Goal: Task Accomplishment & Management: Use online tool/utility

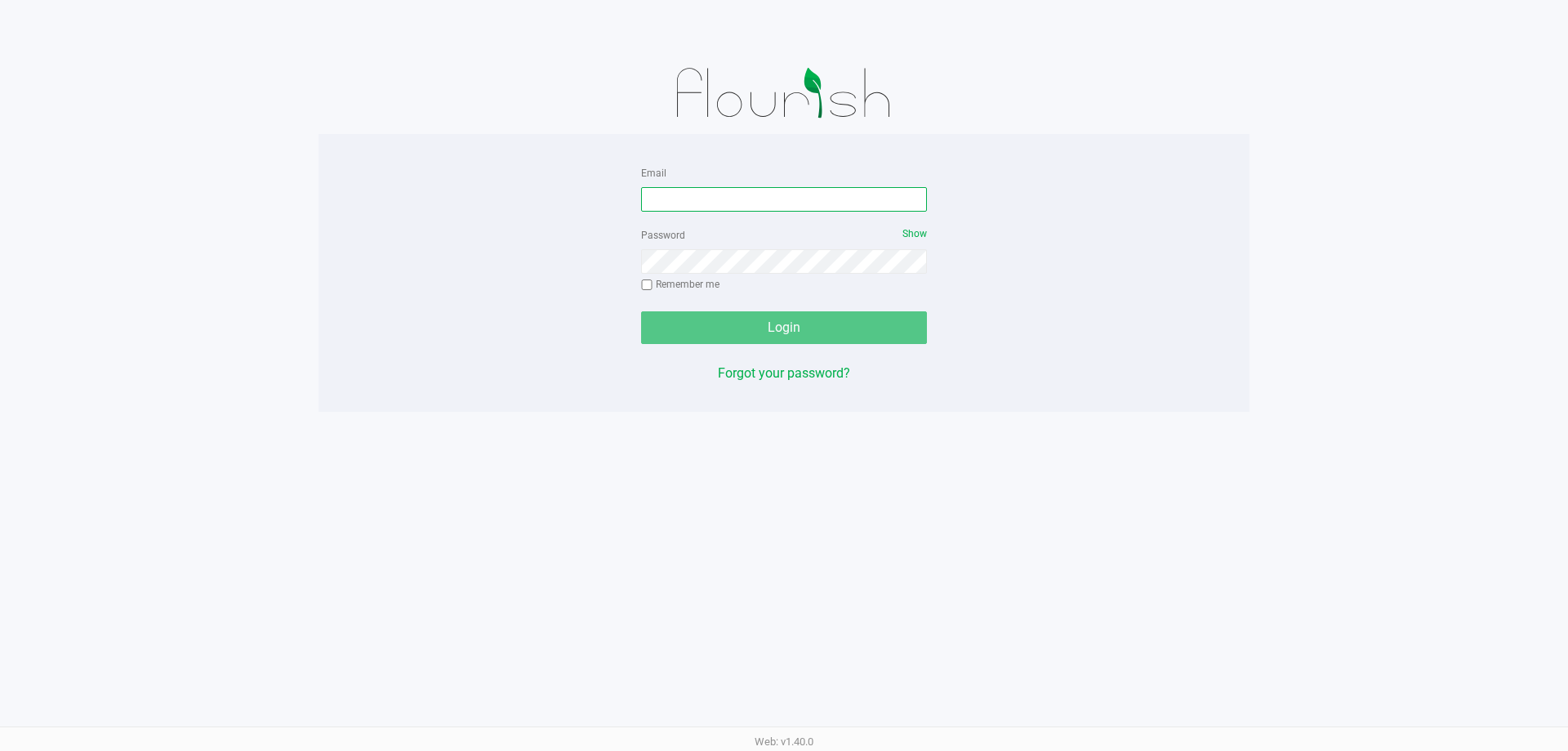
click at [877, 198] on input "Email" at bounding box center [783, 199] width 285 height 25
type input "AKANE@LIVEPARALLEL.COM"
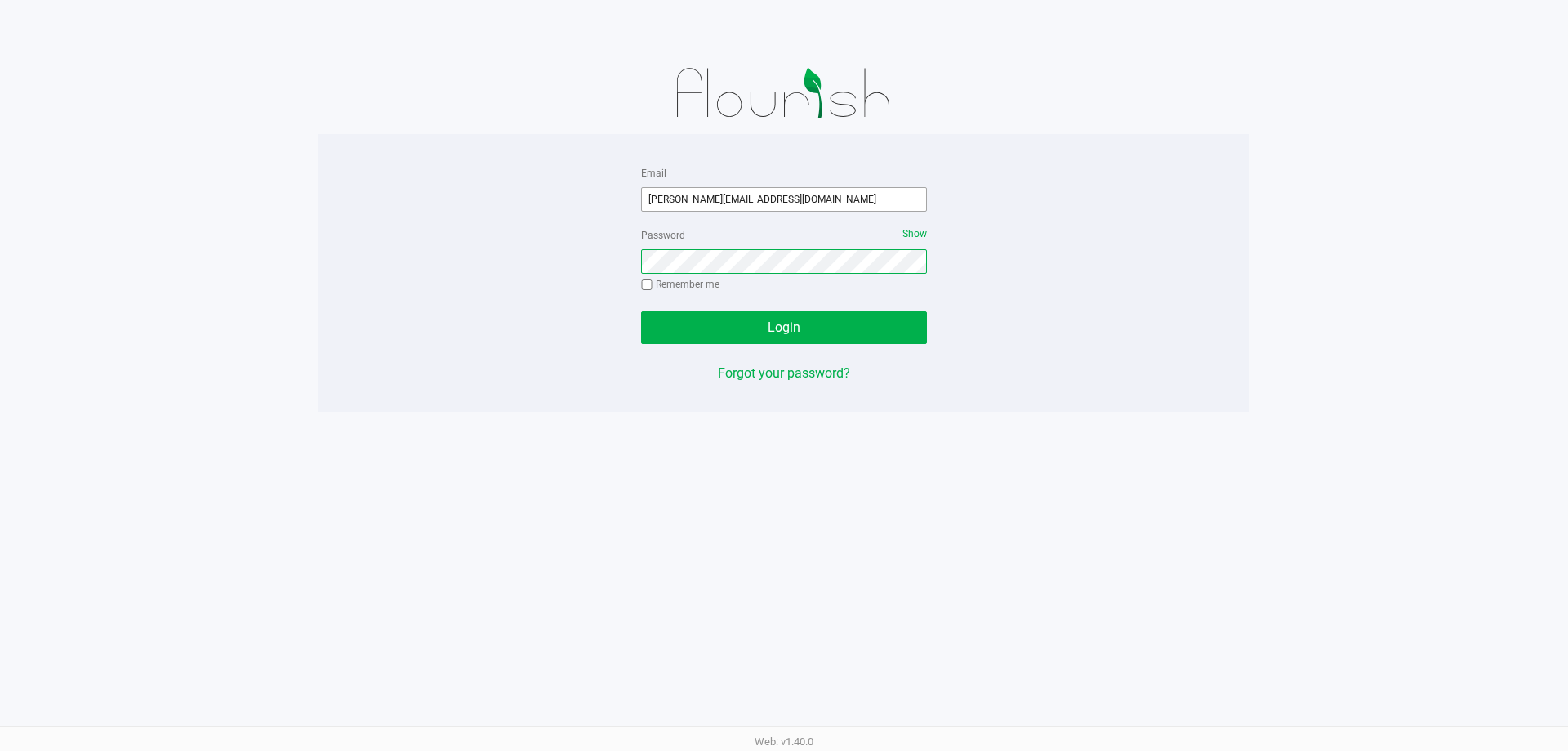
click at [641, 311] on button "Login" at bounding box center [783, 327] width 285 height 32
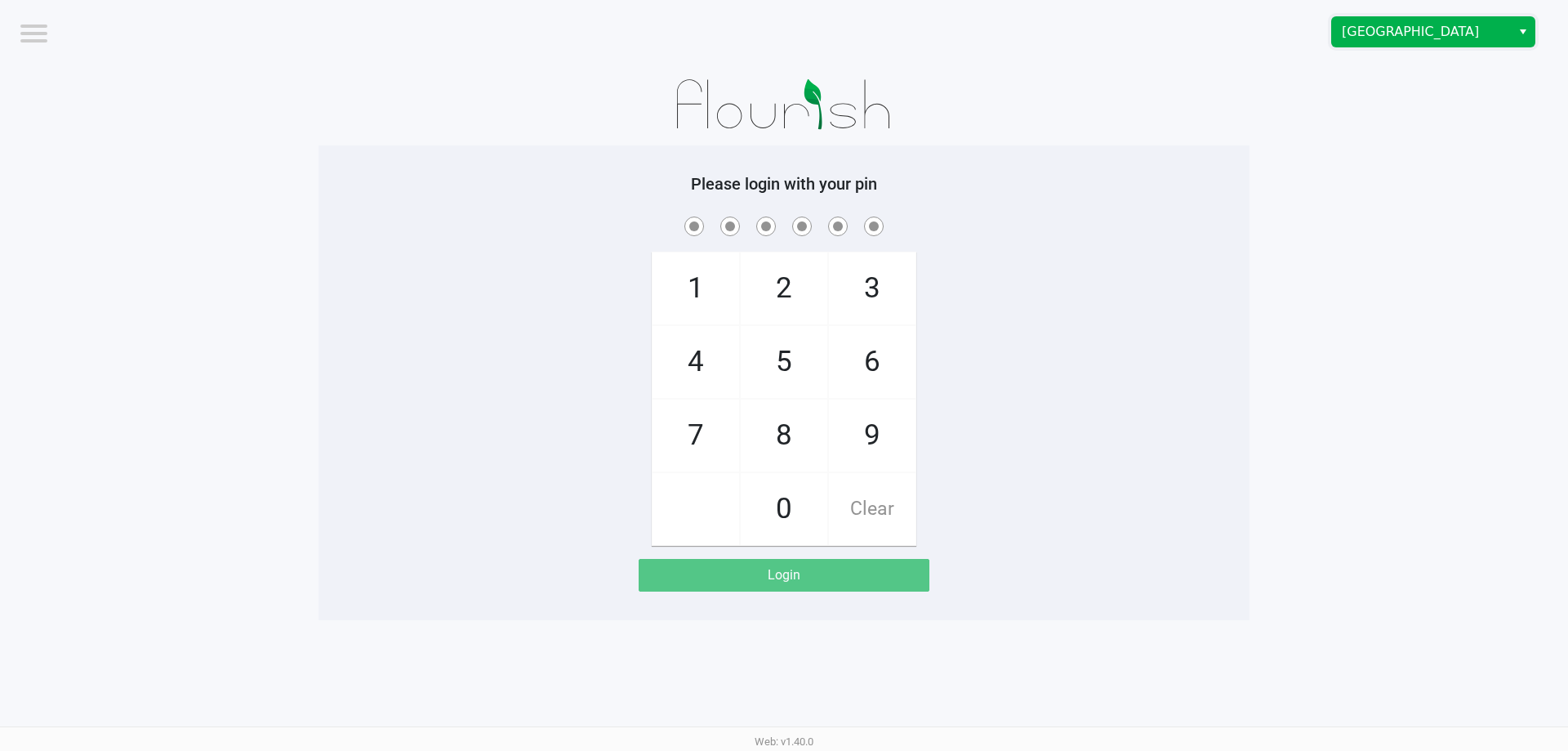
click at [1390, 34] on span "[GEOGRAPHIC_DATA]" at bounding box center [1421, 31] width 159 height 20
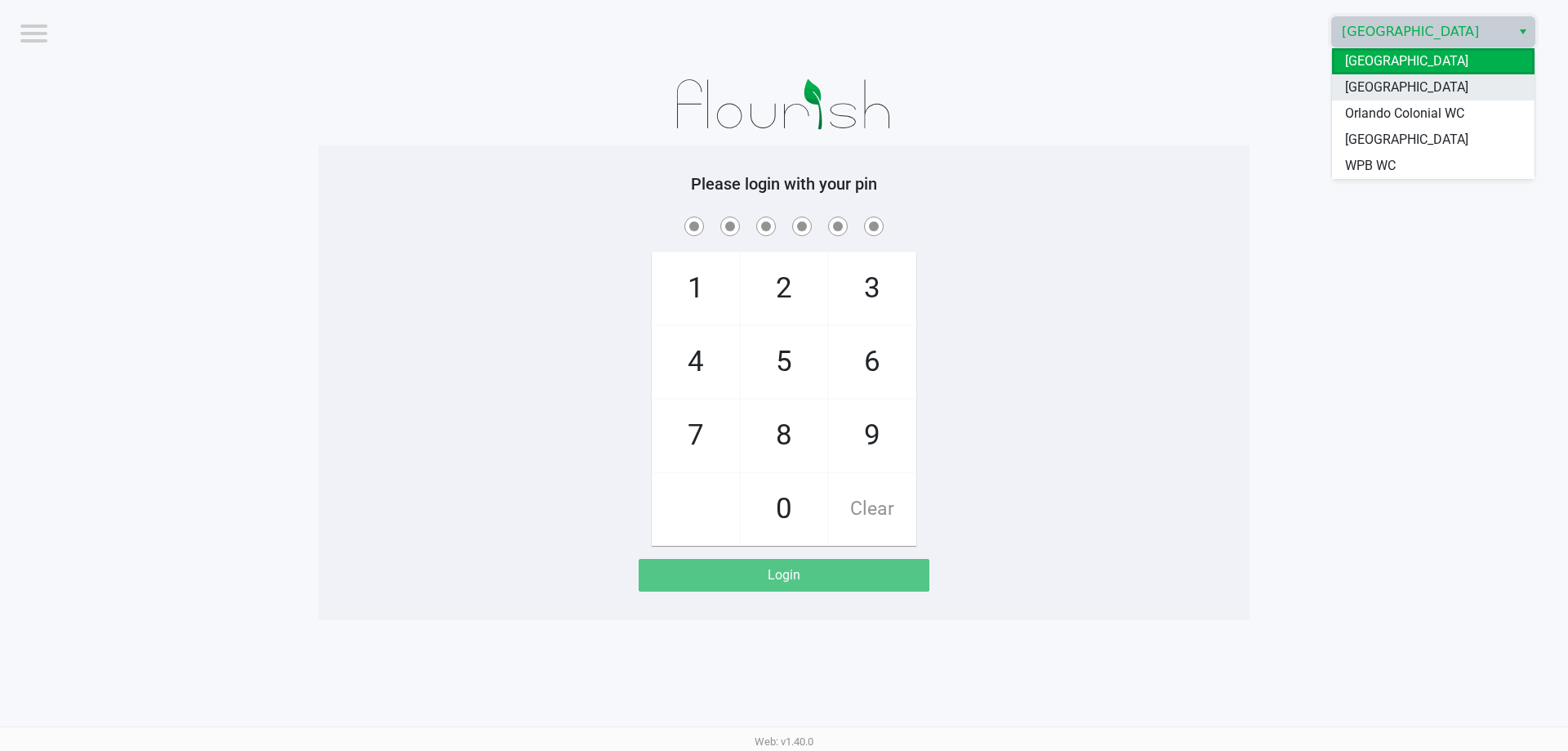
click at [1384, 89] on span "[GEOGRAPHIC_DATA]" at bounding box center [1407, 87] width 123 height 20
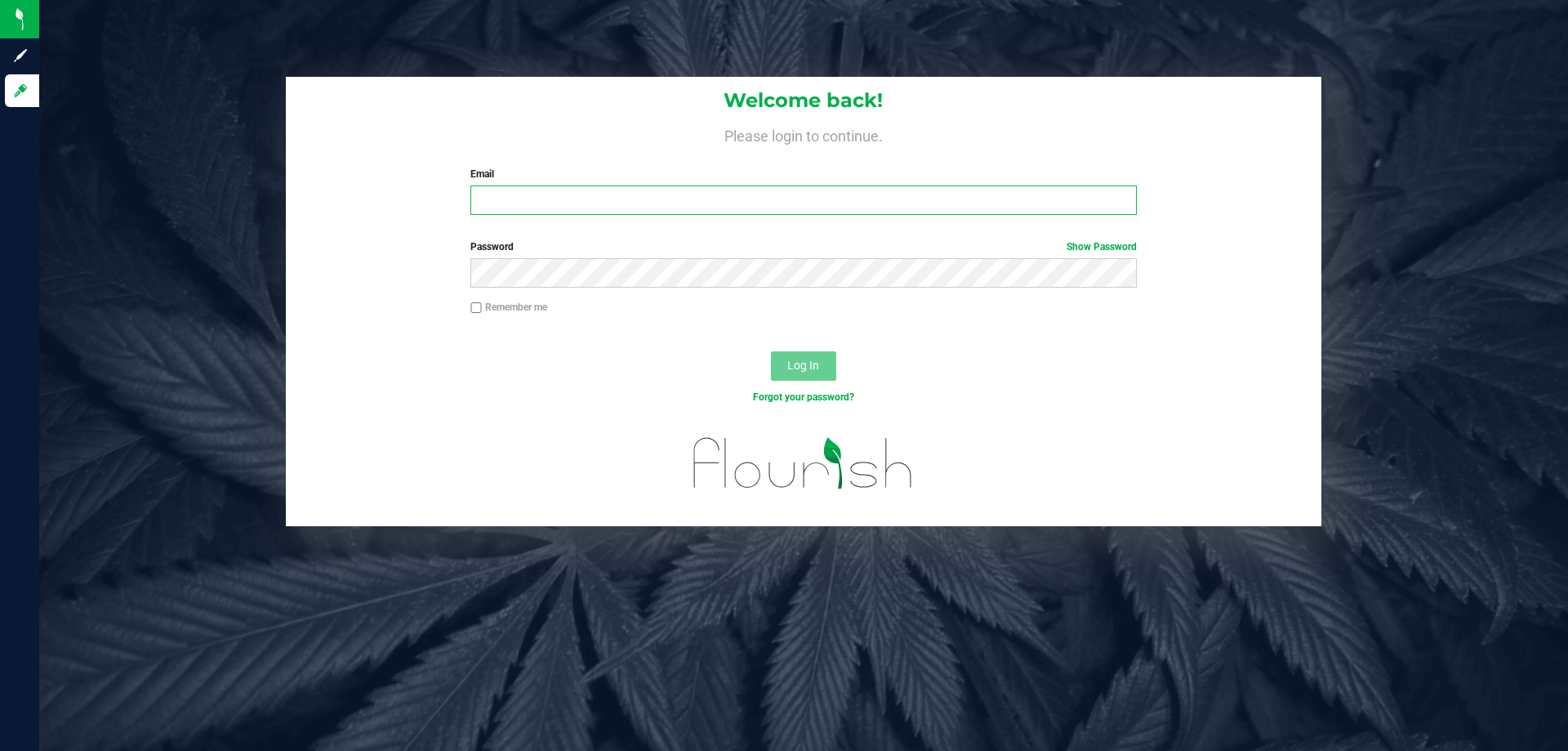
click at [822, 206] on input "Email" at bounding box center [803, 200] width 665 height 29
type input "akane@liveparallel.com"
click at [771, 351] on button "Log In" at bounding box center [803, 365] width 65 height 29
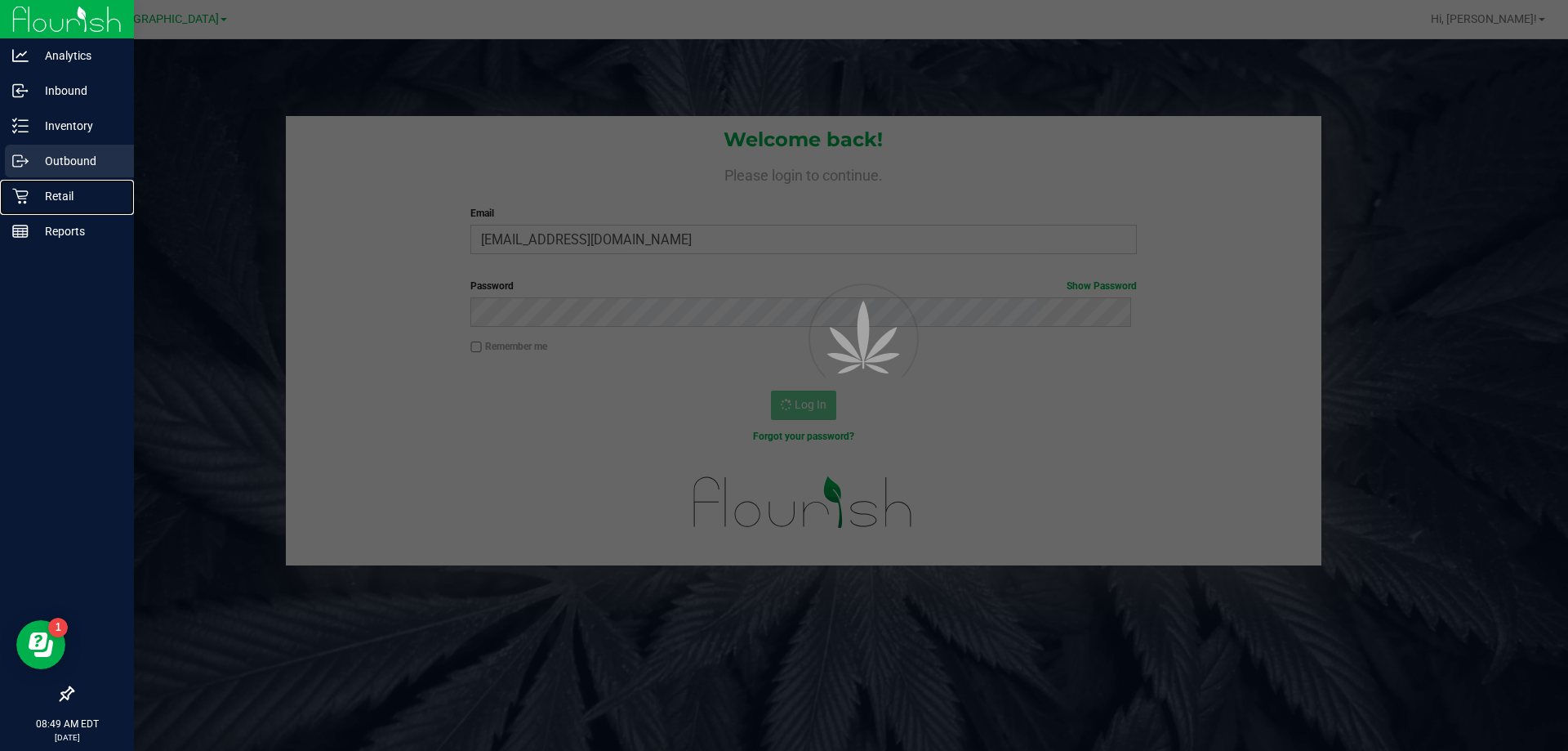
click at [20, 185] on div "Retail" at bounding box center [69, 195] width 129 height 32
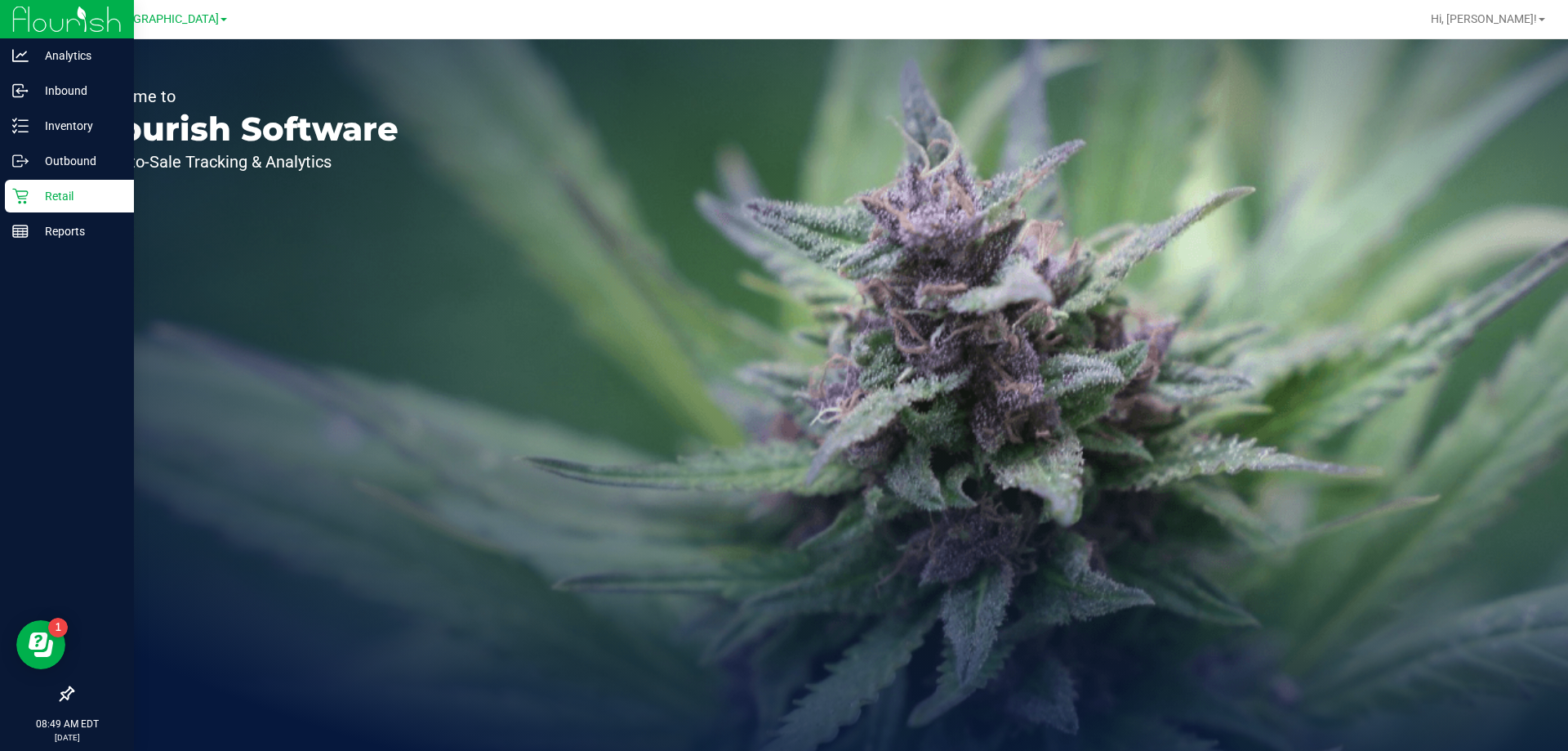
click at [45, 204] on p "Retail" at bounding box center [77, 195] width 98 height 20
click at [9, 192] on div "Retail" at bounding box center [69, 195] width 129 height 32
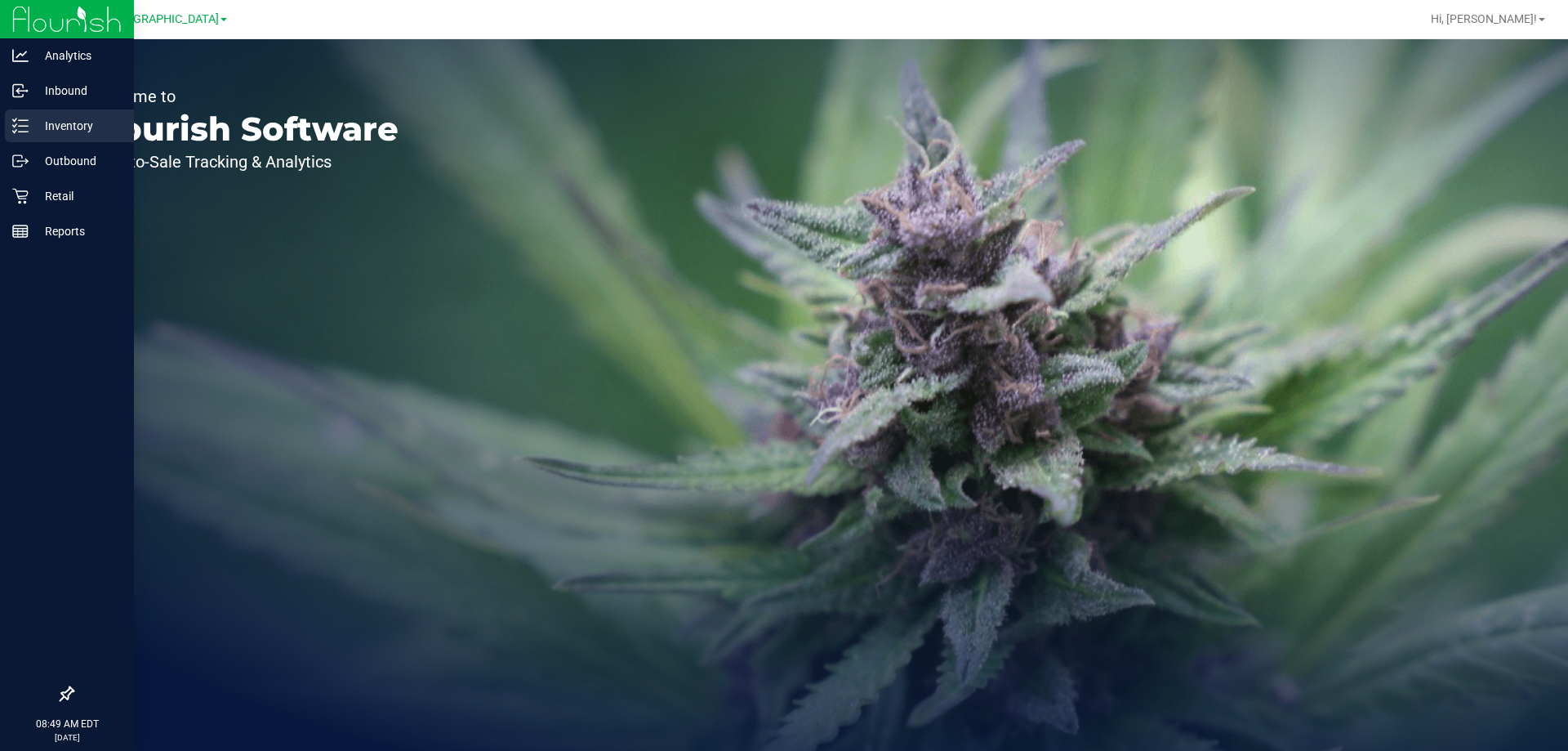
click at [38, 130] on p "Inventory" at bounding box center [77, 125] width 98 height 20
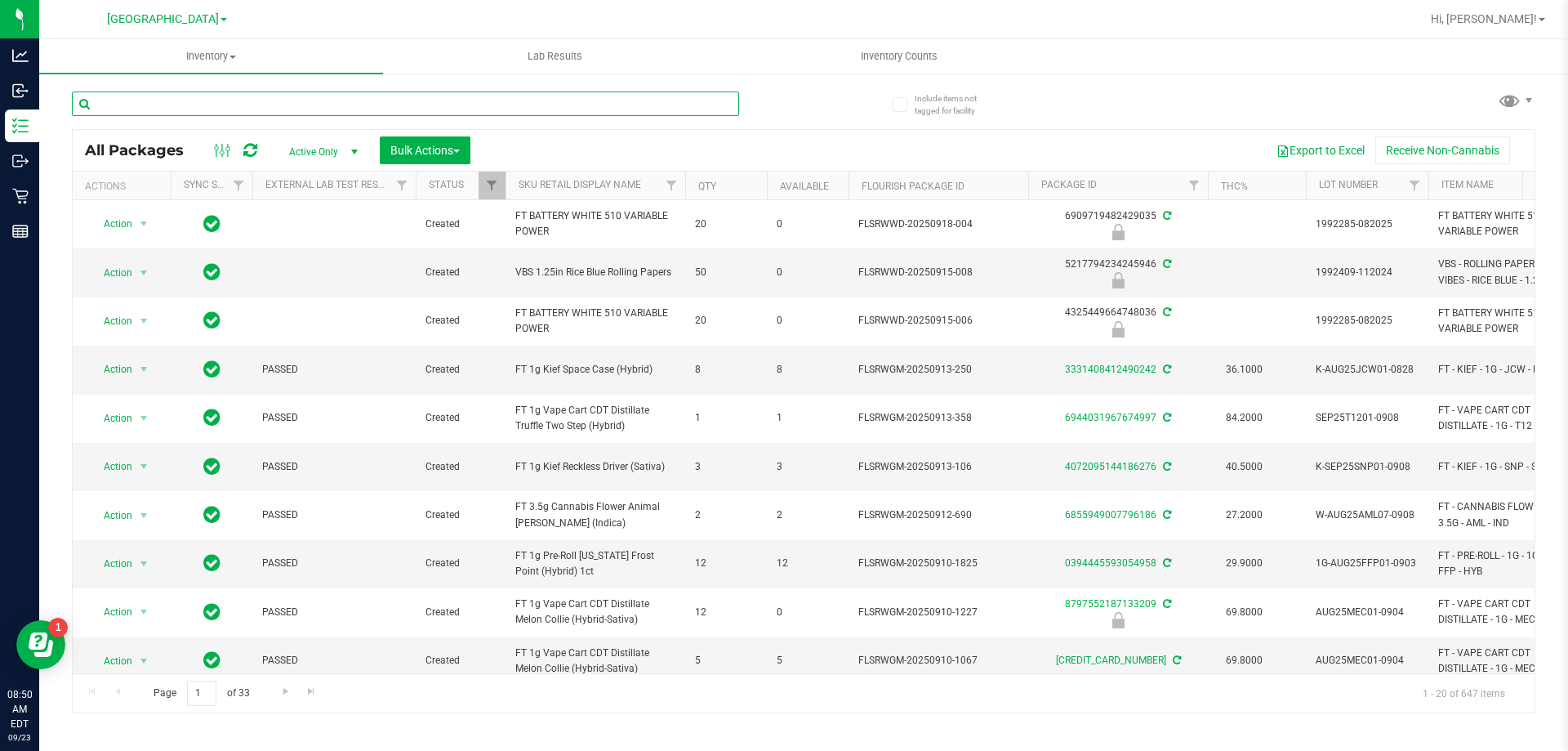
click at [362, 113] on input "text" at bounding box center [406, 103] width 667 height 25
type input "2341843639636378"
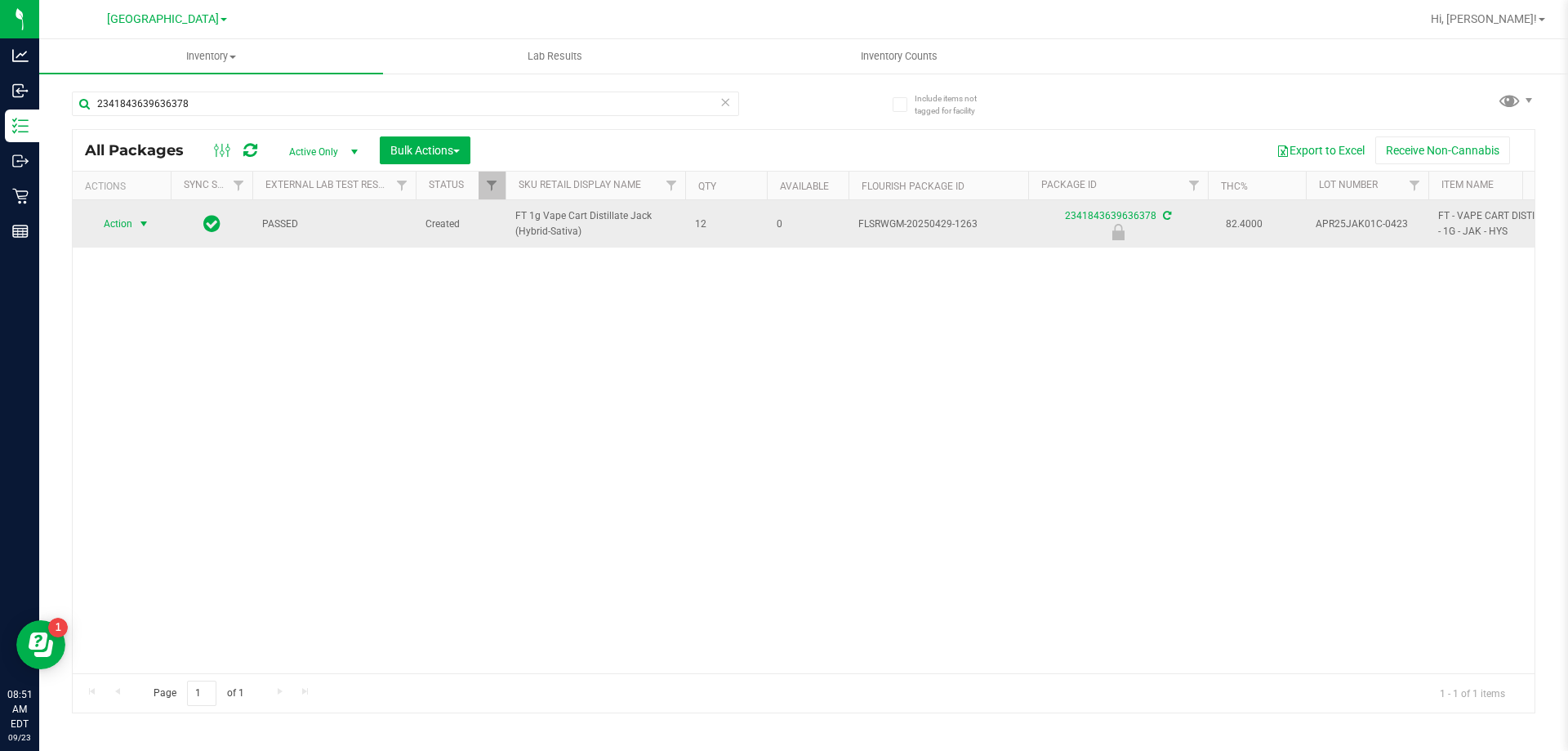
click at [119, 228] on span "Action" at bounding box center [111, 224] width 45 height 23
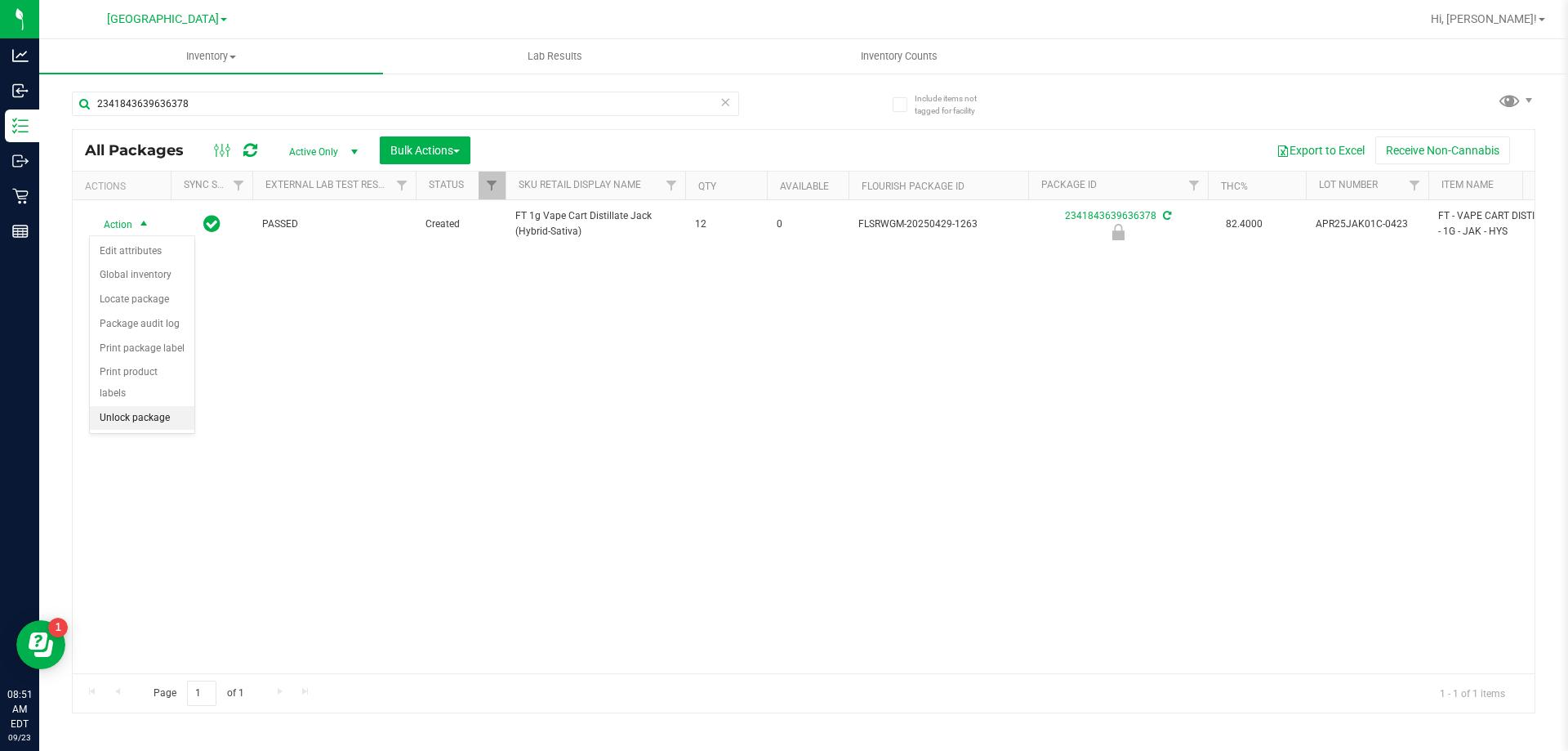
click at [140, 406] on li "Unlock package" at bounding box center [142, 418] width 104 height 25
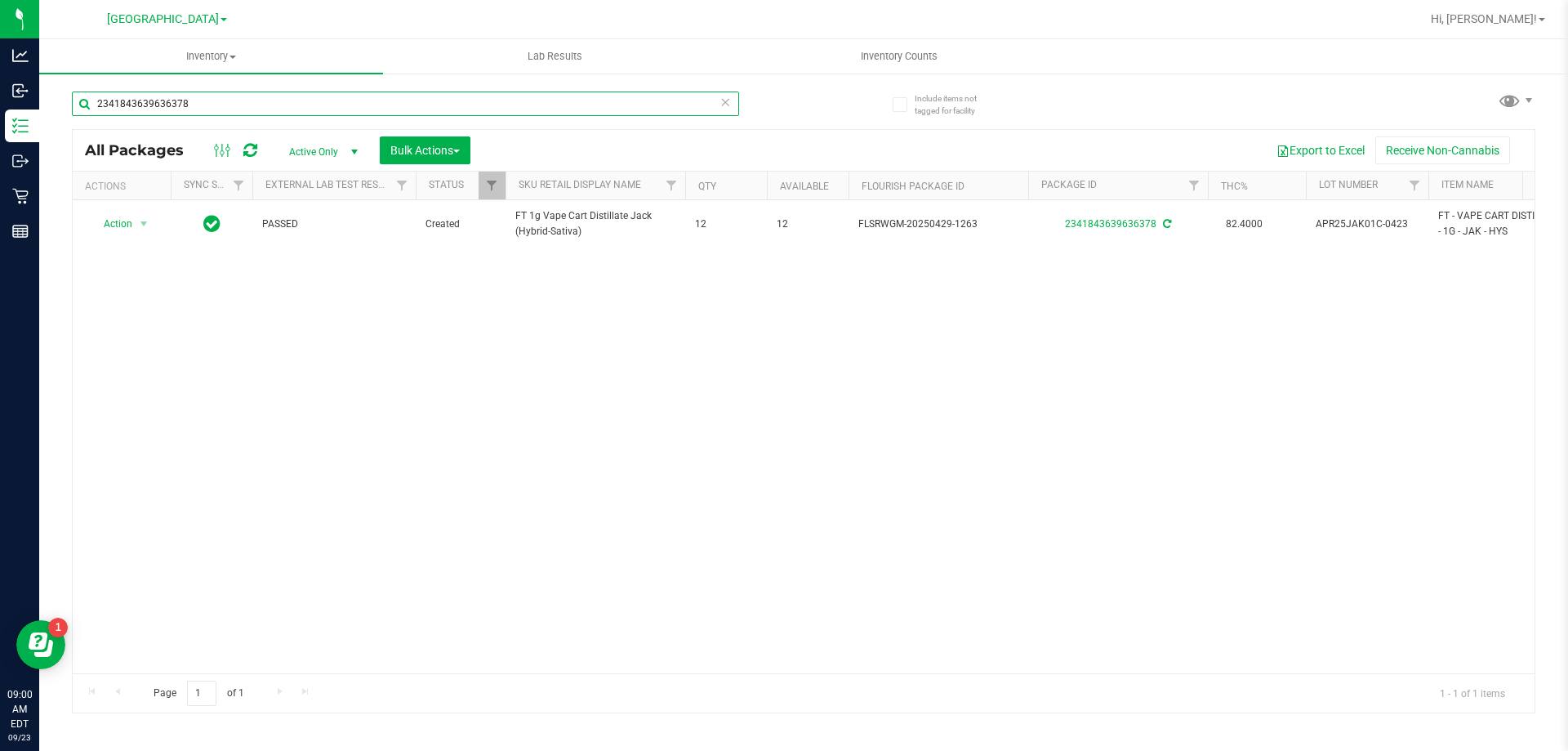
click at [240, 102] on input "2341843639636378" at bounding box center [406, 103] width 667 height 25
type input "1877551947432833"
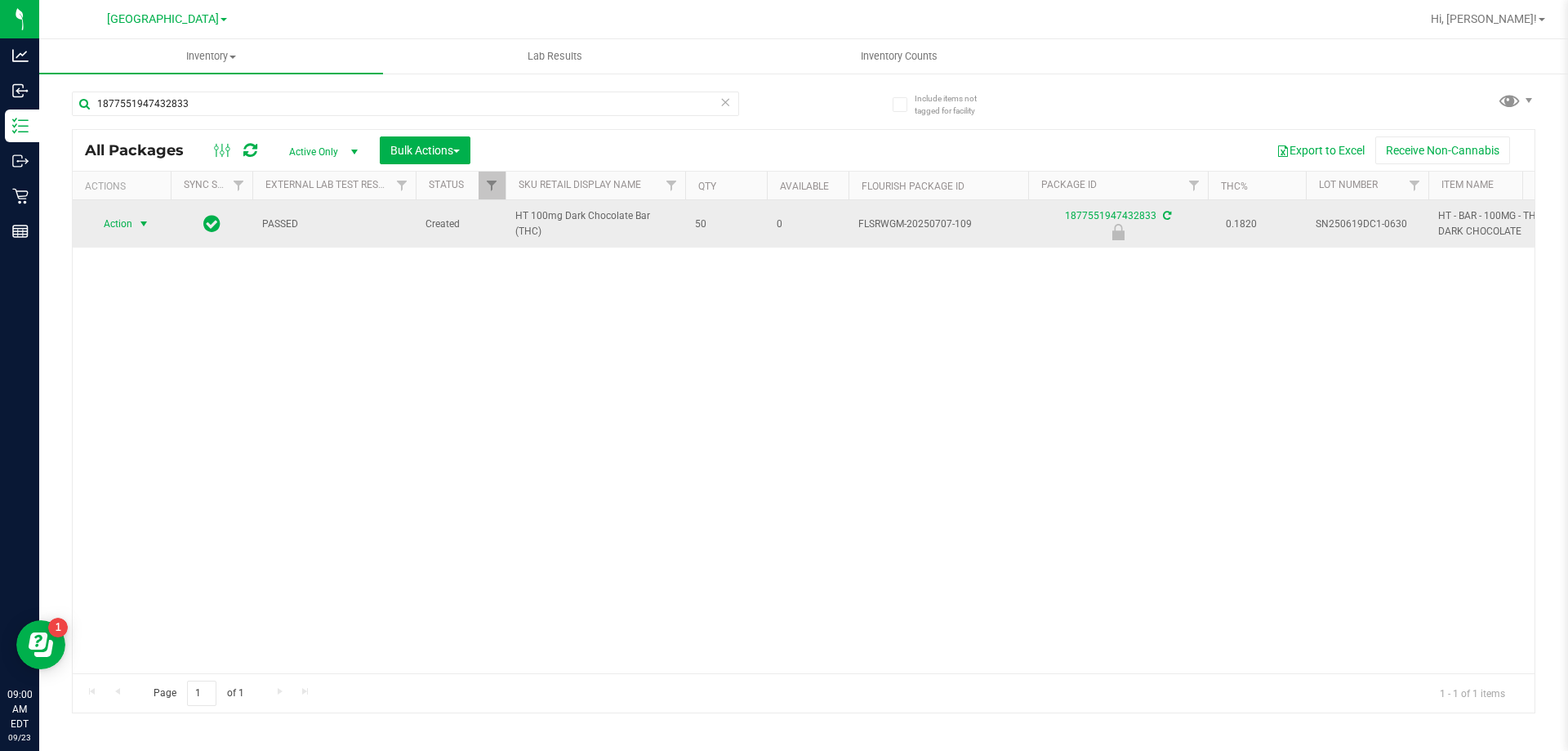
click at [146, 222] on span "select" at bounding box center [144, 224] width 13 height 13
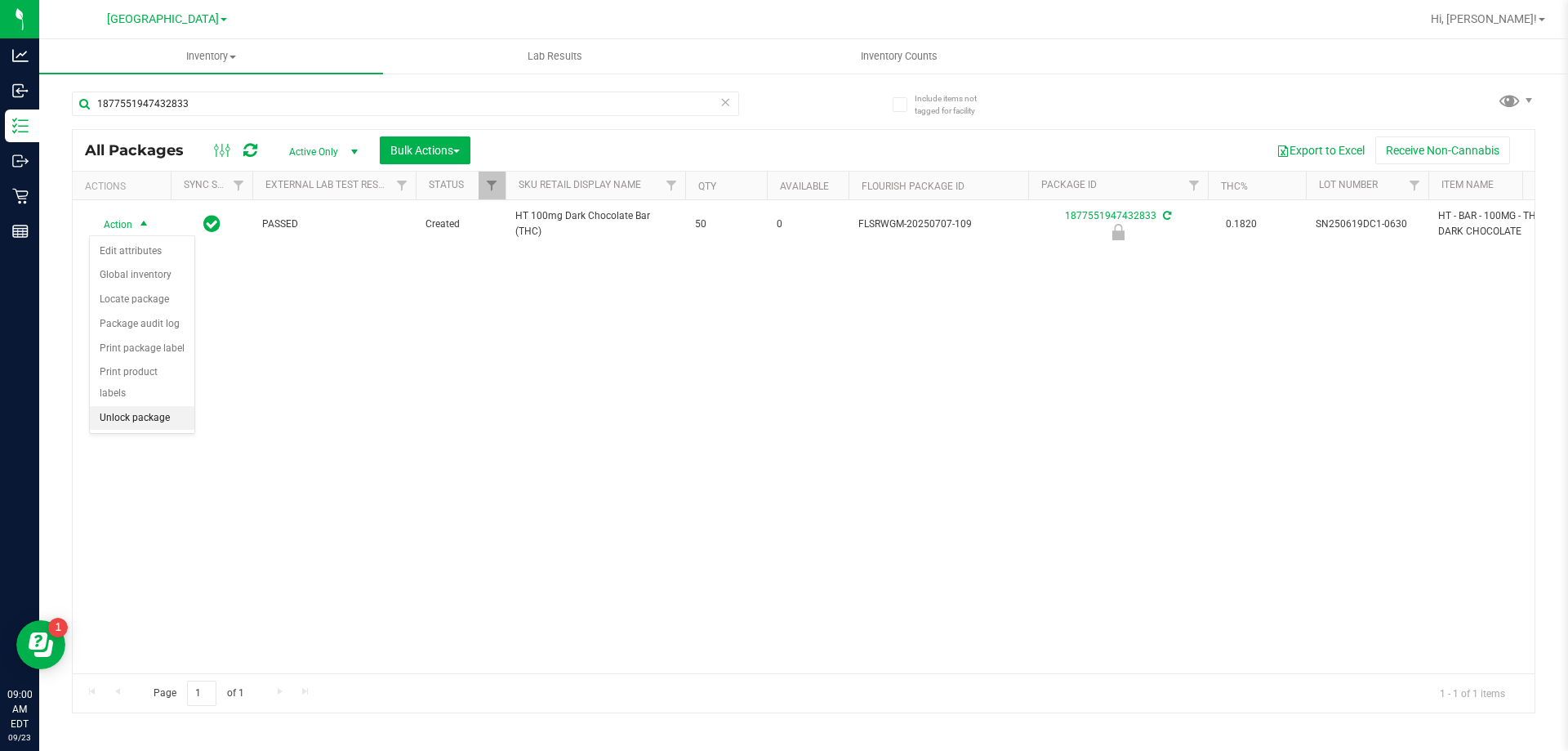
click at [158, 406] on li "Unlock package" at bounding box center [142, 418] width 104 height 25
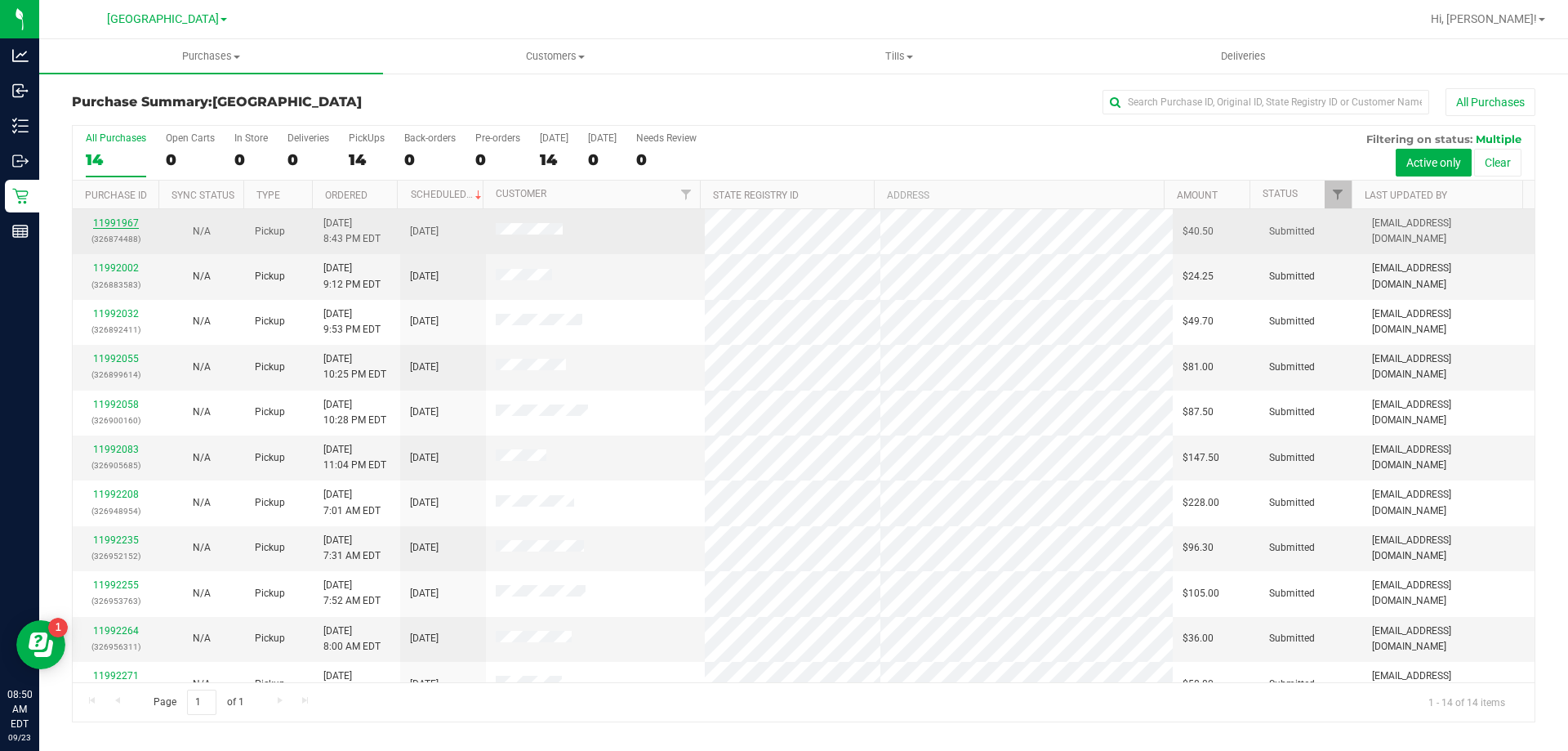
click at [115, 227] on link "11991967" at bounding box center [116, 223] width 46 height 11
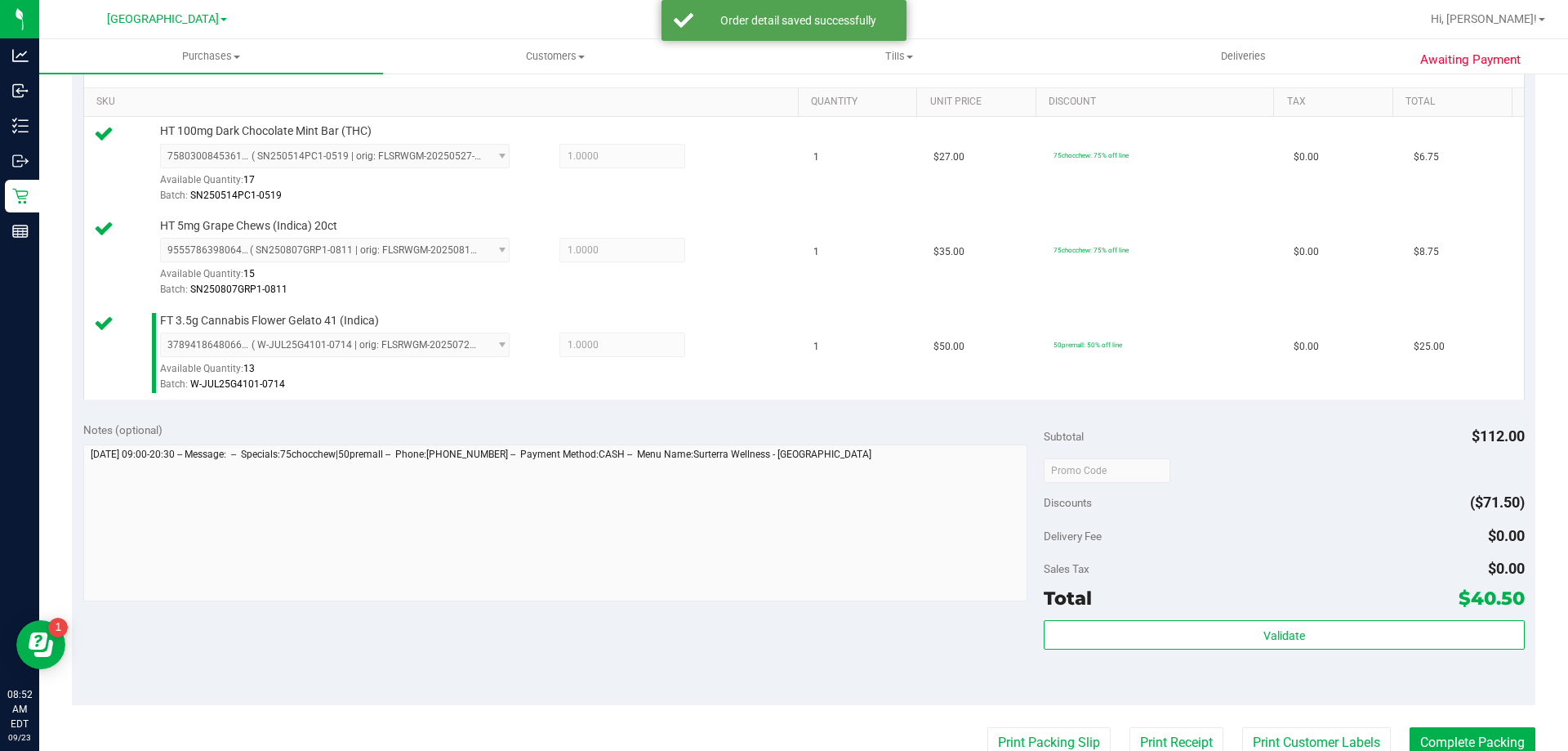
scroll to position [409, 0]
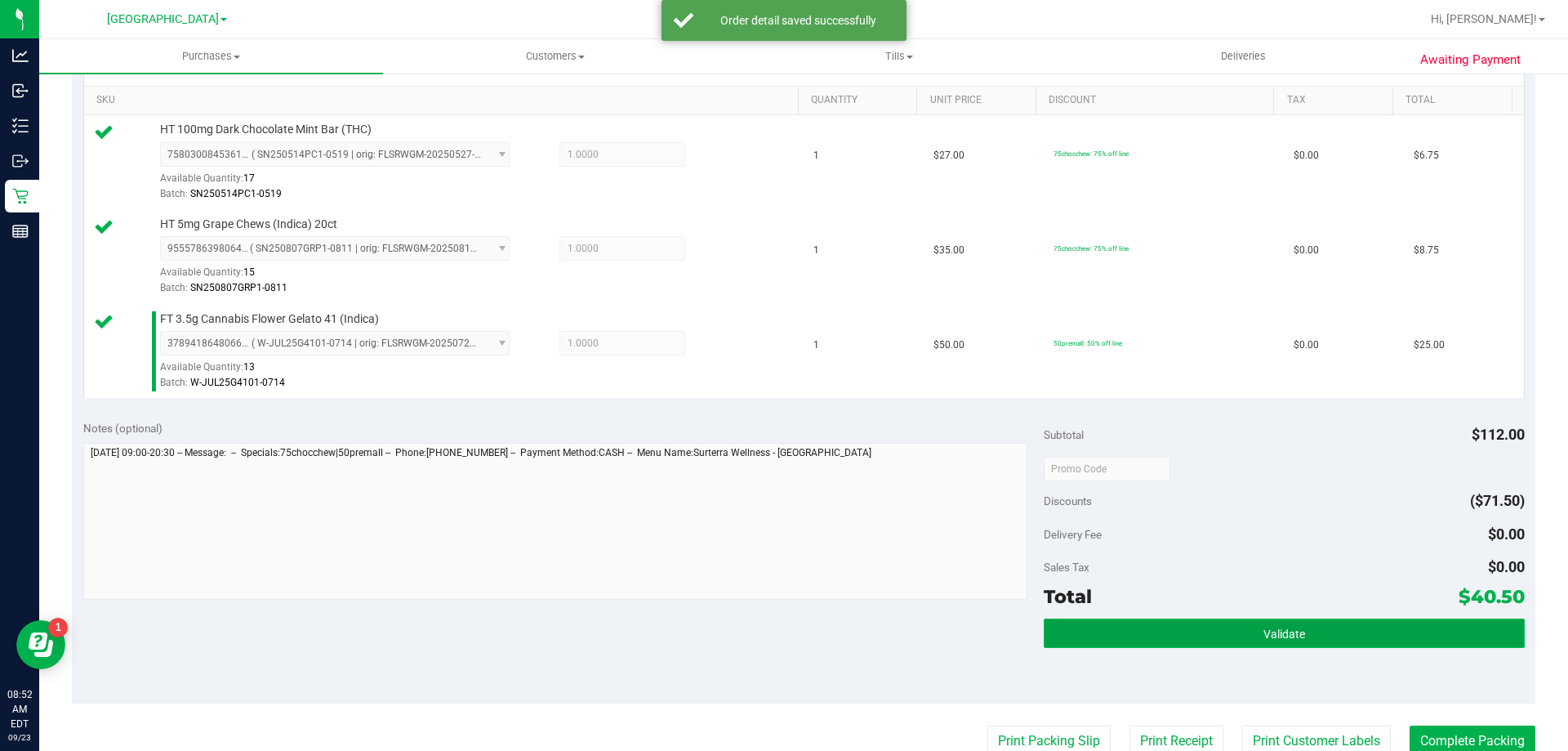
click at [1186, 627] on button "Validate" at bounding box center [1284, 632] width 480 height 29
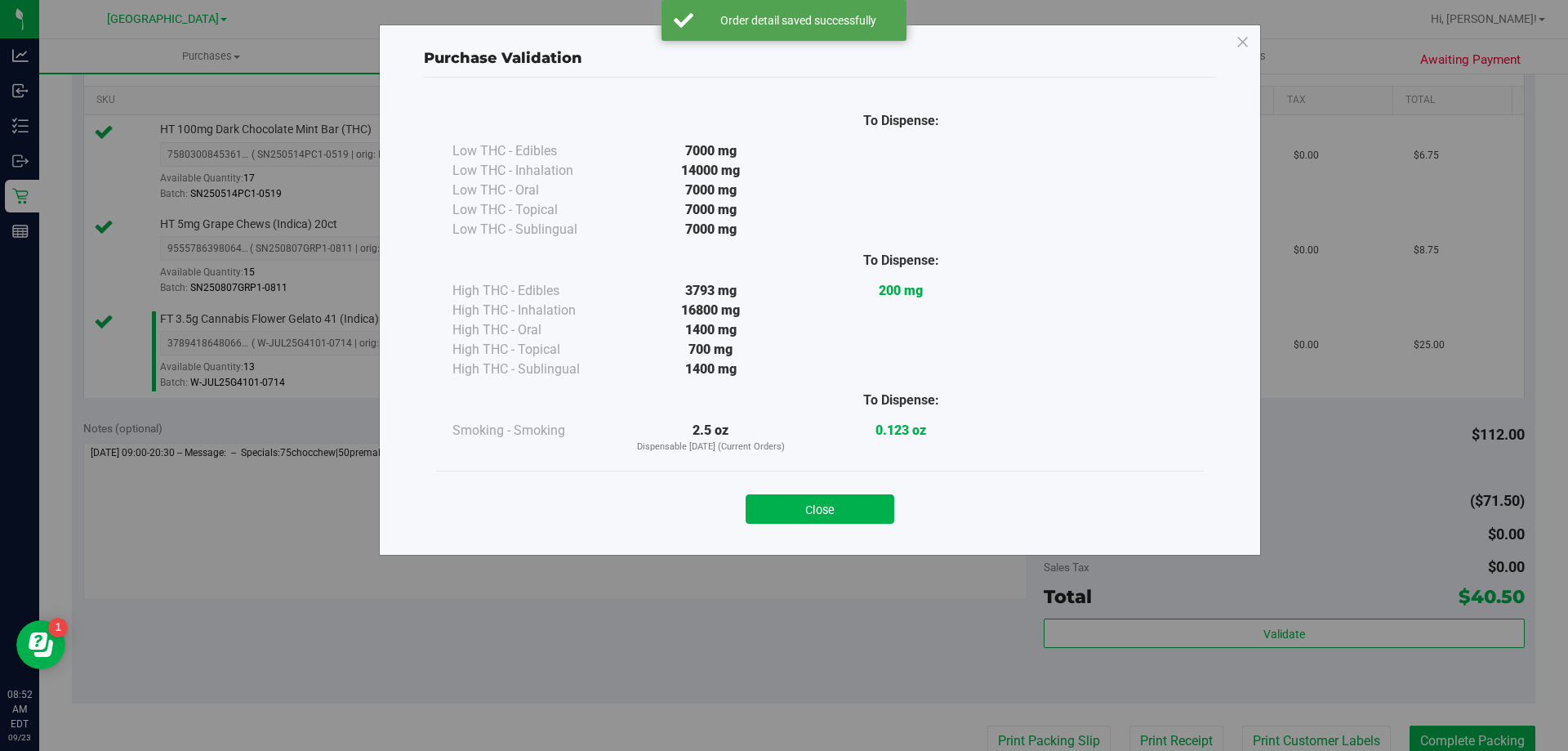
drag, startPoint x: 843, startPoint y: 514, endPoint x: 1028, endPoint y: 676, distance: 245.9
click at [847, 513] on button "Close" at bounding box center [819, 508] width 149 height 29
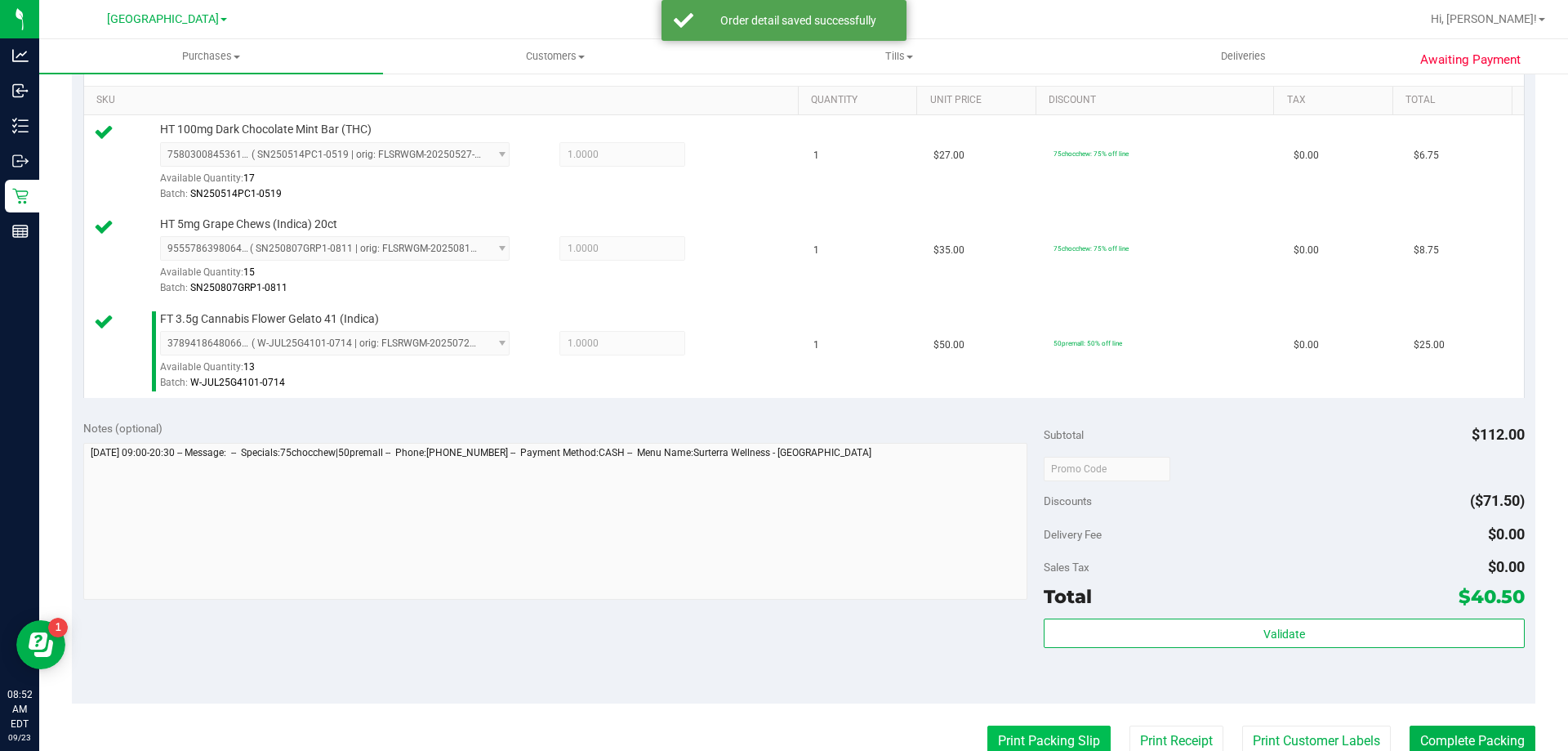
click at [1035, 742] on button "Print Packing Slip" at bounding box center [1048, 741] width 123 height 31
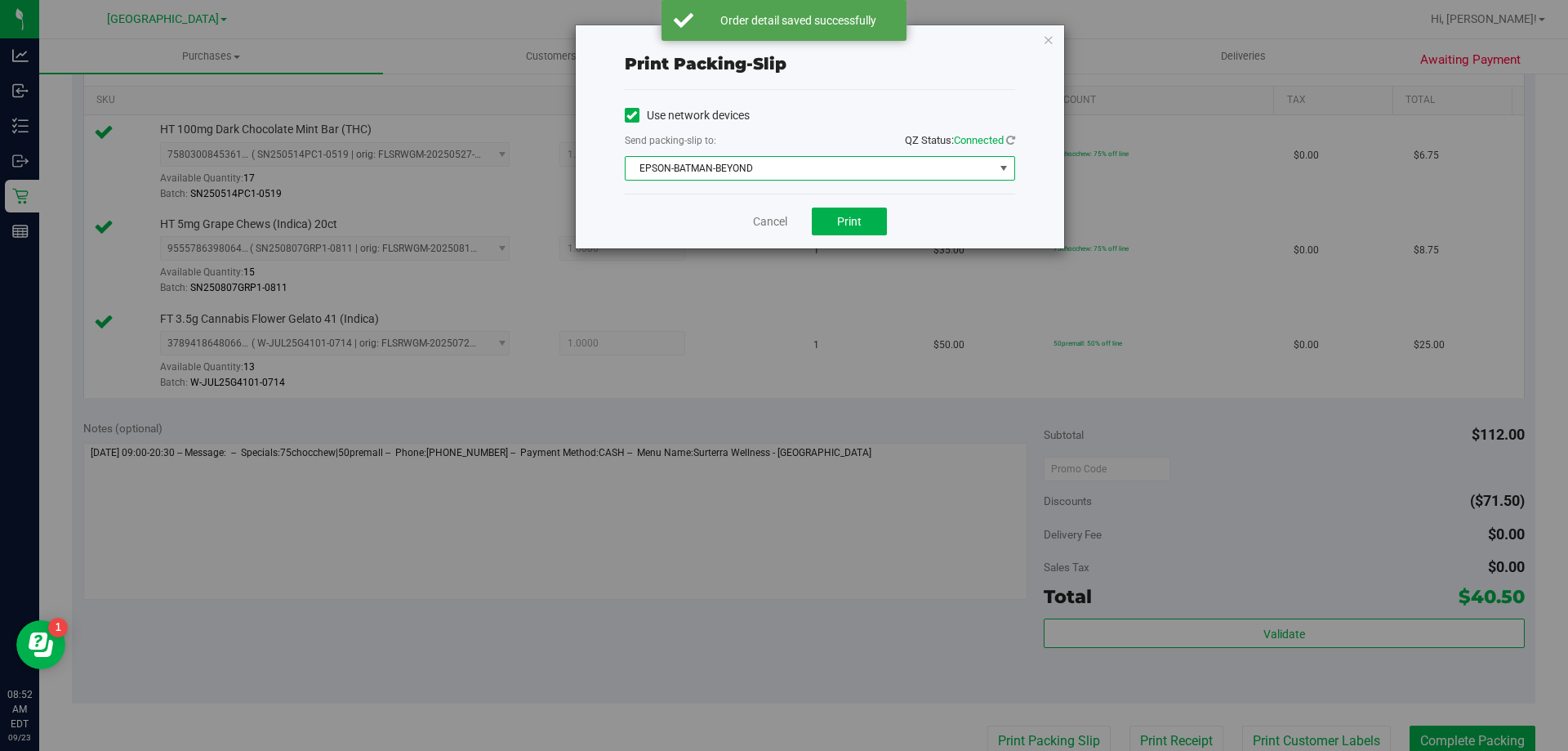
click at [792, 162] on span "EPSON-BATMAN-BEYOND" at bounding box center [810, 168] width 368 height 23
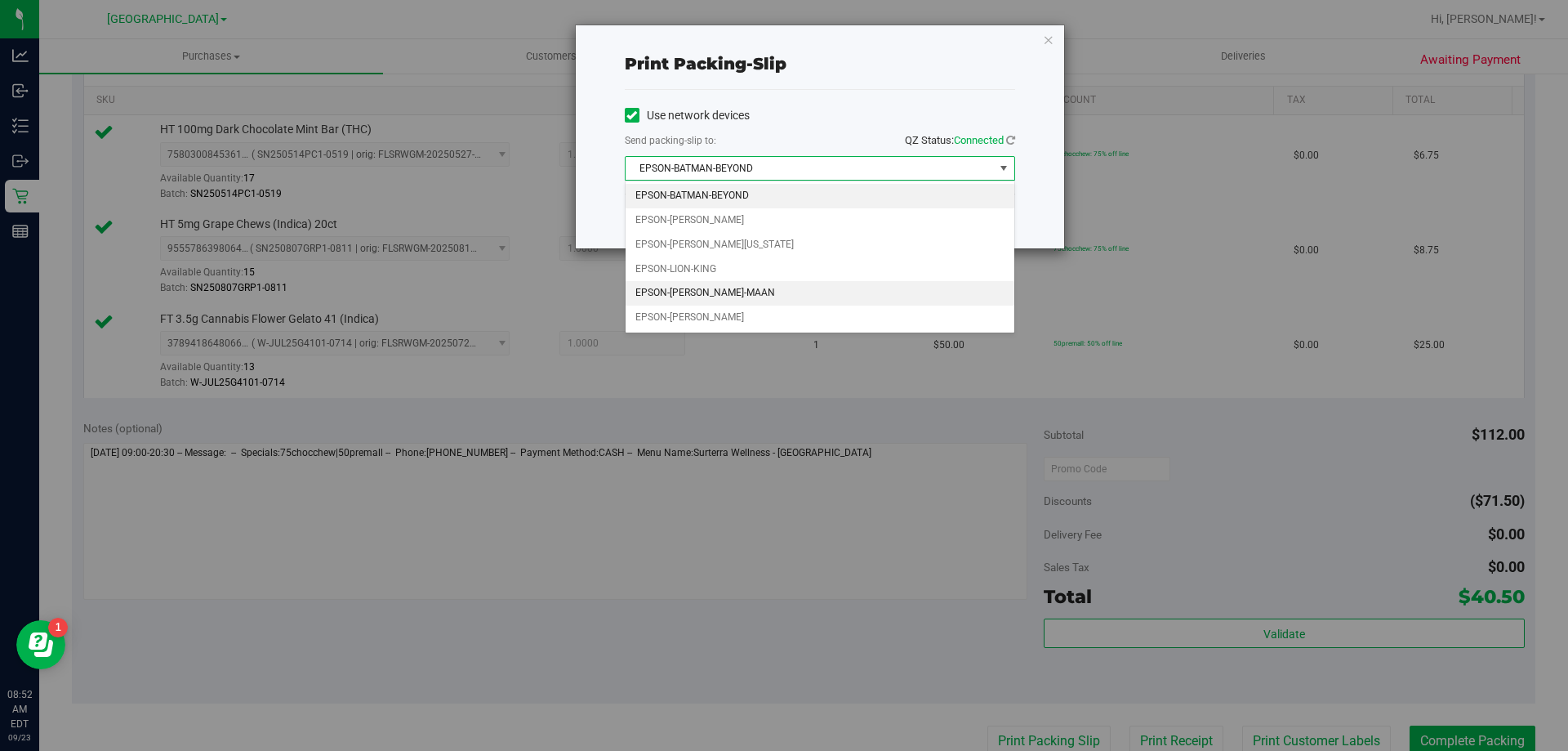
click at [720, 289] on li "EPSON-MEGHA-MAAN" at bounding box center [820, 293] width 389 height 25
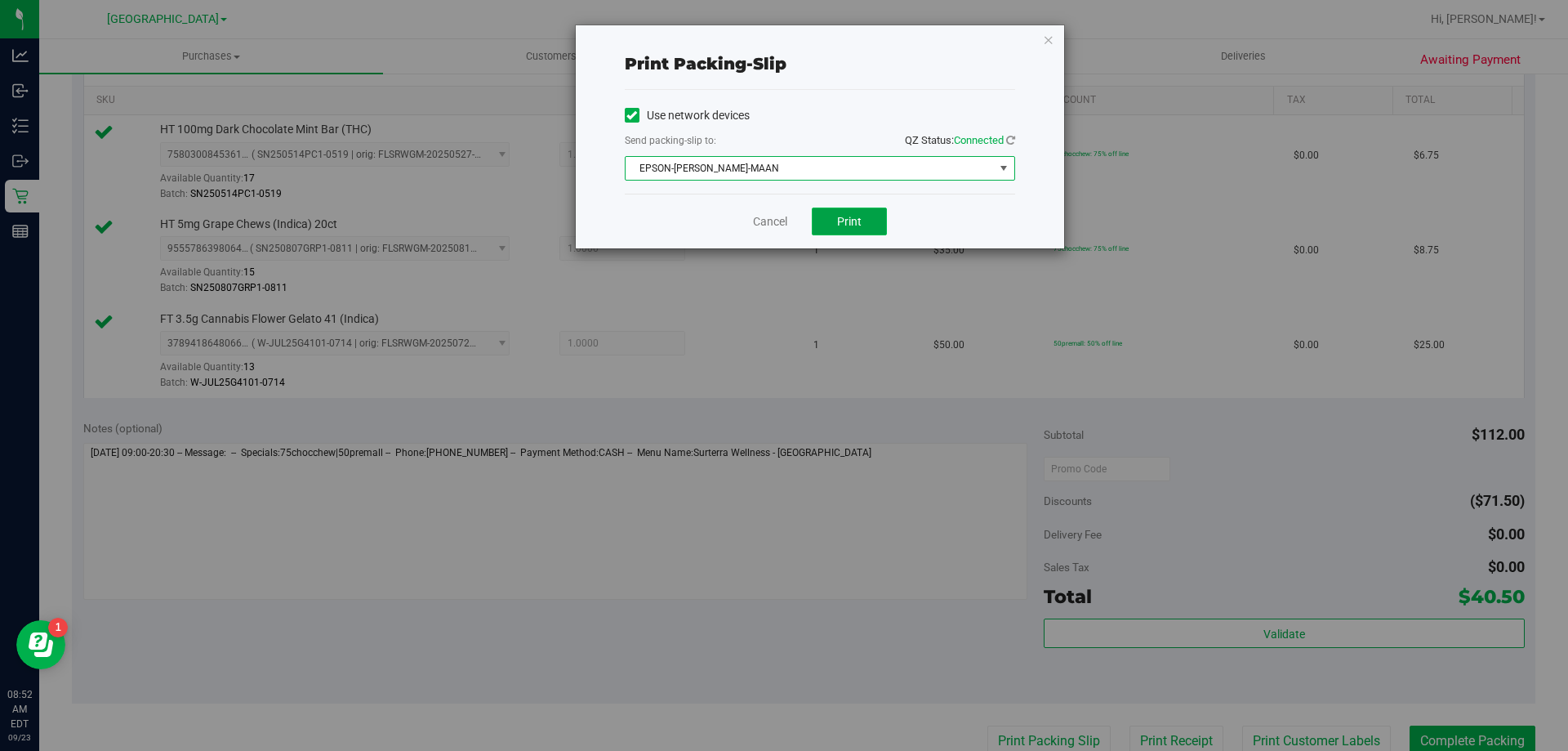
click at [866, 221] on button "Print" at bounding box center [848, 221] width 75 height 27
click at [756, 221] on link "Cancel" at bounding box center [770, 222] width 34 height 17
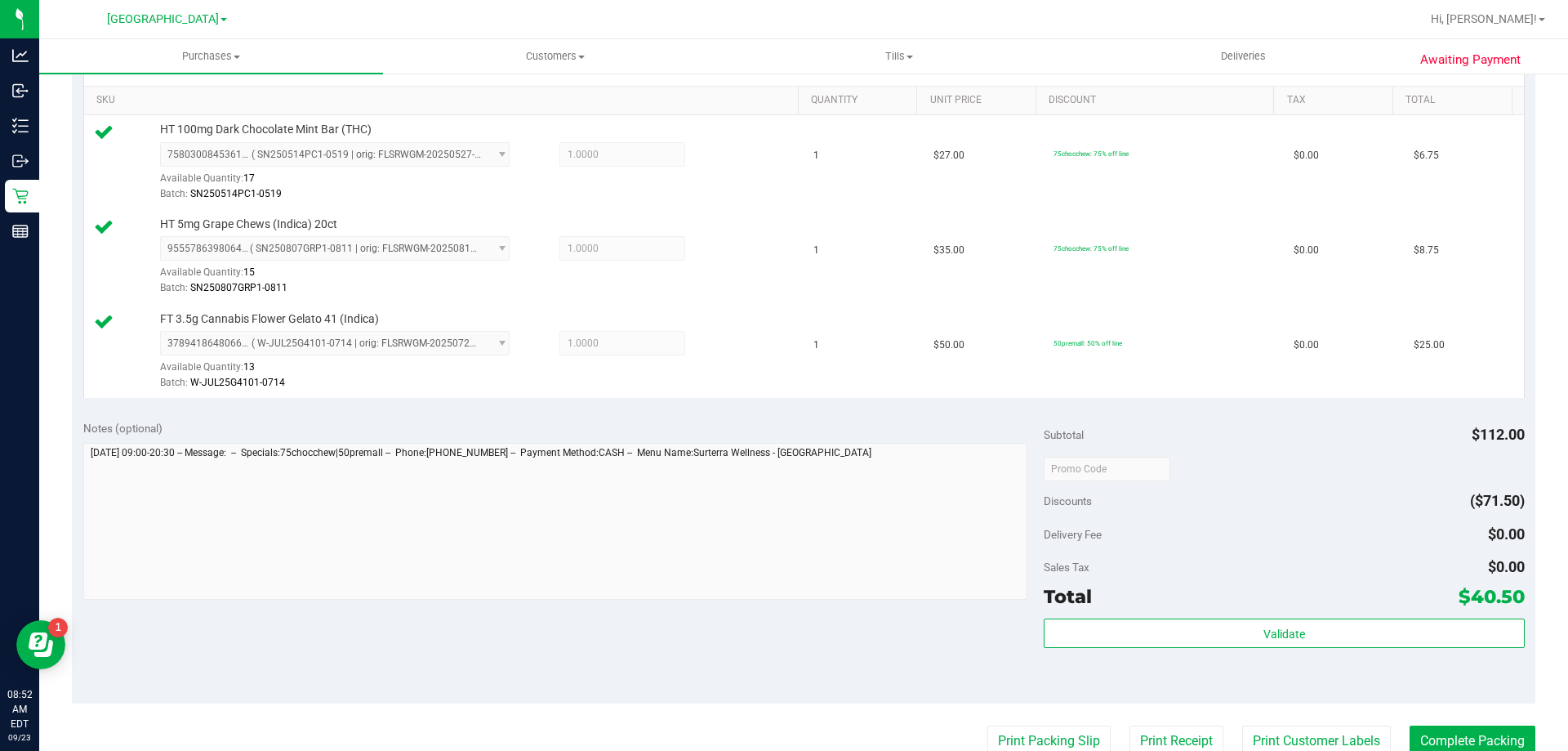
scroll to position [414, 0]
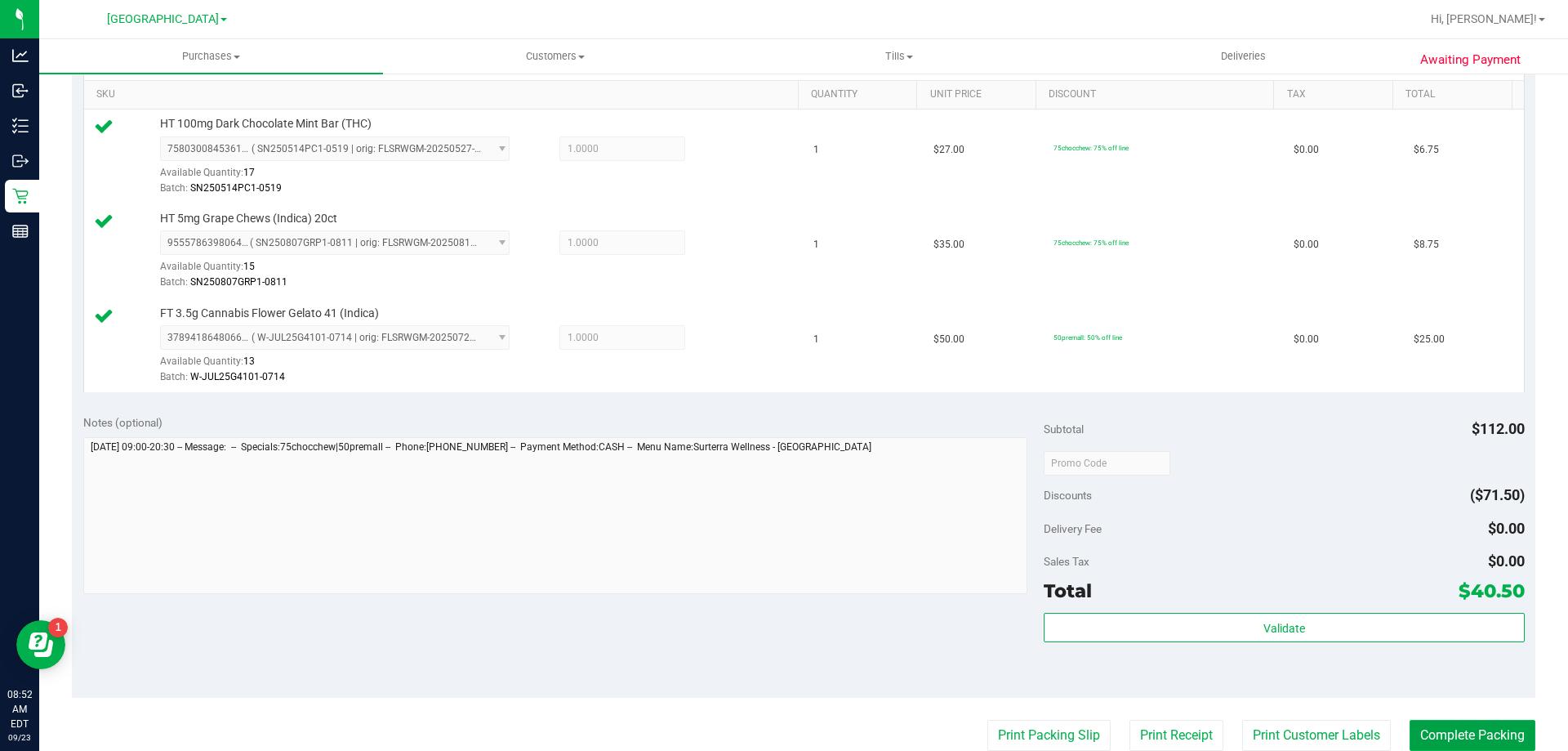
click at [1443, 735] on button "Complete Packing" at bounding box center [1472, 735] width 126 height 31
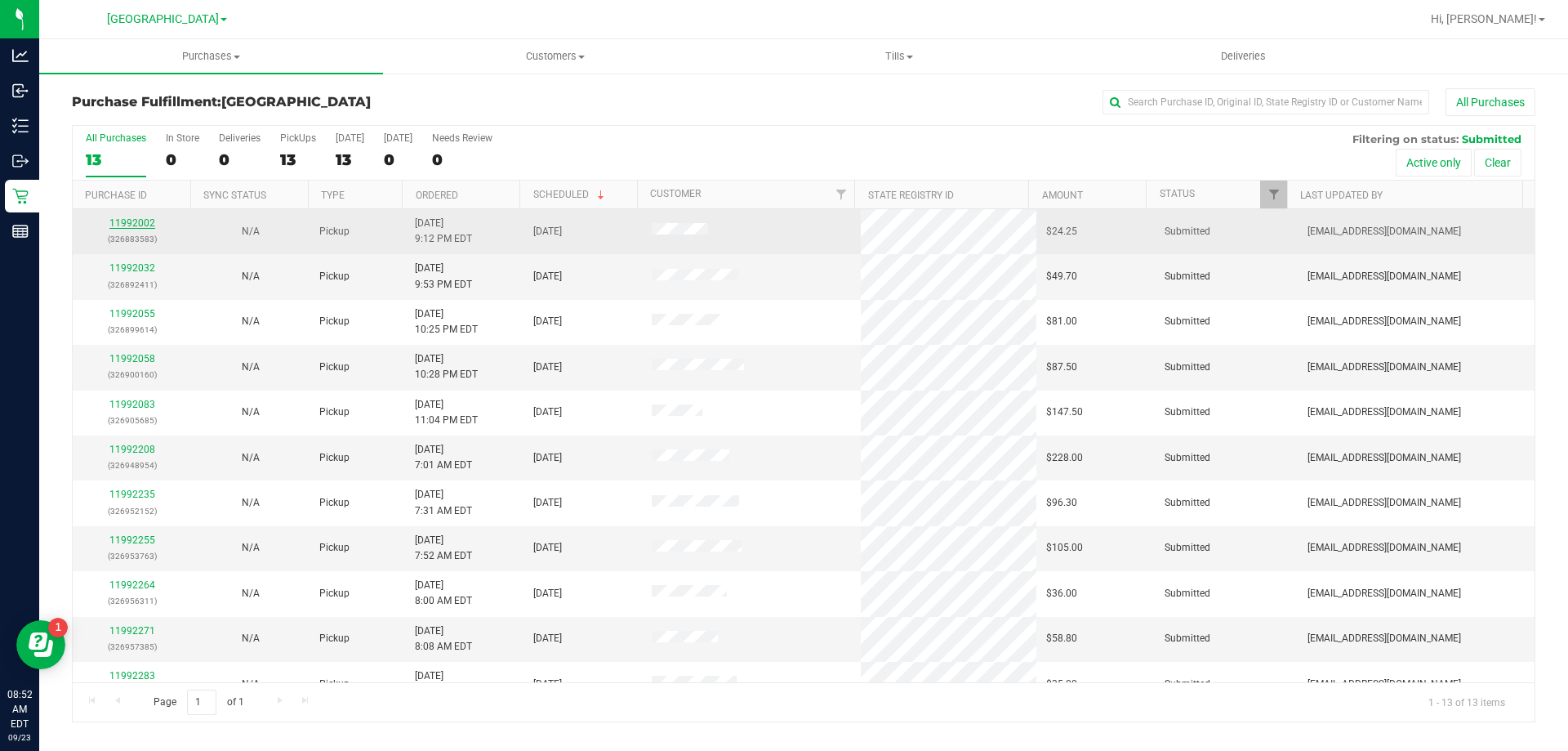
click at [141, 224] on link "11992002" at bounding box center [132, 223] width 46 height 11
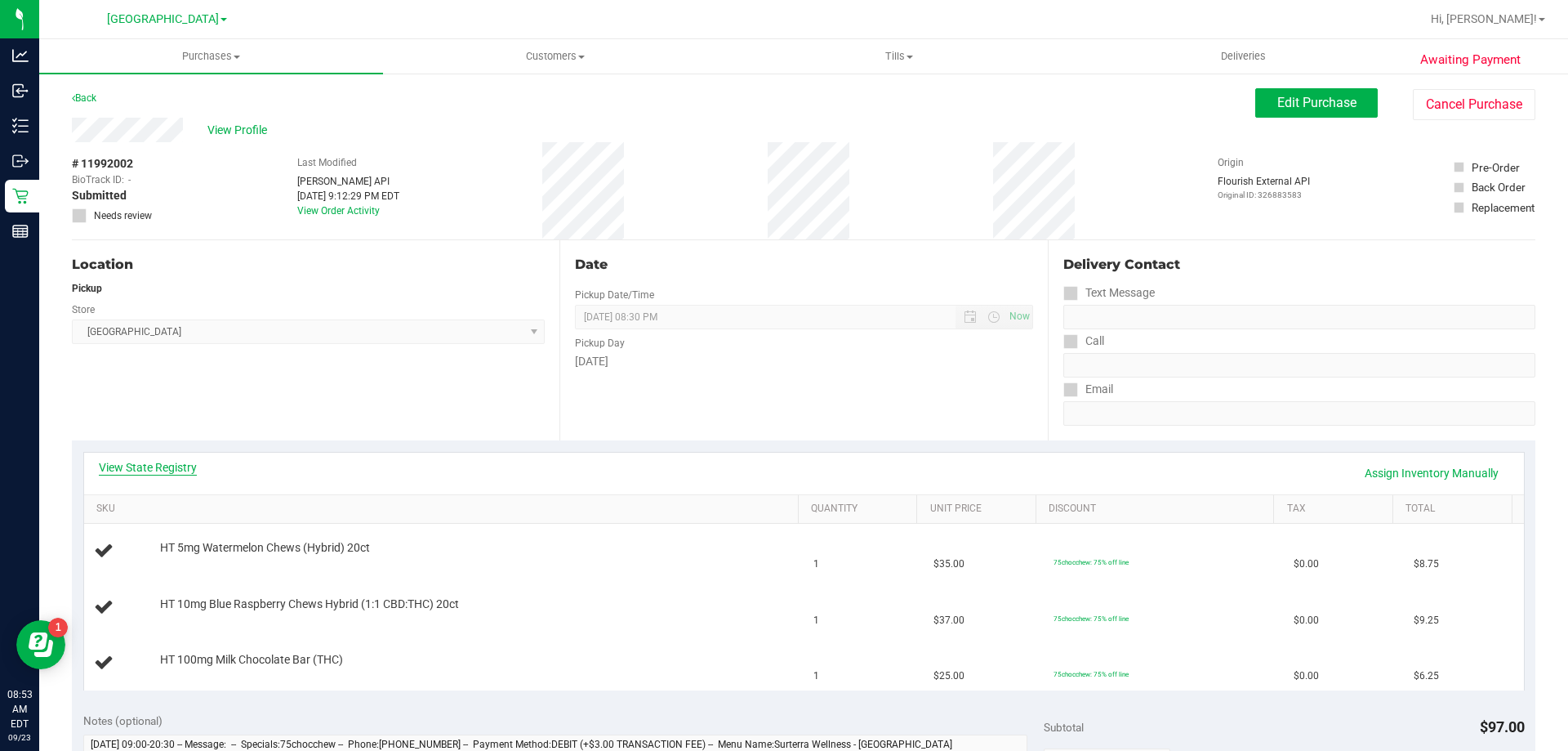
click at [150, 468] on link "View State Registry" at bounding box center [147, 467] width 98 height 16
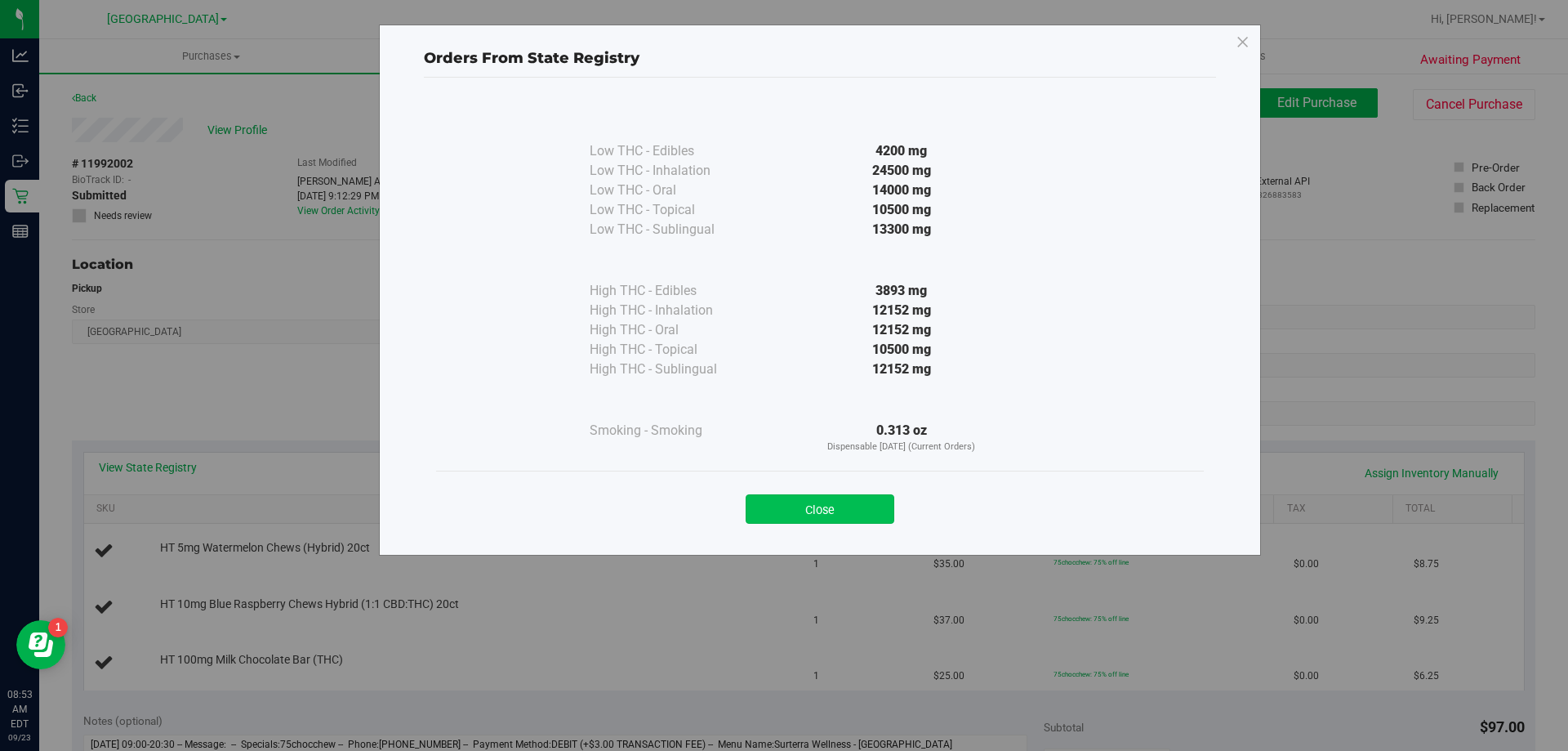
click at [863, 496] on button "Close" at bounding box center [819, 508] width 149 height 29
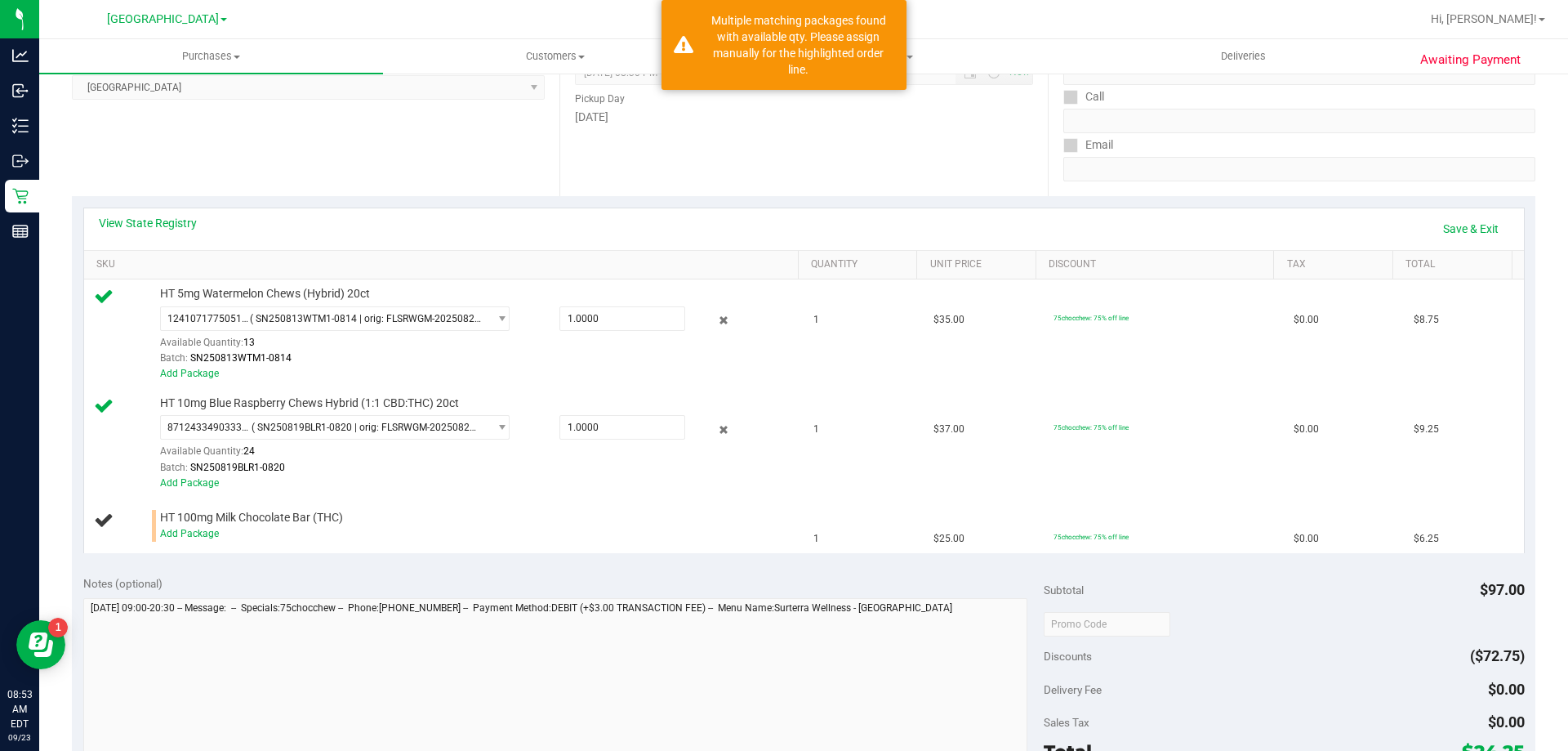
scroll to position [245, 0]
click at [202, 533] on link "Add Package" at bounding box center [190, 533] width 59 height 11
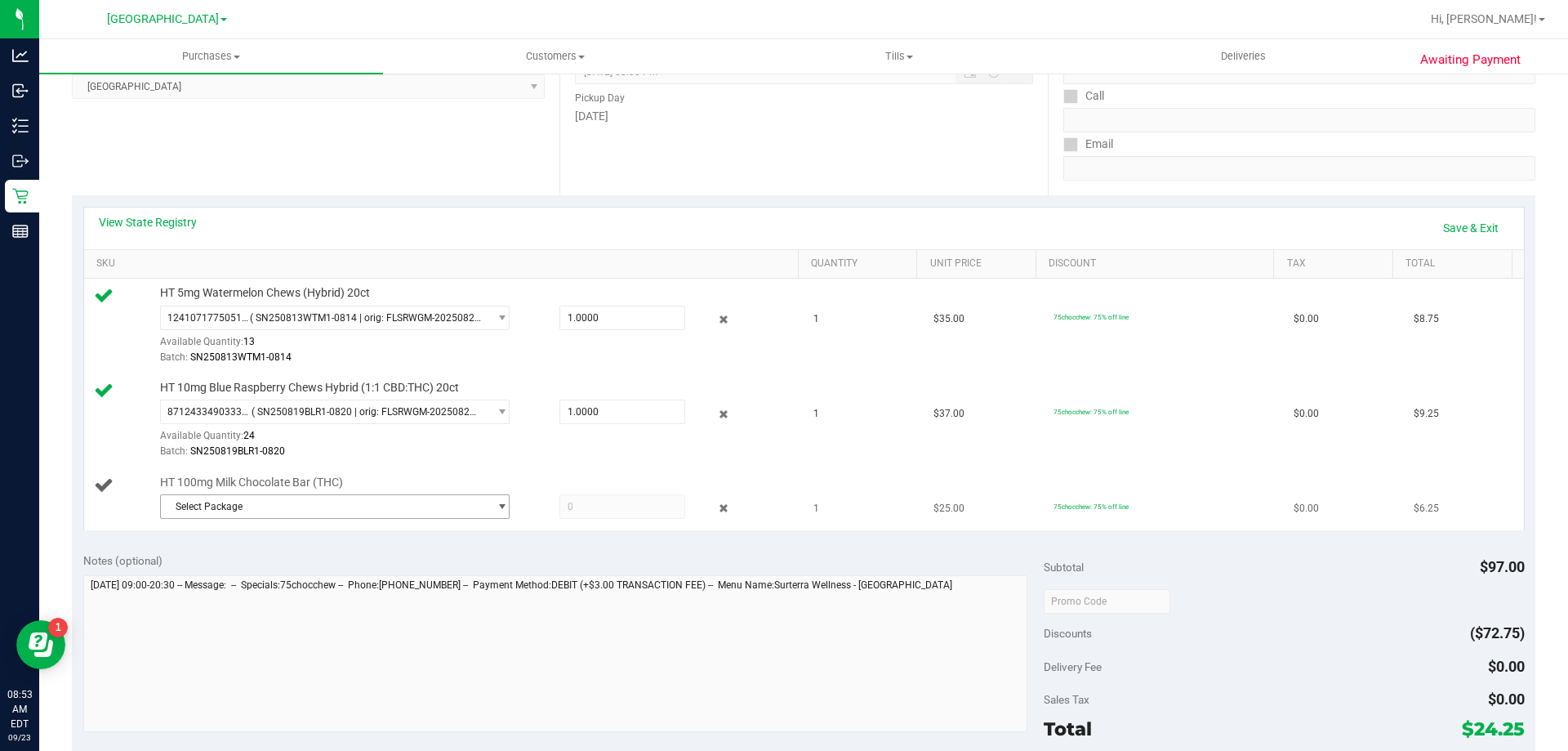
click at [286, 515] on span "Select Package" at bounding box center [324, 506] width 327 height 23
click at [280, 568] on span "( SN250501MC1-0512 | orig: FLSRWGM-20250519-373 )" at bounding box center [387, 574] width 247 height 11
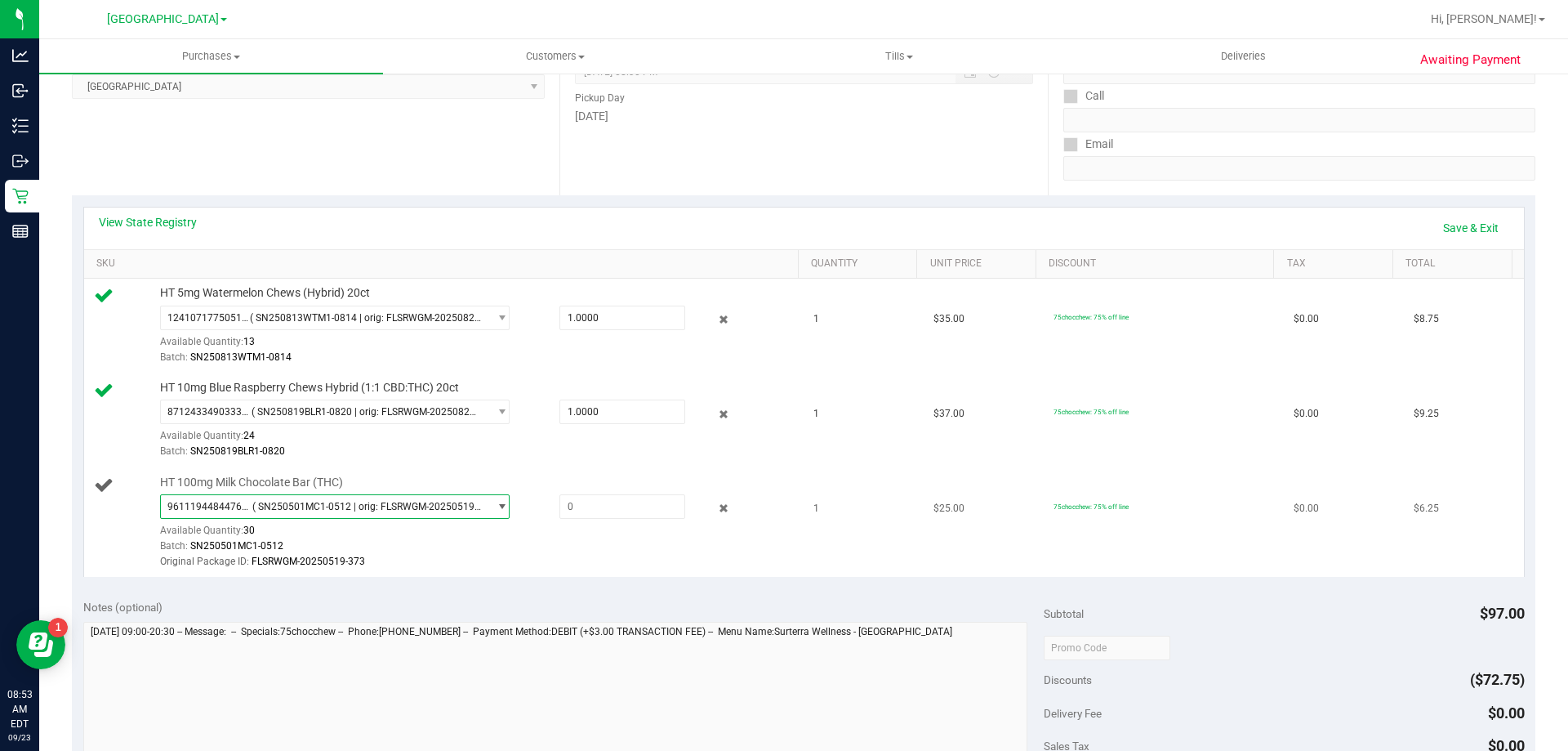
click at [329, 502] on span "( SN250501MC1-0512 | orig: FLSRWGM-20250519-373 )" at bounding box center [367, 506] width 229 height 11
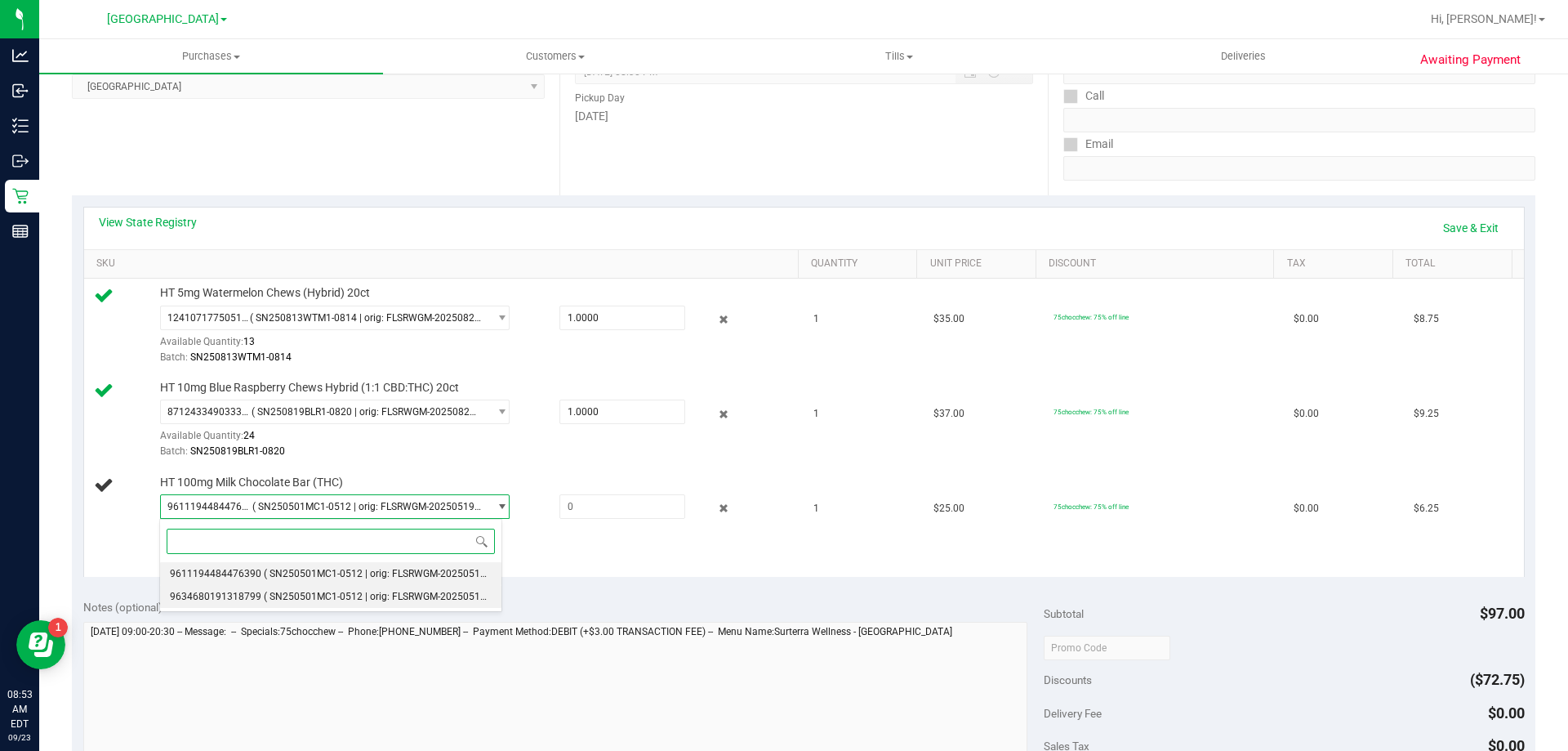
click at [327, 595] on span "( SN250501MC1-0512 | orig: FLSRWGM-20250519-311 )" at bounding box center [387, 596] width 247 height 11
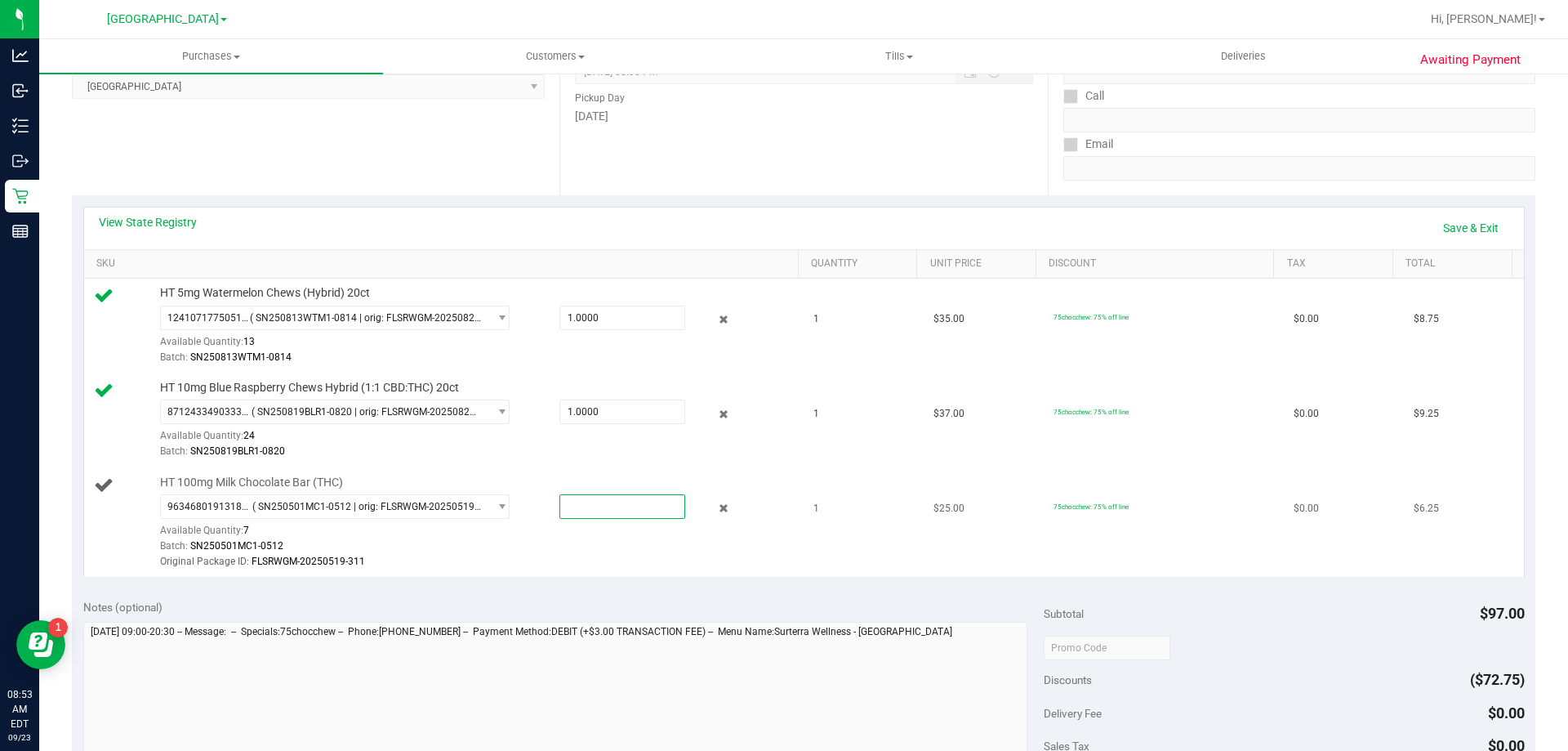
click at [654, 506] on span at bounding box center [622, 506] width 126 height 25
type input "1"
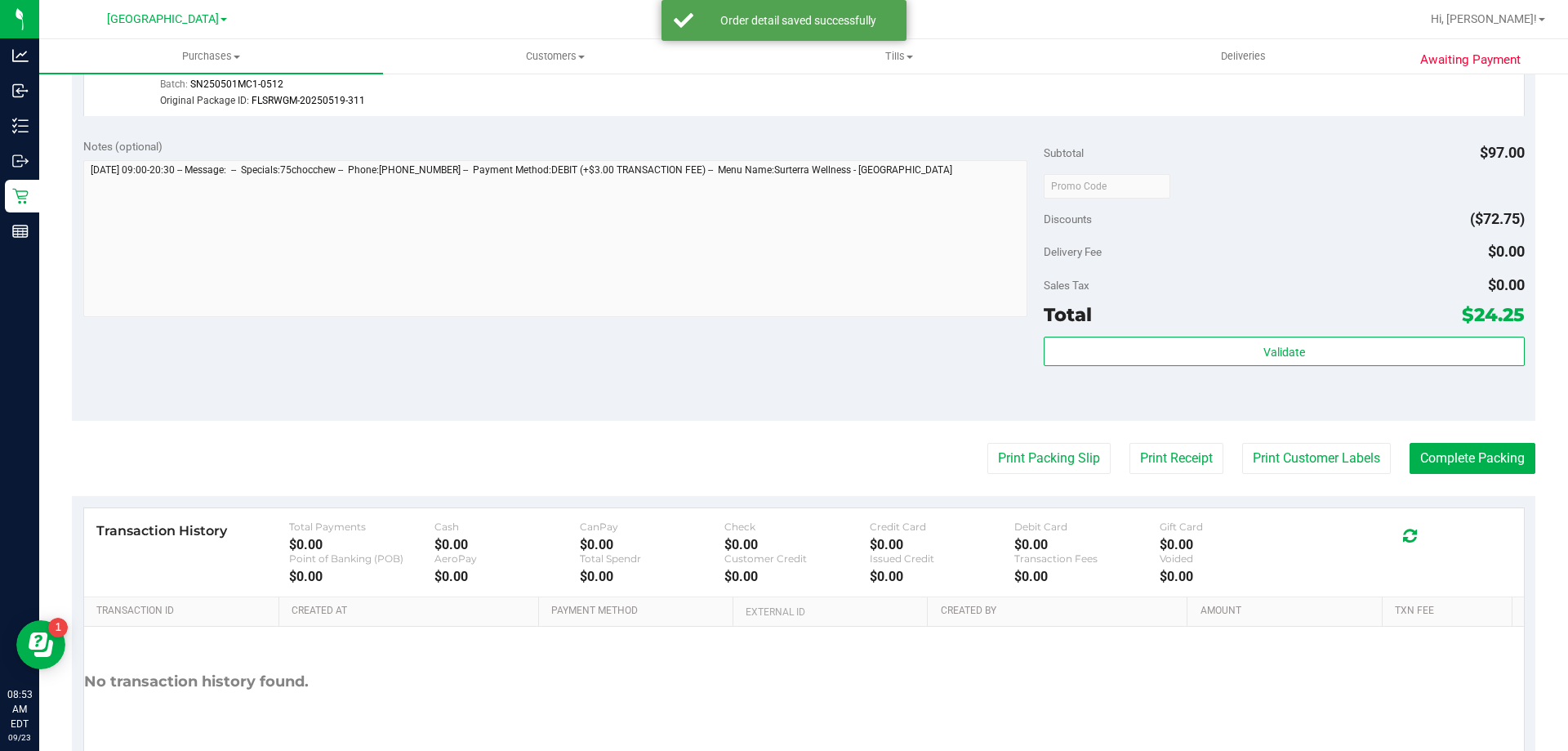
scroll to position [816, 0]
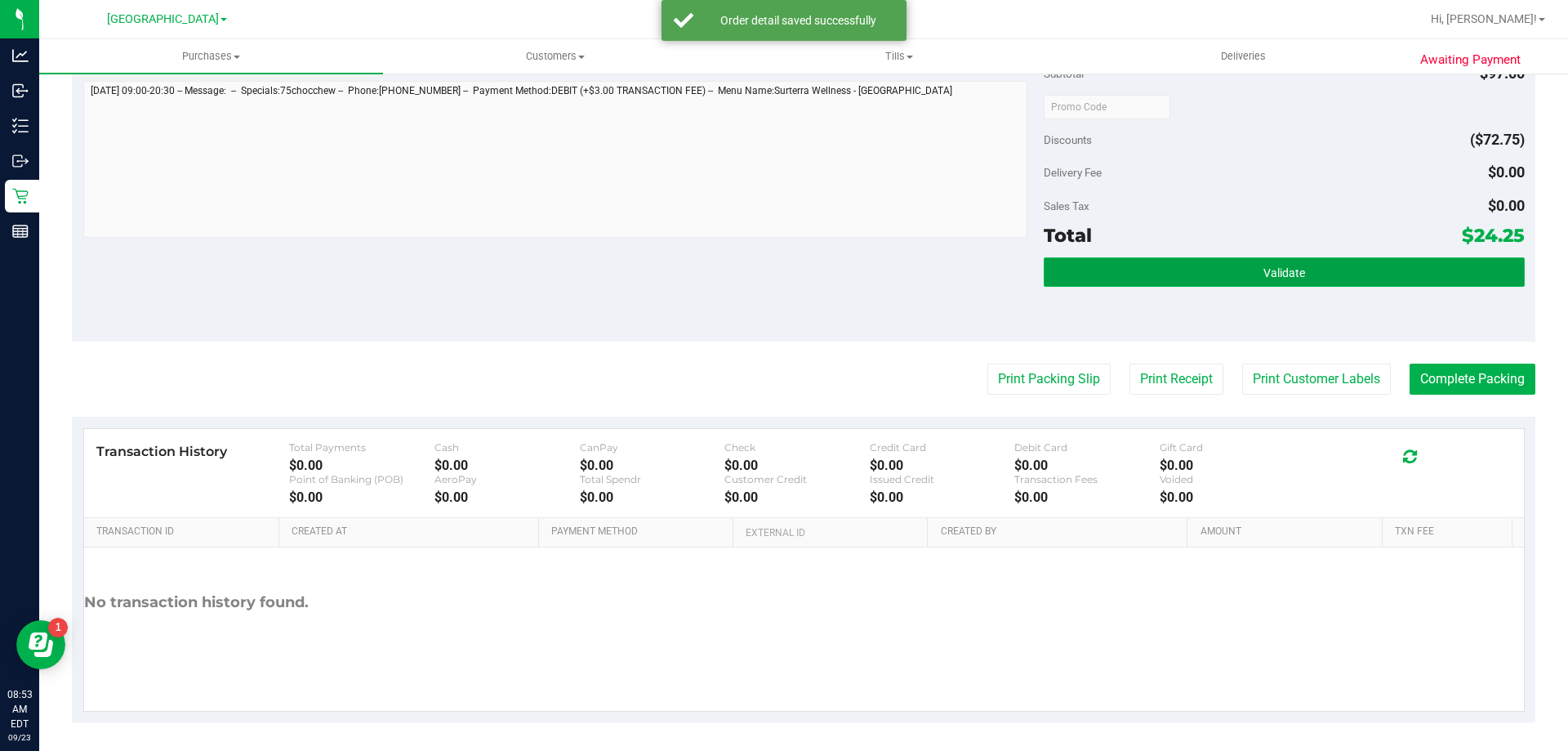
click at [1150, 258] on button "Validate" at bounding box center [1284, 271] width 480 height 29
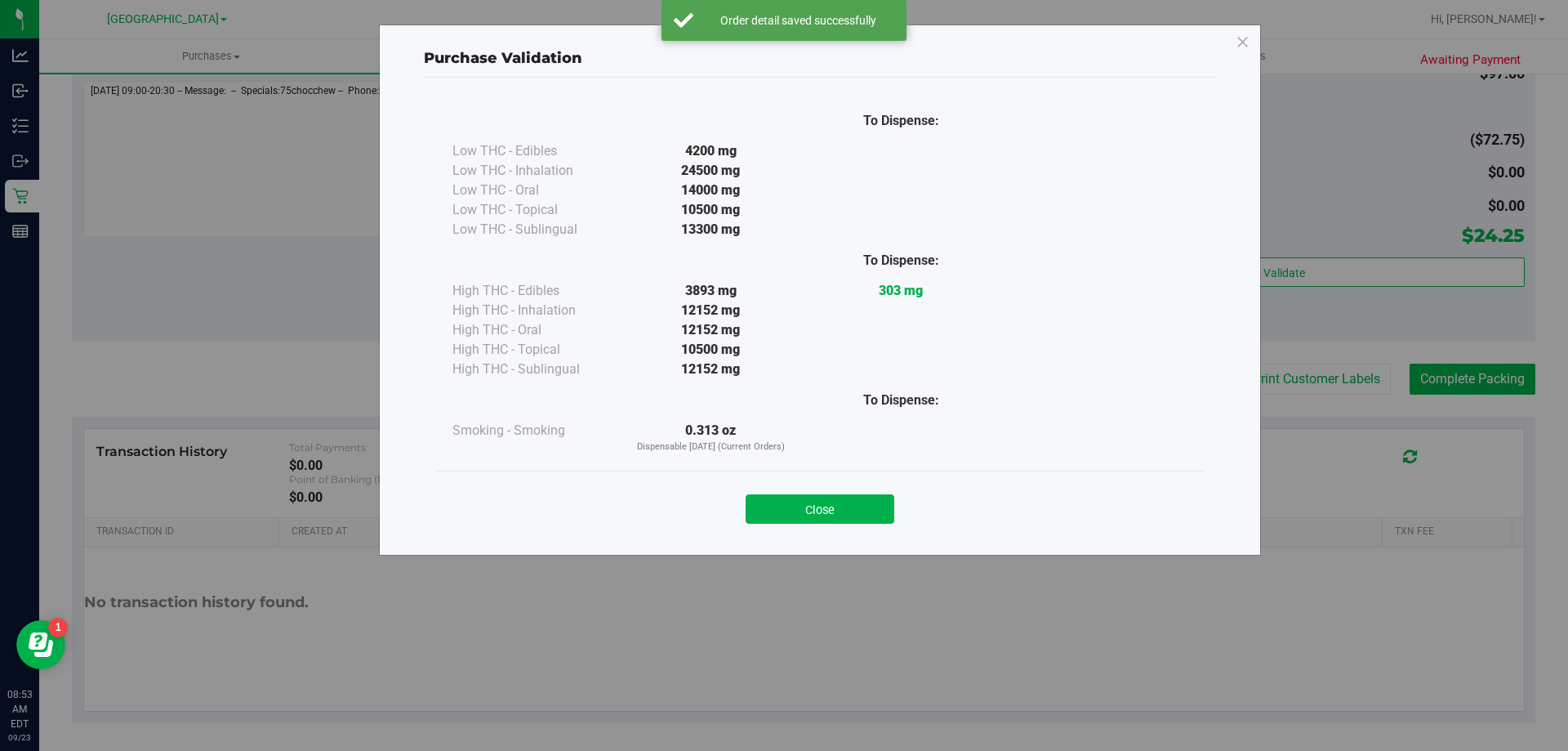
drag, startPoint x: 851, startPoint y: 512, endPoint x: 854, endPoint y: 501, distance: 11.4
click at [851, 511] on button "Close" at bounding box center [819, 508] width 149 height 29
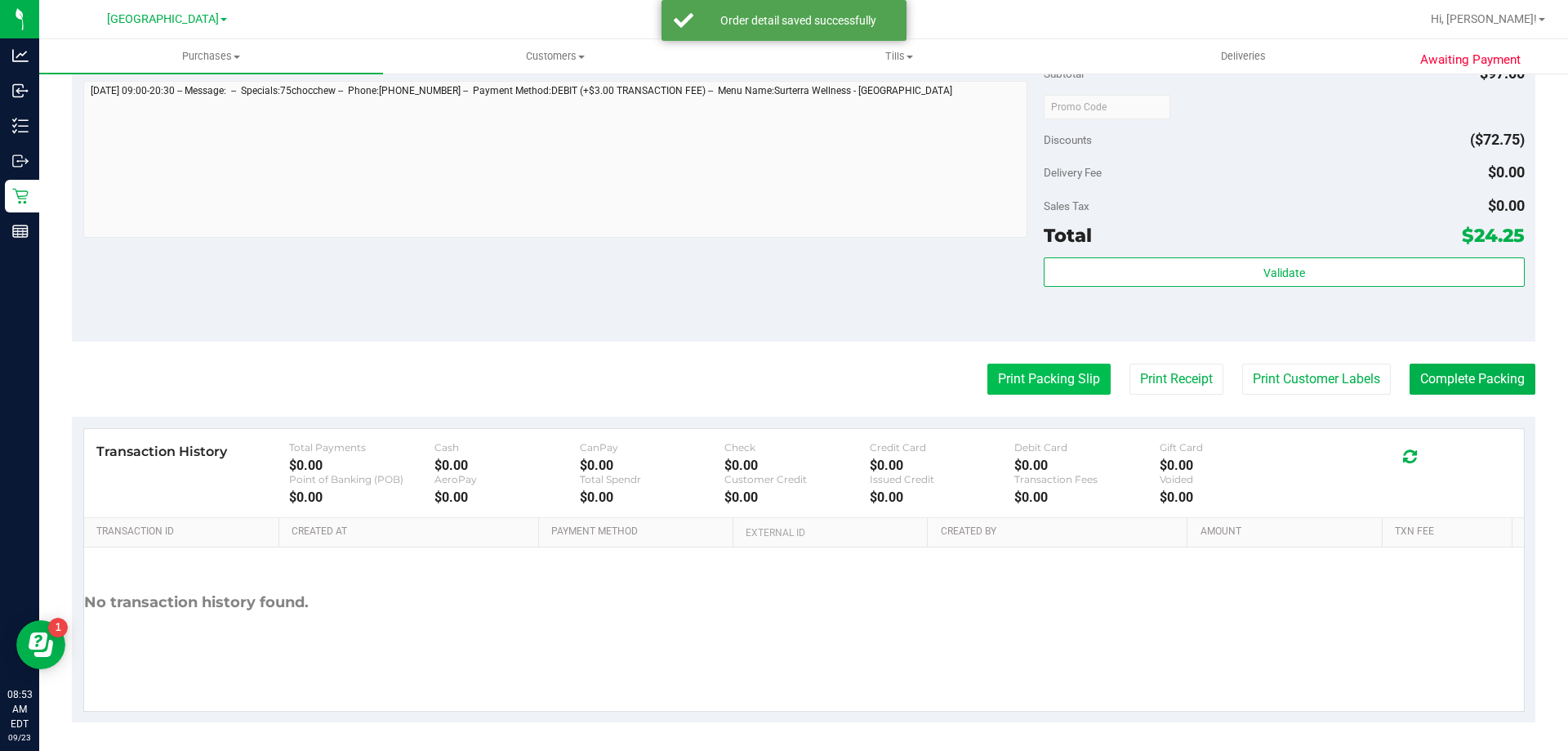
click at [1016, 373] on button "Print Packing Slip" at bounding box center [1048, 378] width 123 height 31
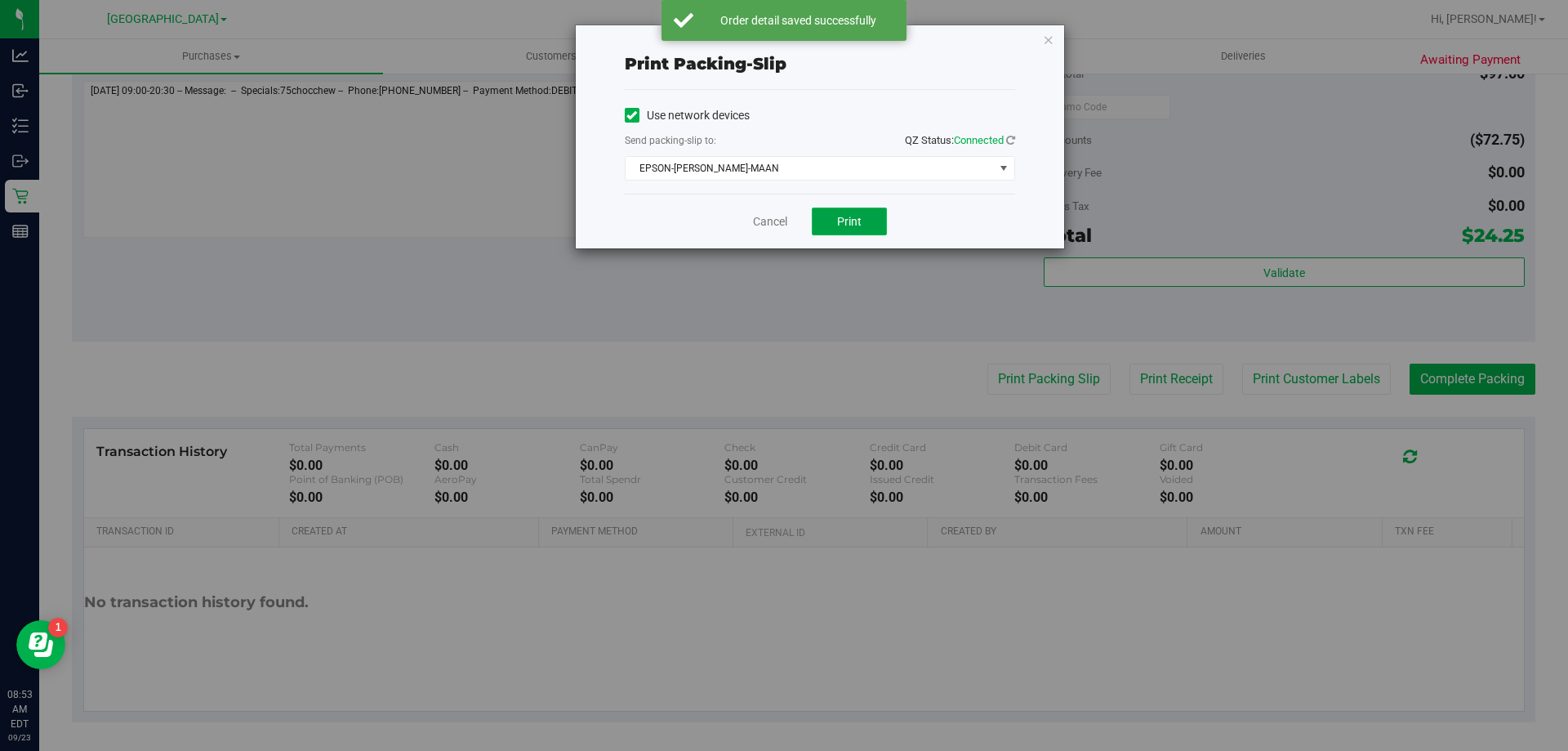
click at [858, 222] on span "Print" at bounding box center [849, 222] width 25 height 13
click at [753, 223] on link "Cancel" at bounding box center [770, 222] width 34 height 17
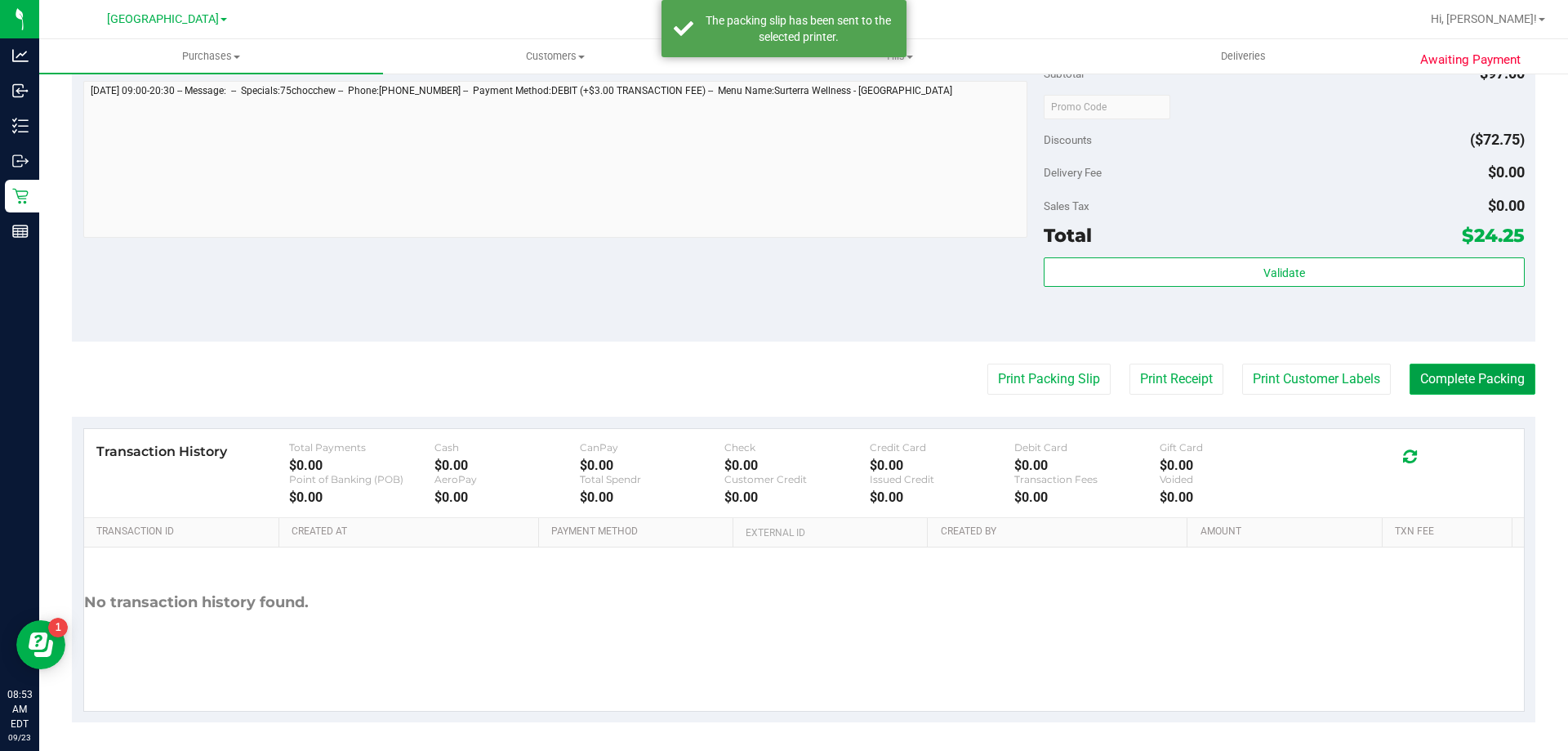
click at [1464, 374] on button "Complete Packing" at bounding box center [1472, 378] width 126 height 31
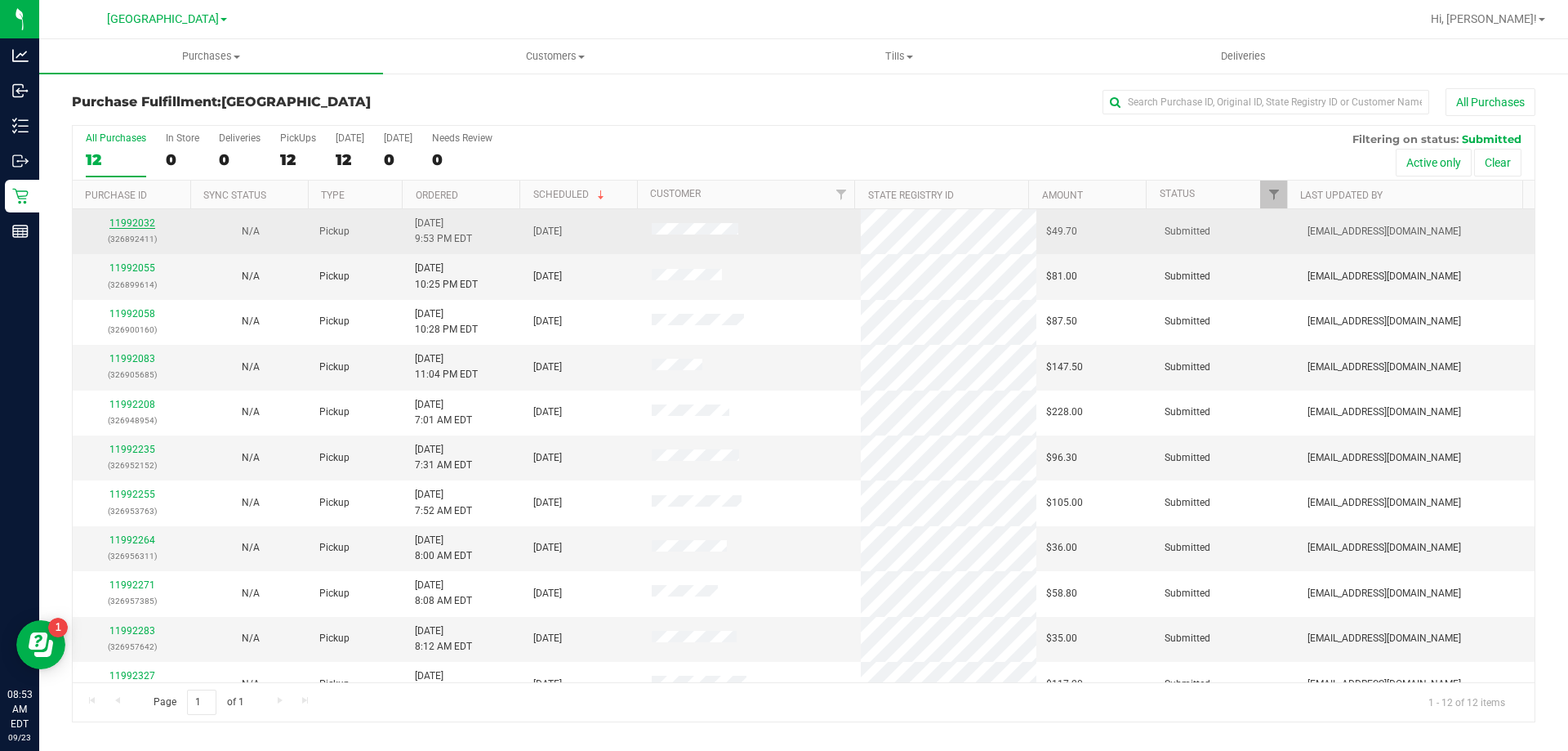
click at [137, 220] on link "11992032" at bounding box center [132, 223] width 46 height 11
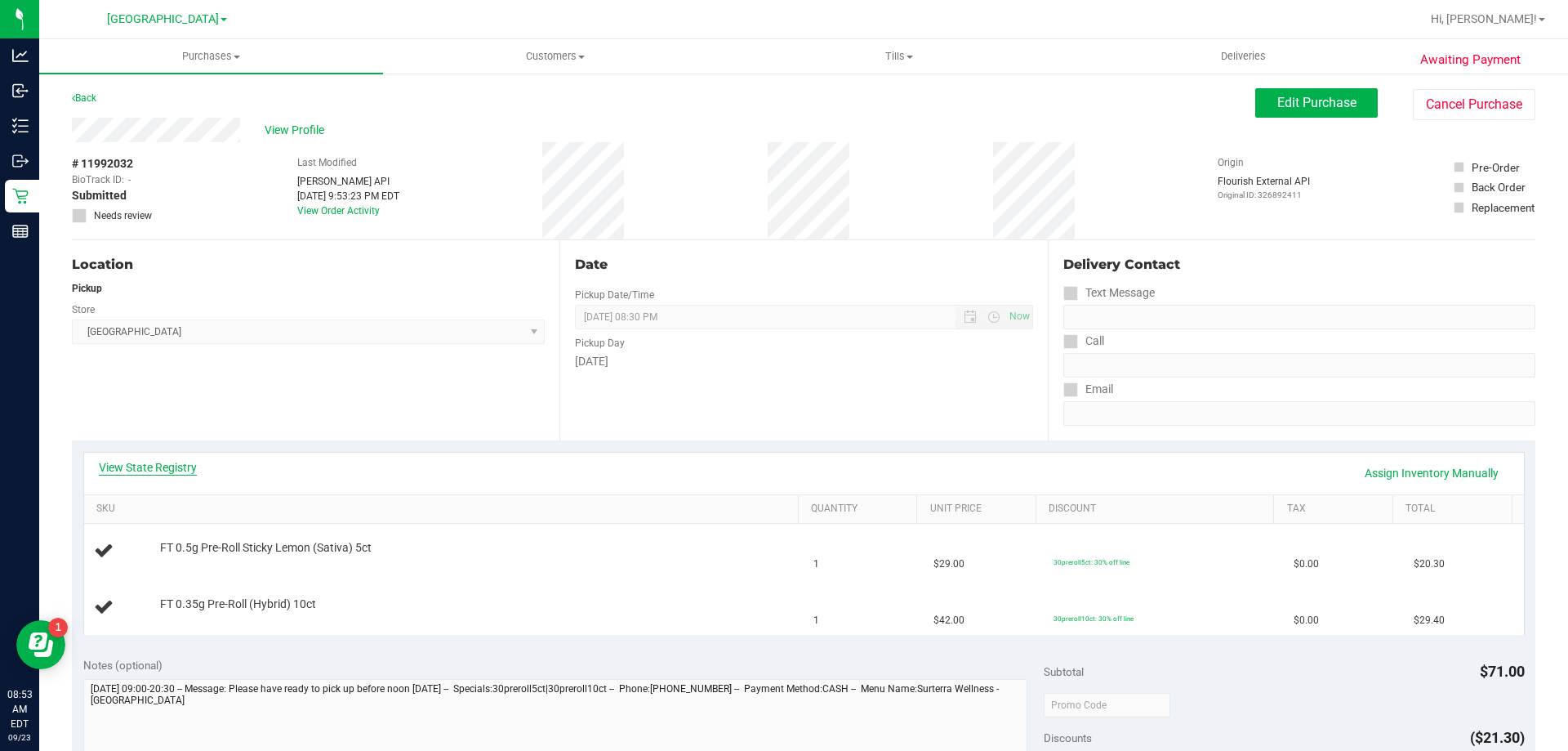
click at [150, 469] on link "View State Registry" at bounding box center [147, 467] width 98 height 16
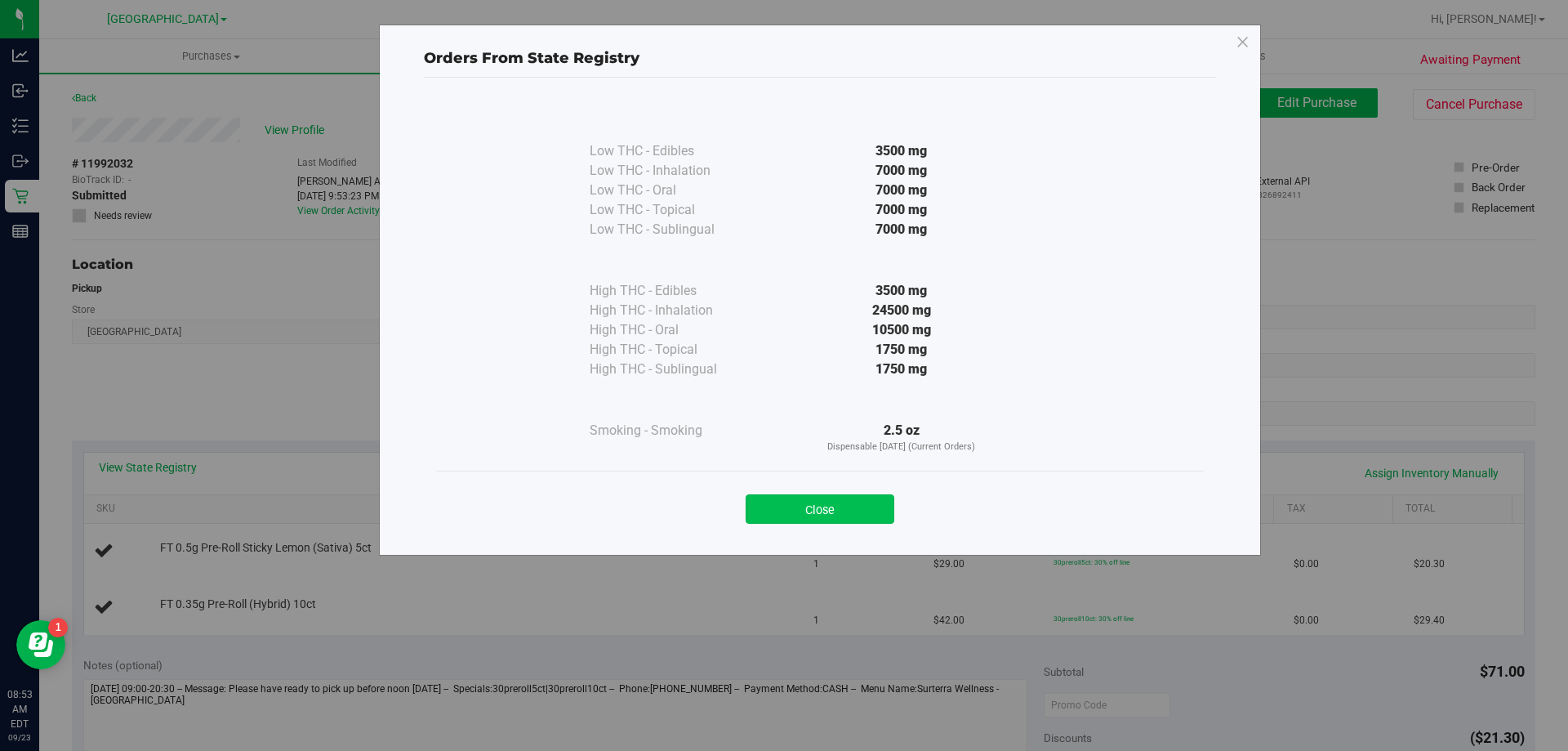
click at [849, 510] on button "Close" at bounding box center [819, 508] width 149 height 29
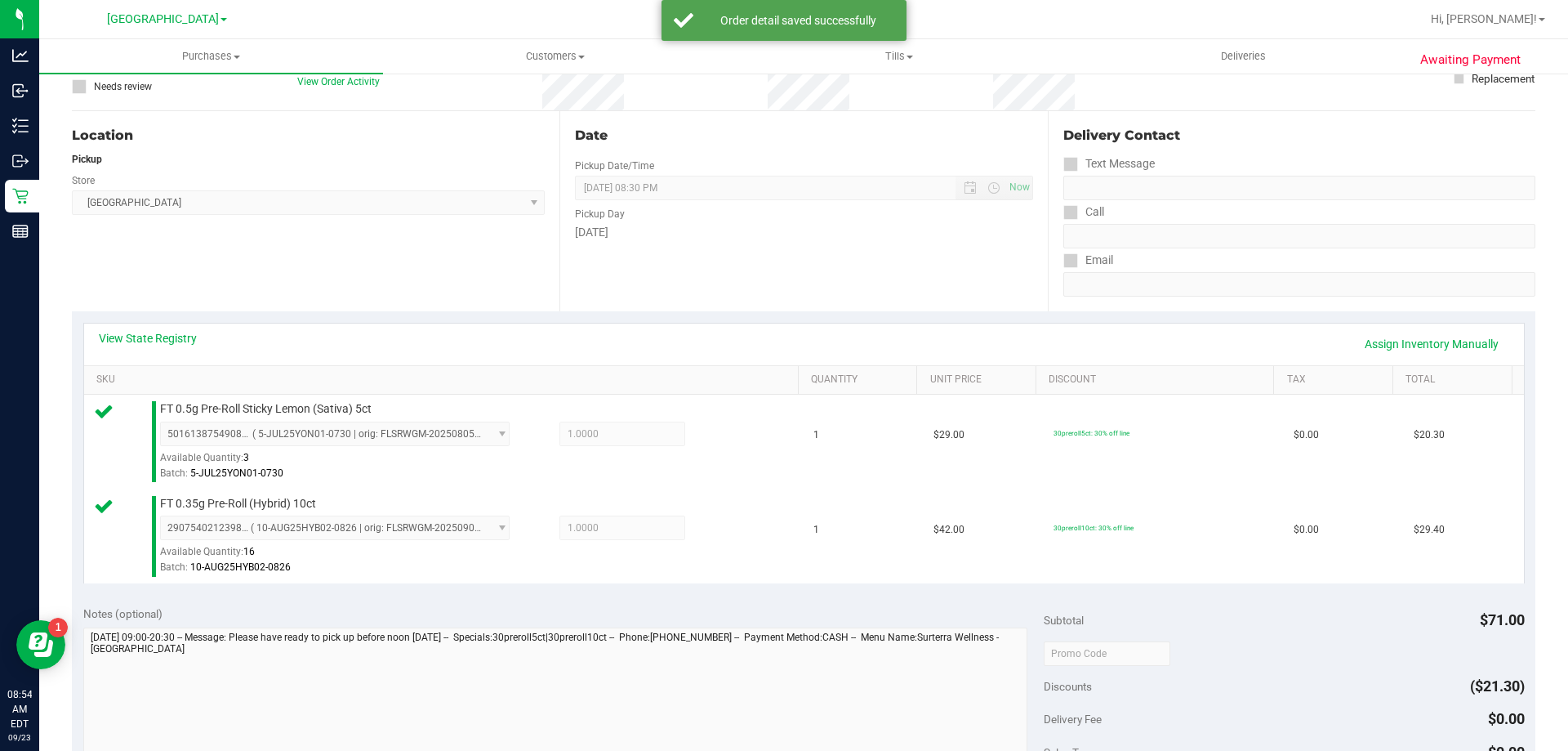
scroll to position [327, 0]
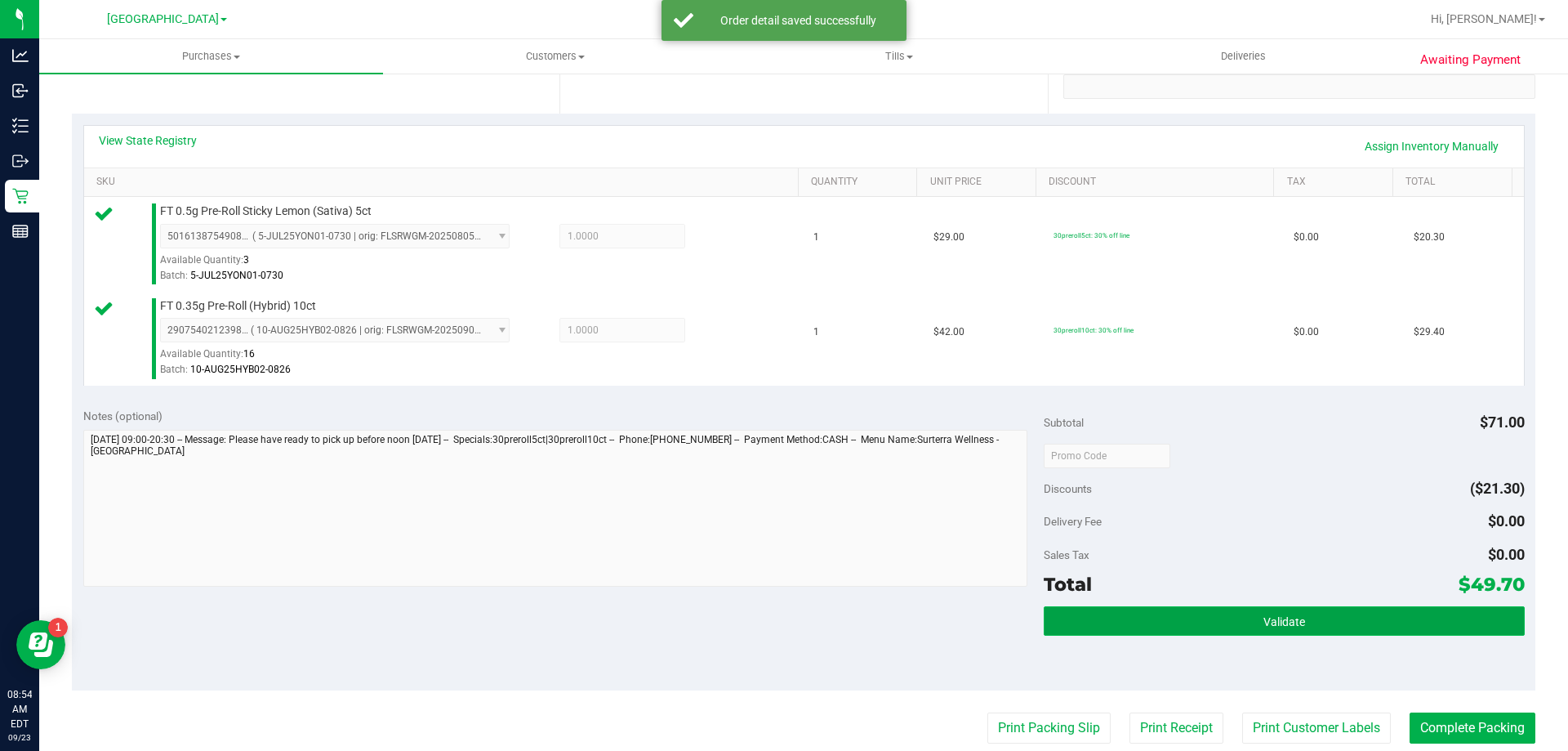
click at [1163, 625] on button "Validate" at bounding box center [1284, 620] width 480 height 29
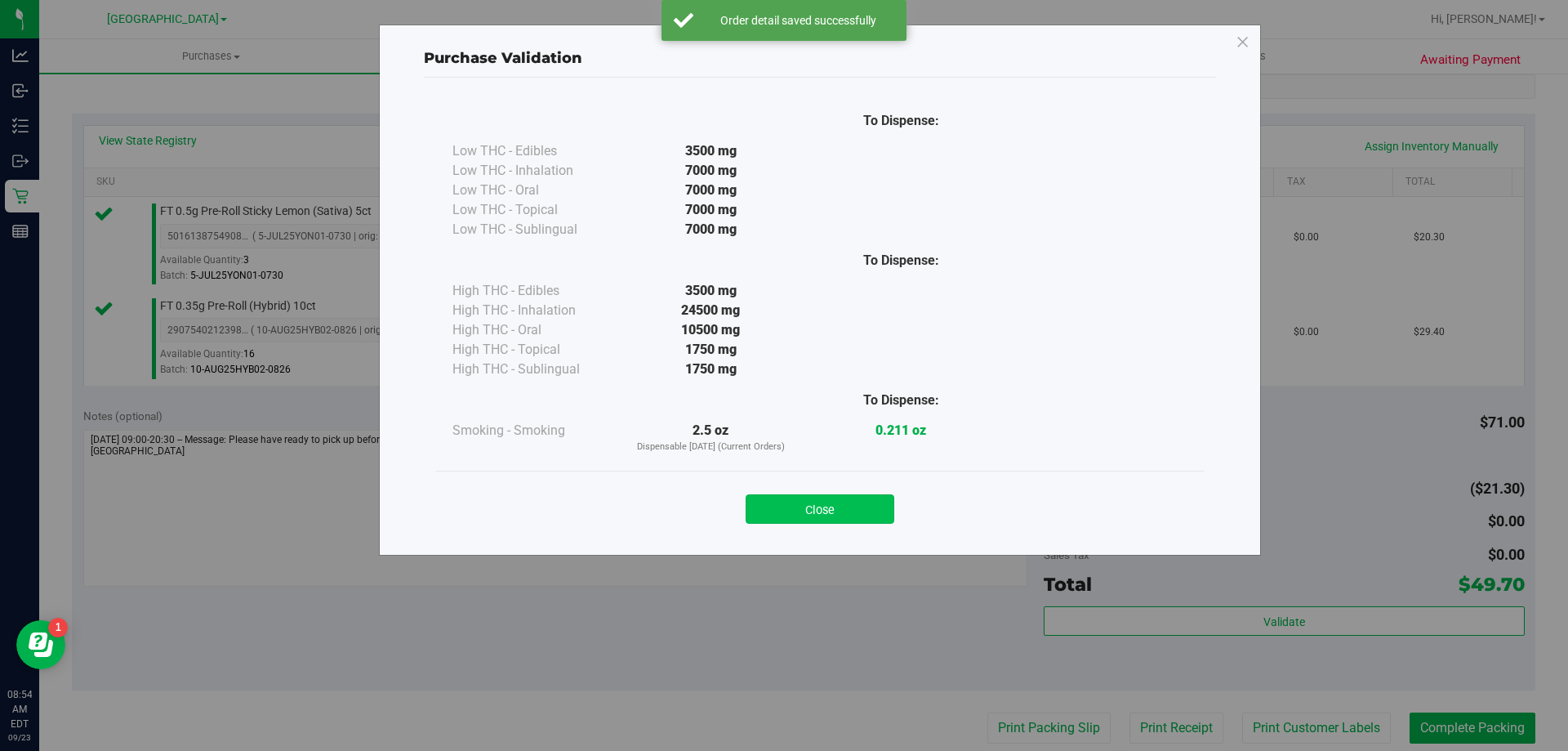
click at [812, 514] on button "Close" at bounding box center [819, 508] width 149 height 29
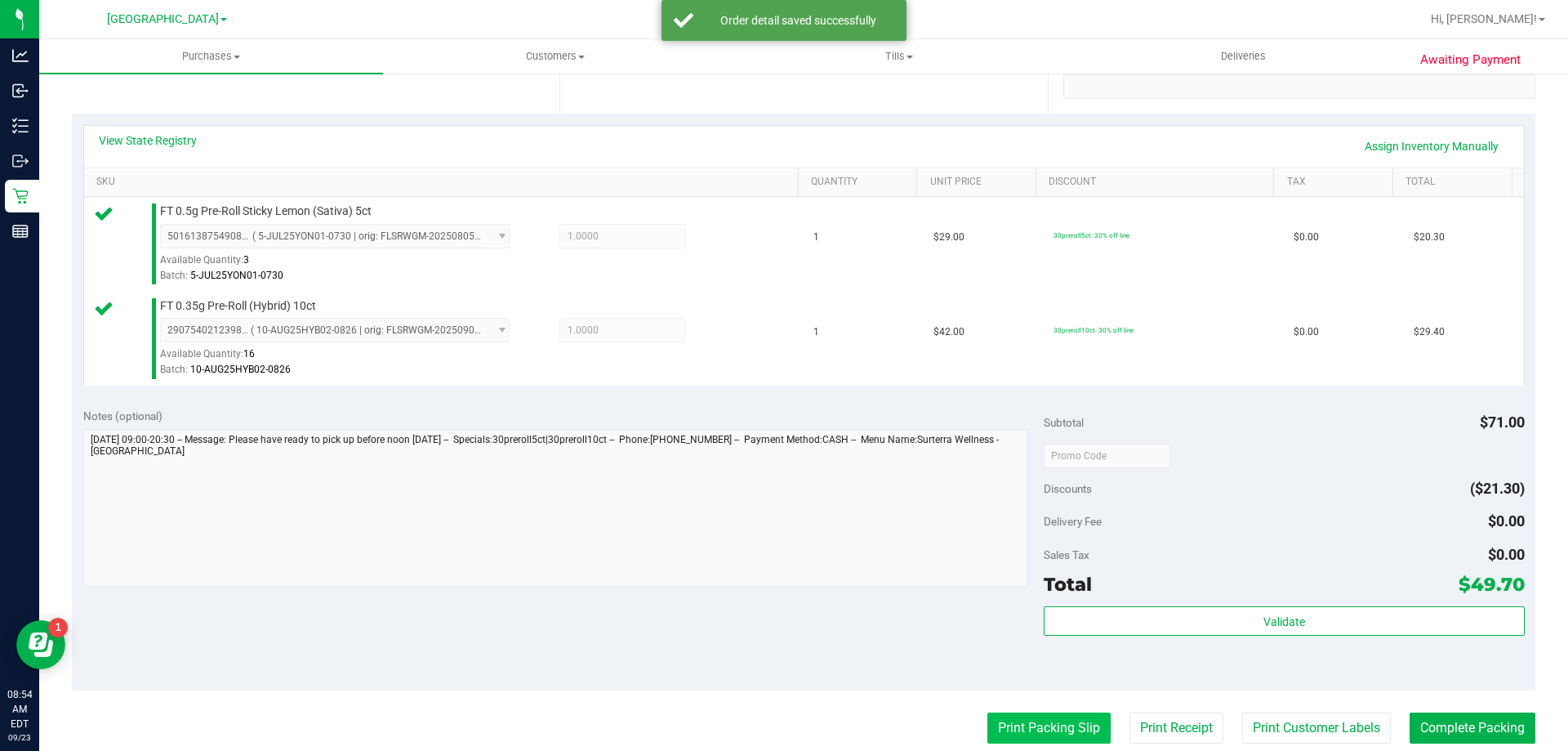
click at [1044, 739] on button "Print Packing Slip" at bounding box center [1048, 727] width 123 height 31
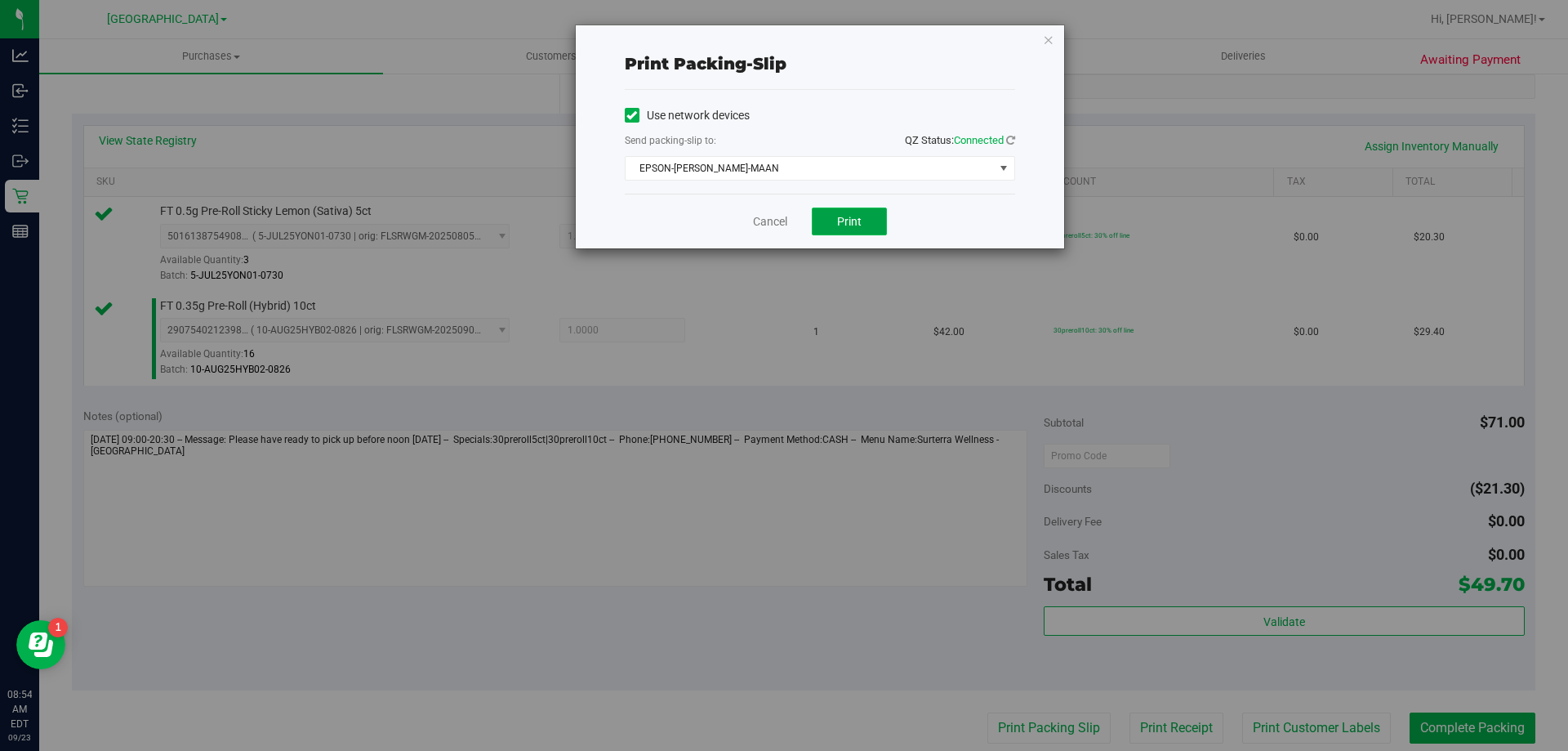
click at [842, 220] on span "Print" at bounding box center [849, 222] width 25 height 13
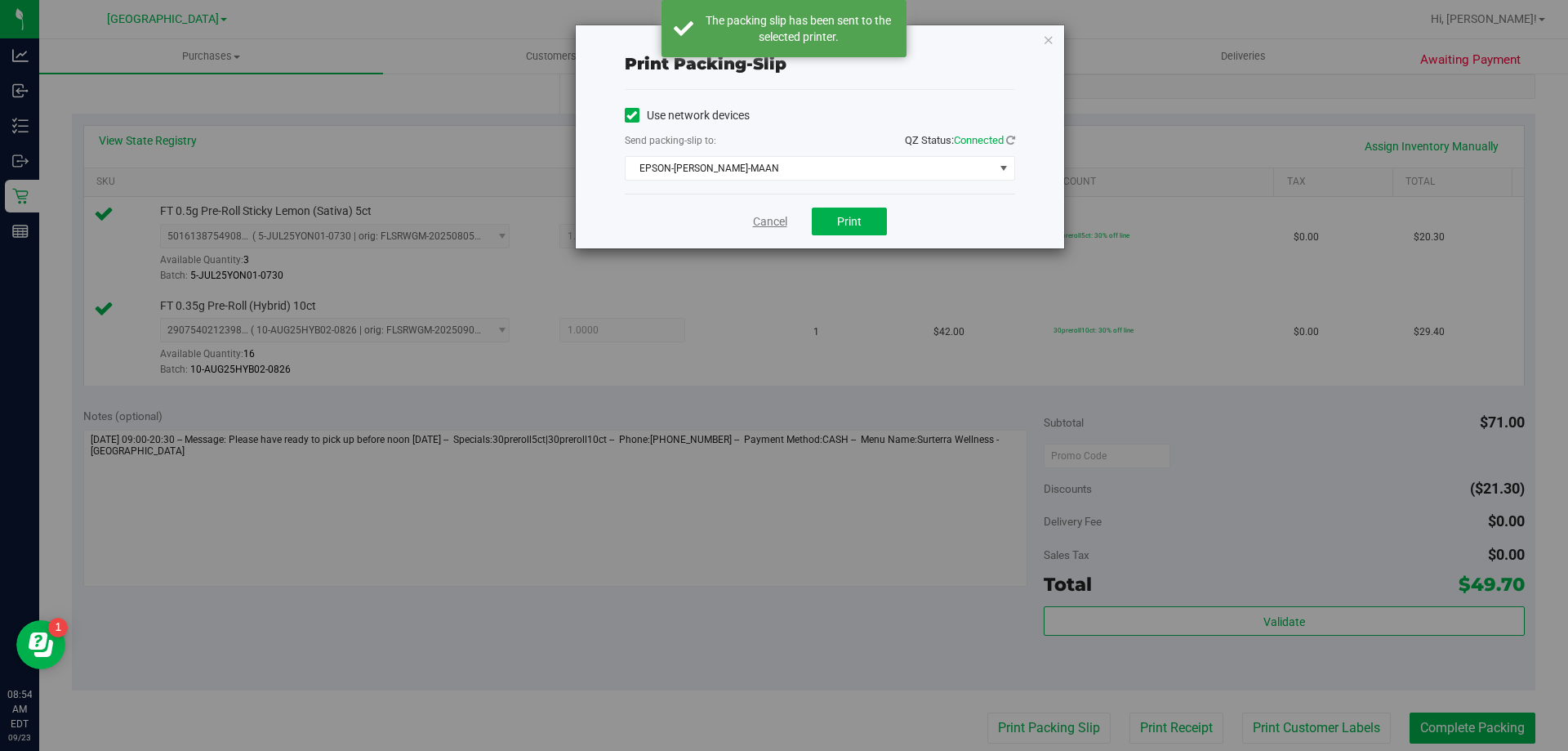
click at [766, 218] on link "Cancel" at bounding box center [770, 222] width 34 height 17
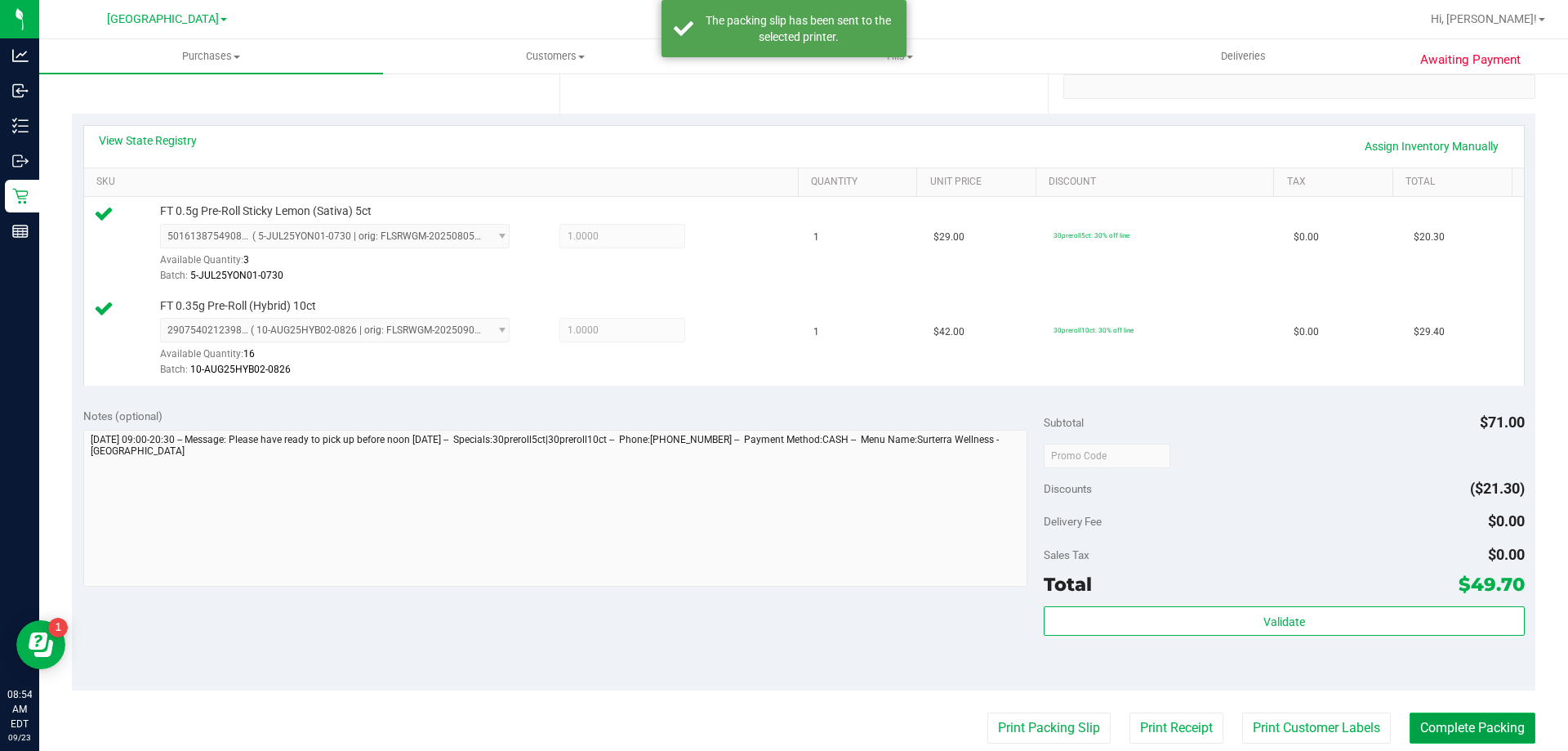
click at [1480, 723] on button "Complete Packing" at bounding box center [1472, 727] width 126 height 31
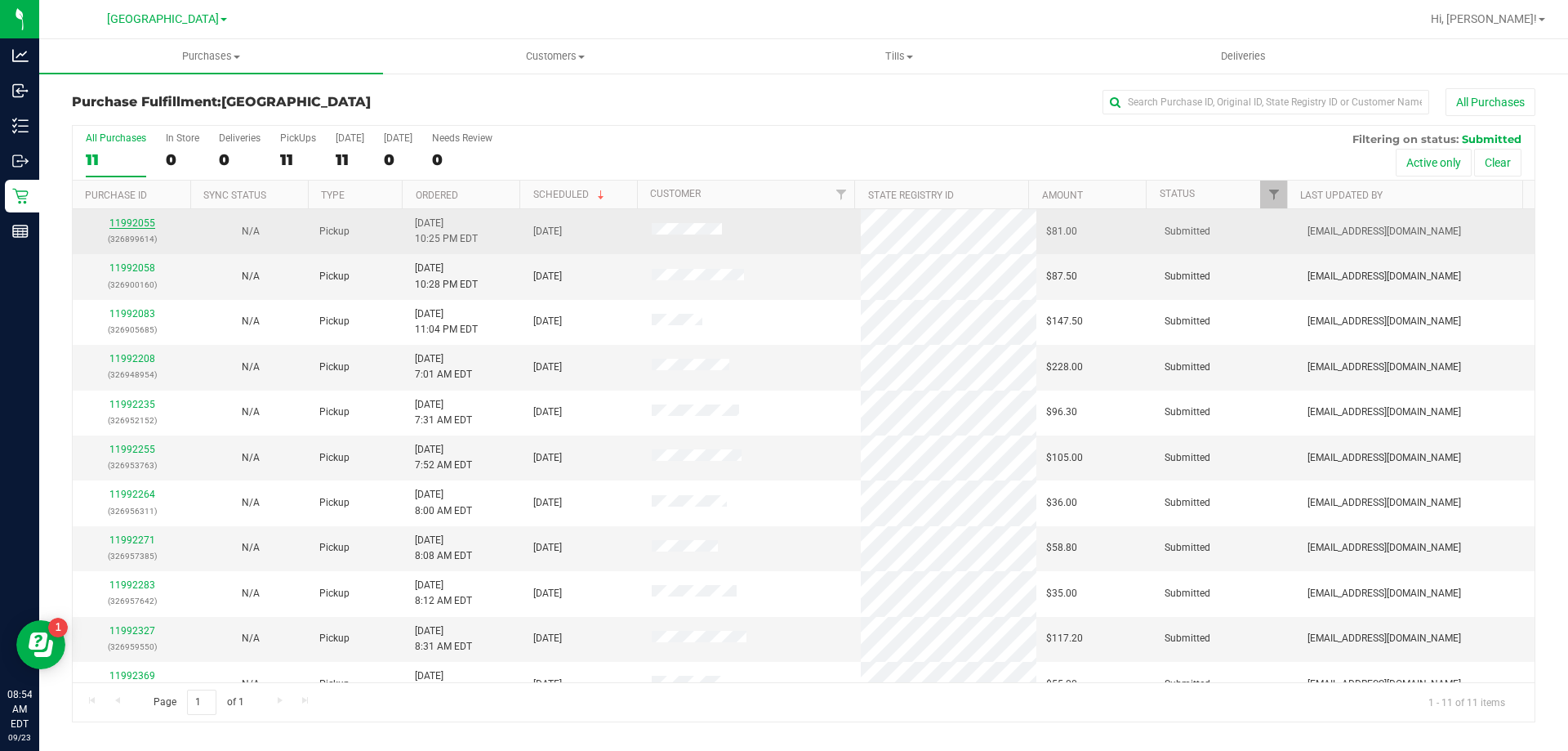
click at [125, 224] on link "11992055" at bounding box center [132, 223] width 46 height 11
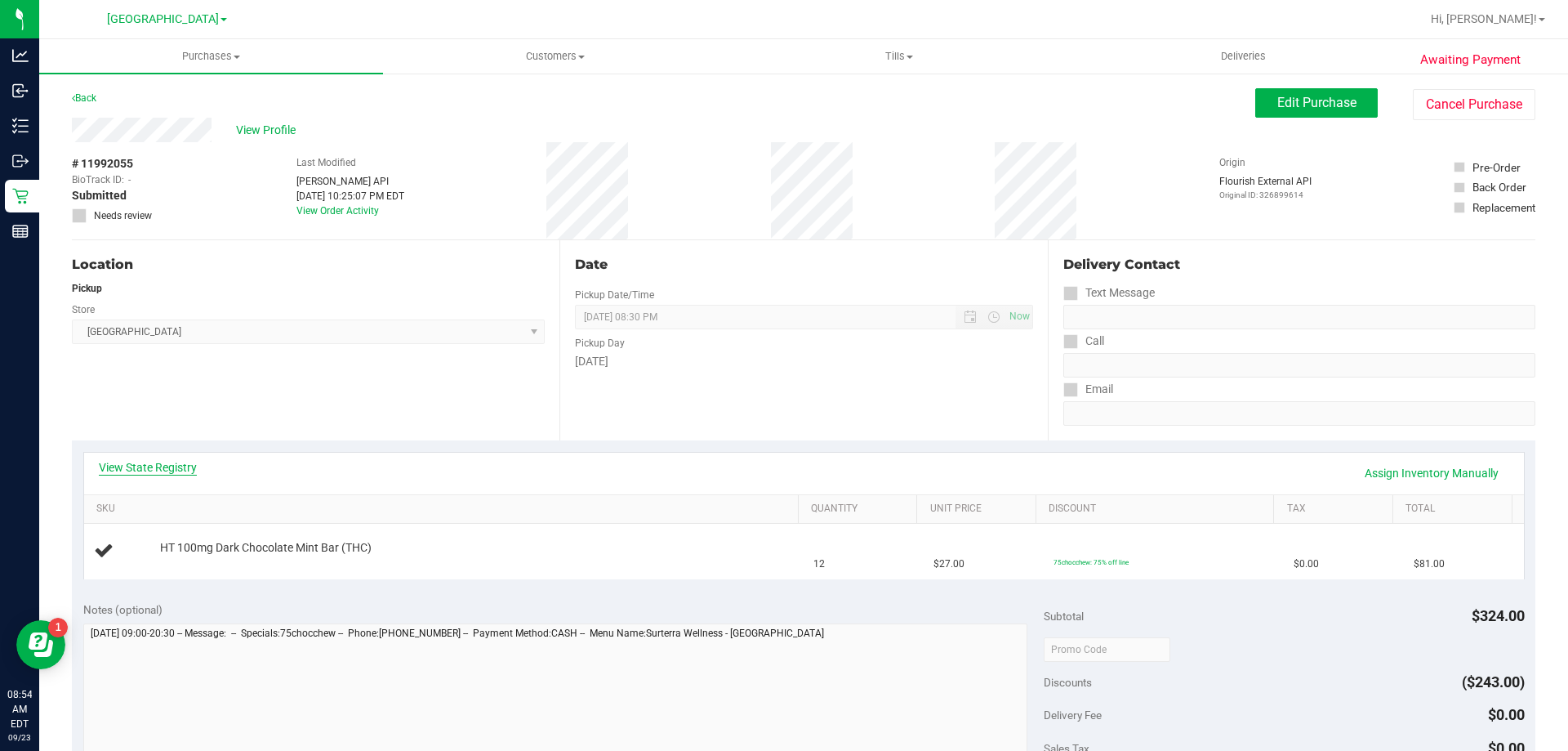
click at [179, 473] on link "View State Registry" at bounding box center [147, 467] width 98 height 16
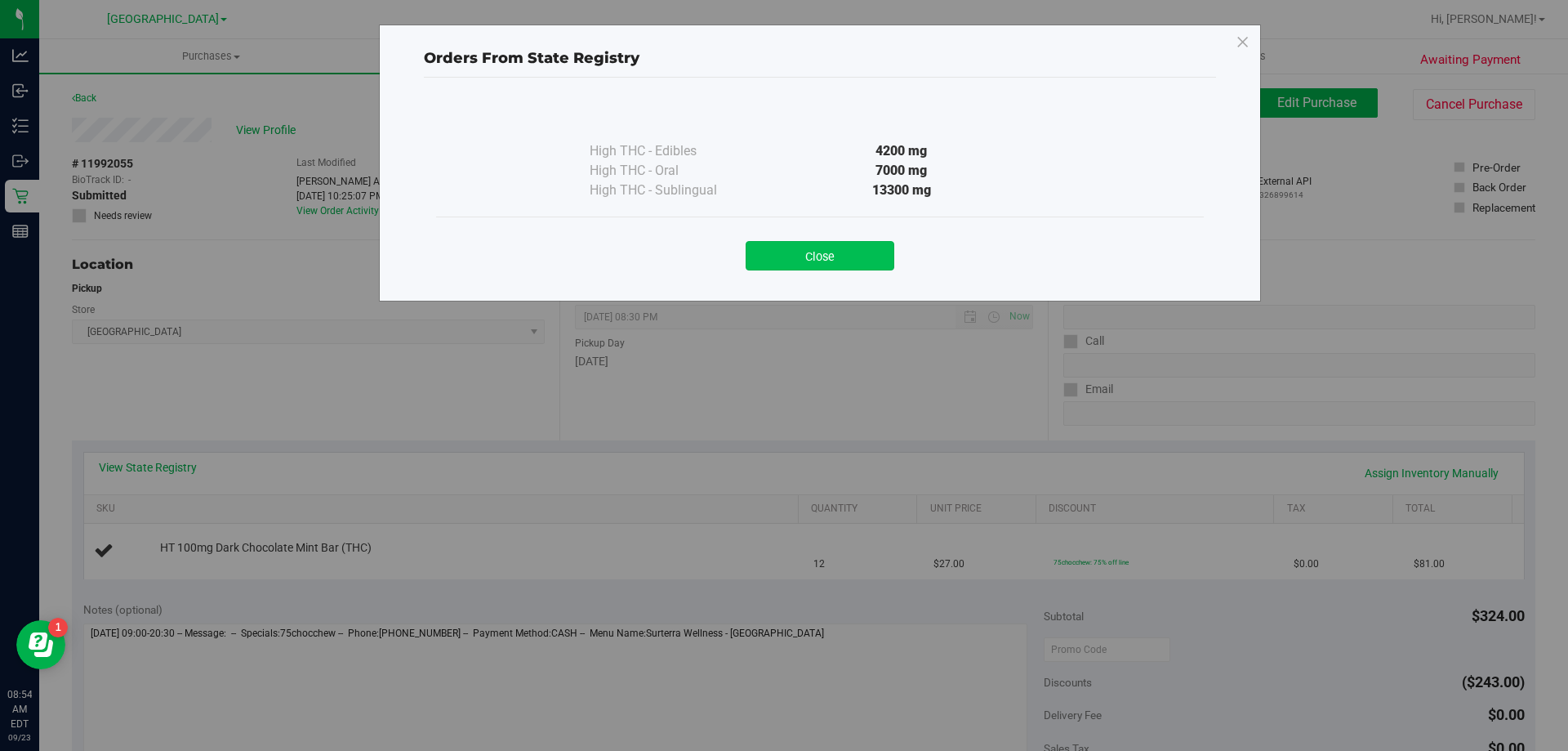
click at [868, 258] on button "Close" at bounding box center [819, 255] width 149 height 29
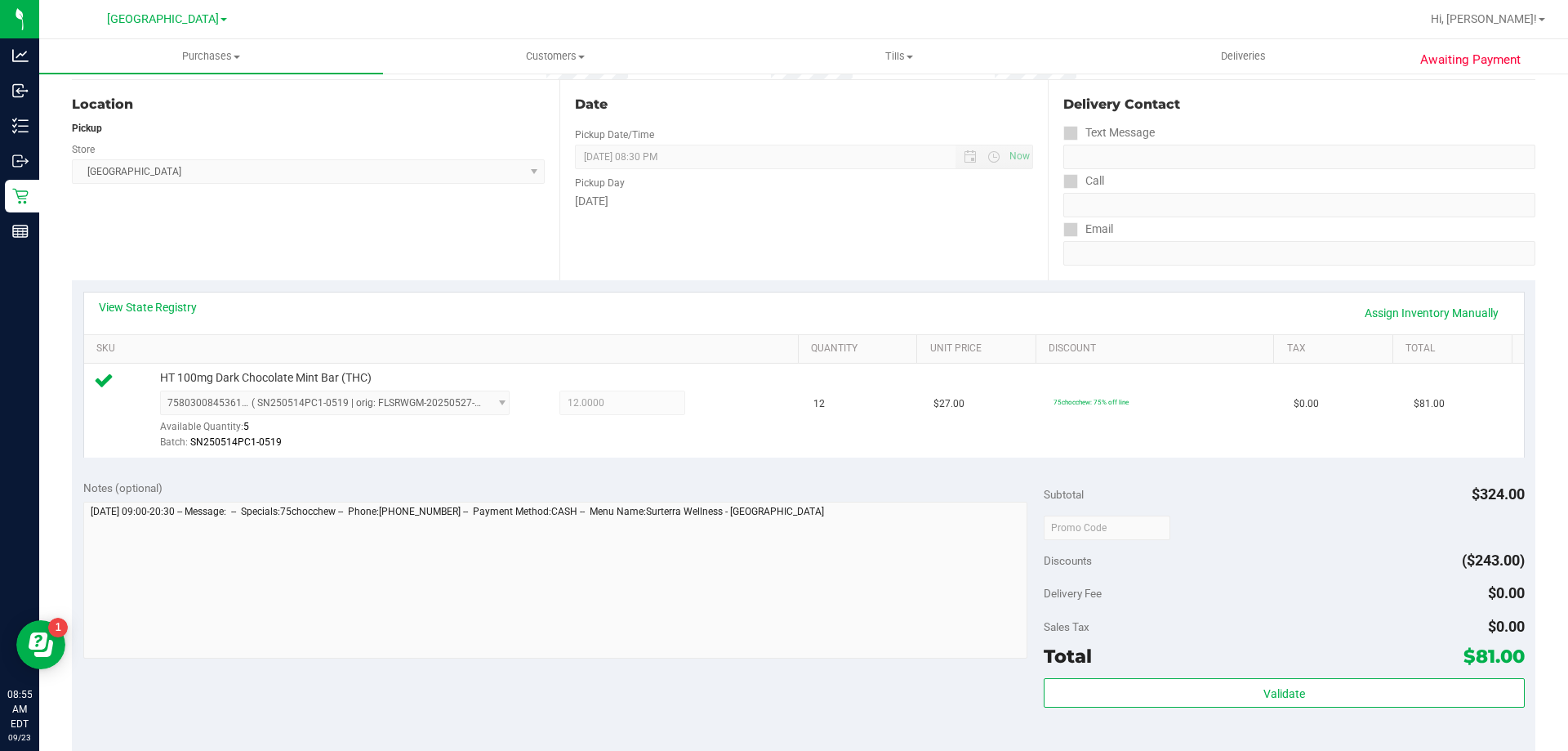
scroll to position [409, 0]
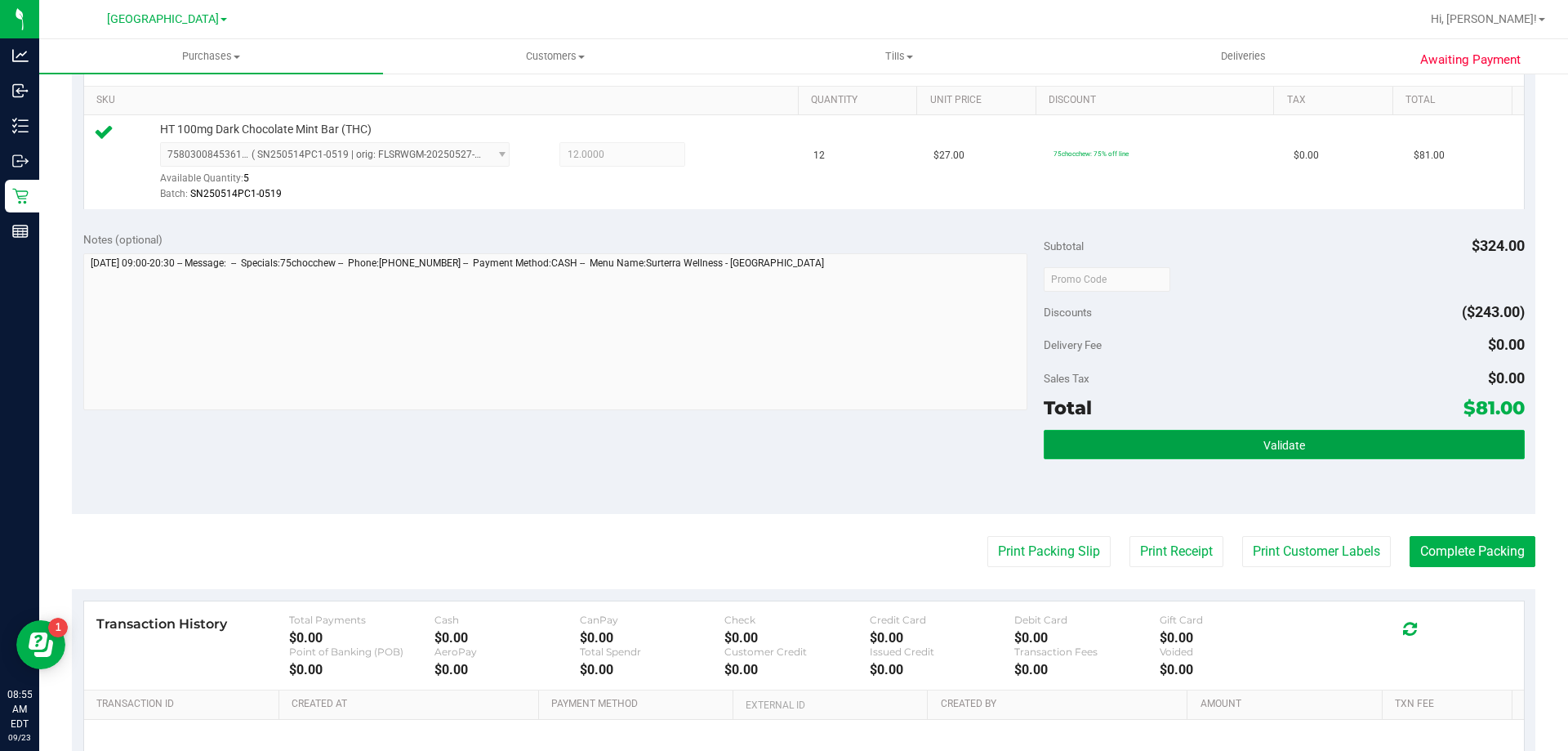
click at [1085, 439] on button "Validate" at bounding box center [1284, 444] width 480 height 29
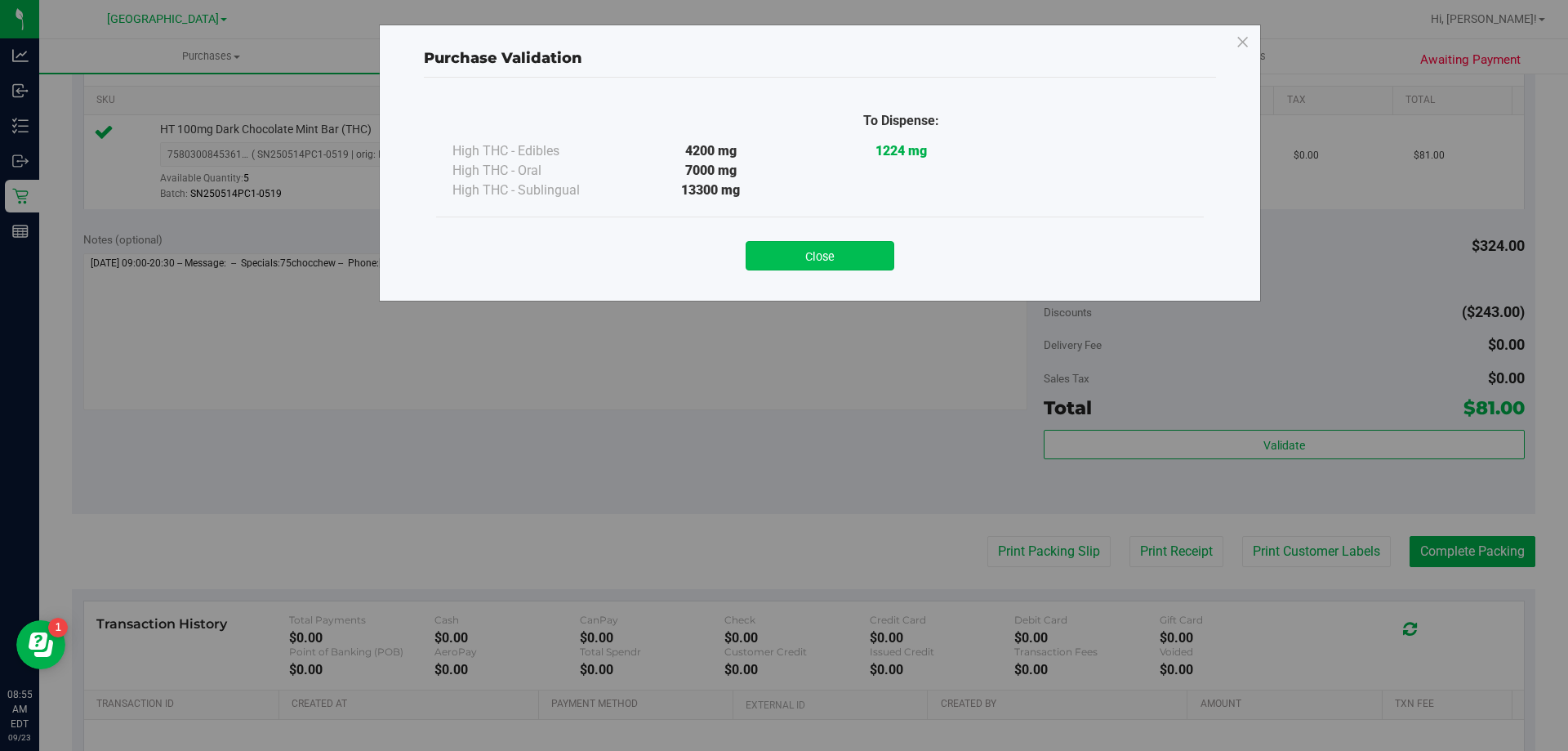
click at [845, 259] on button "Close" at bounding box center [819, 255] width 149 height 29
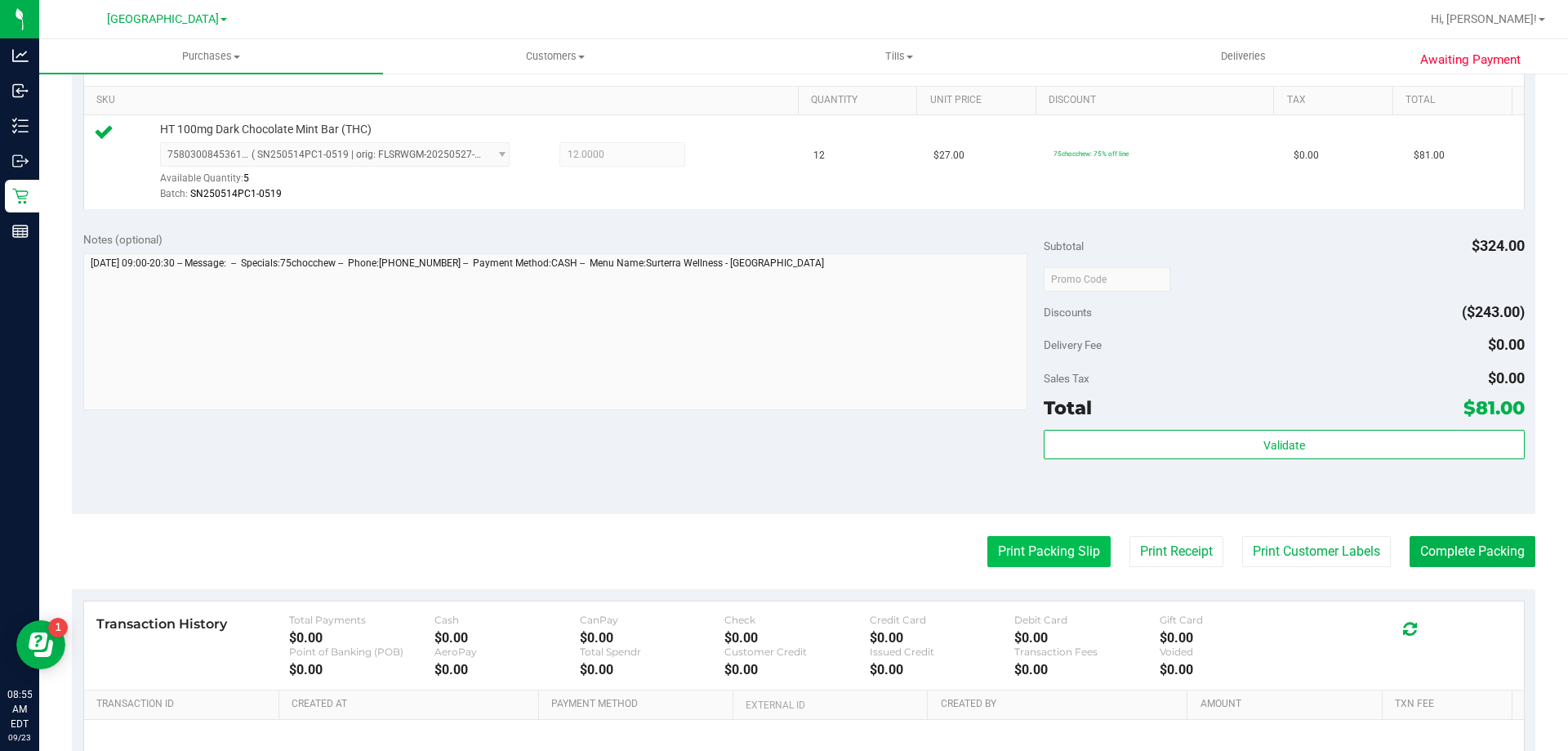
click at [1035, 544] on button "Print Packing Slip" at bounding box center [1048, 551] width 123 height 31
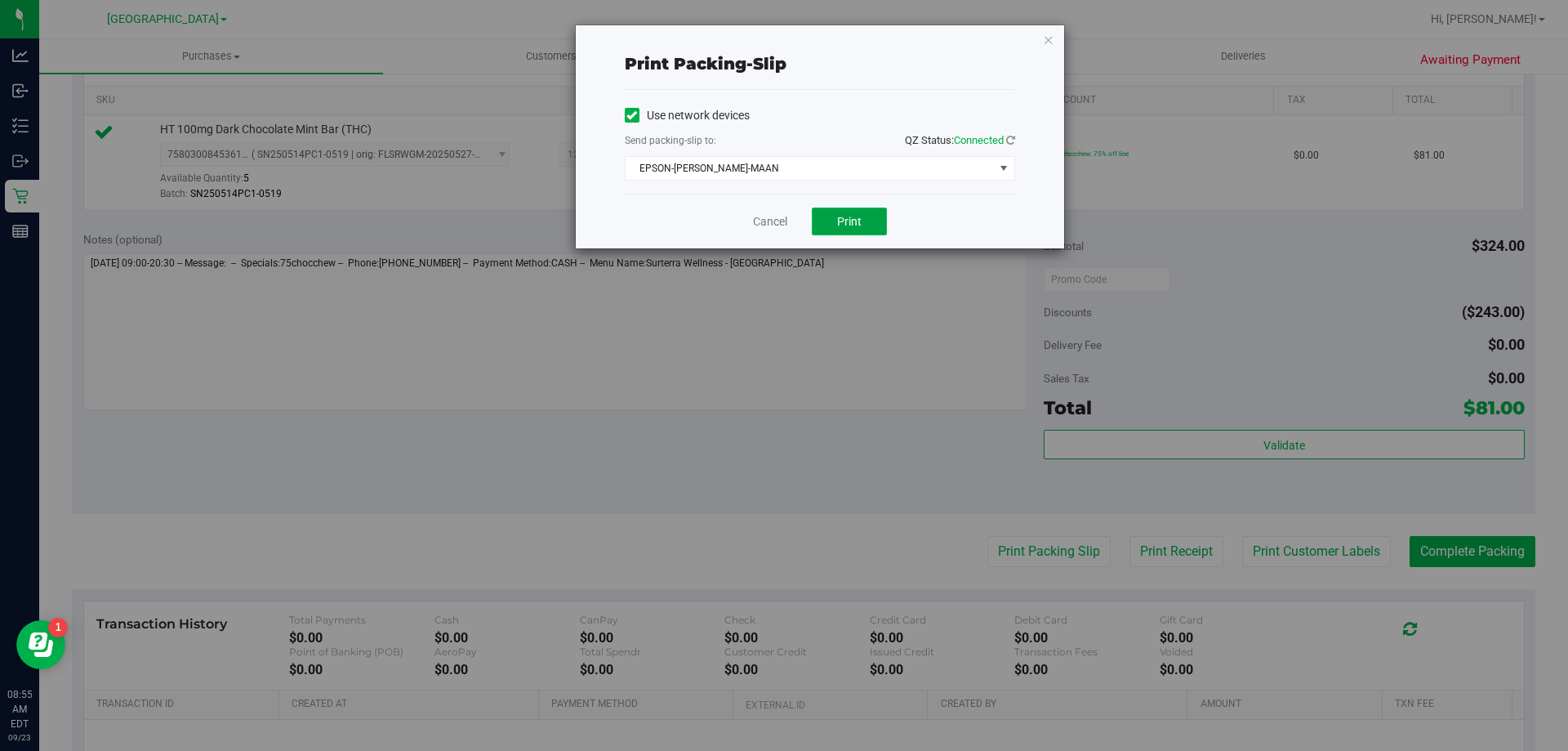
click at [857, 220] on span "Print" at bounding box center [849, 222] width 25 height 13
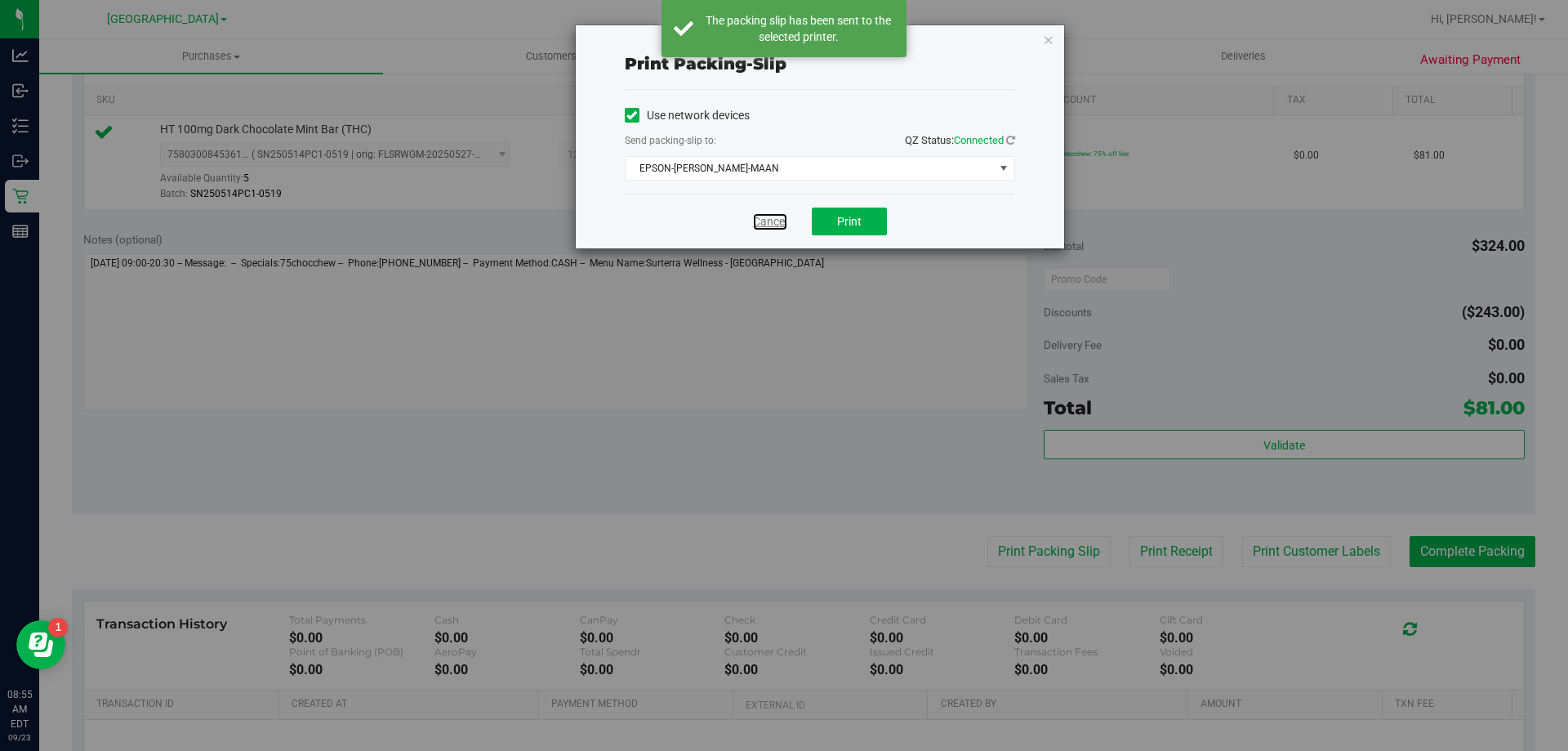
drag, startPoint x: 760, startPoint y: 217, endPoint x: 803, endPoint y: 254, distance: 56.7
click at [760, 218] on link "Cancel" at bounding box center [770, 222] width 34 height 17
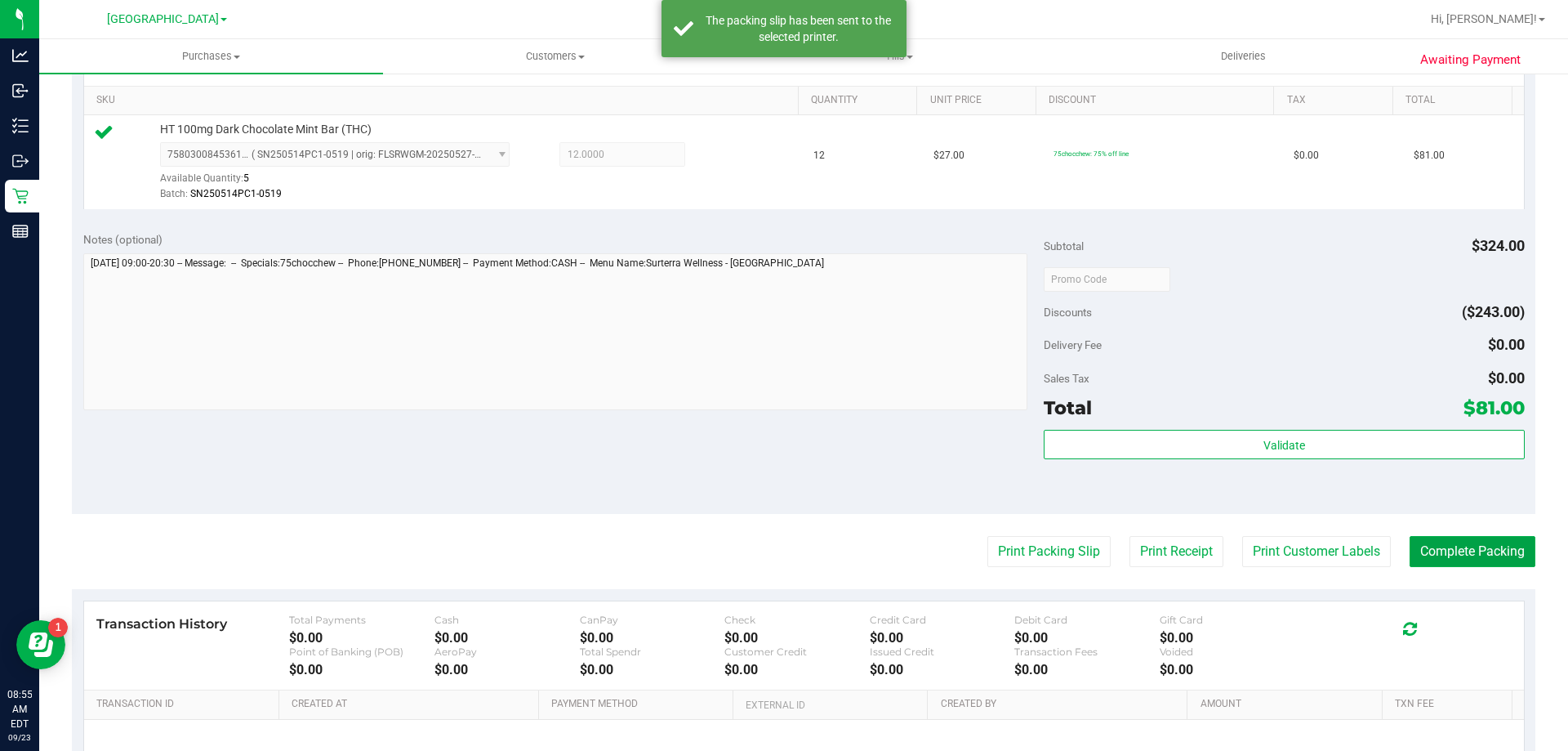
drag, startPoint x: 1428, startPoint y: 540, endPoint x: 1439, endPoint y: 524, distance: 19.4
click at [1431, 538] on button "Complete Packing" at bounding box center [1472, 551] width 126 height 31
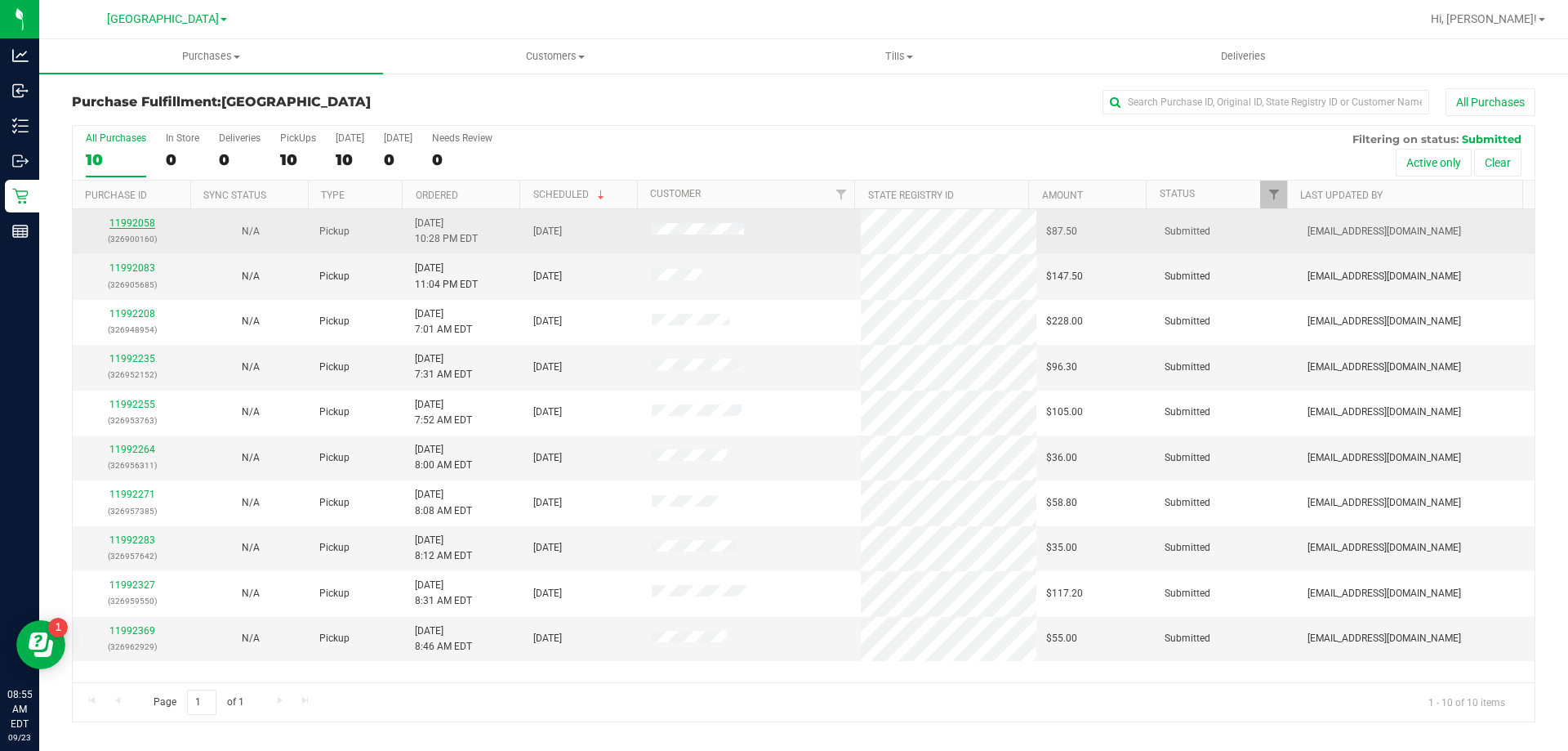
click at [131, 228] on link "11992058" at bounding box center [132, 223] width 46 height 11
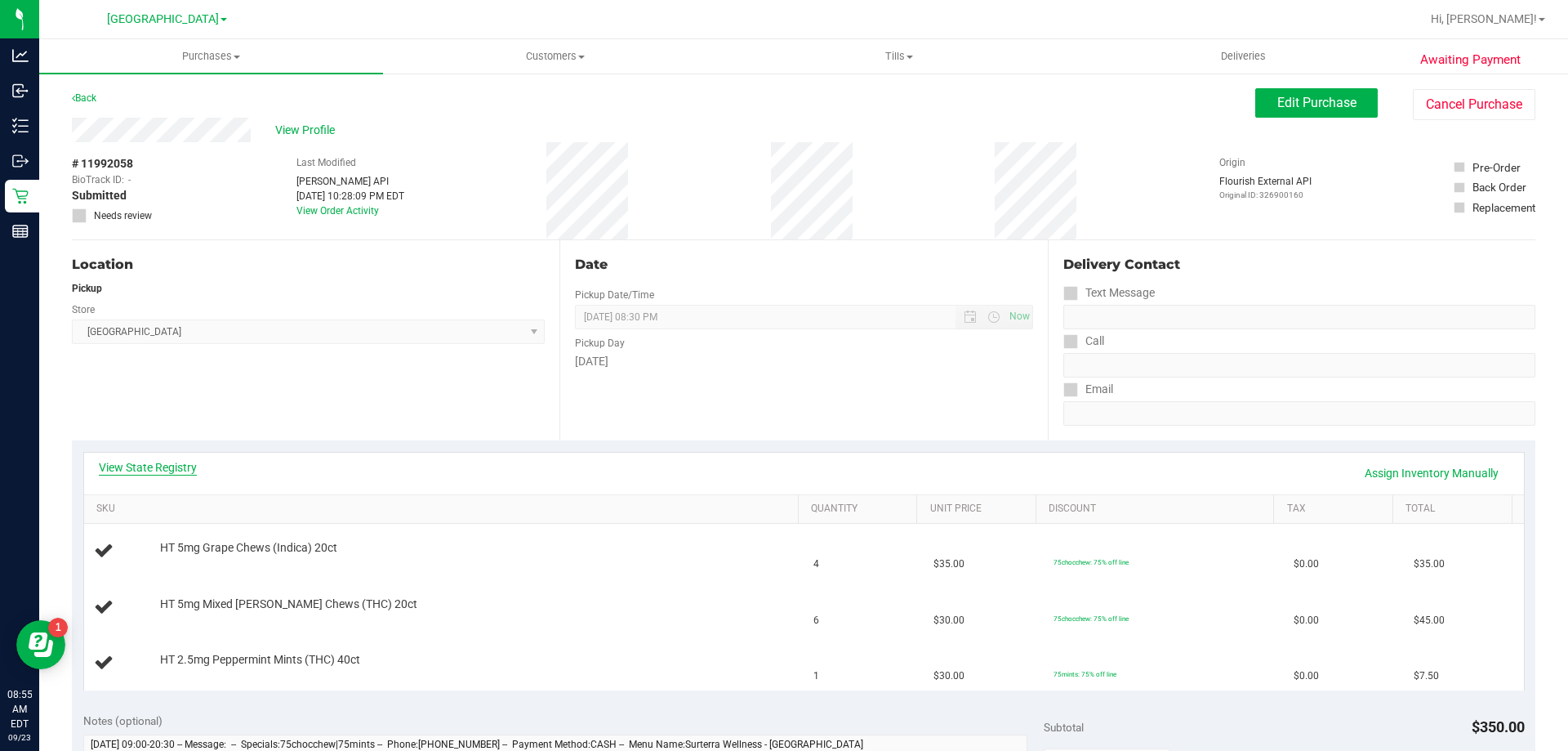
click at [170, 465] on link "View State Registry" at bounding box center [147, 467] width 98 height 16
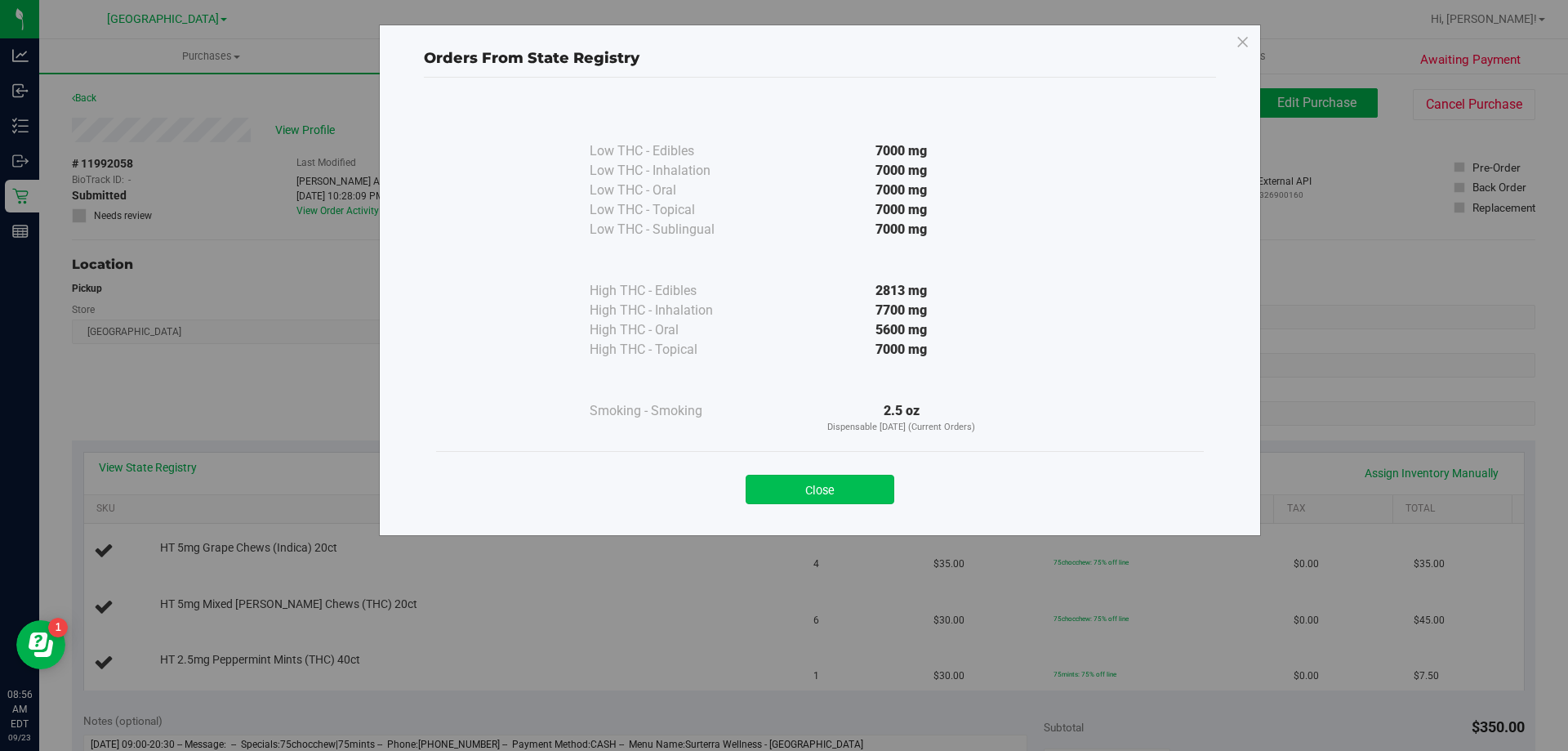
click at [823, 495] on button "Close" at bounding box center [819, 488] width 149 height 29
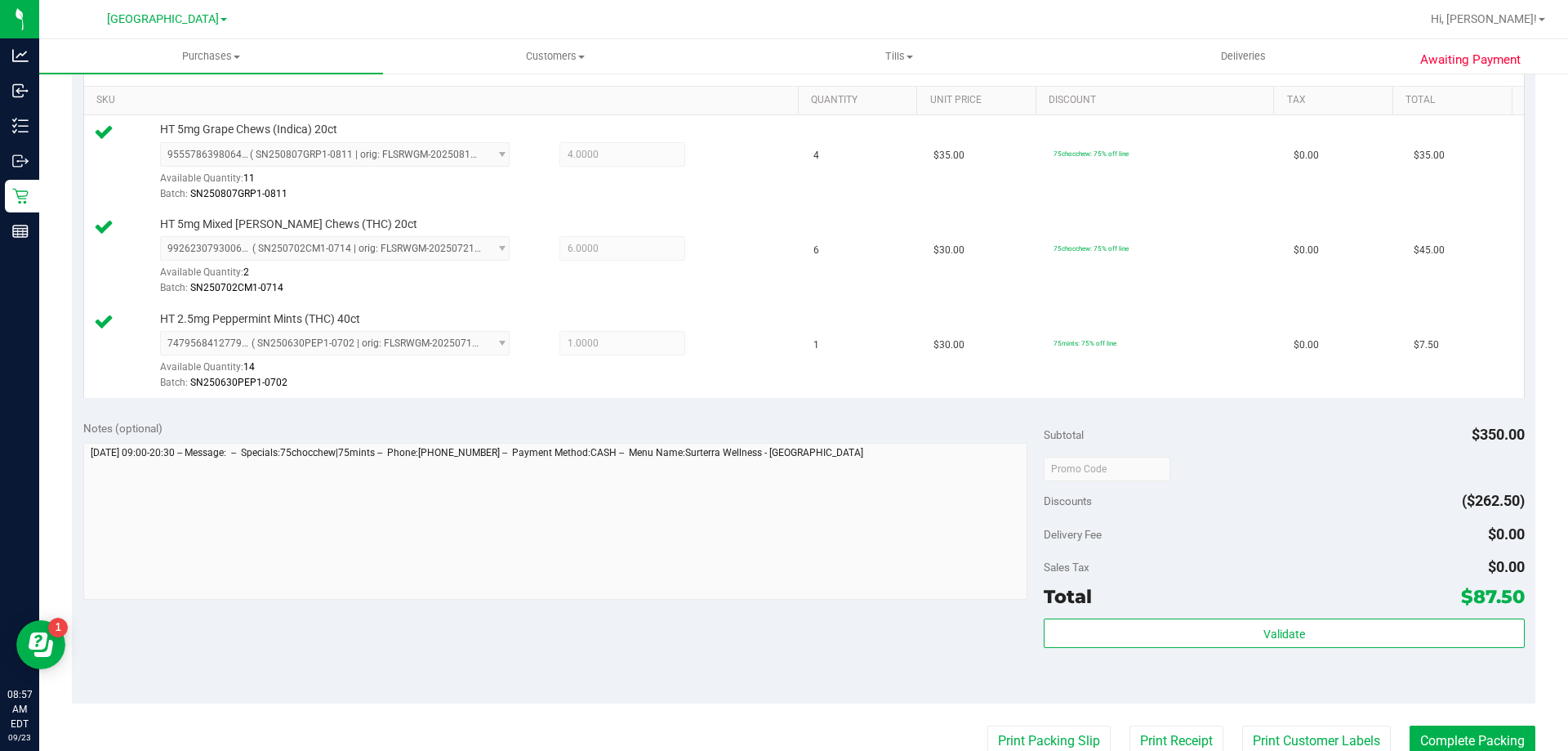
scroll to position [653, 0]
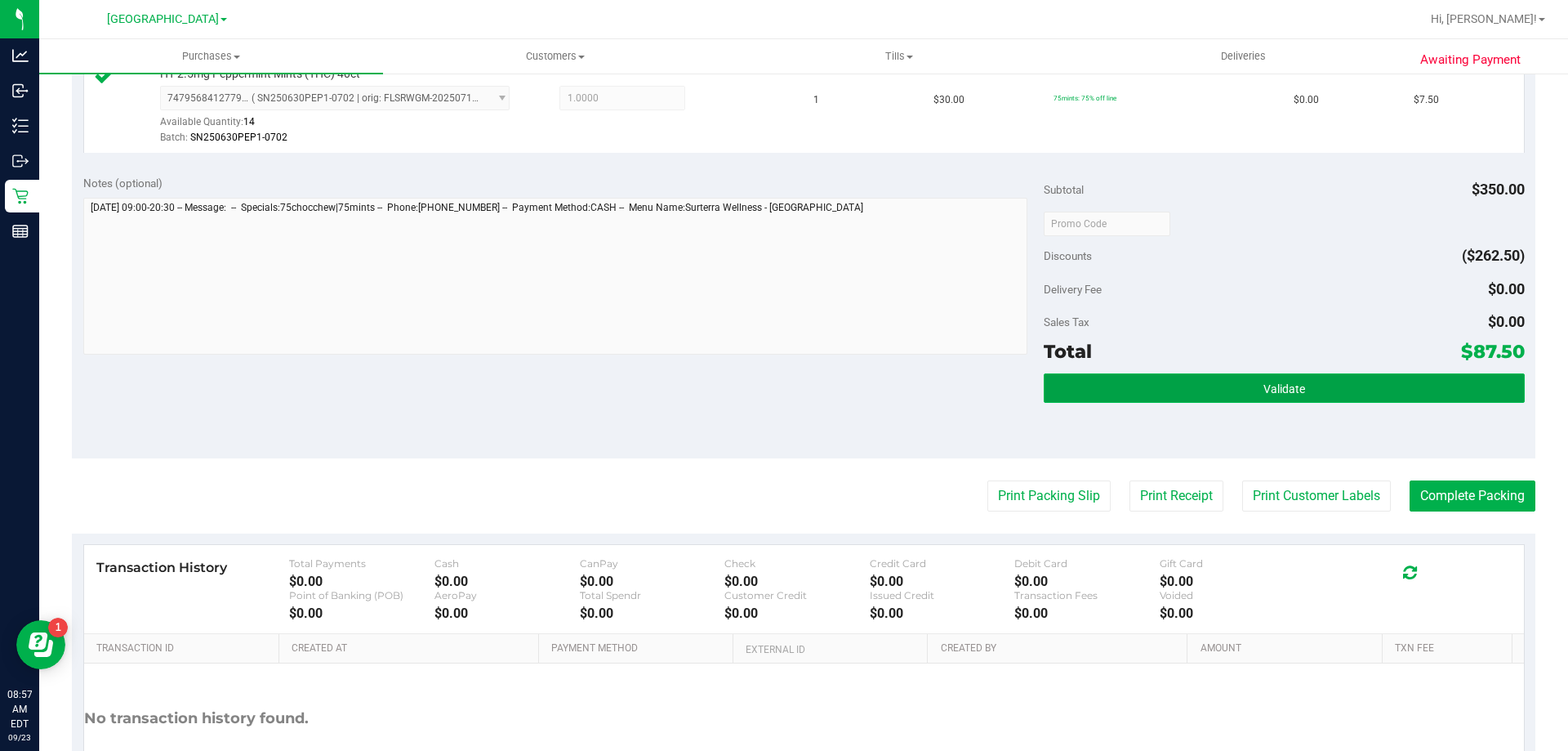
click at [1101, 383] on button "Validate" at bounding box center [1284, 388] width 480 height 29
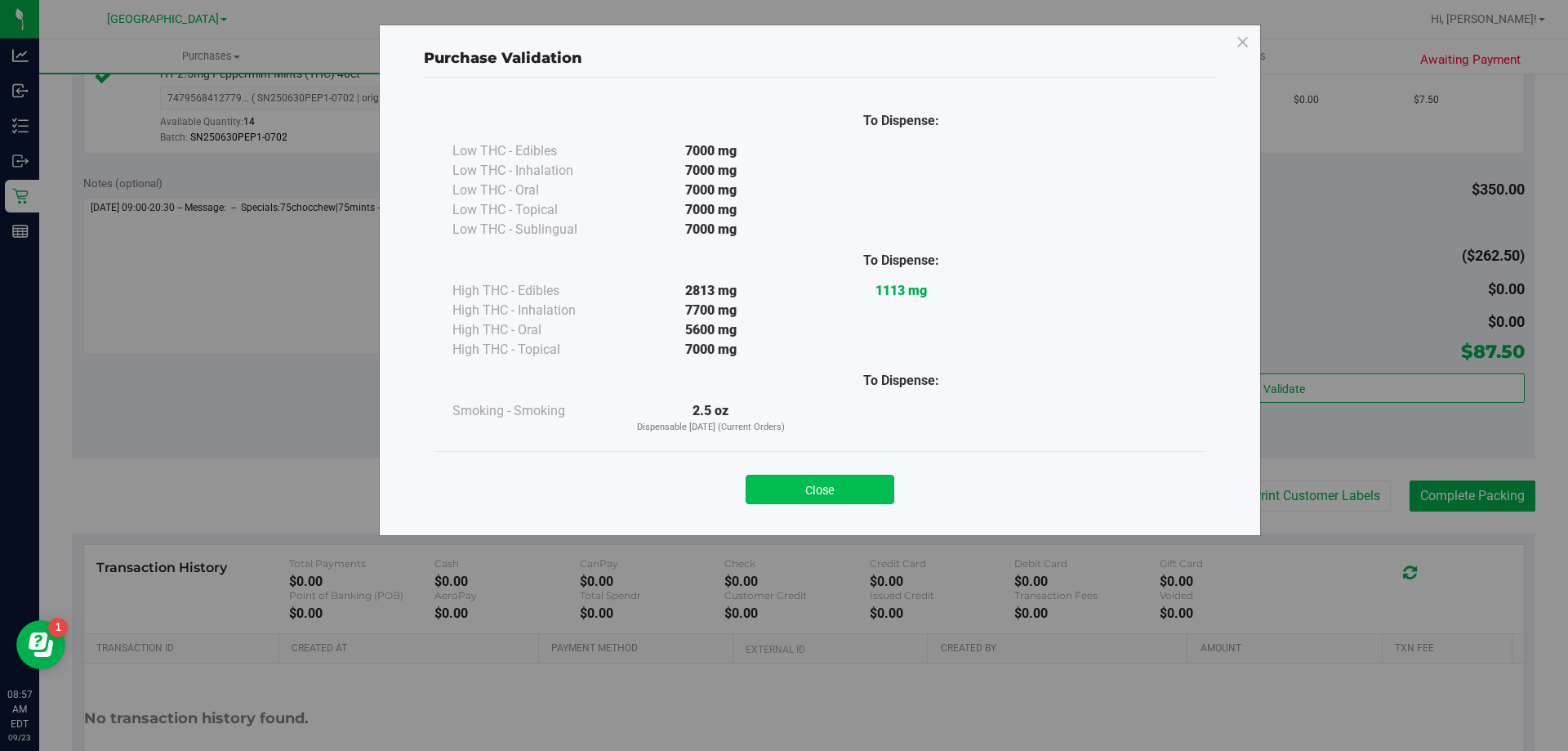
click at [832, 485] on button "Close" at bounding box center [819, 488] width 149 height 29
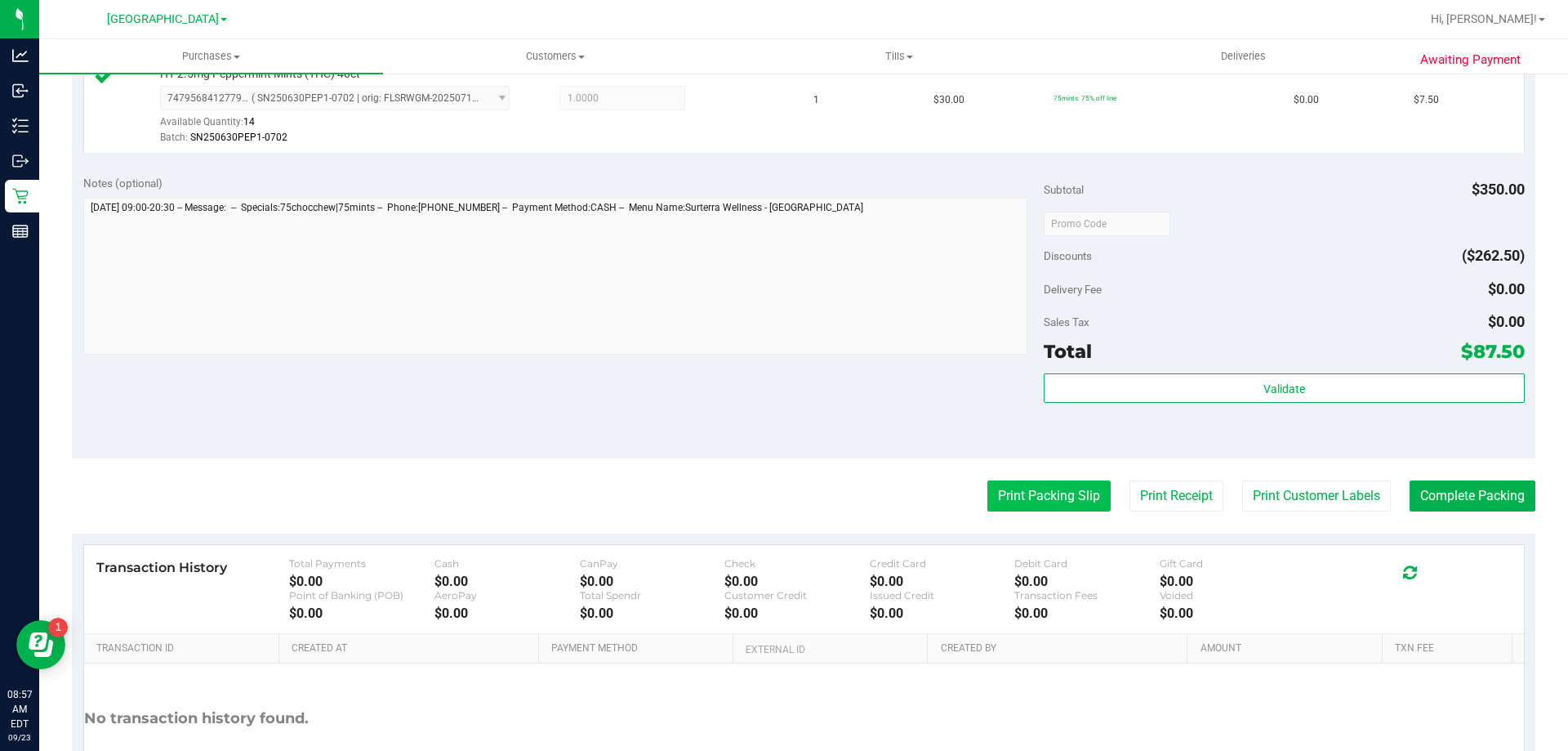
click at [1065, 508] on button "Print Packing Slip" at bounding box center [1048, 495] width 123 height 31
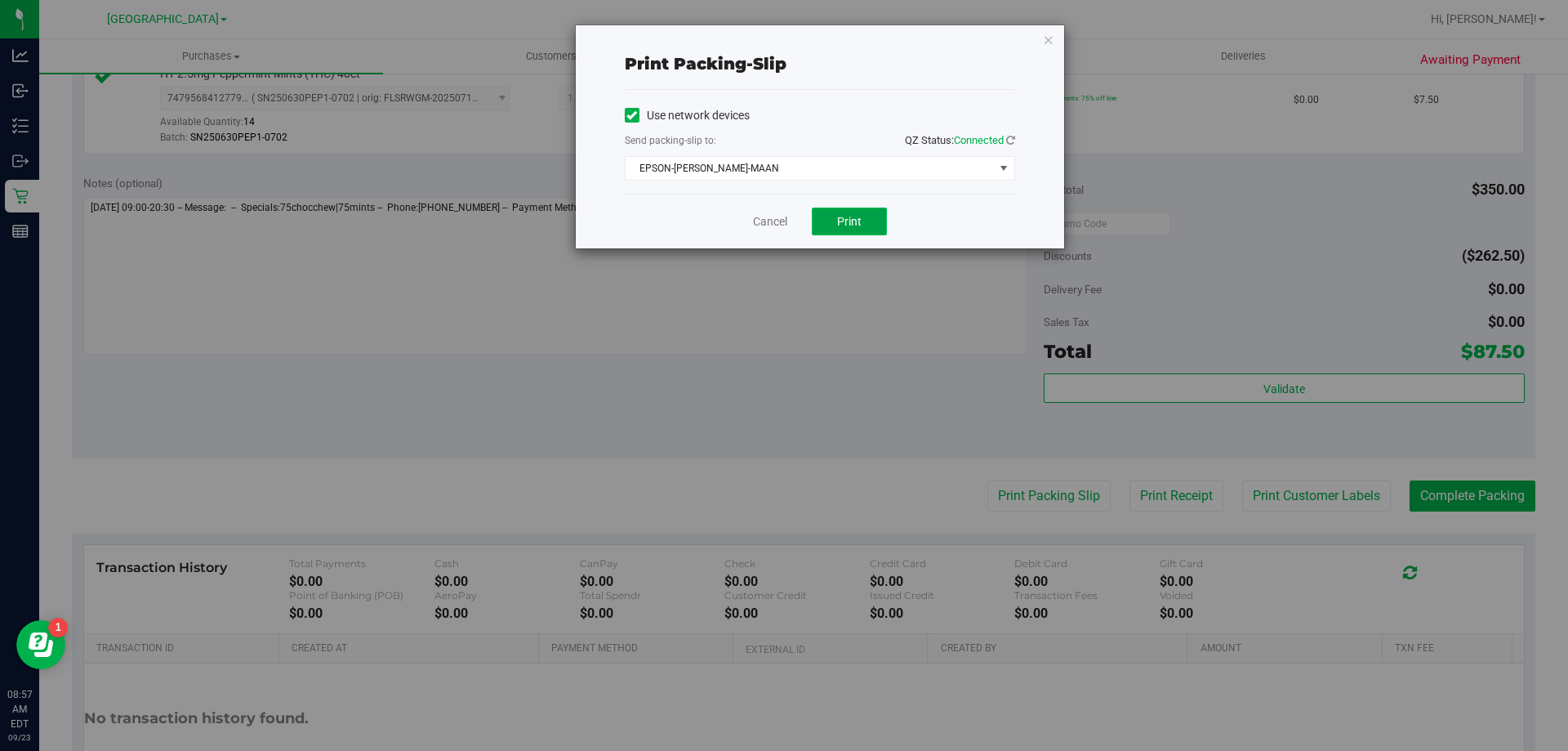
click at [855, 221] on span "Print" at bounding box center [849, 222] width 25 height 13
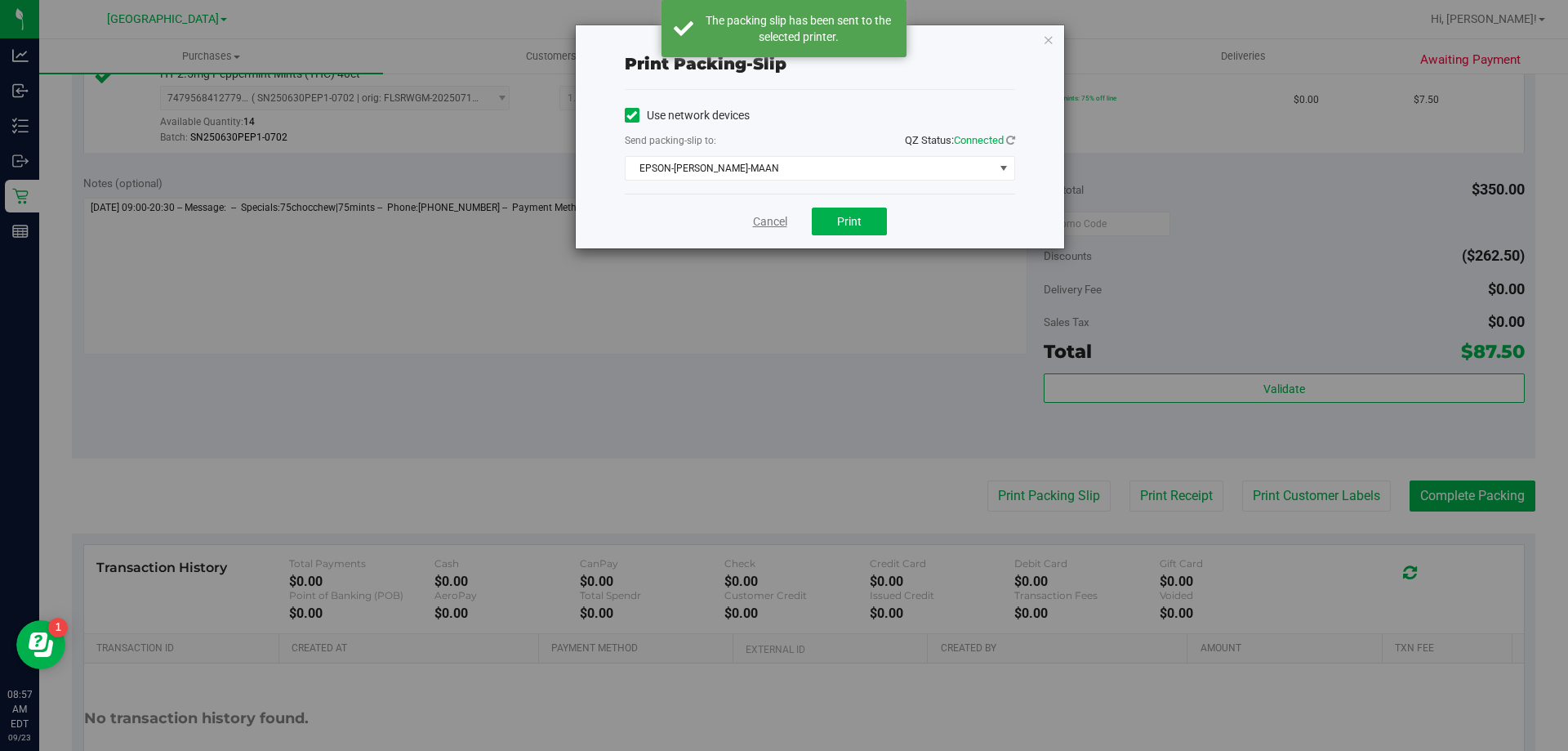
click at [782, 223] on link "Cancel" at bounding box center [770, 222] width 34 height 17
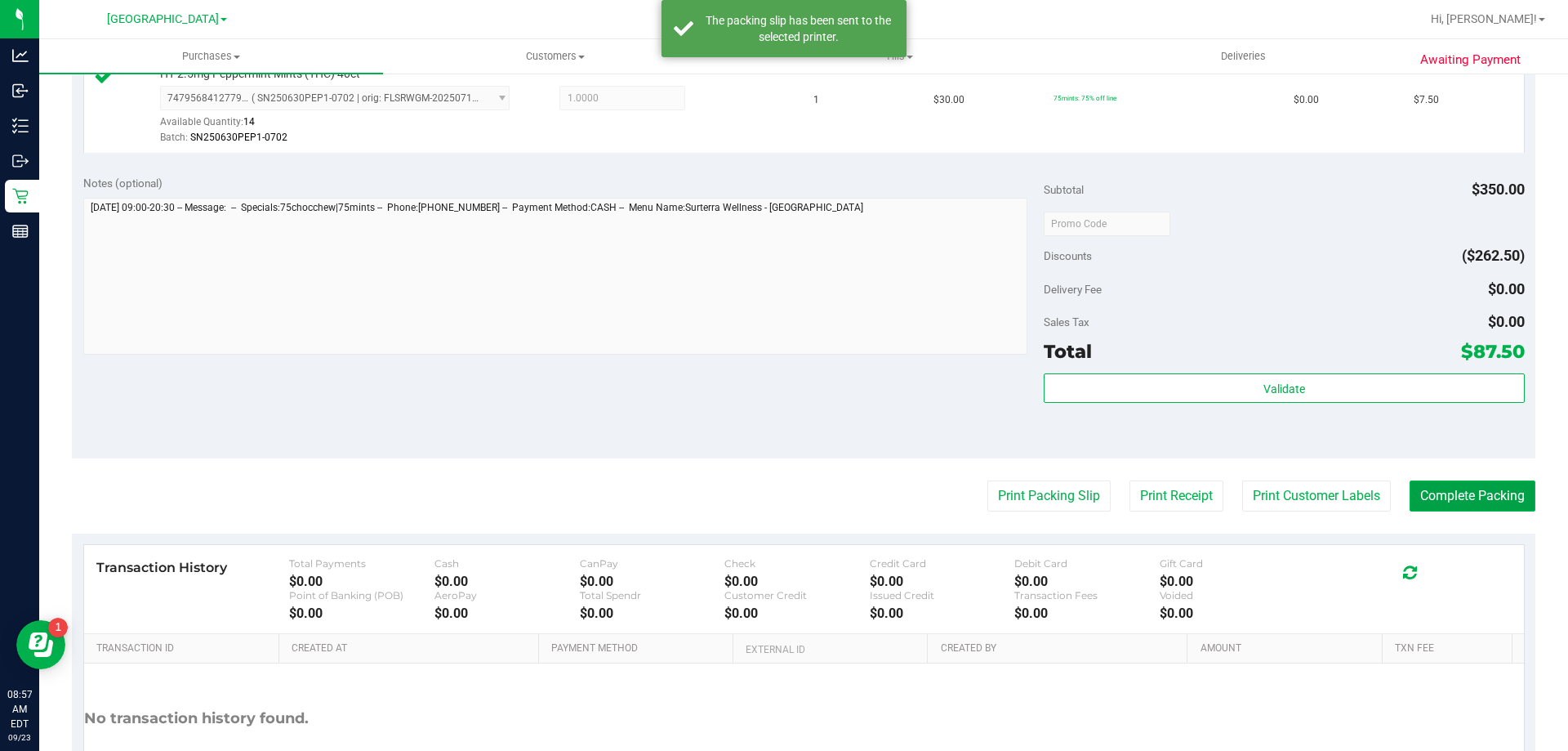
click at [1457, 491] on button "Complete Packing" at bounding box center [1472, 495] width 126 height 31
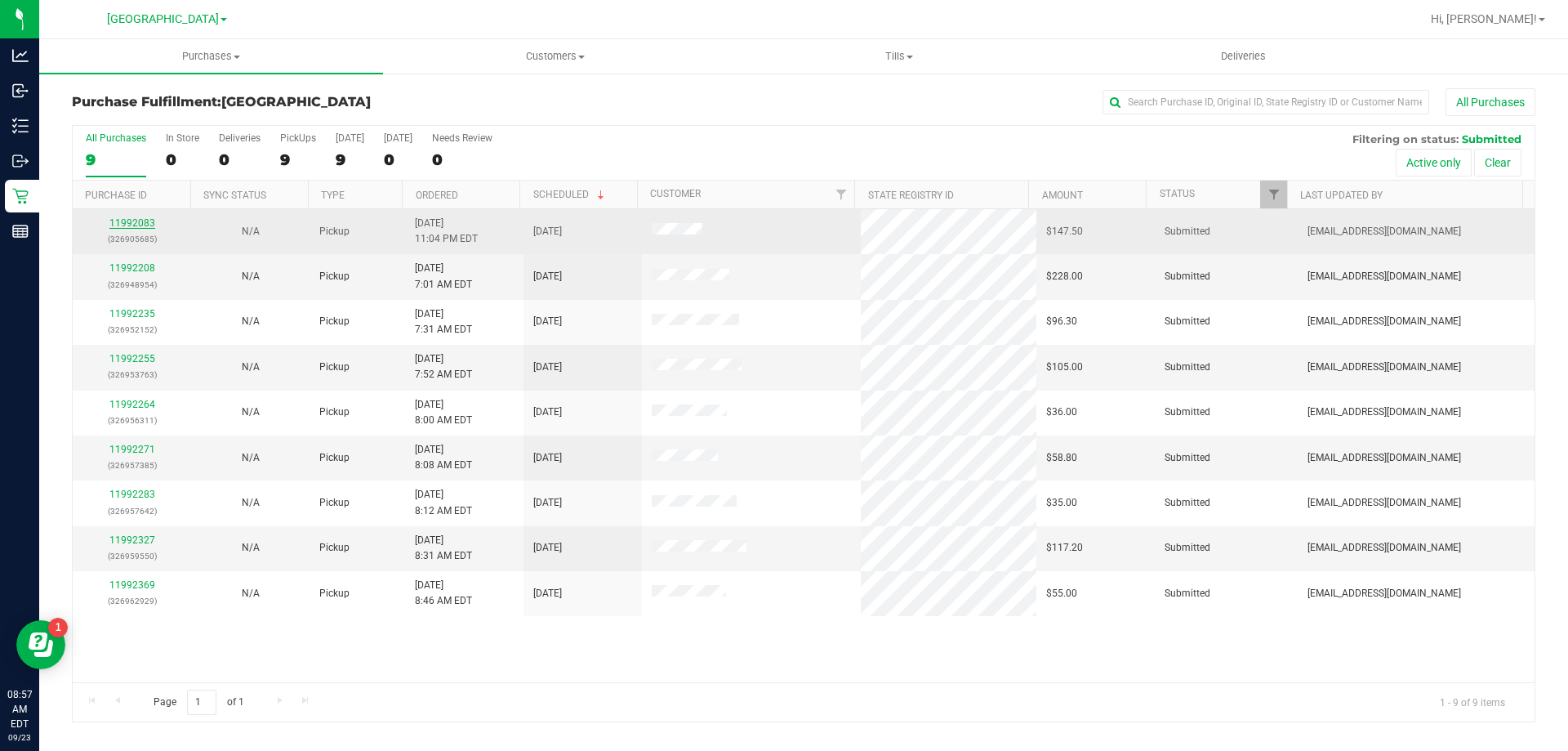
click at [141, 225] on link "11992083" at bounding box center [132, 223] width 46 height 11
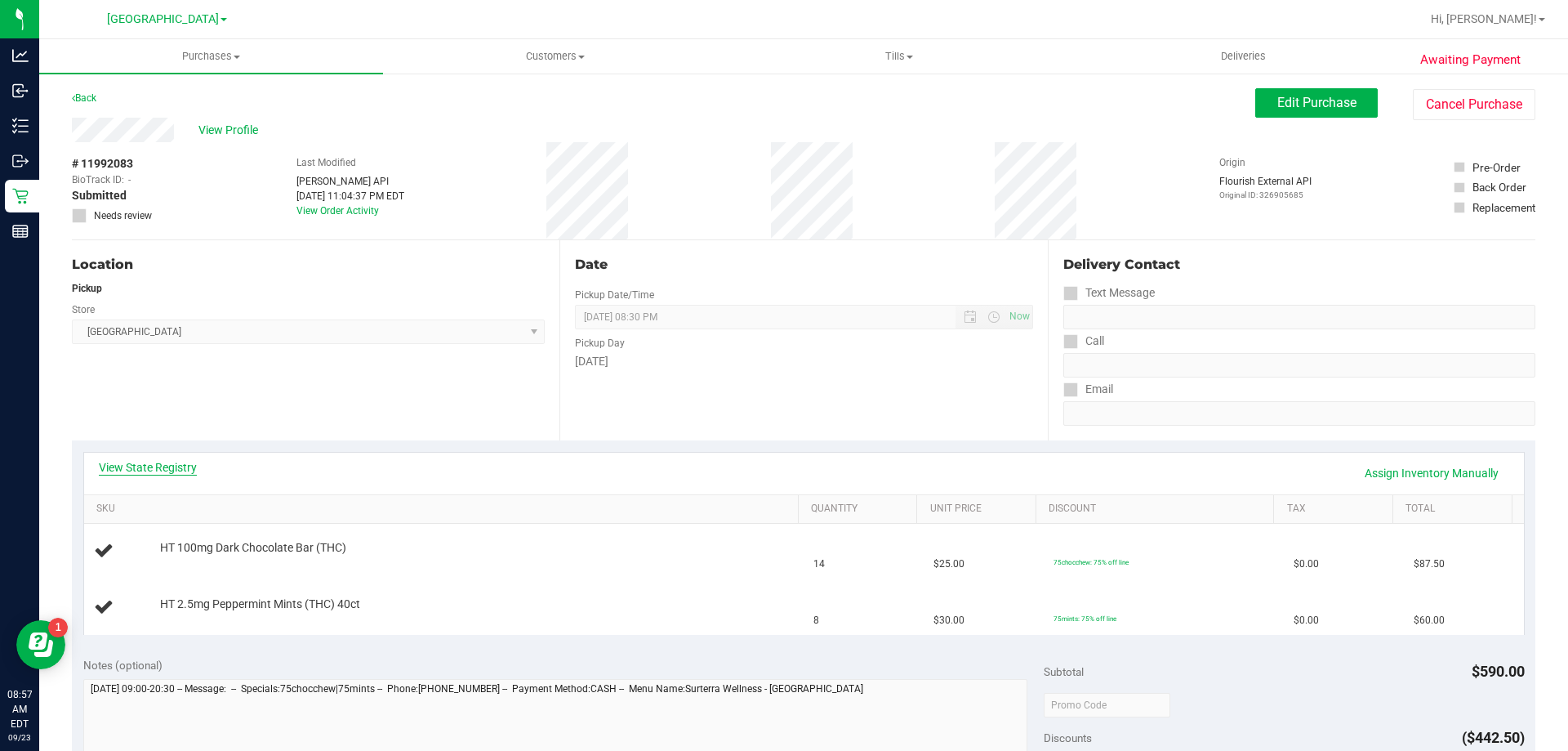
click at [156, 468] on link "View State Registry" at bounding box center [147, 467] width 98 height 16
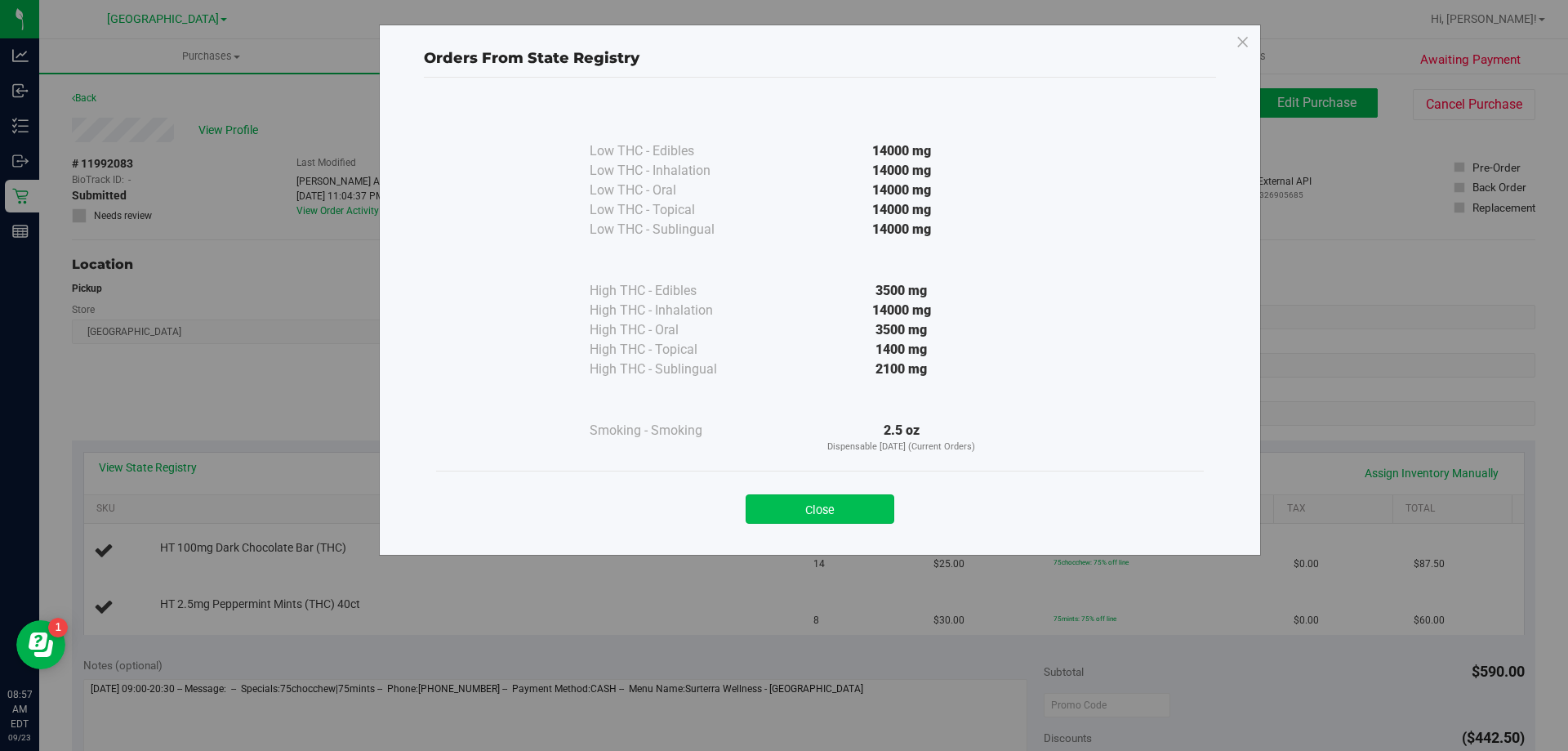
click at [847, 507] on button "Close" at bounding box center [819, 508] width 149 height 29
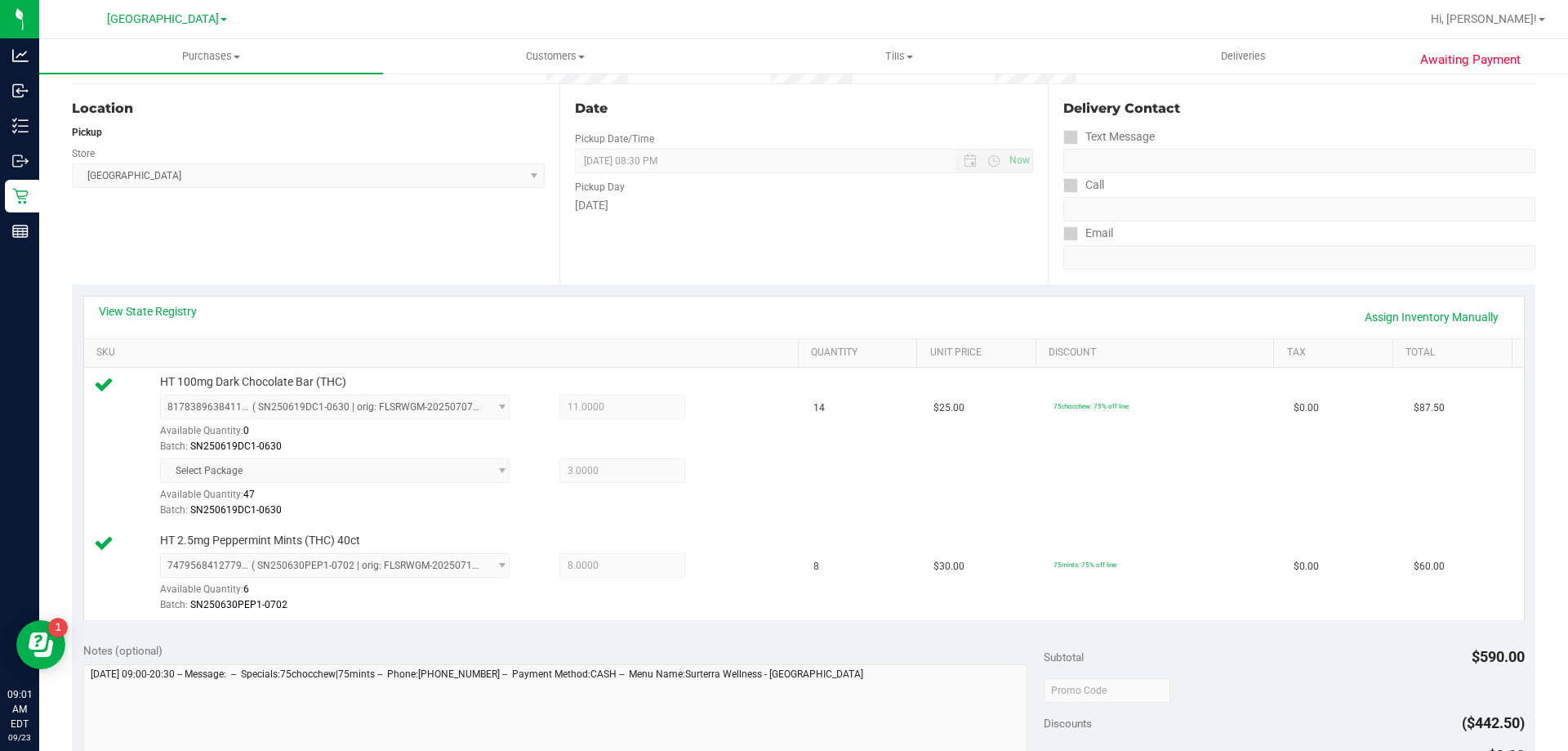
scroll to position [409, 0]
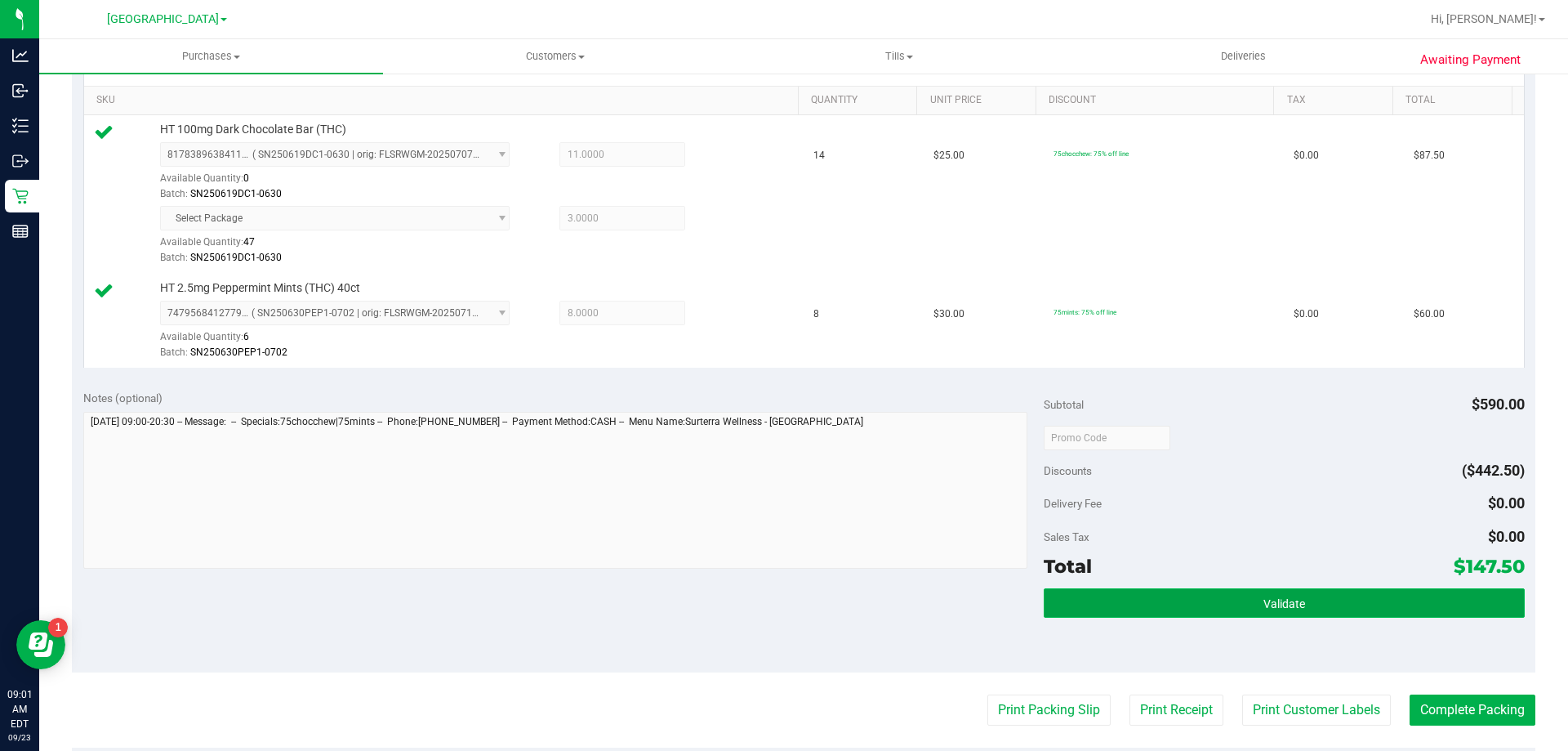
click at [1215, 588] on button "Validate" at bounding box center [1284, 602] width 480 height 29
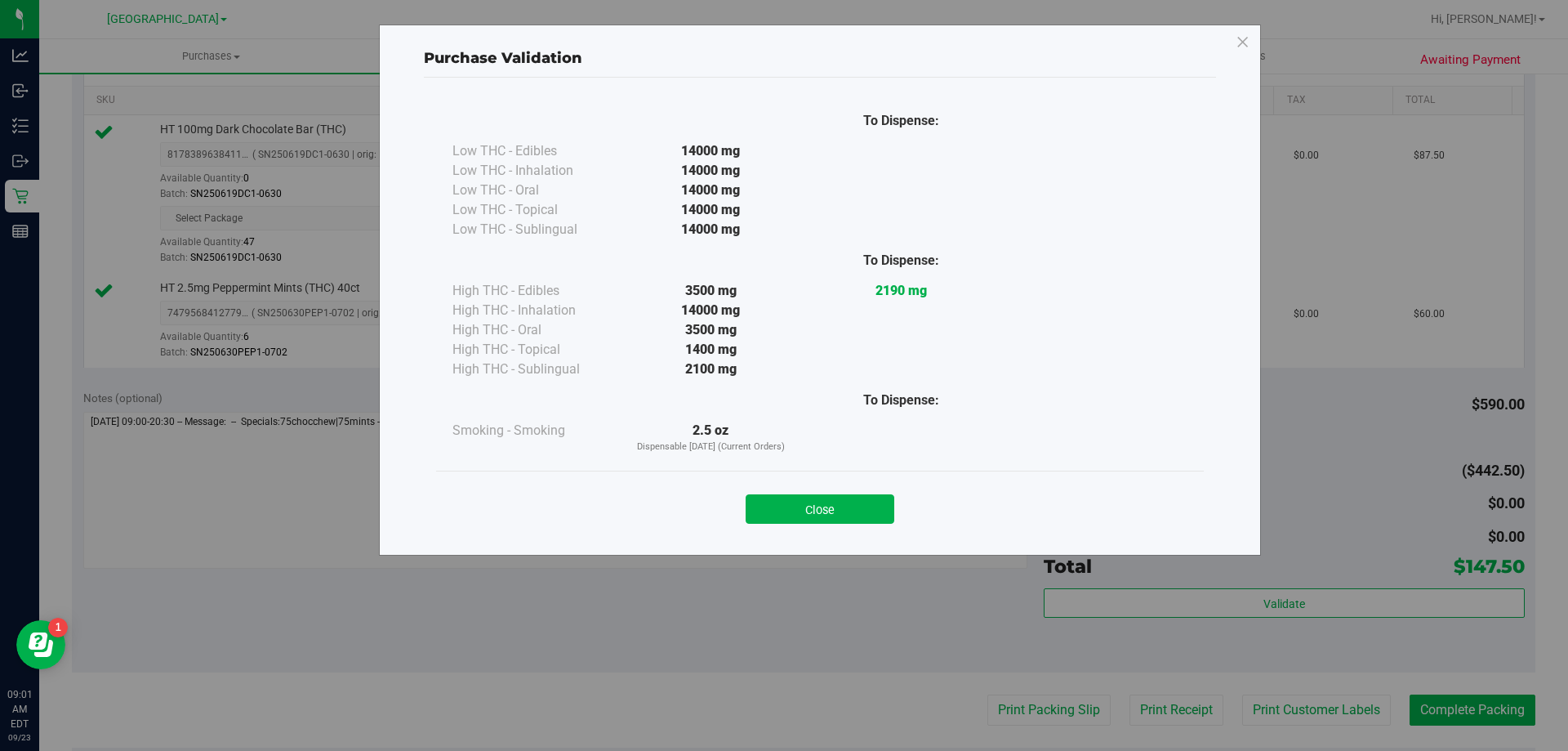
click at [875, 503] on button "Close" at bounding box center [819, 508] width 149 height 29
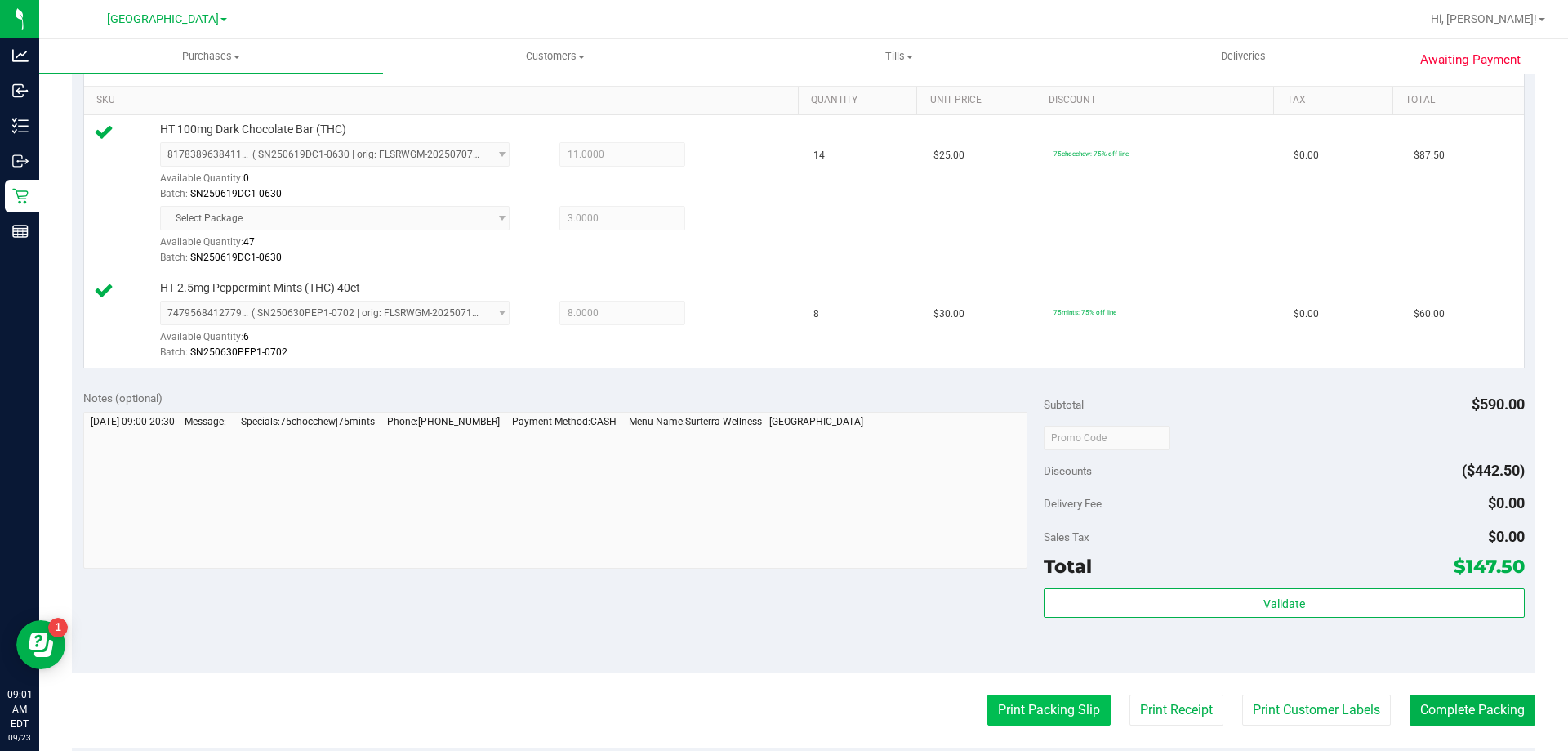
click at [1029, 717] on button "Print Packing Slip" at bounding box center [1048, 709] width 123 height 31
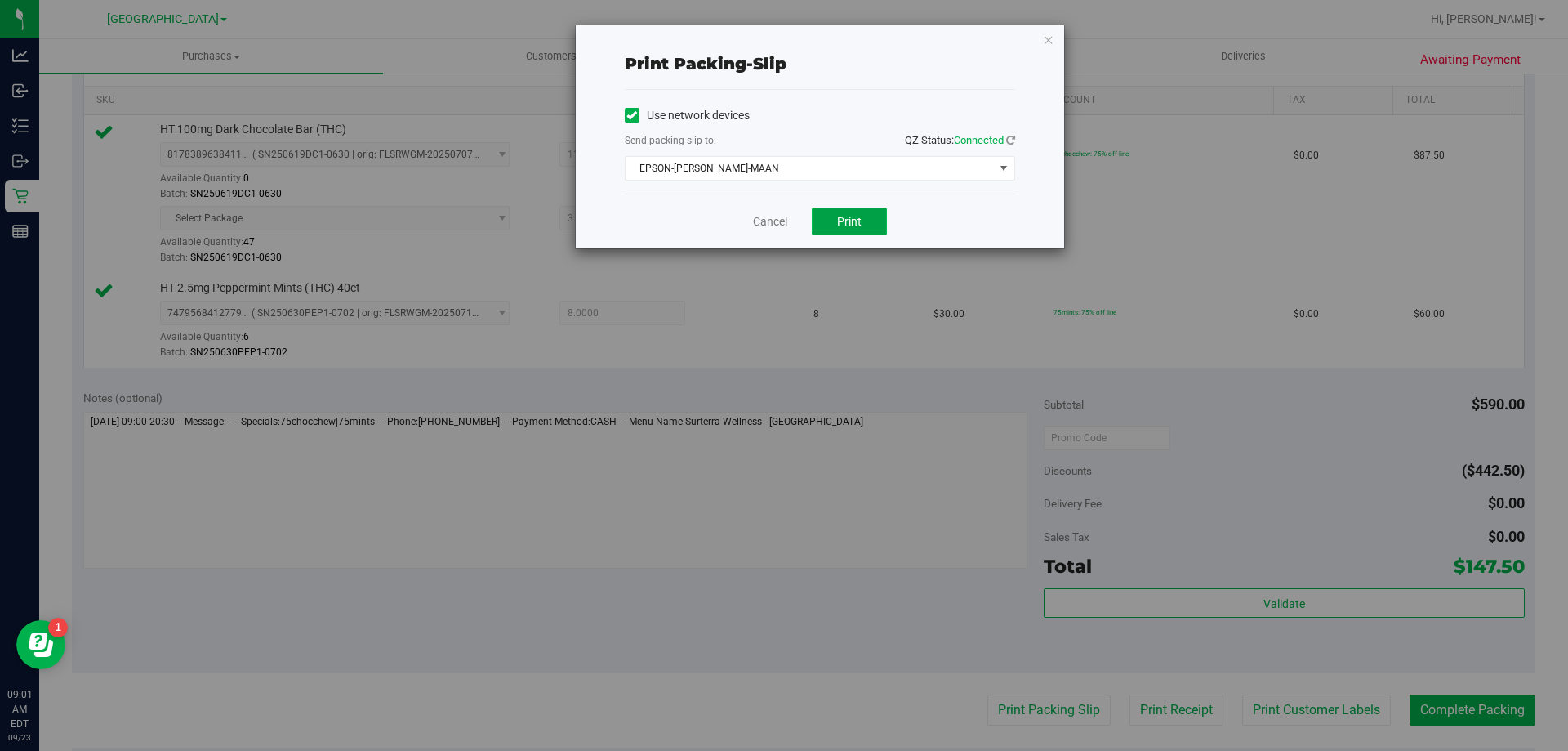
click at [831, 218] on button "Print" at bounding box center [848, 221] width 75 height 27
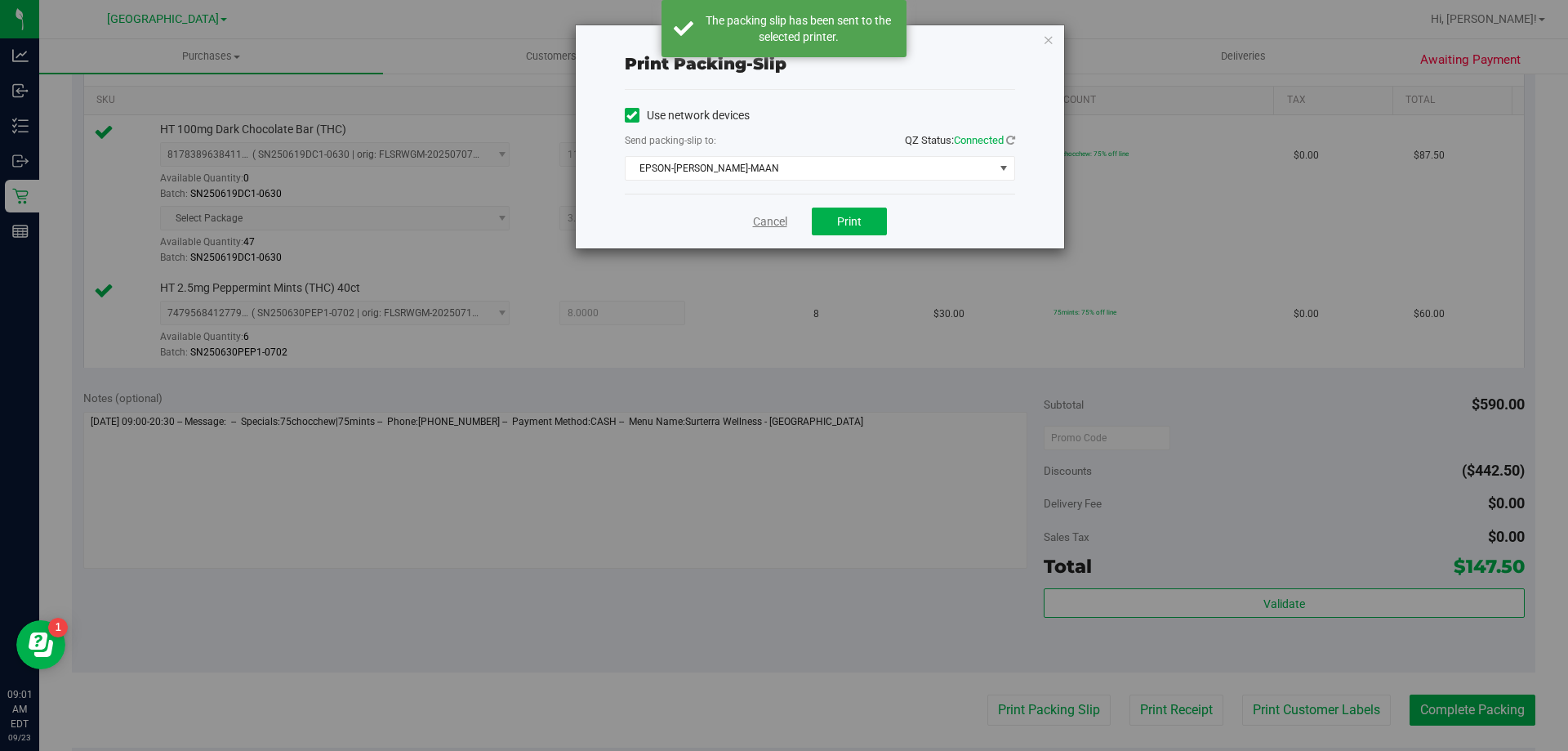
click at [768, 214] on link "Cancel" at bounding box center [770, 222] width 34 height 17
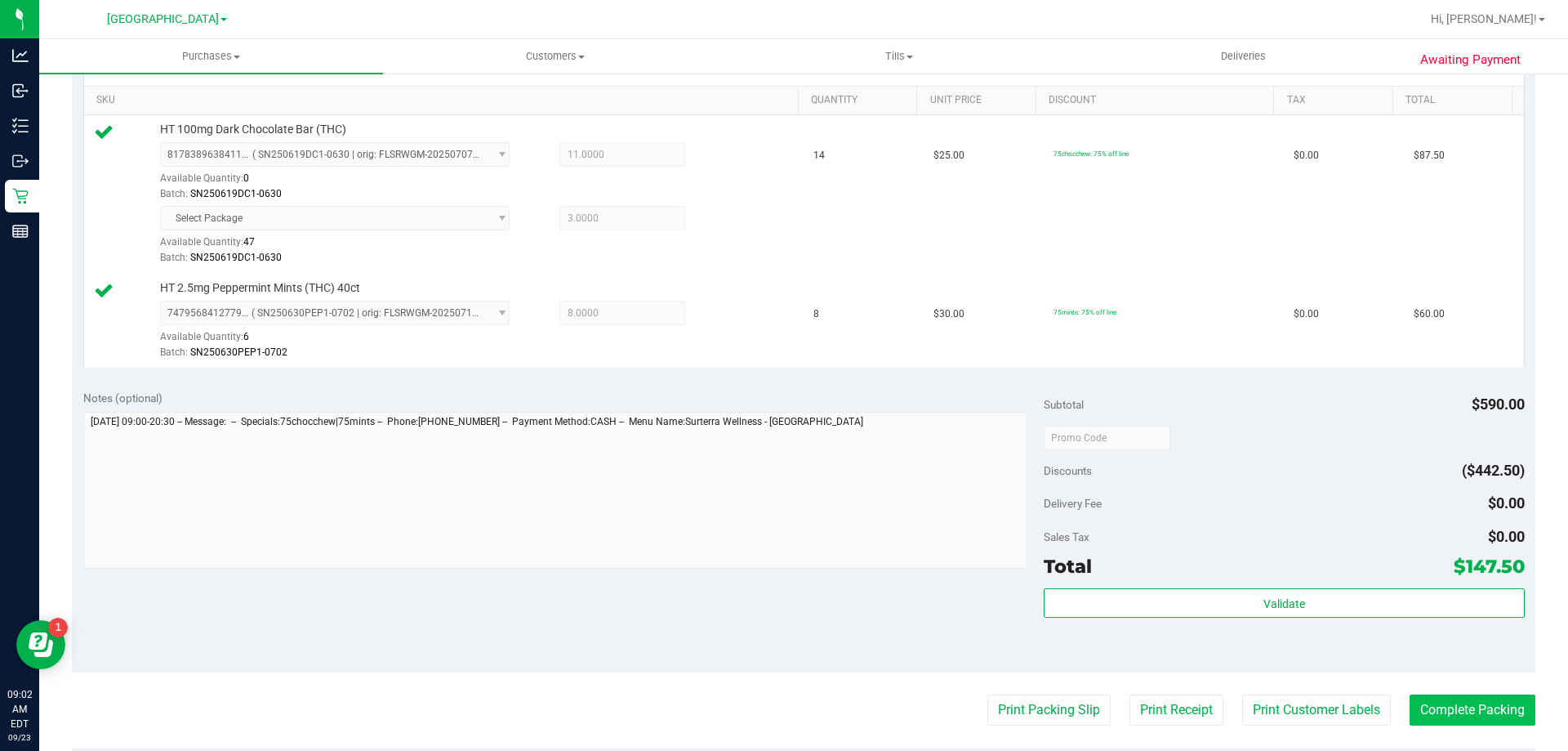
click at [1453, 695] on purchase-details "Back Edit Purchase Cancel Purchase View Profile # 11992083 BioTrack ID: - Submi…" at bounding box center [803, 366] width 1463 height 1373
click at [1453, 696] on button "Complete Packing" at bounding box center [1472, 709] width 126 height 31
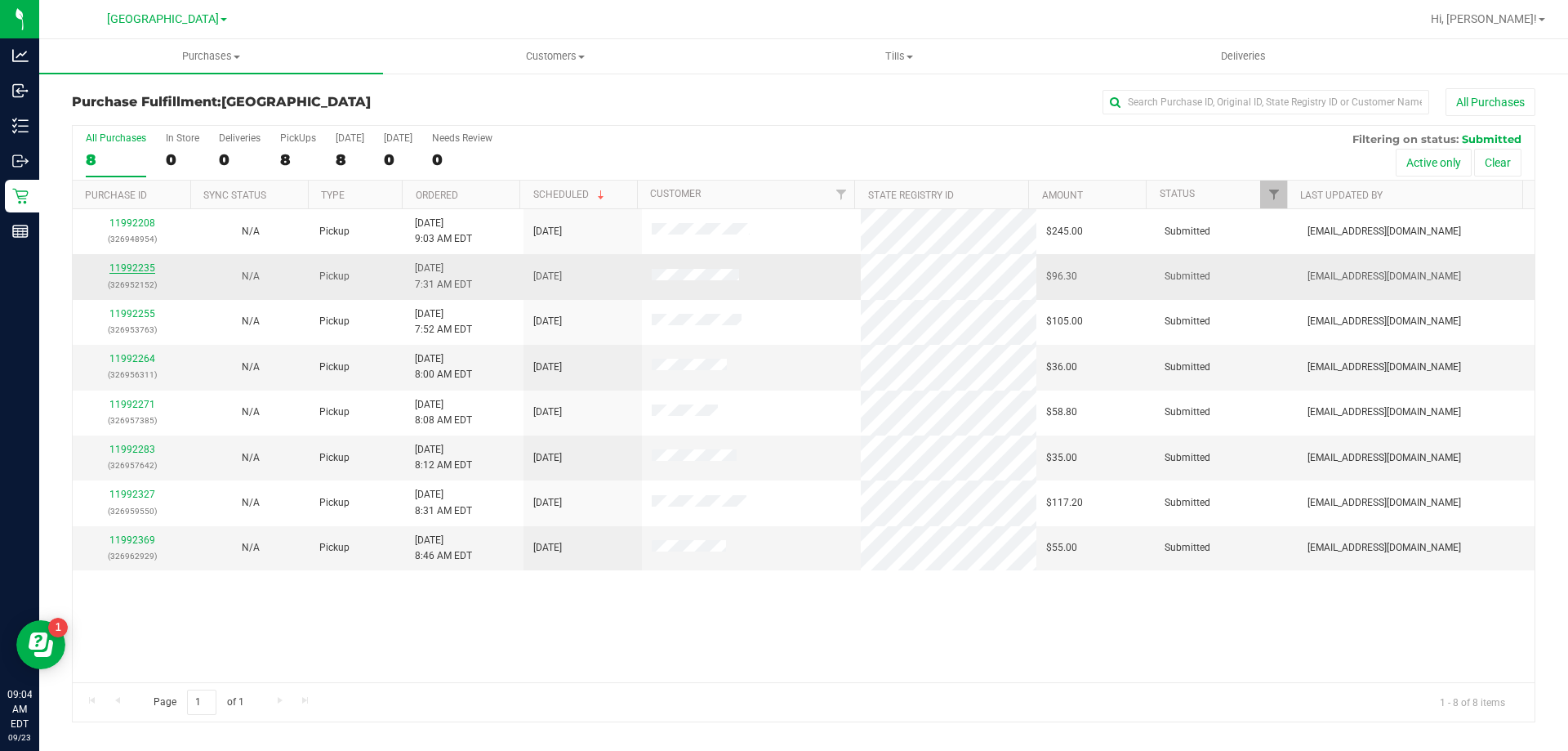
click at [146, 269] on link "11992235" at bounding box center [132, 267] width 46 height 11
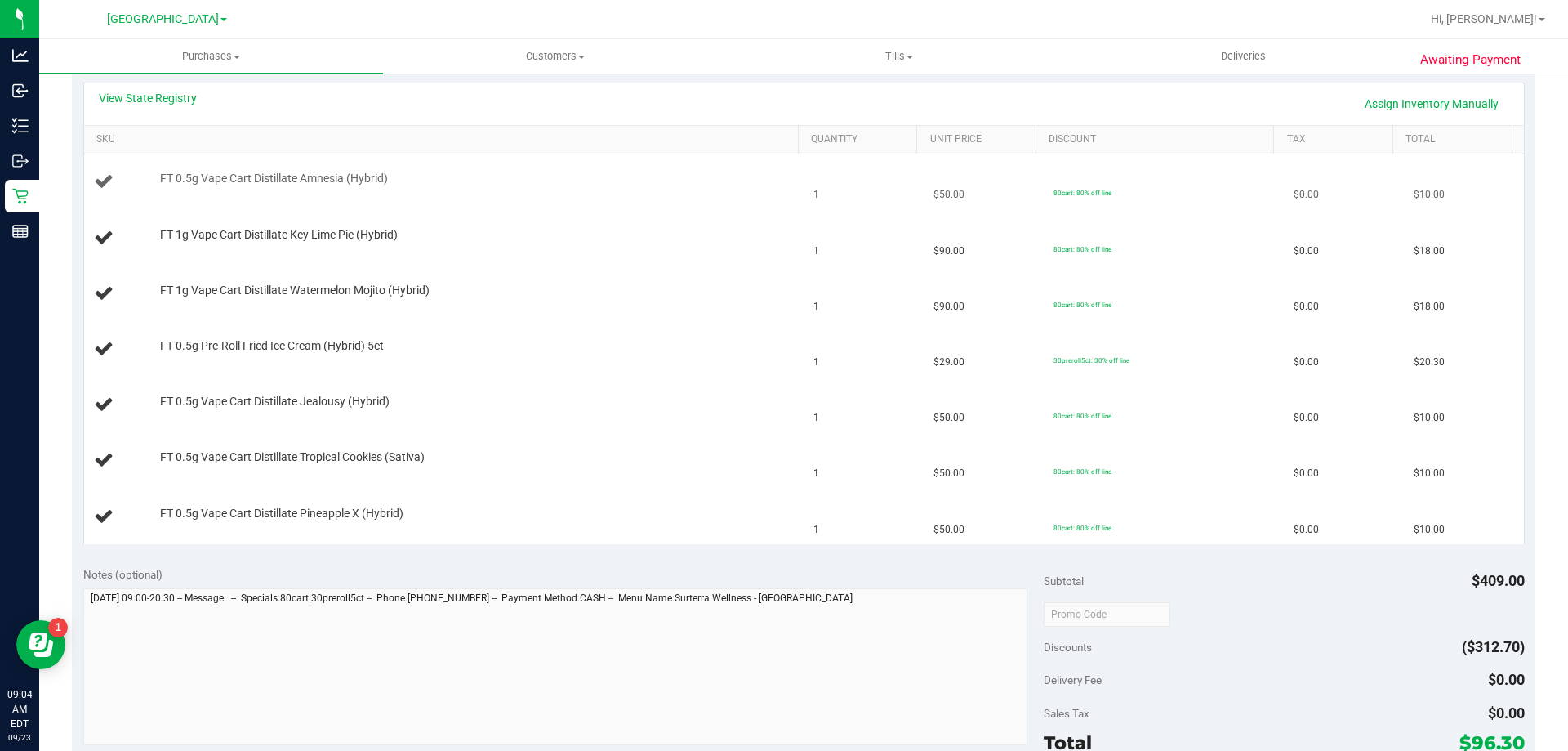
scroll to position [163, 0]
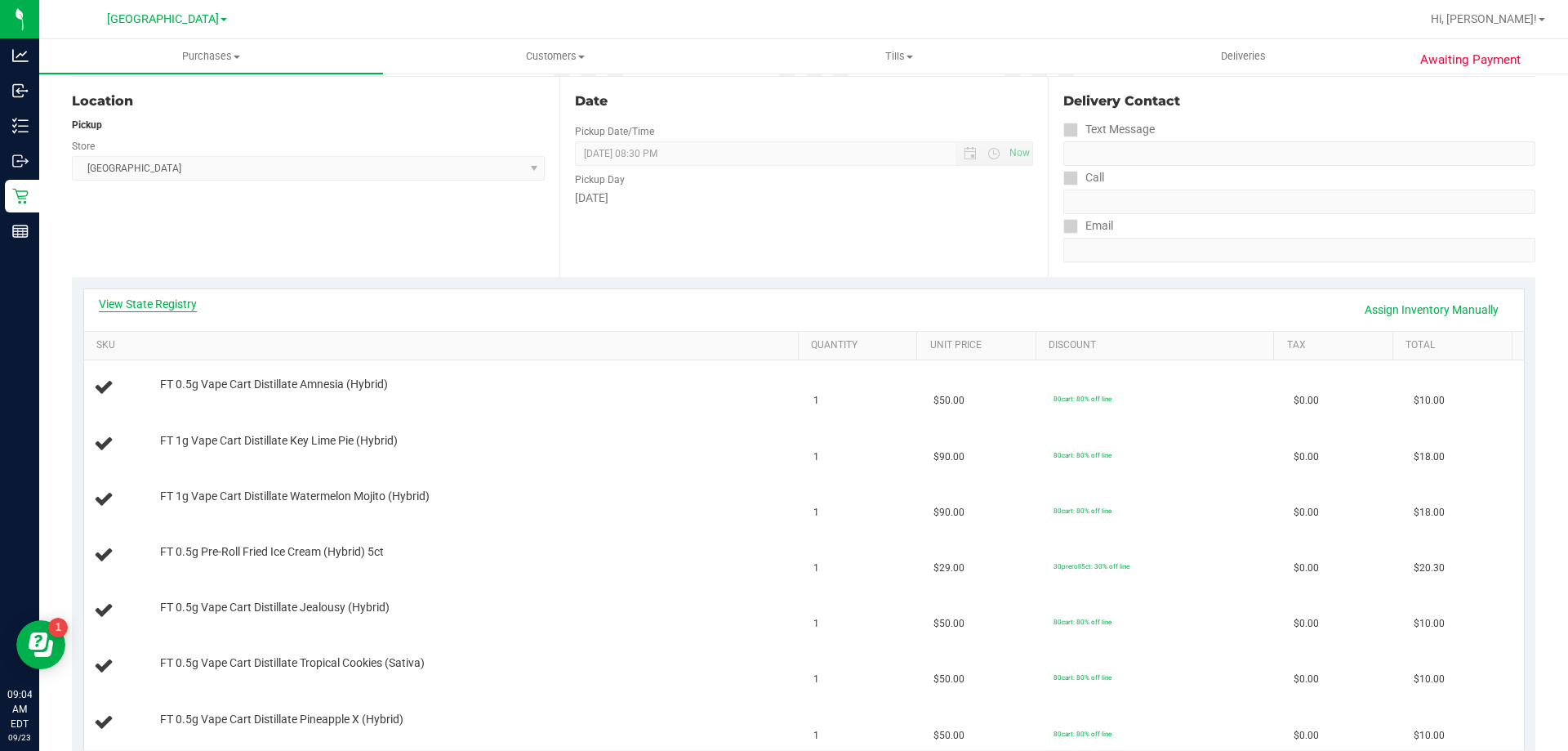
click at [172, 307] on link "View State Registry" at bounding box center [147, 303] width 98 height 16
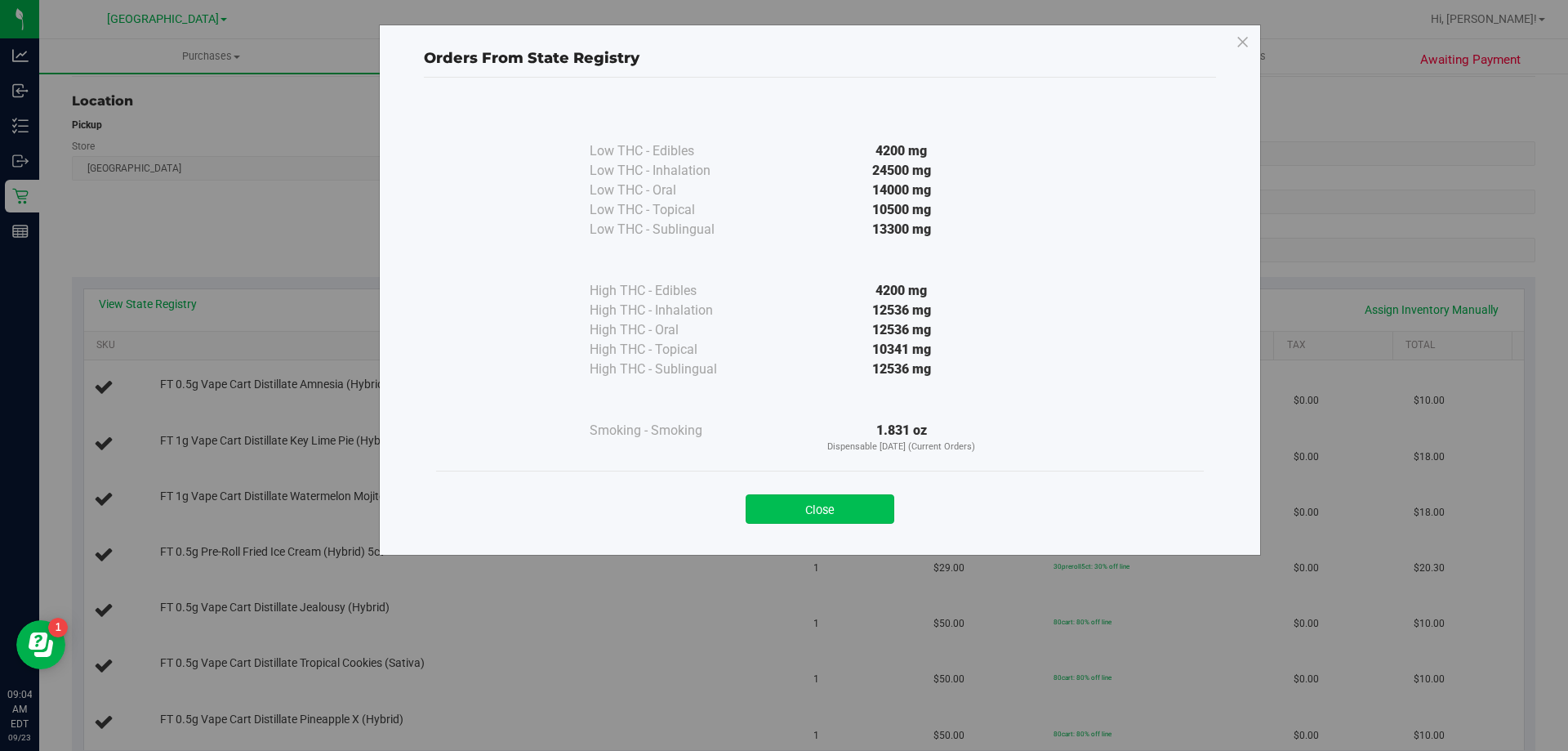
click at [856, 499] on button "Close" at bounding box center [819, 508] width 149 height 29
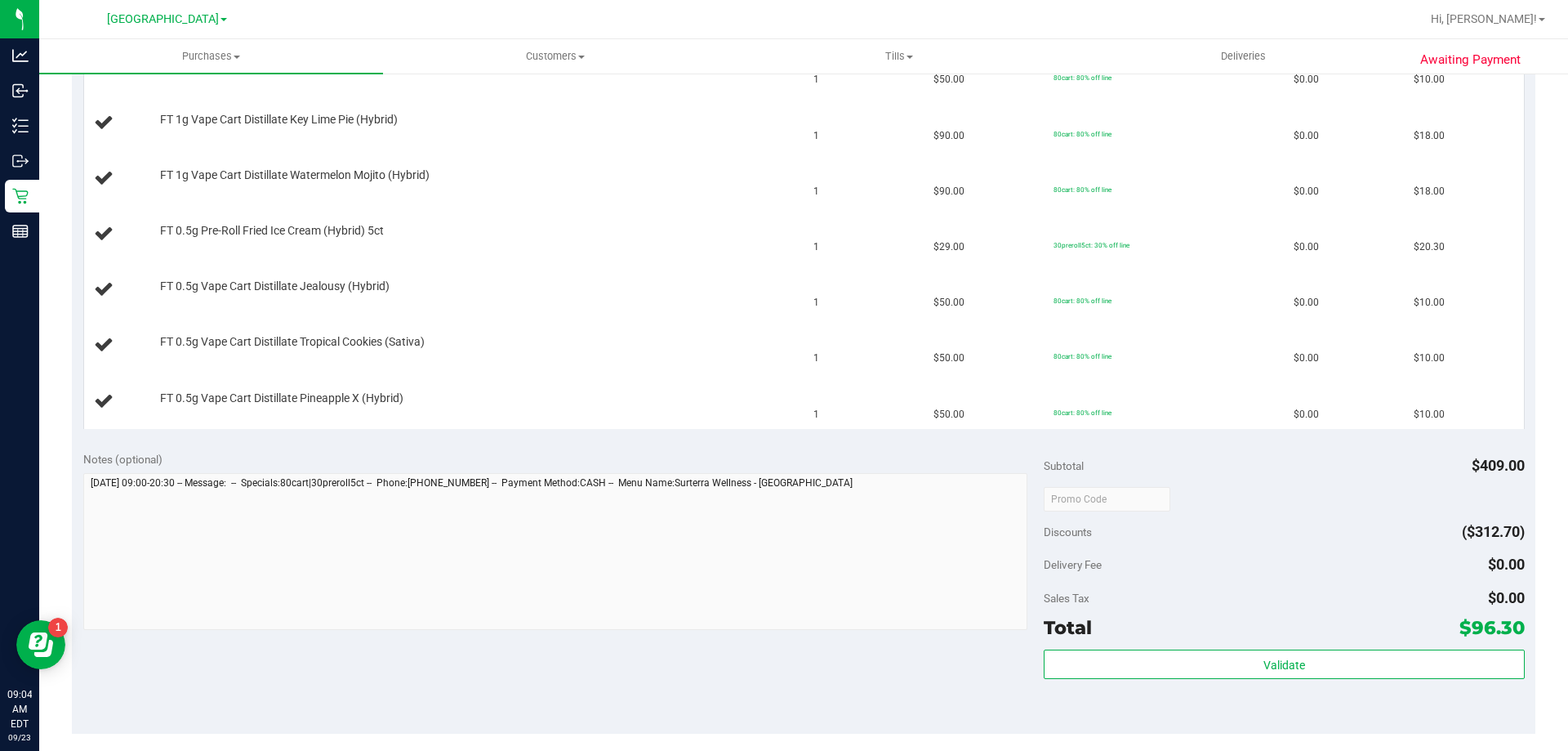
scroll to position [653, 0]
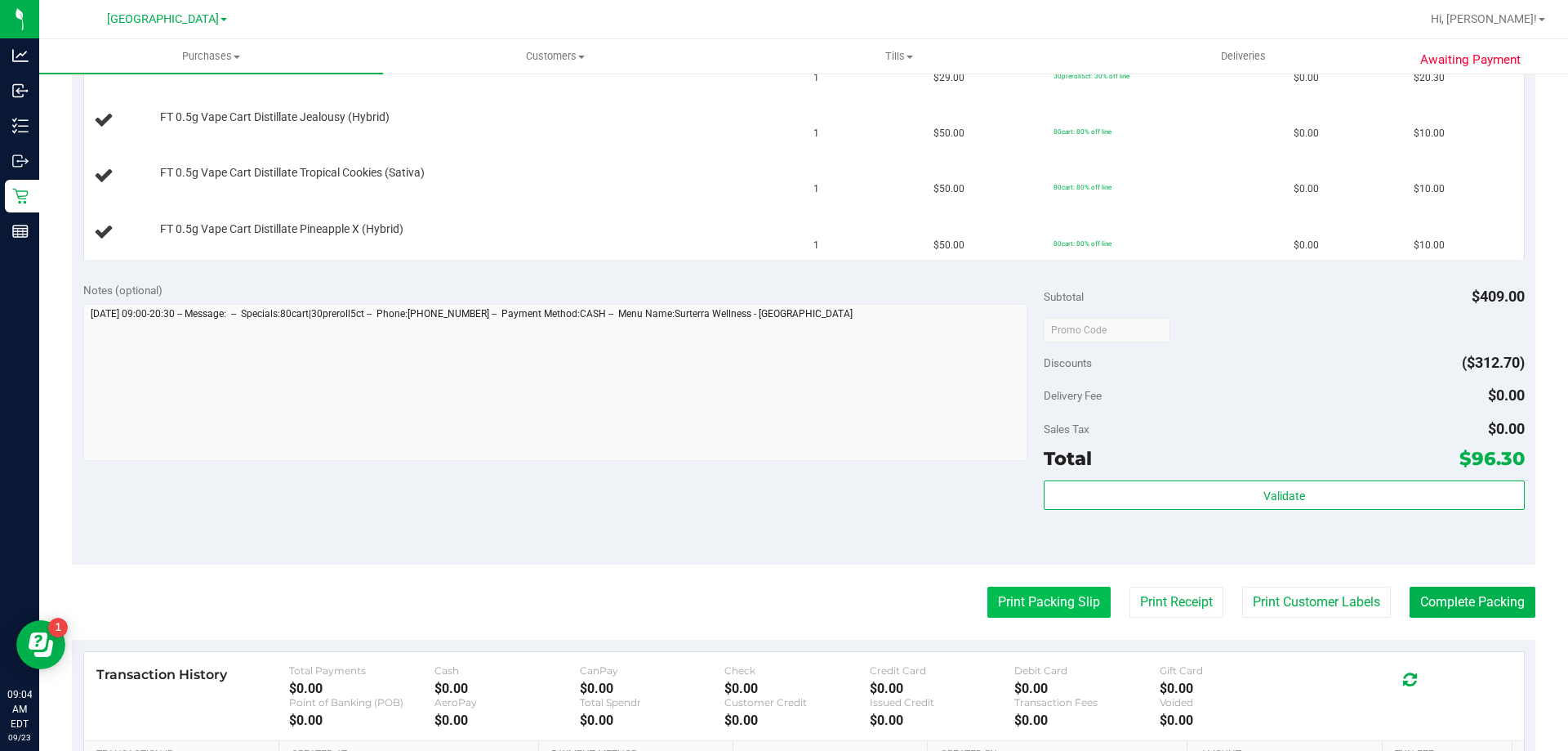
click at [1030, 591] on button "Print Packing Slip" at bounding box center [1048, 601] width 123 height 31
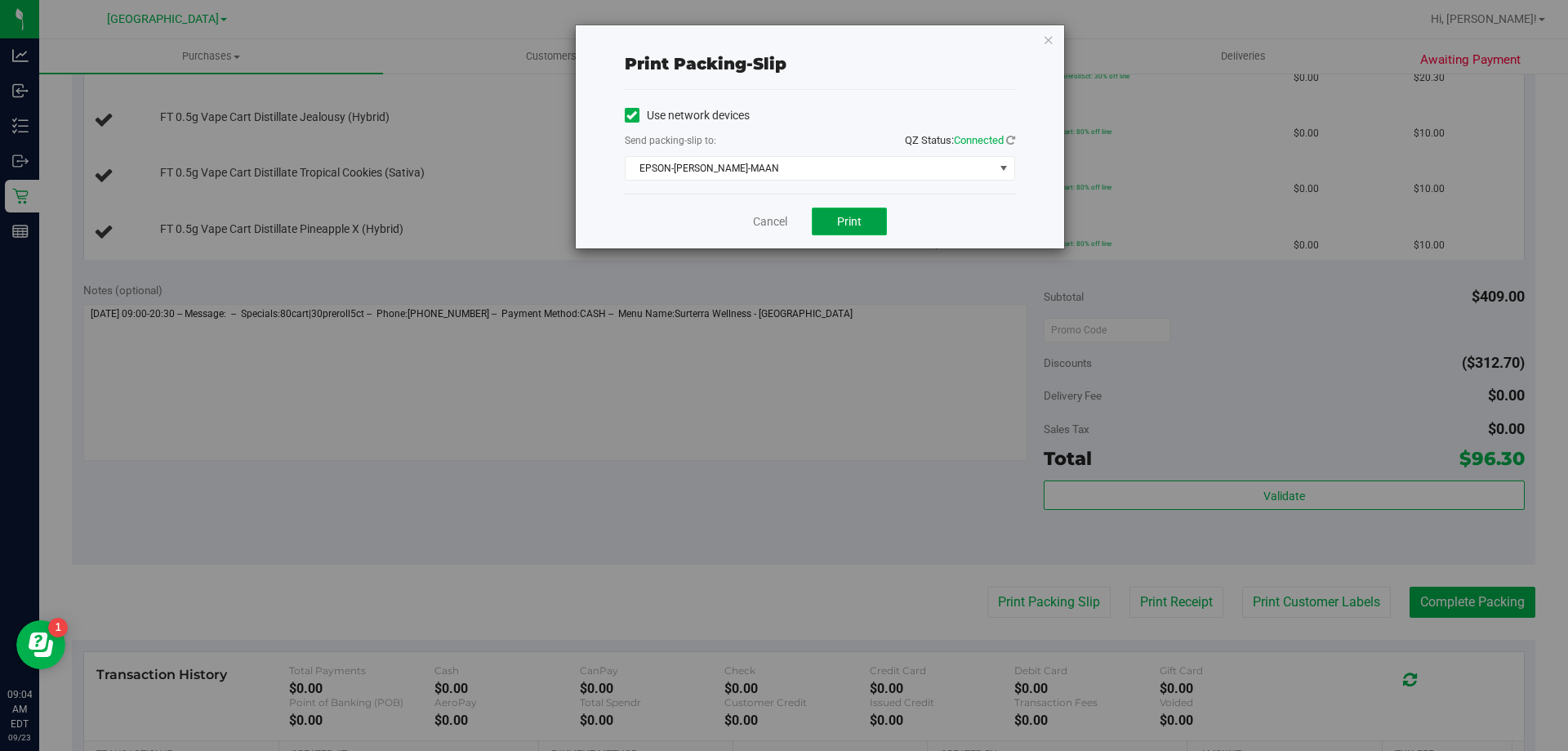
click at [852, 220] on span "Print" at bounding box center [849, 222] width 25 height 13
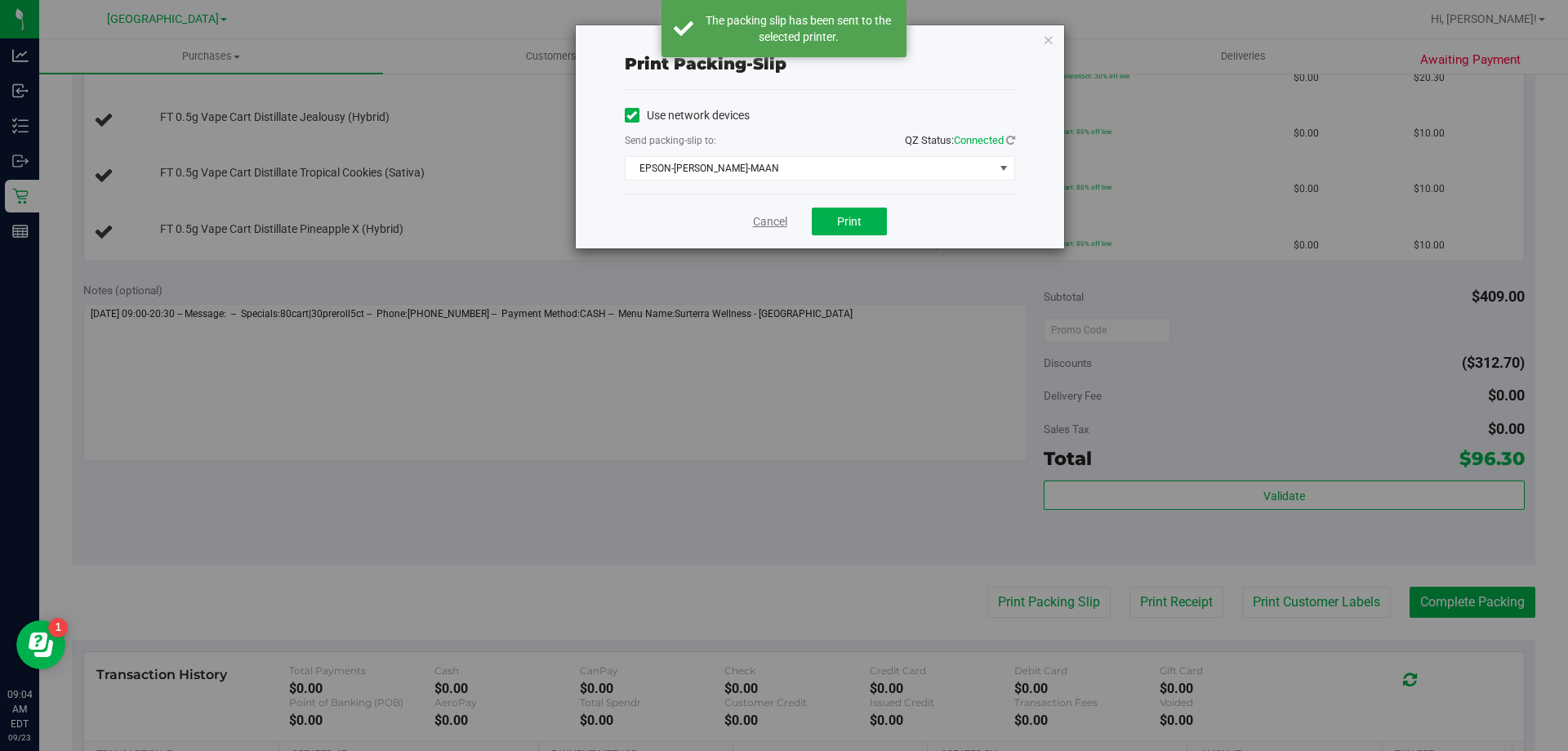
click at [762, 222] on link "Cancel" at bounding box center [770, 222] width 34 height 17
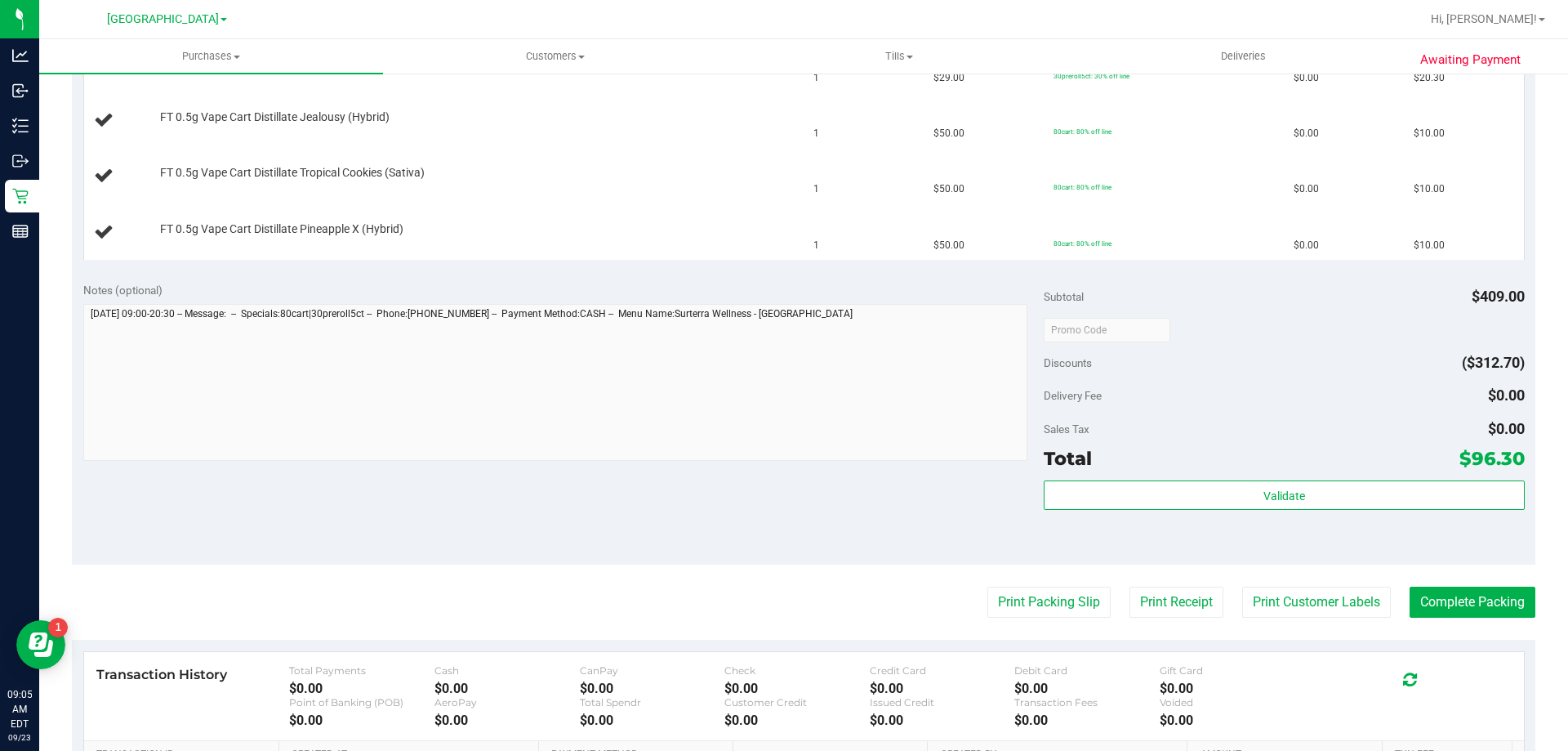
click at [987, 586] on button "Print Packing Slip" at bounding box center [1048, 601] width 123 height 31
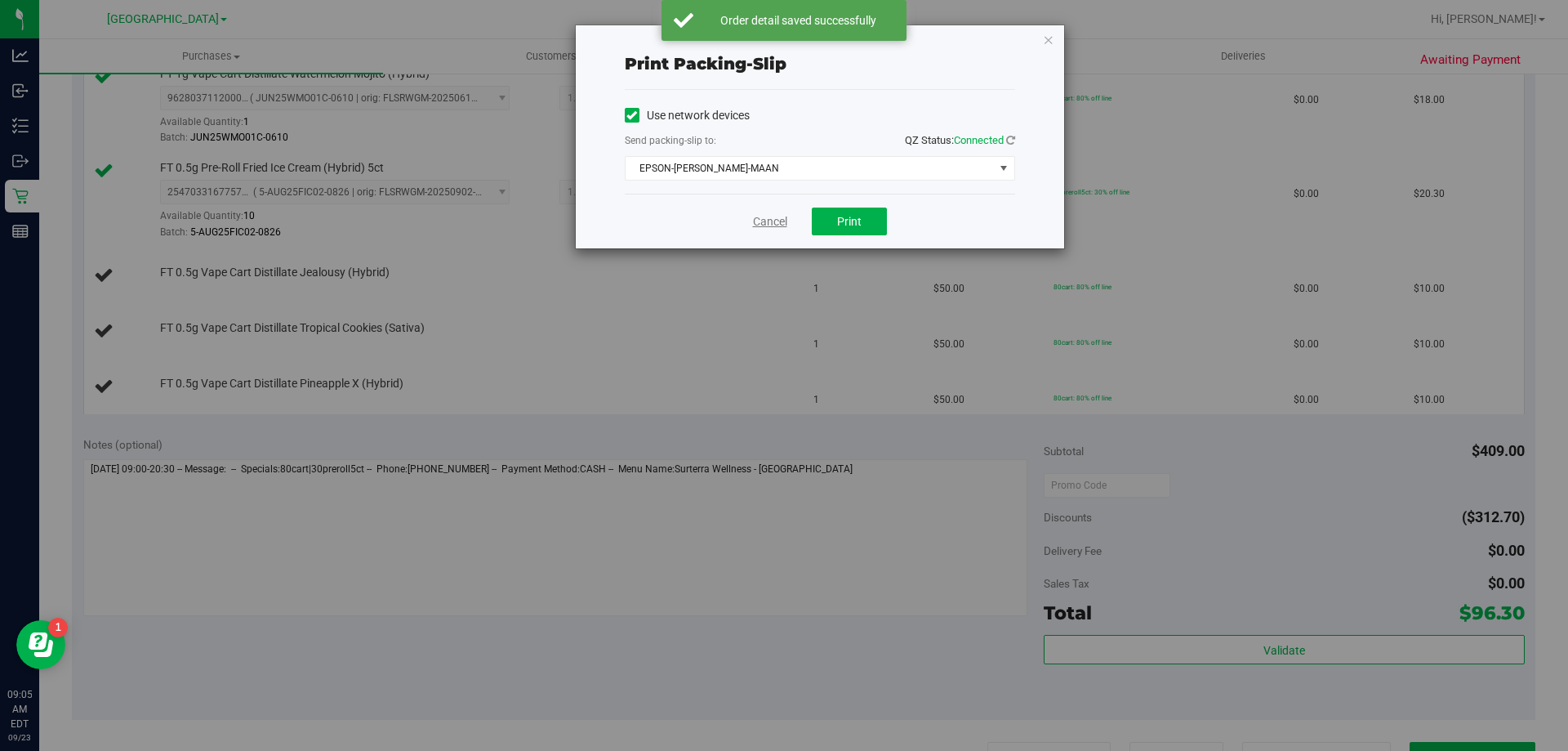
click at [764, 225] on link "Cancel" at bounding box center [770, 222] width 34 height 17
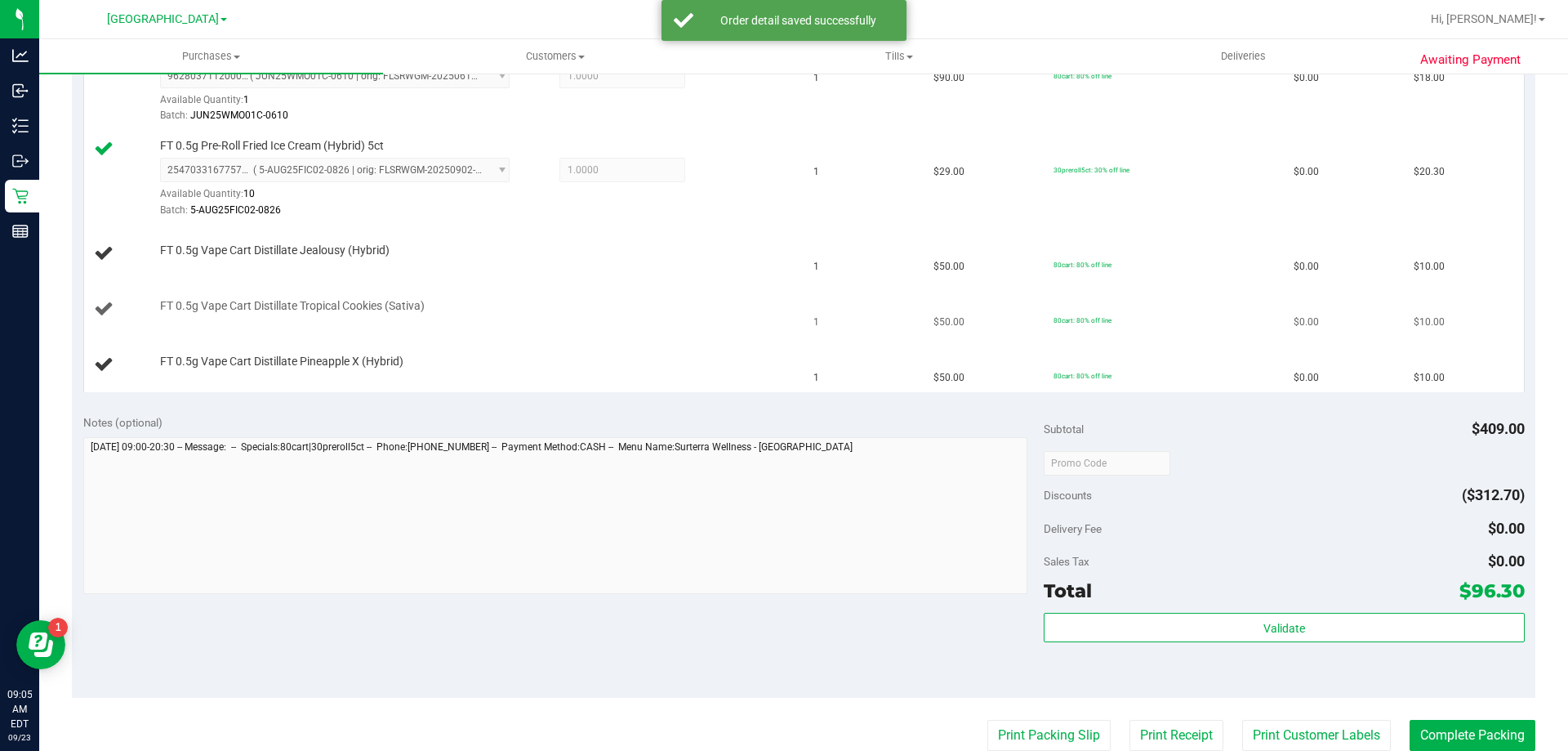
click at [733, 322] on td "FT 0.5g Vape Cart Distillate Tropical Cookies (Sativa)" at bounding box center [445, 309] width 720 height 56
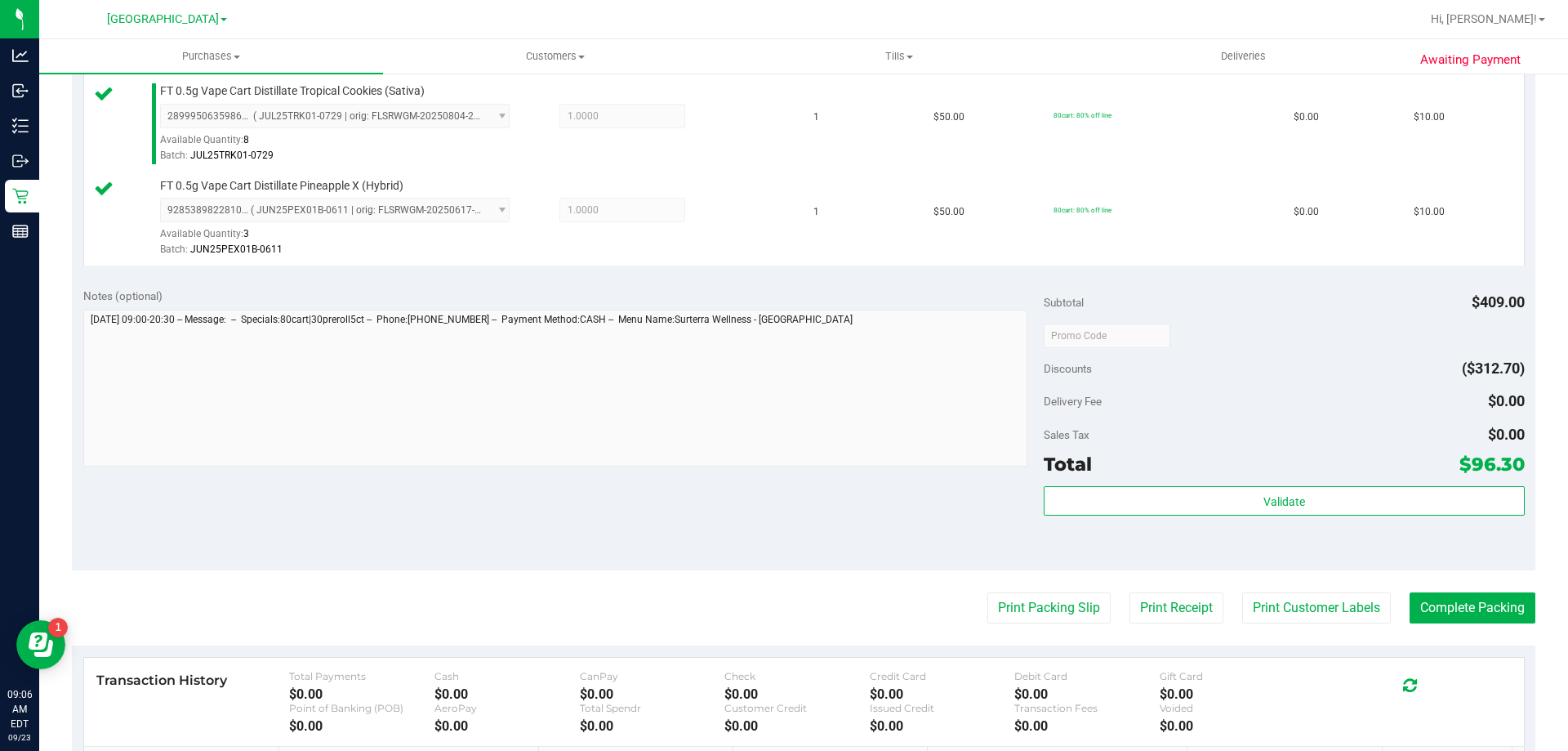
scroll to position [1084, 0]
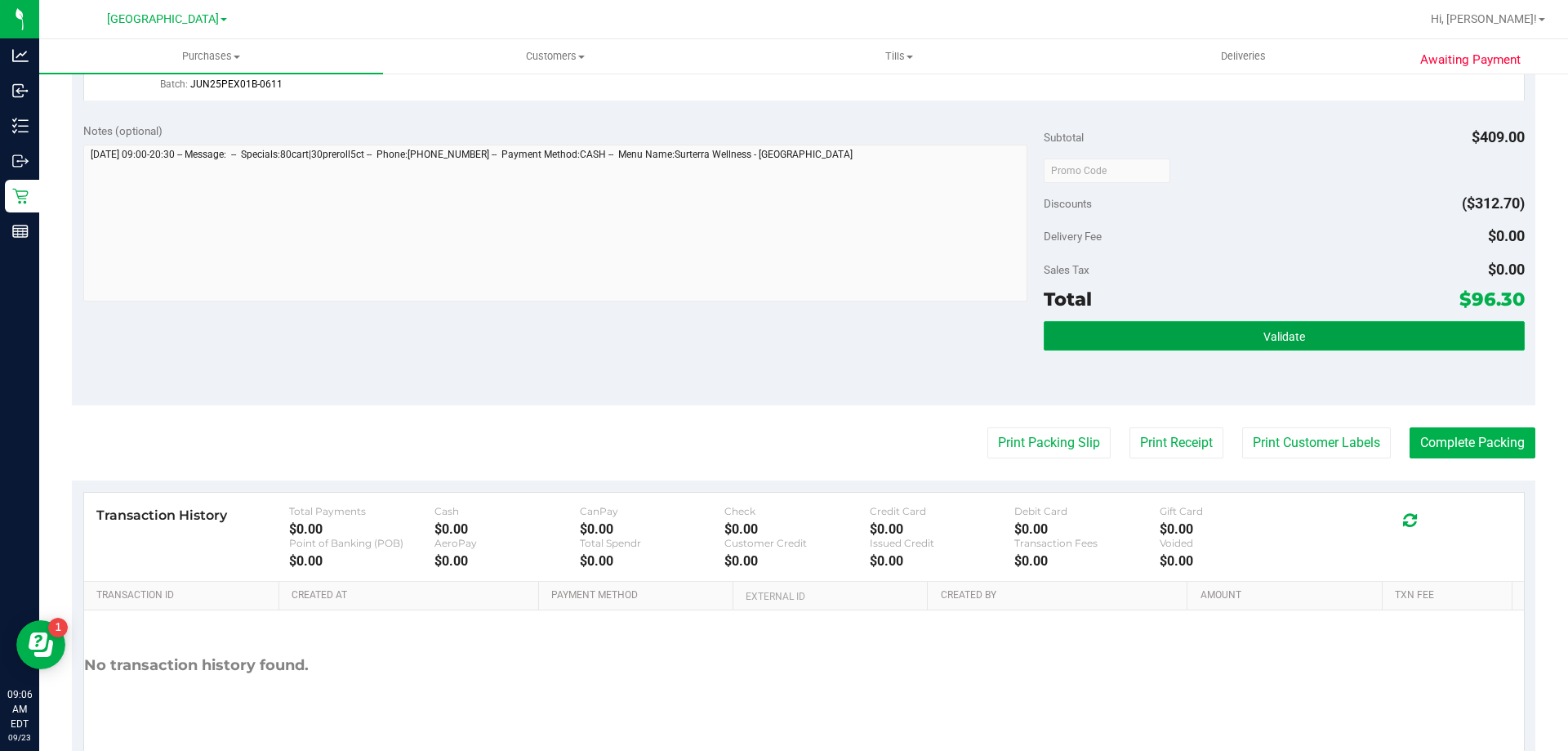
click at [1158, 342] on button "Validate" at bounding box center [1284, 335] width 480 height 29
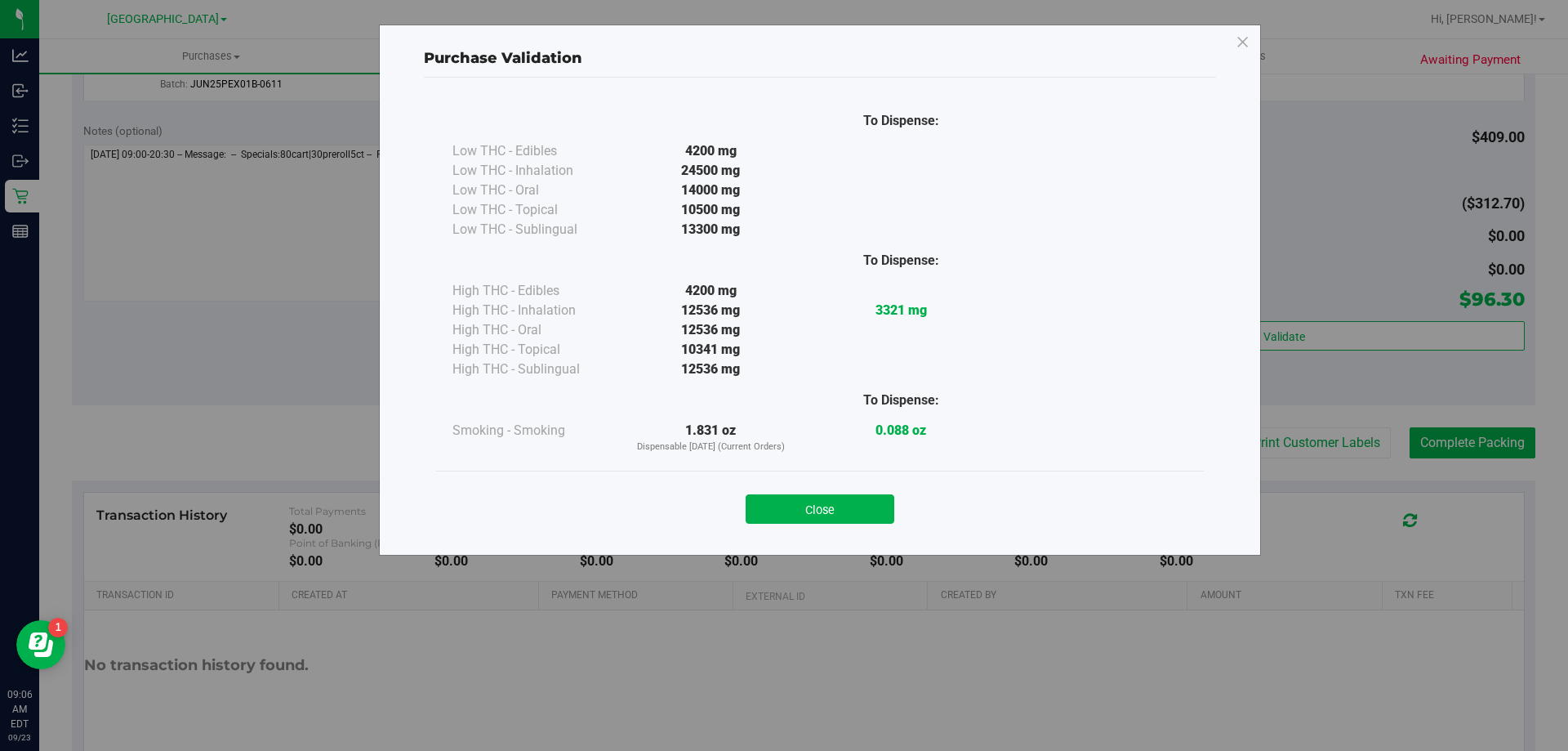
click at [836, 512] on button "Close" at bounding box center [819, 508] width 149 height 29
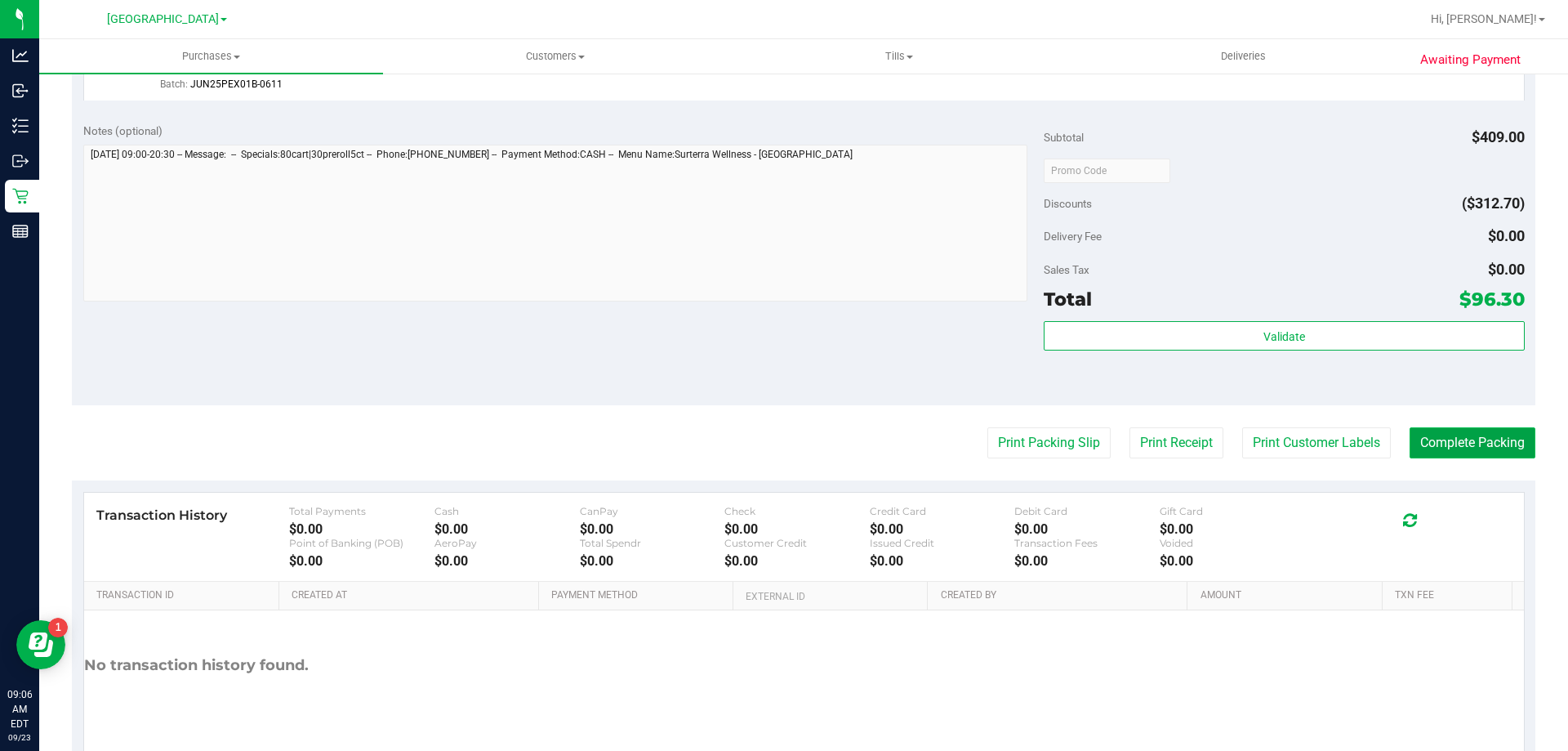
click at [1517, 449] on button "Complete Packing" at bounding box center [1472, 442] width 126 height 31
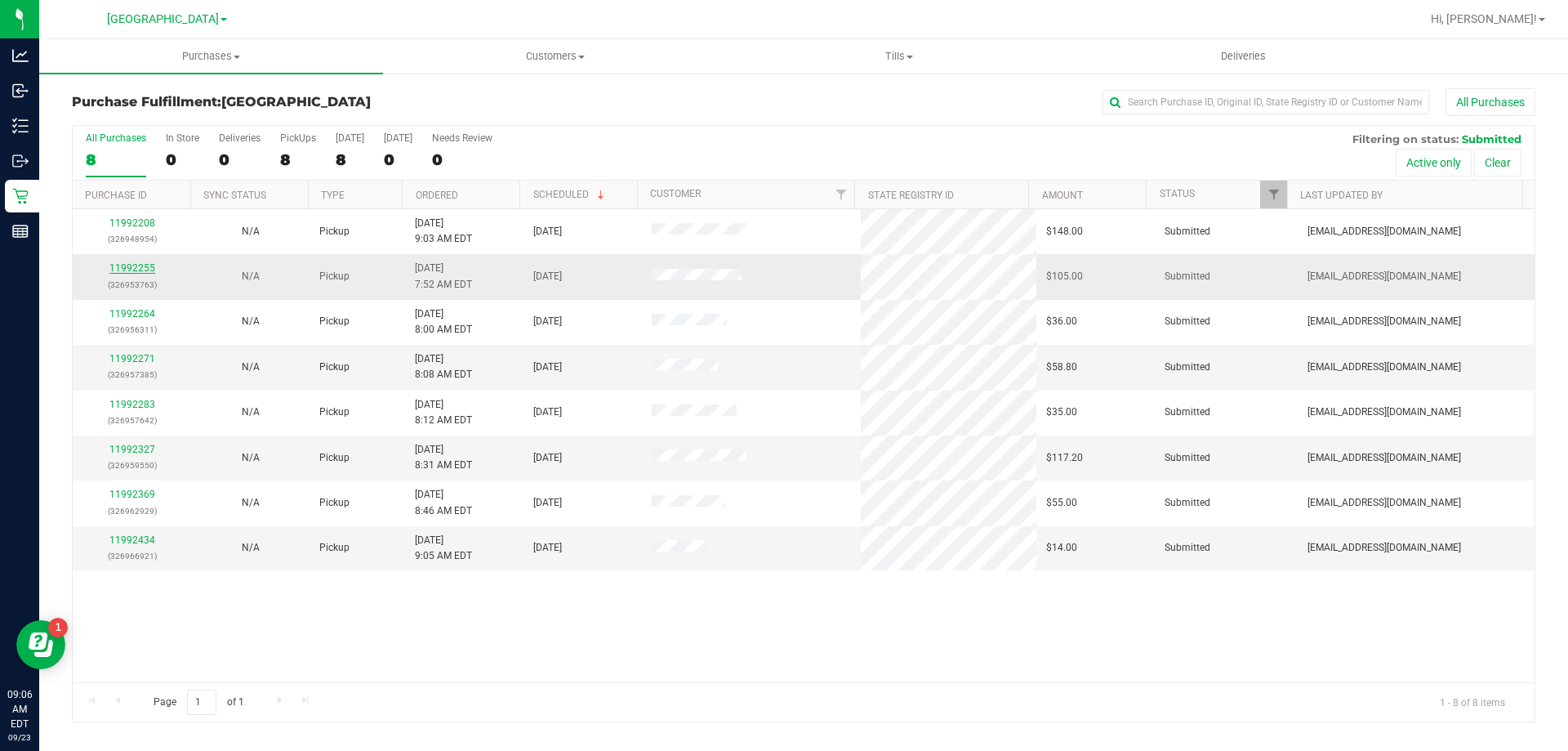
click at [147, 266] on link "11992255" at bounding box center [132, 267] width 46 height 11
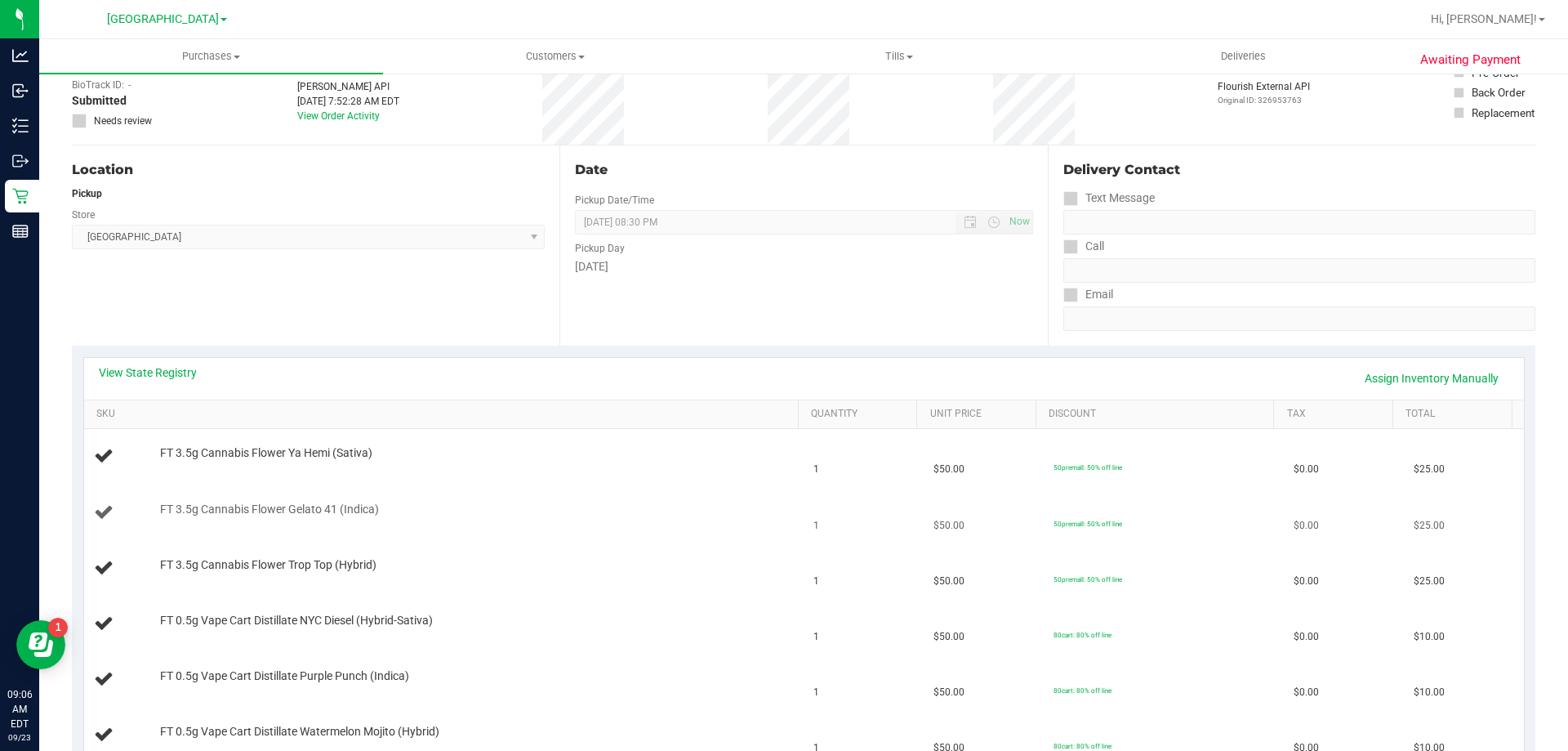
scroll to position [245, 0]
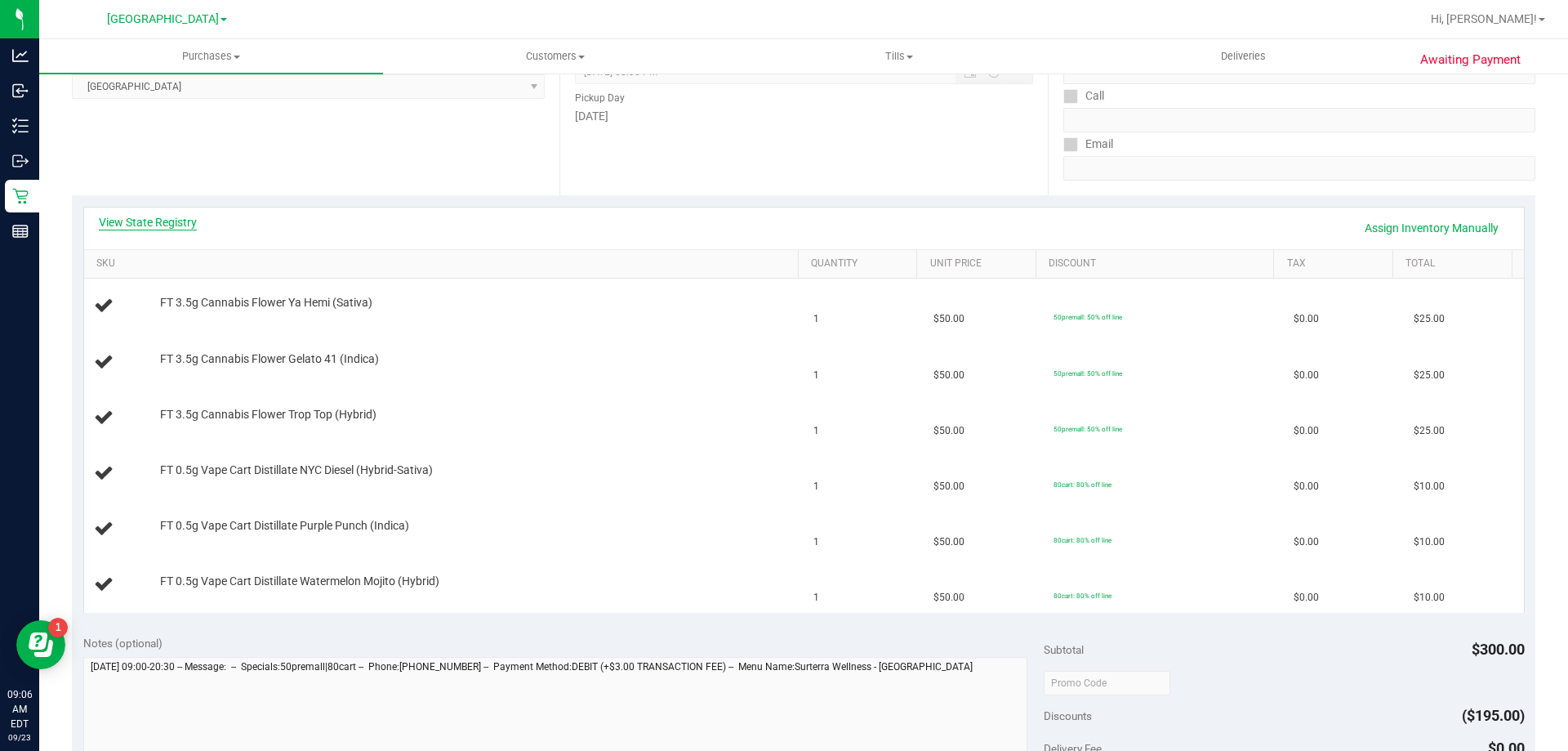
click at [176, 222] on link "View State Registry" at bounding box center [147, 222] width 98 height 16
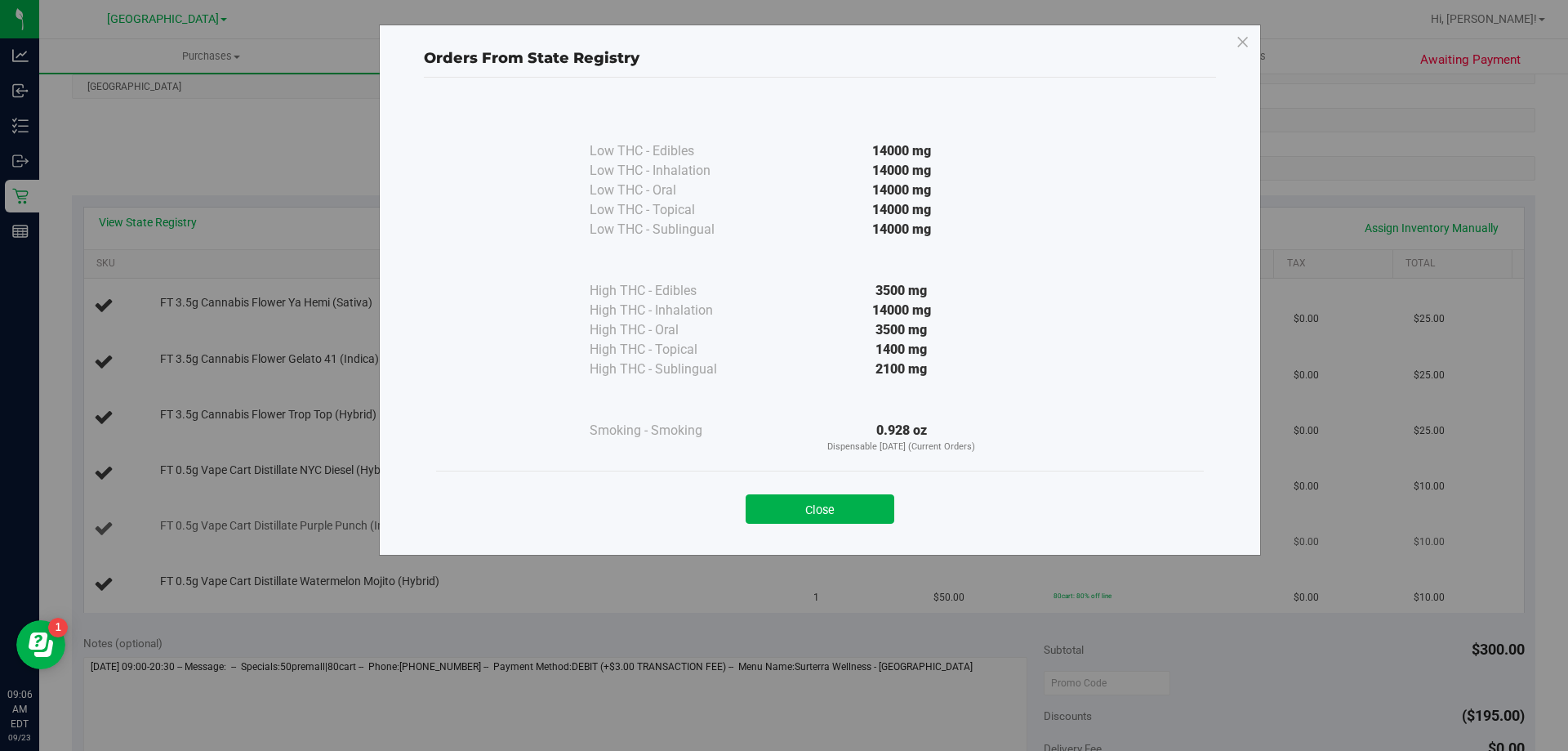
click at [861, 506] on button "Close" at bounding box center [819, 508] width 149 height 29
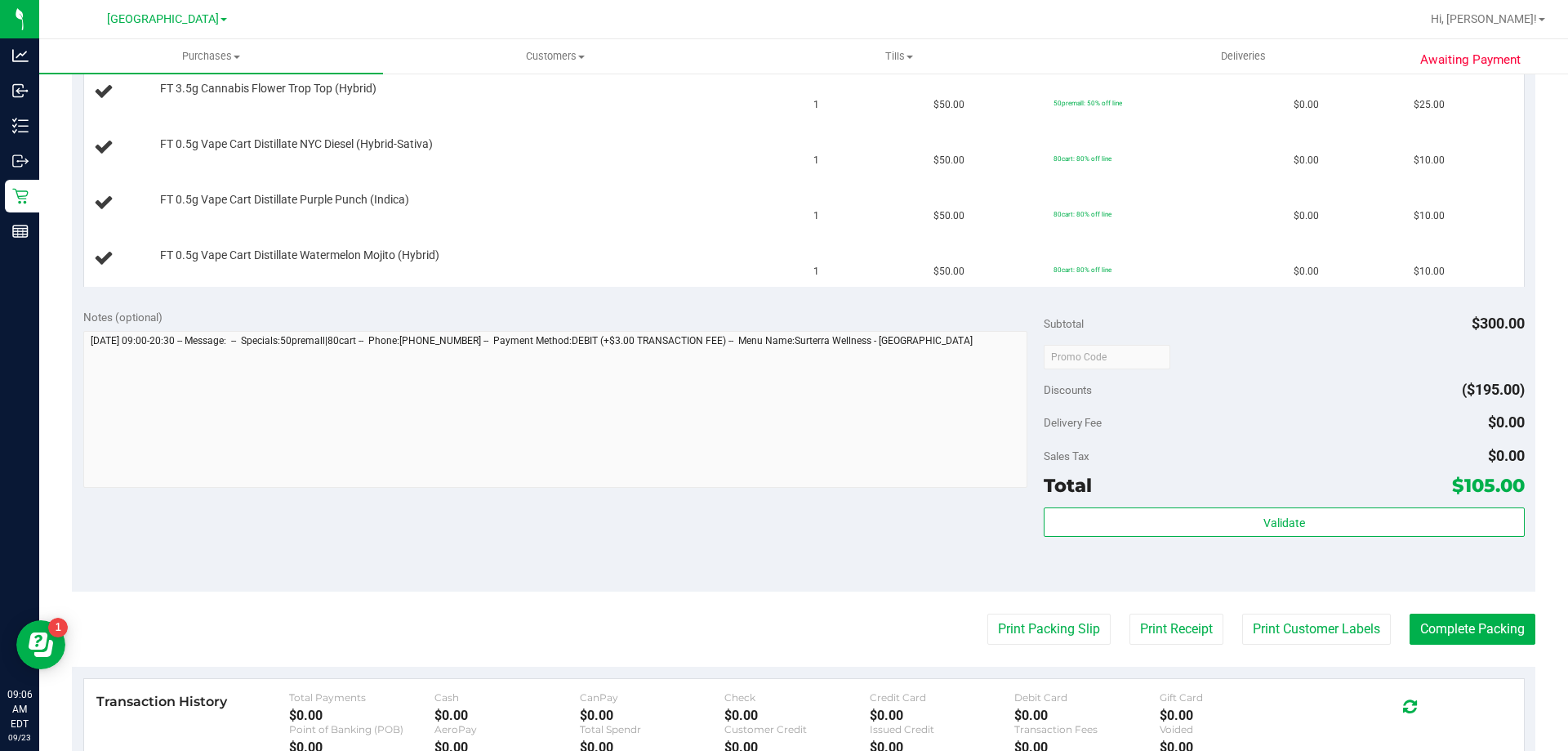
scroll to position [653, 0]
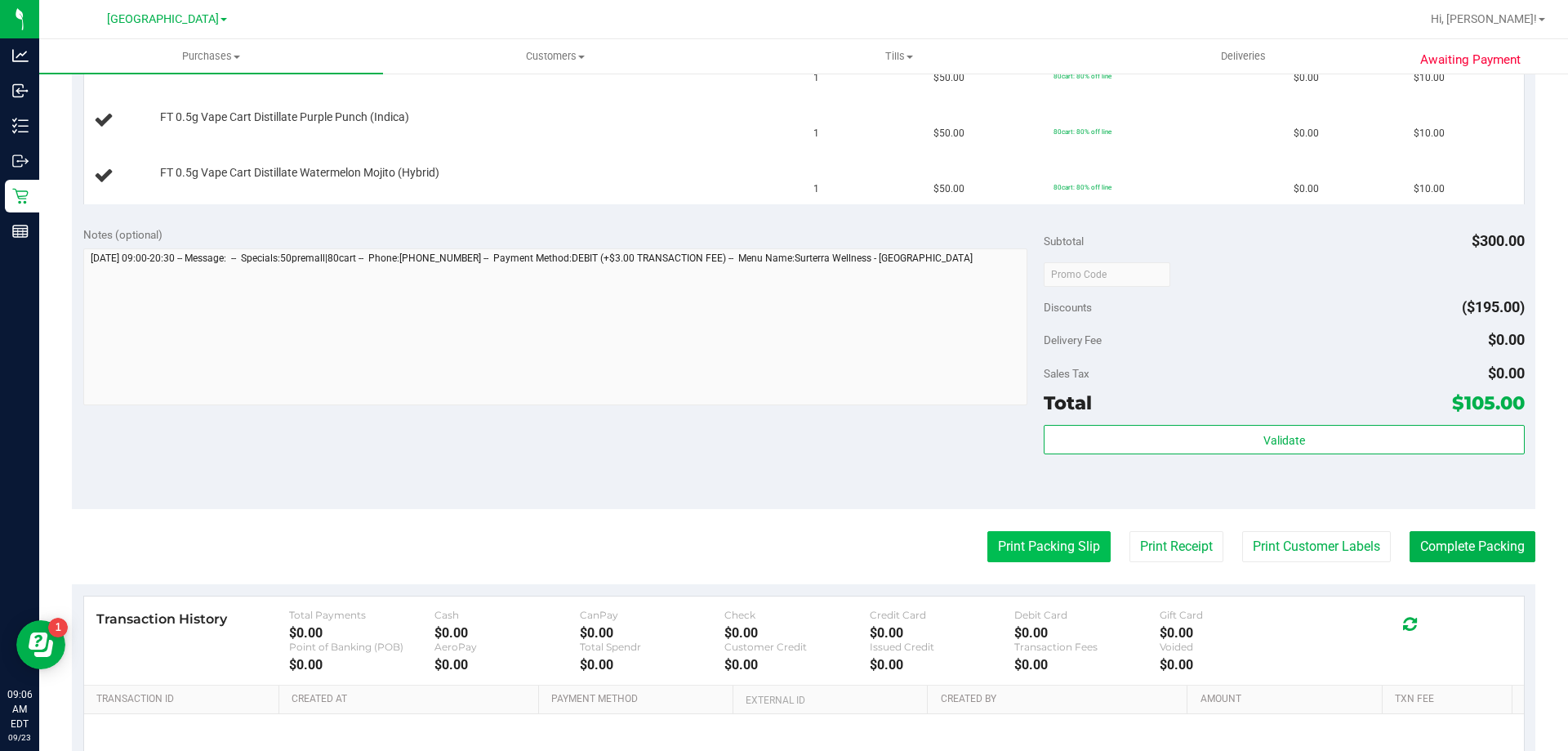
click at [1050, 546] on button "Print Packing Slip" at bounding box center [1048, 546] width 123 height 31
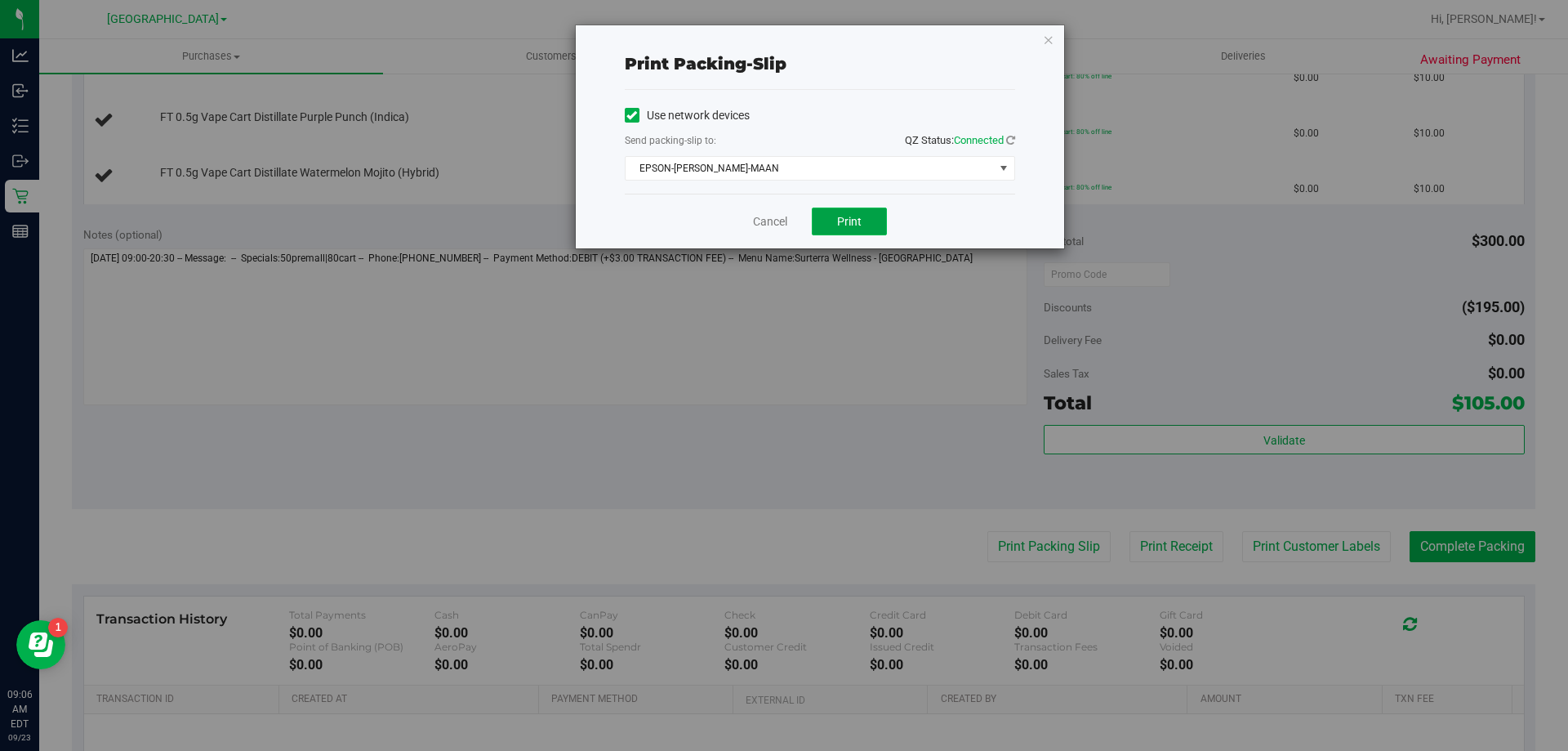
click at [854, 224] on span "Print" at bounding box center [849, 222] width 25 height 13
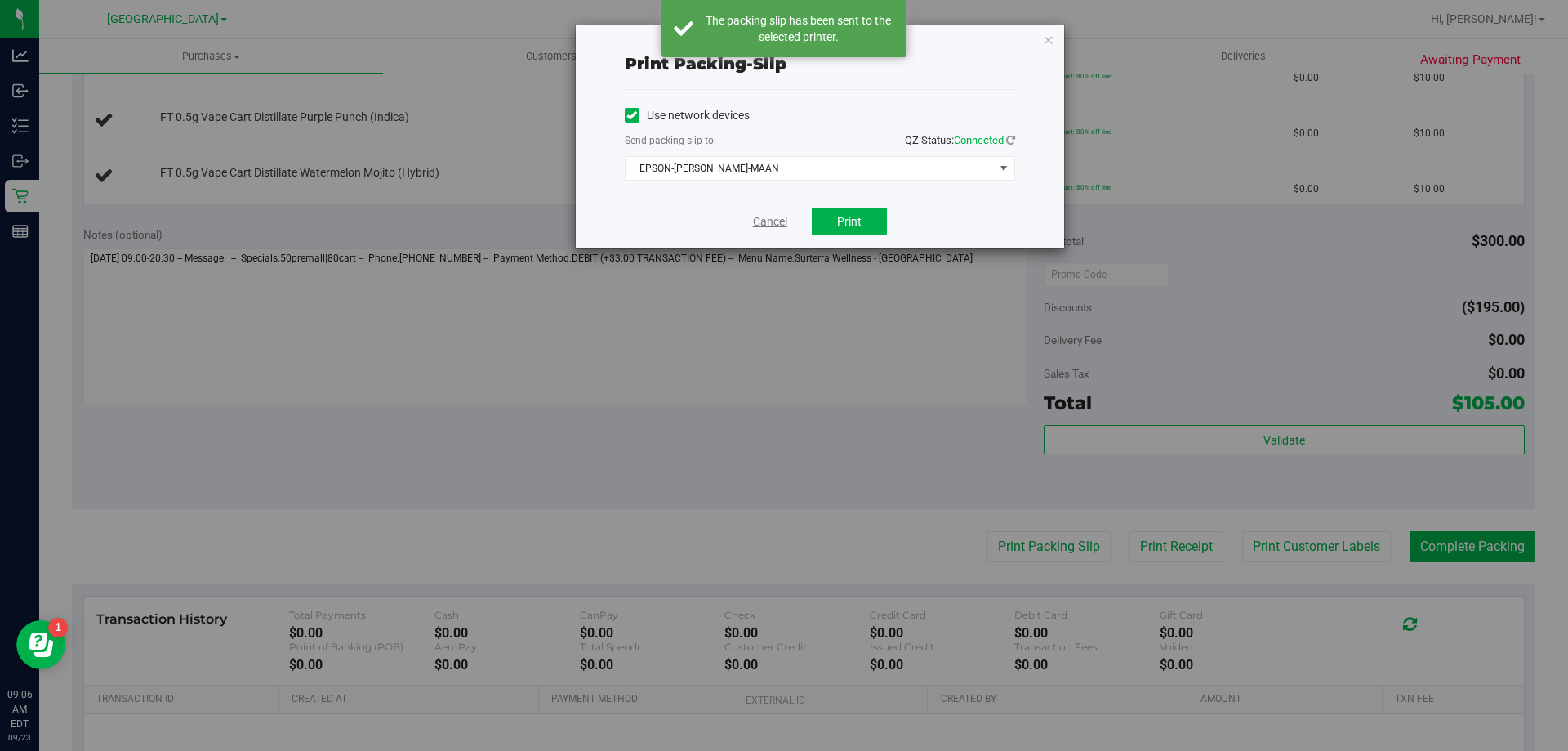
click at [765, 225] on link "Cancel" at bounding box center [770, 222] width 34 height 17
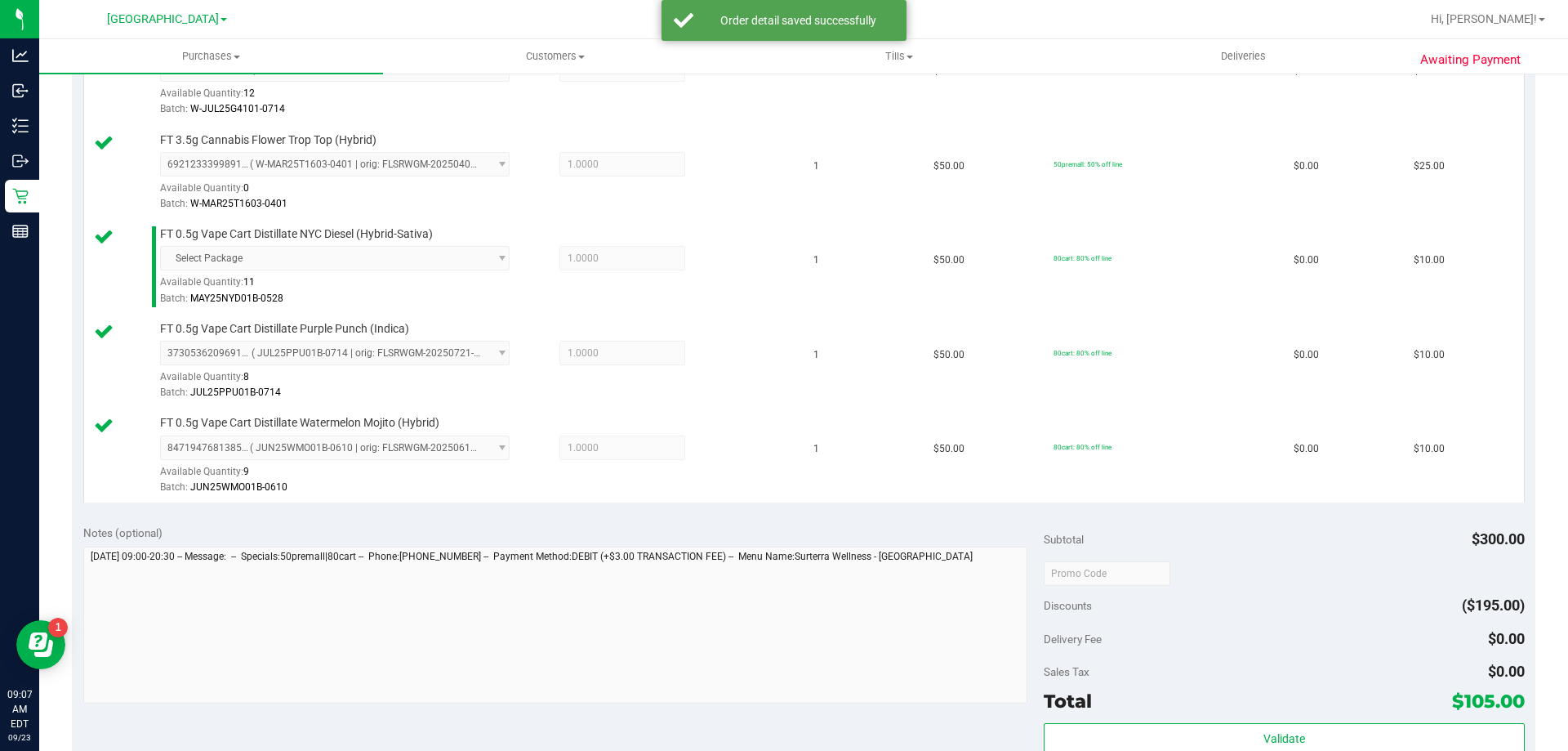
scroll to position [898, 0]
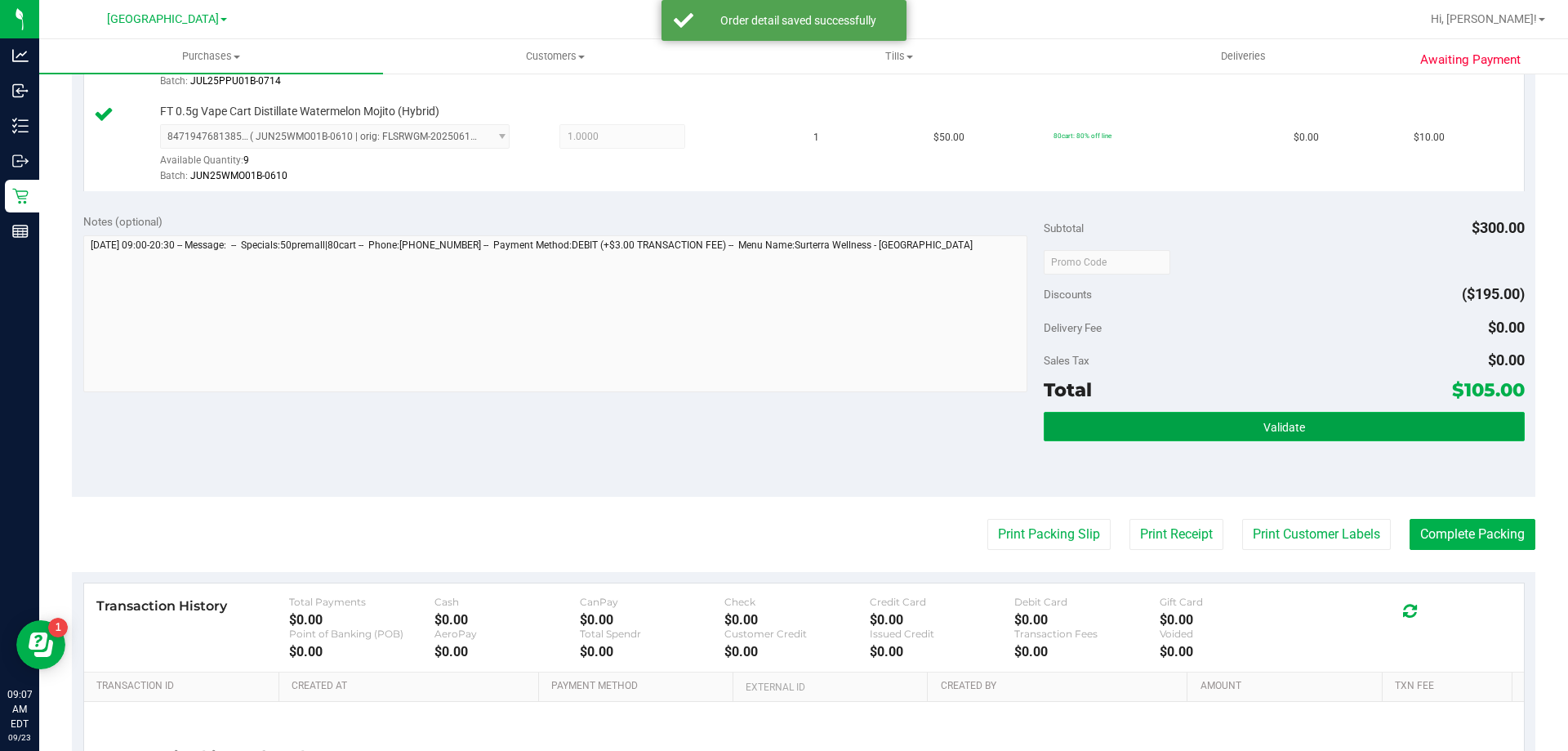
click at [1214, 416] on button "Validate" at bounding box center [1284, 426] width 480 height 29
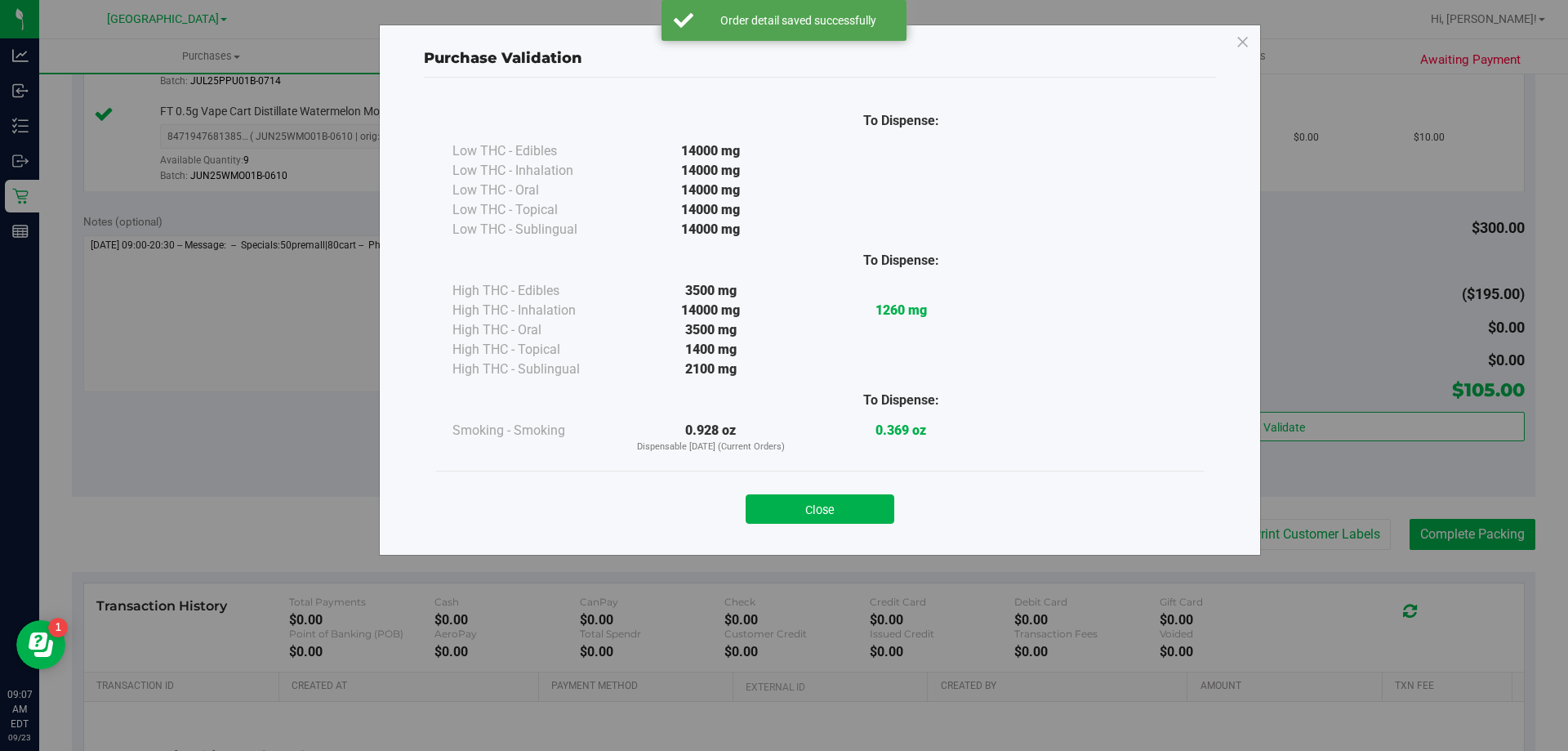
drag, startPoint x: 809, startPoint y: 516, endPoint x: 1341, endPoint y: 510, distance: 532.0
click at [810, 516] on button "Close" at bounding box center [819, 508] width 149 height 29
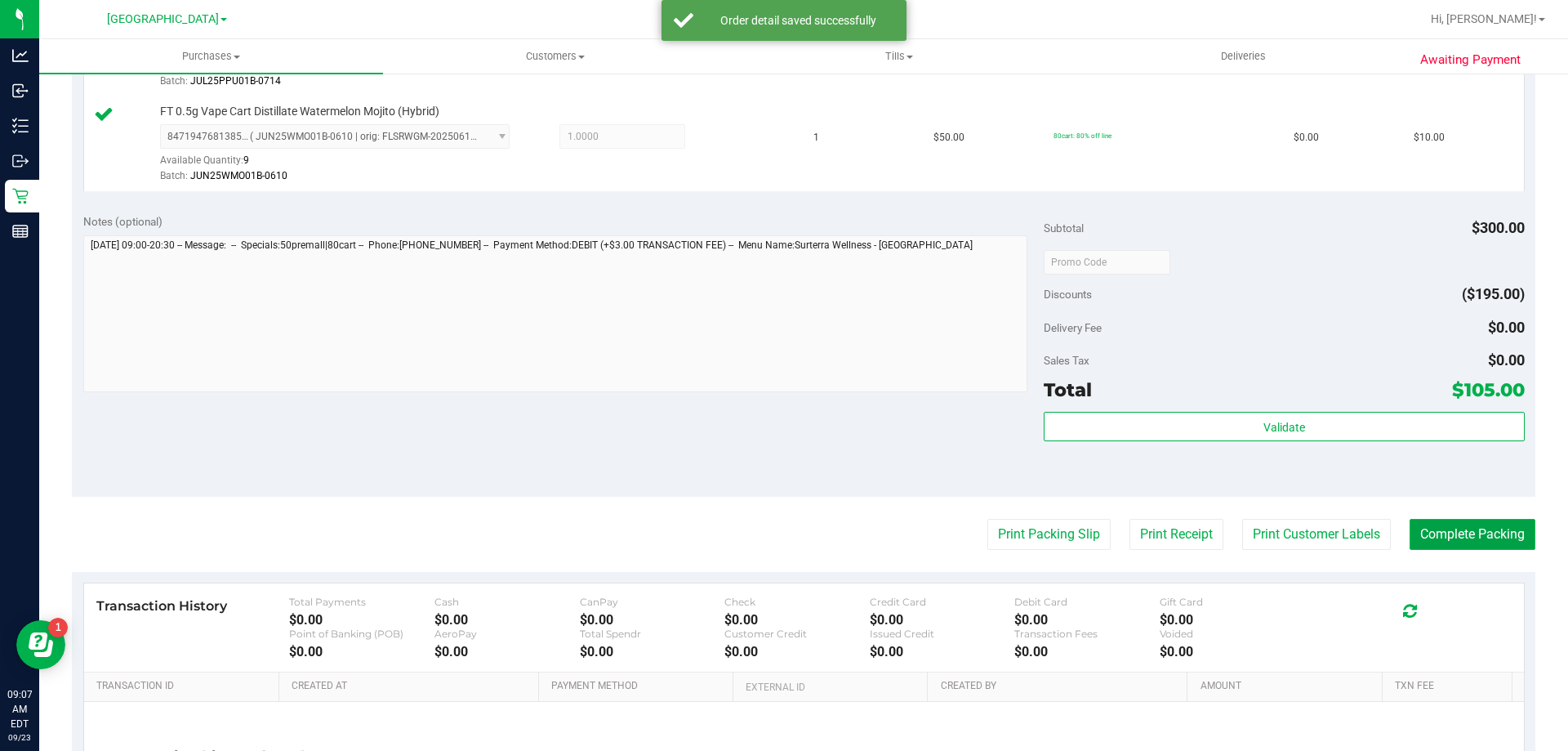
click at [1464, 528] on button "Complete Packing" at bounding box center [1472, 534] width 126 height 31
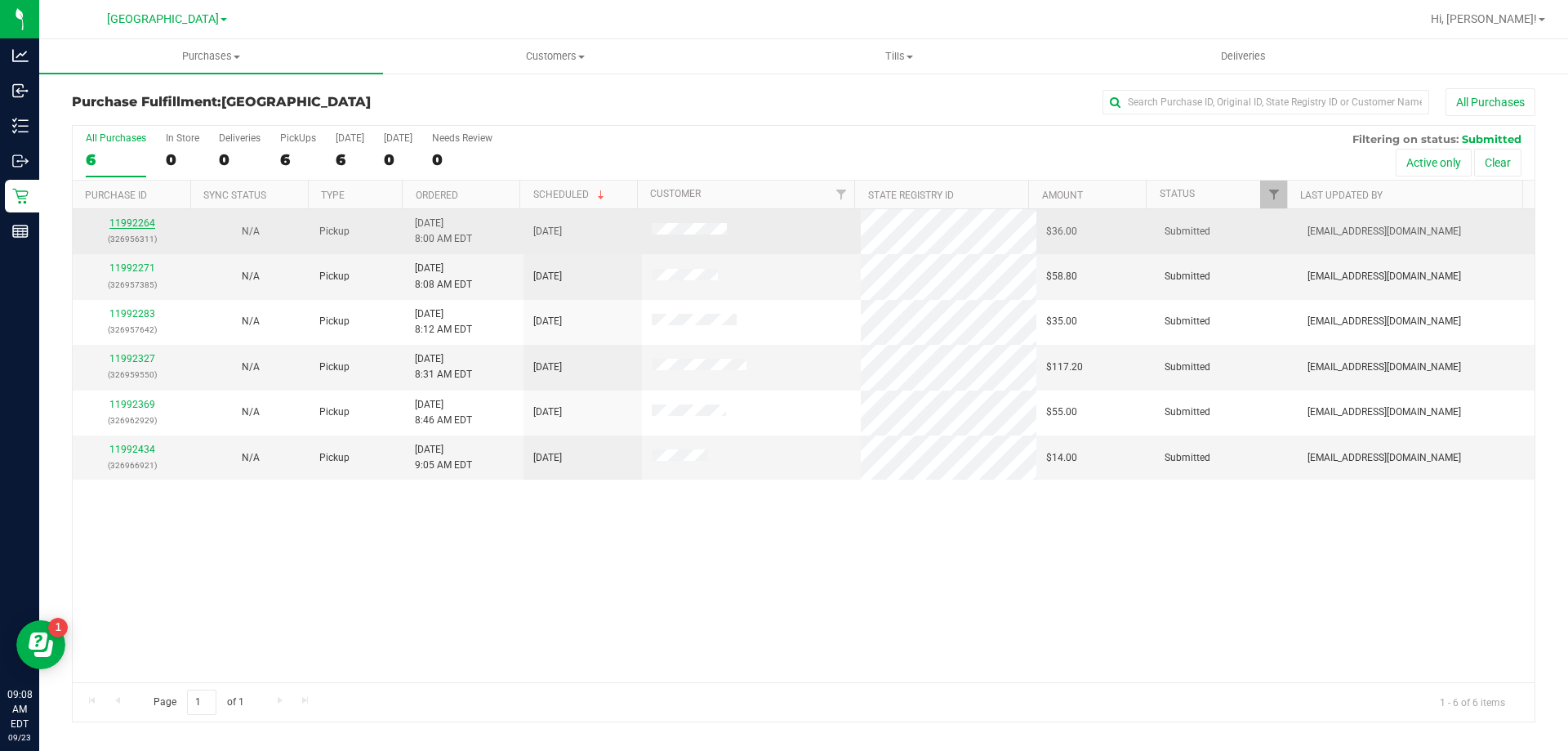
click at [137, 224] on link "11992264" at bounding box center [132, 223] width 46 height 11
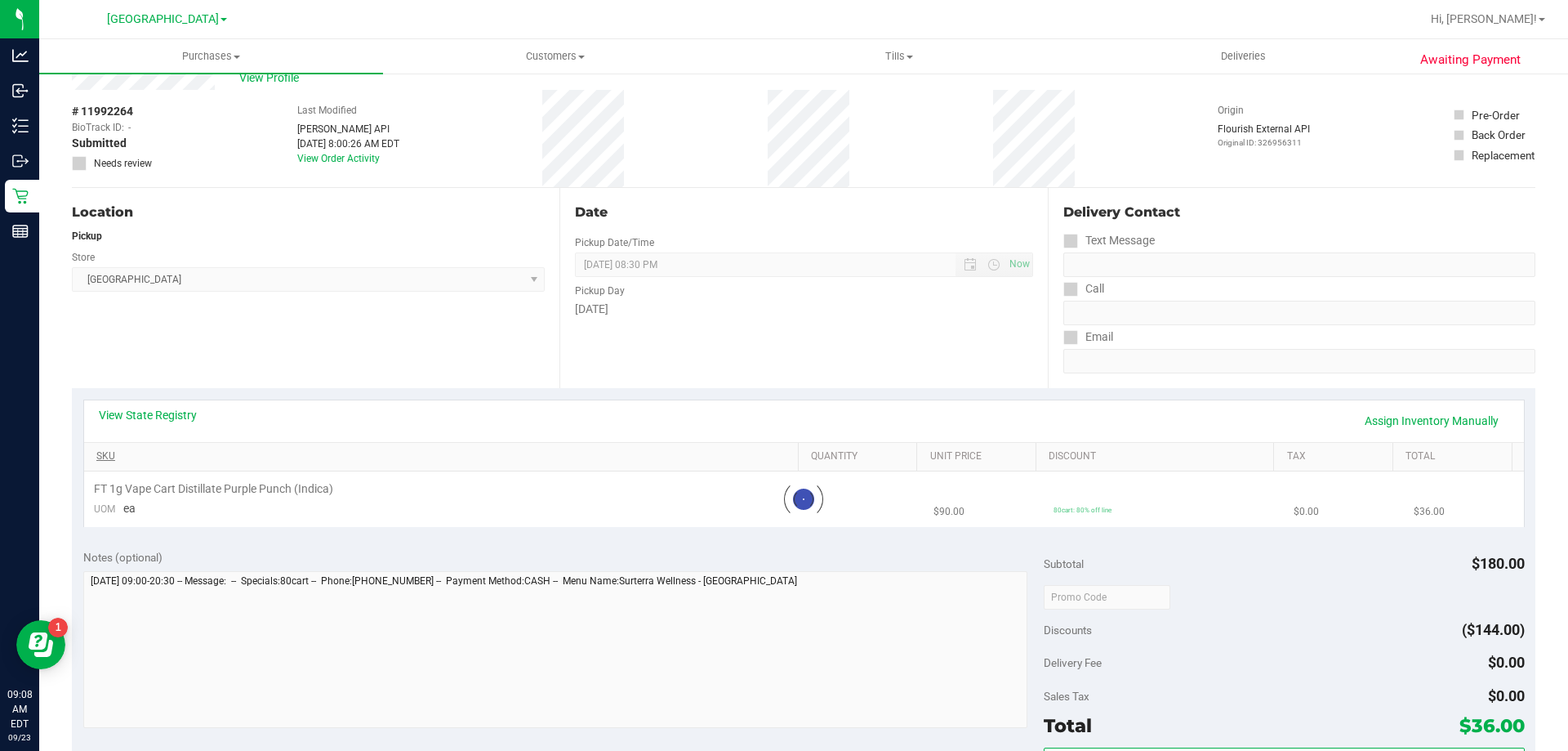
scroll to position [82, 0]
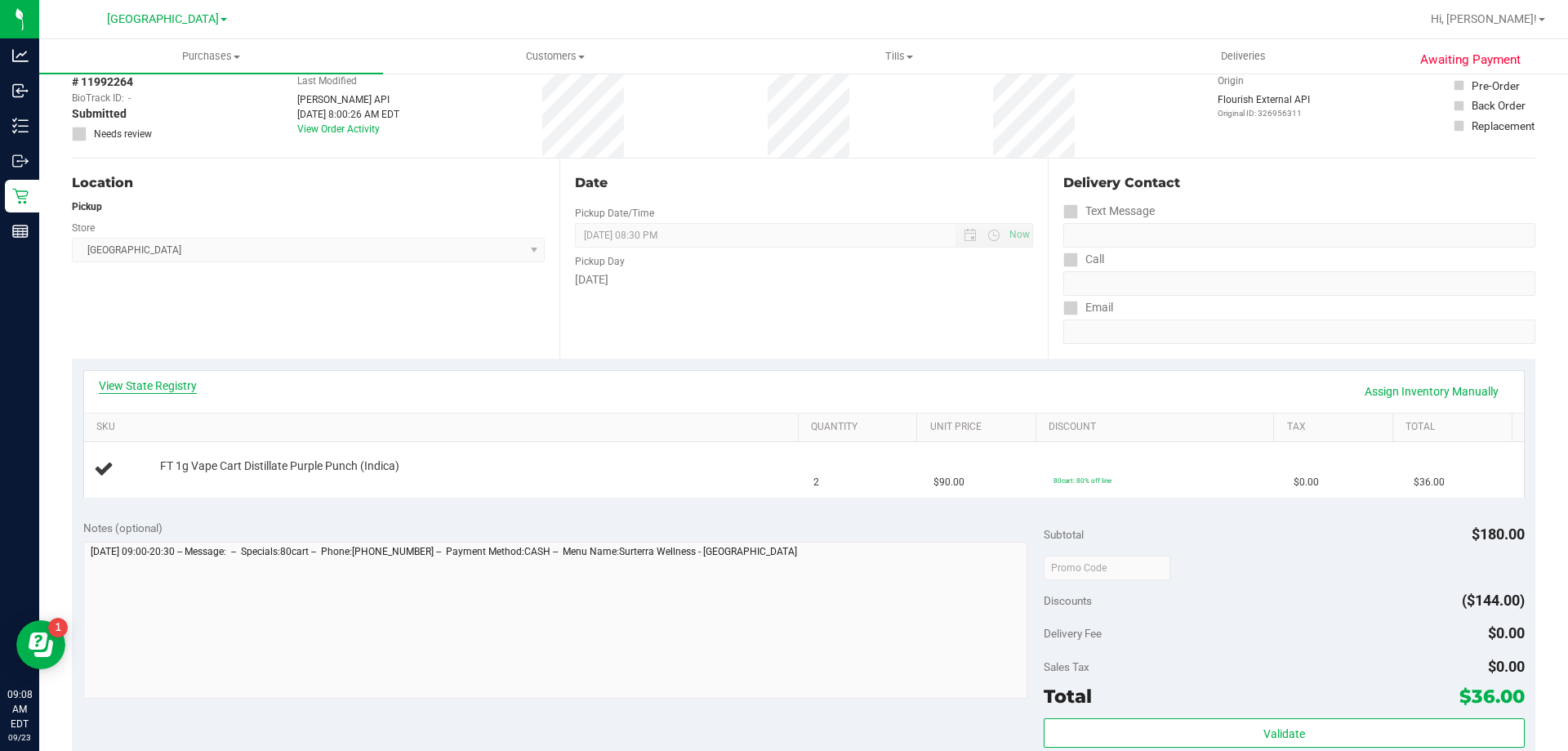
click at [178, 387] on link "View State Registry" at bounding box center [147, 385] width 98 height 16
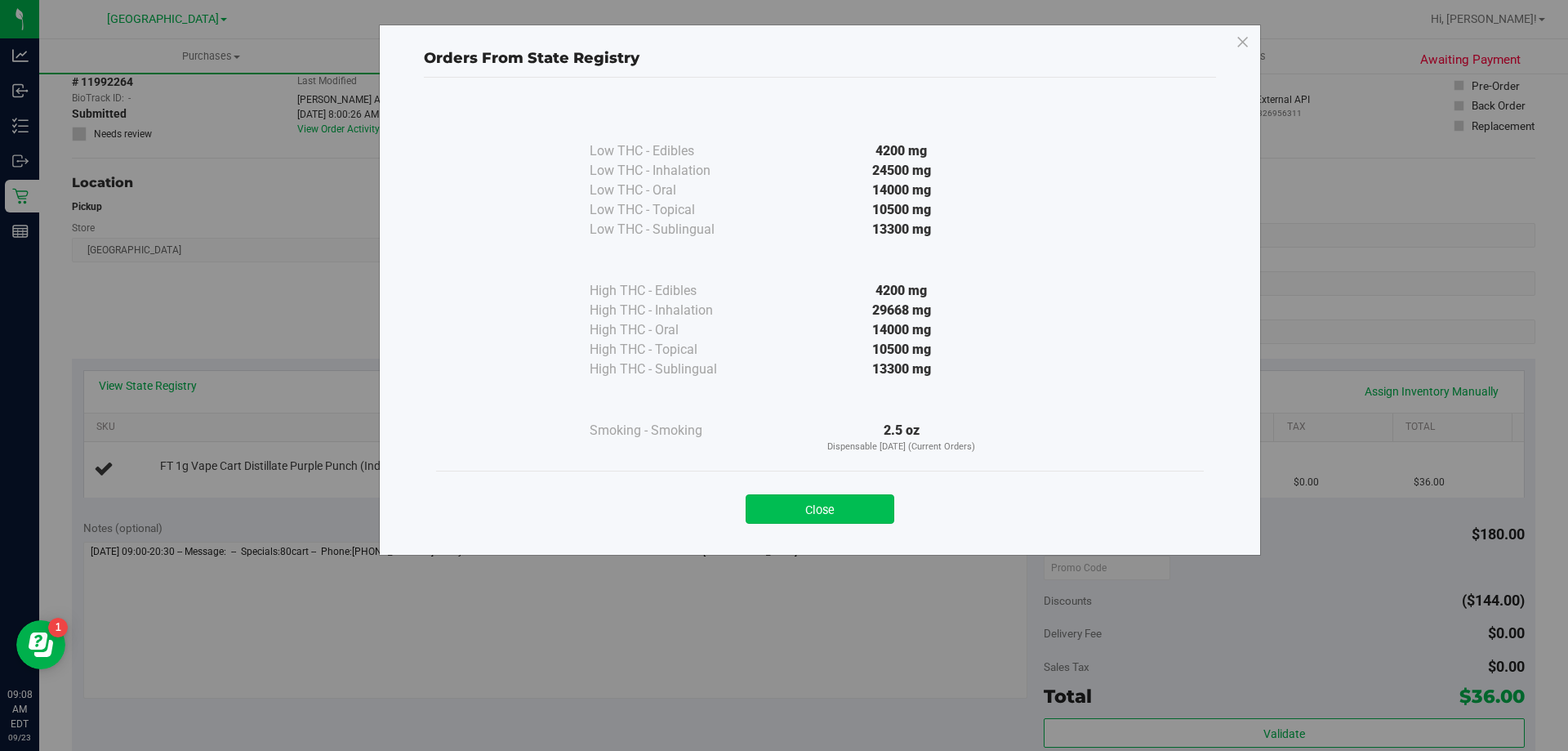
click at [819, 511] on button "Close" at bounding box center [819, 508] width 149 height 29
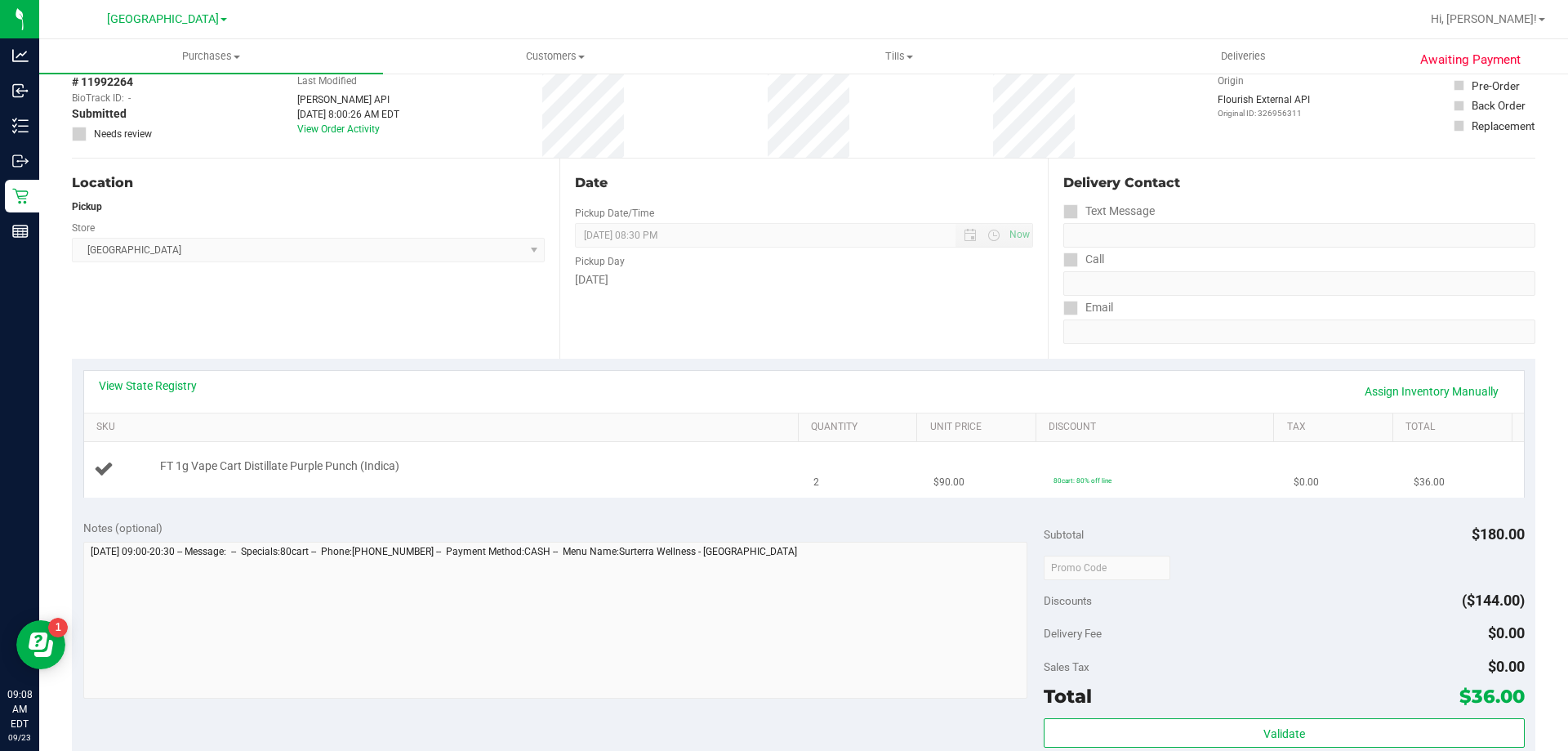
click at [736, 461] on div "FT 1g Vape Cart Distillate Purple Punch (Indica)" at bounding box center [471, 466] width 639 height 16
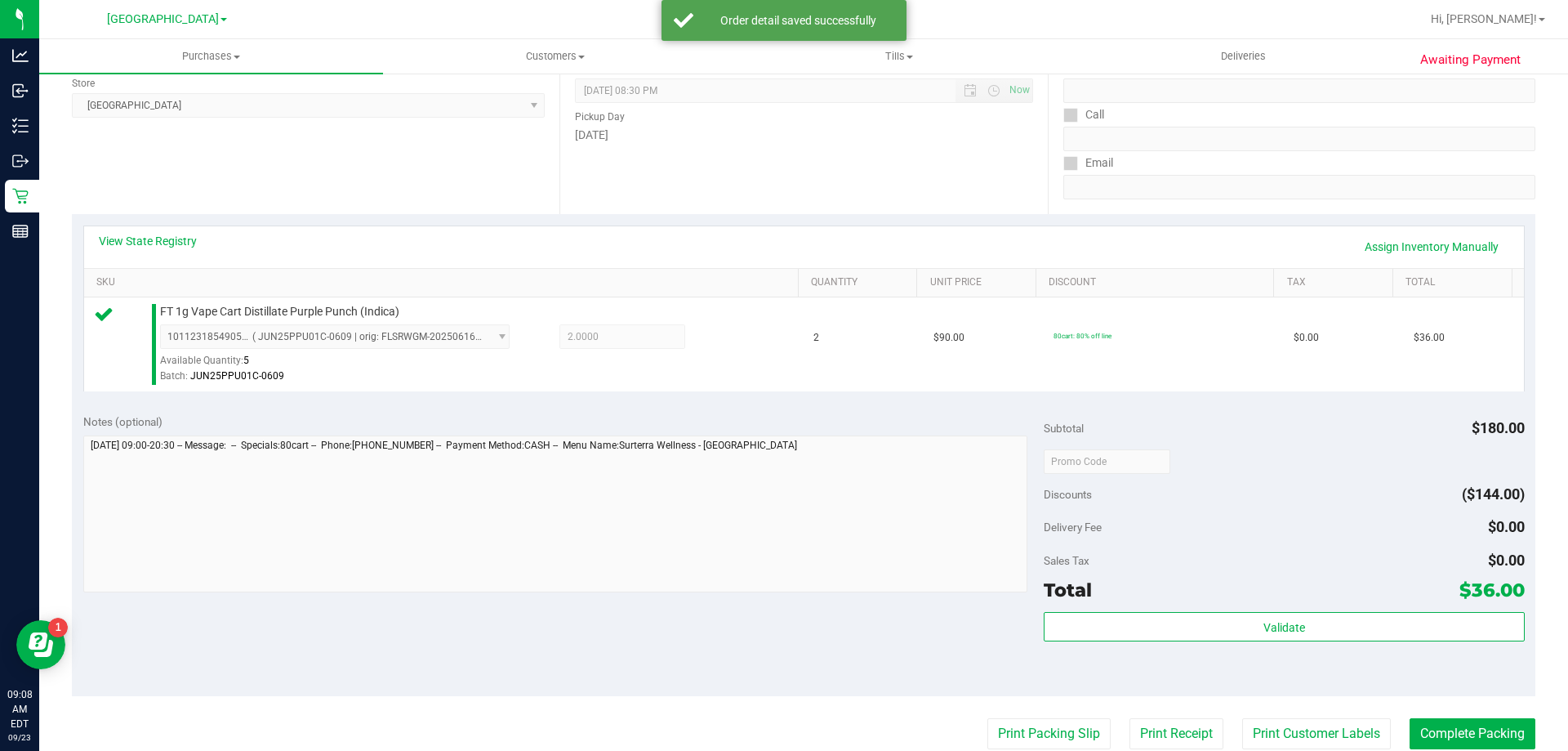
scroll to position [490, 0]
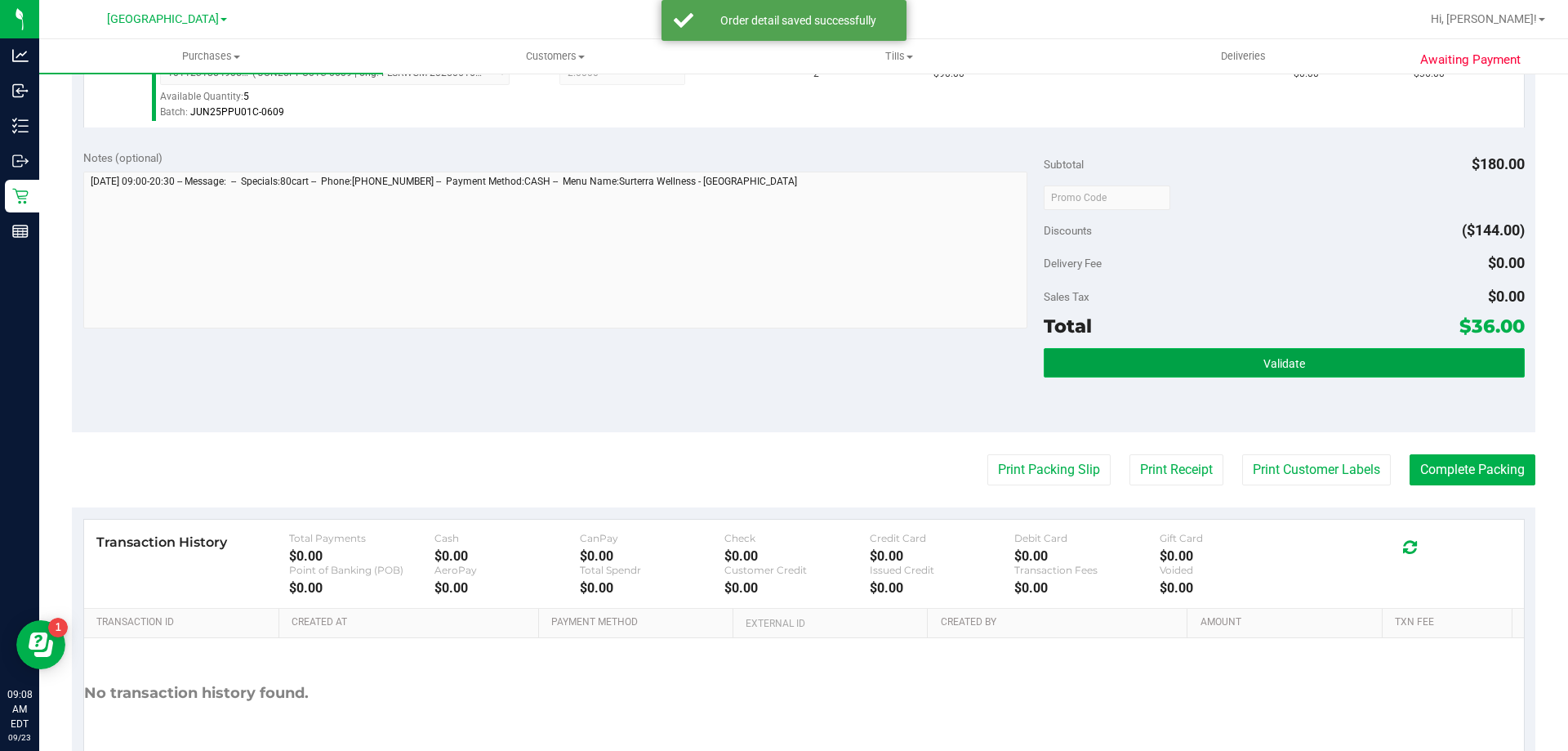
click at [1197, 364] on button "Validate" at bounding box center [1284, 362] width 480 height 29
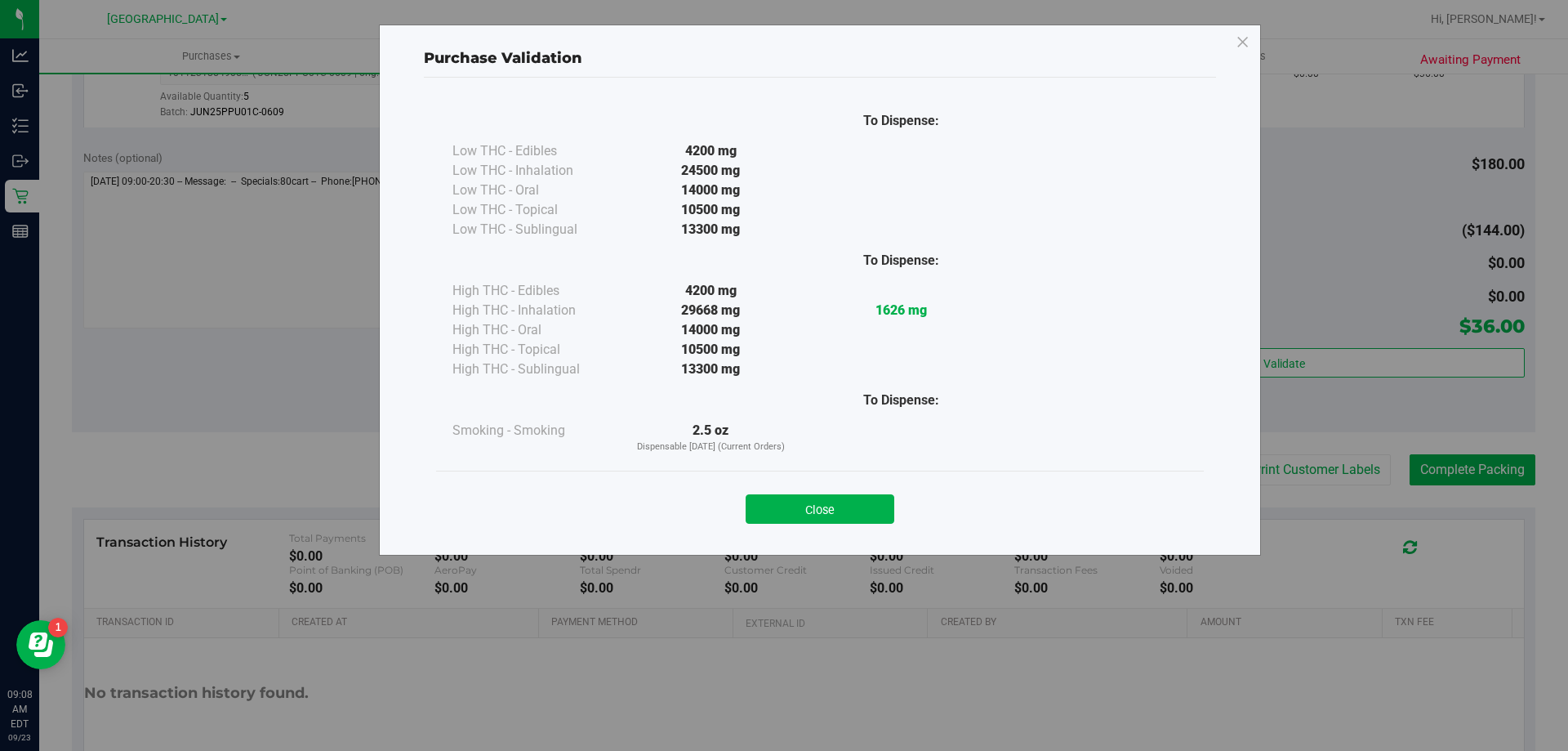
drag, startPoint x: 849, startPoint y: 510, endPoint x: 867, endPoint y: 508, distance: 18.1
click at [849, 511] on button "Close" at bounding box center [819, 508] width 149 height 29
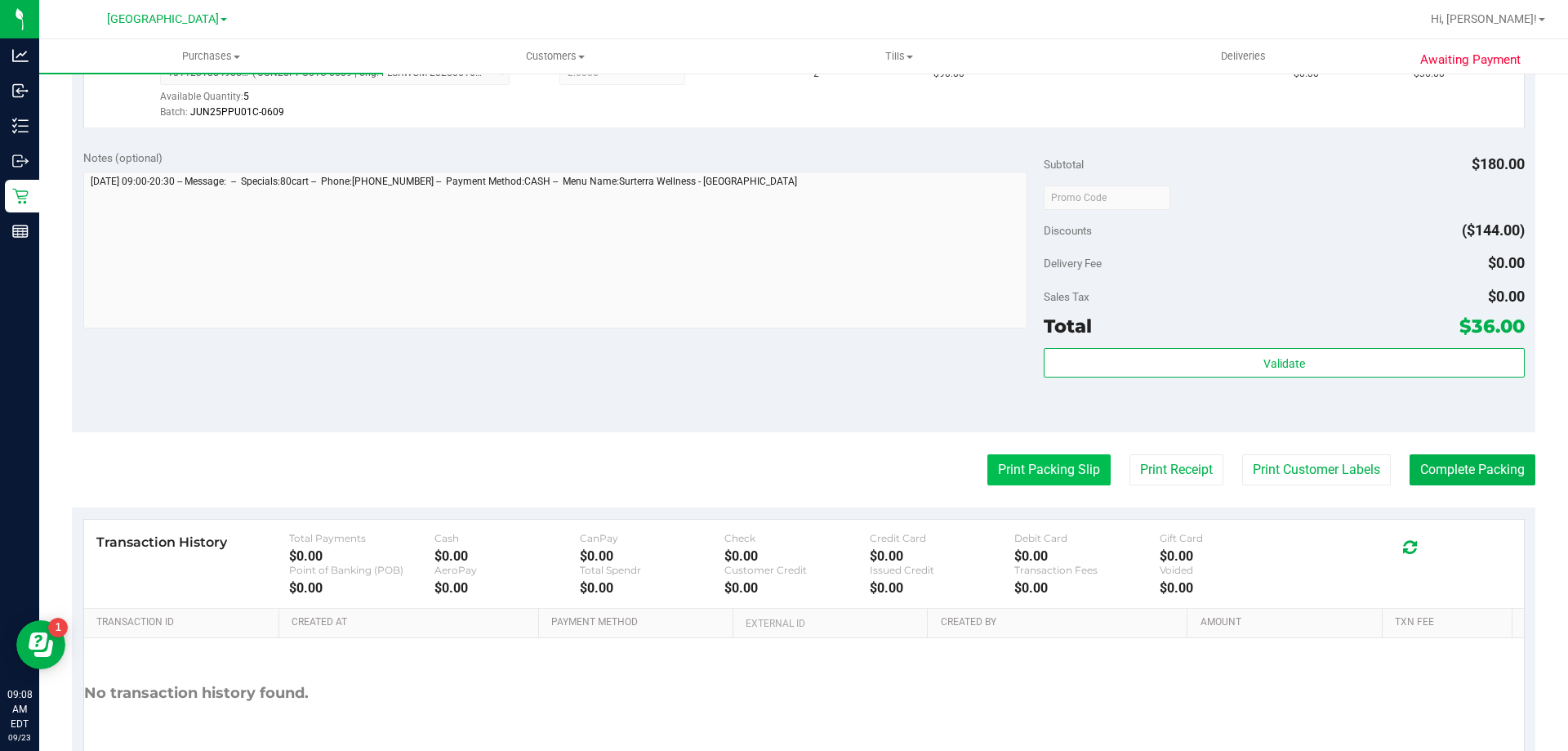
click at [1026, 473] on button "Print Packing Slip" at bounding box center [1048, 469] width 123 height 31
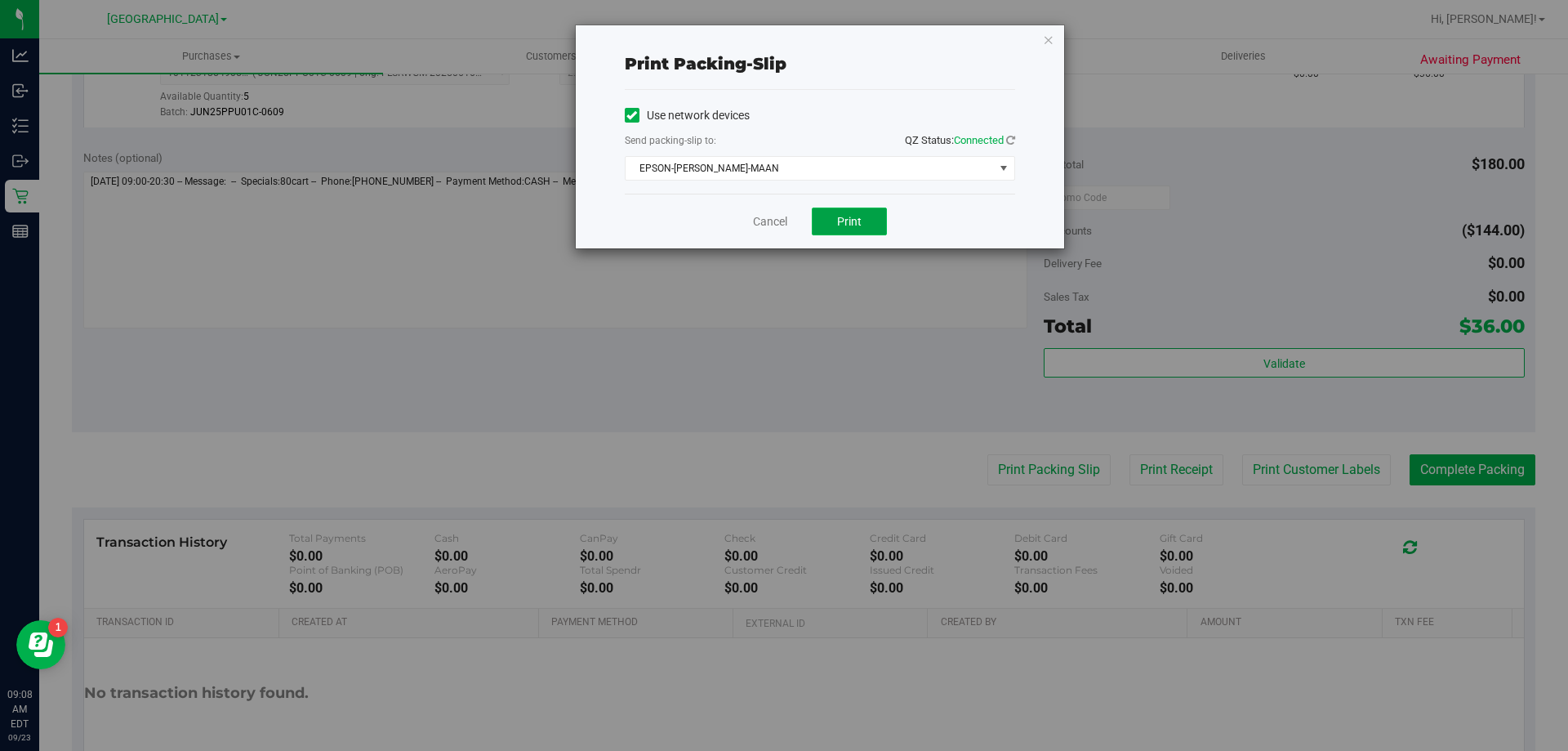
click at [866, 226] on button "Print" at bounding box center [848, 221] width 75 height 27
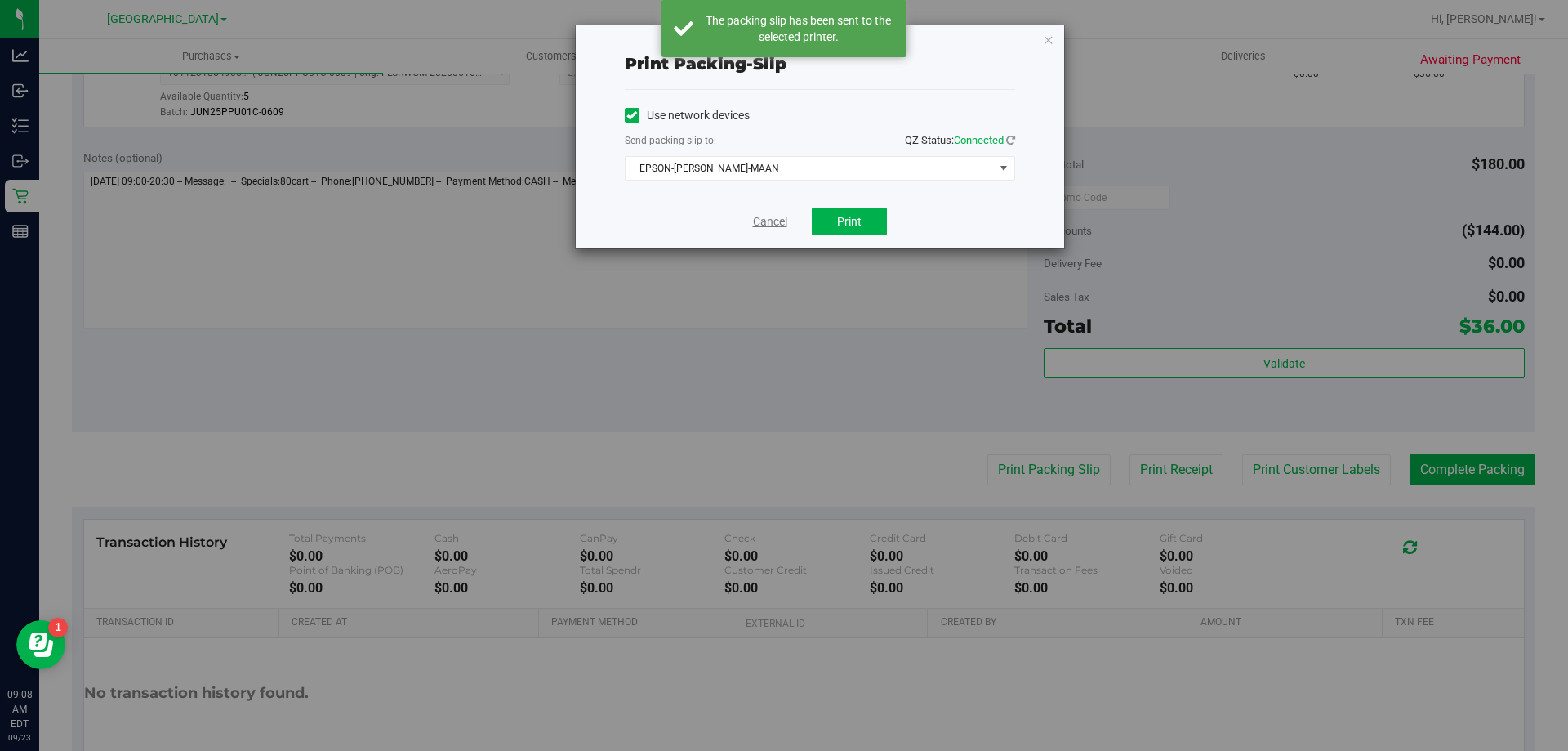
click at [774, 224] on link "Cancel" at bounding box center [770, 222] width 34 height 17
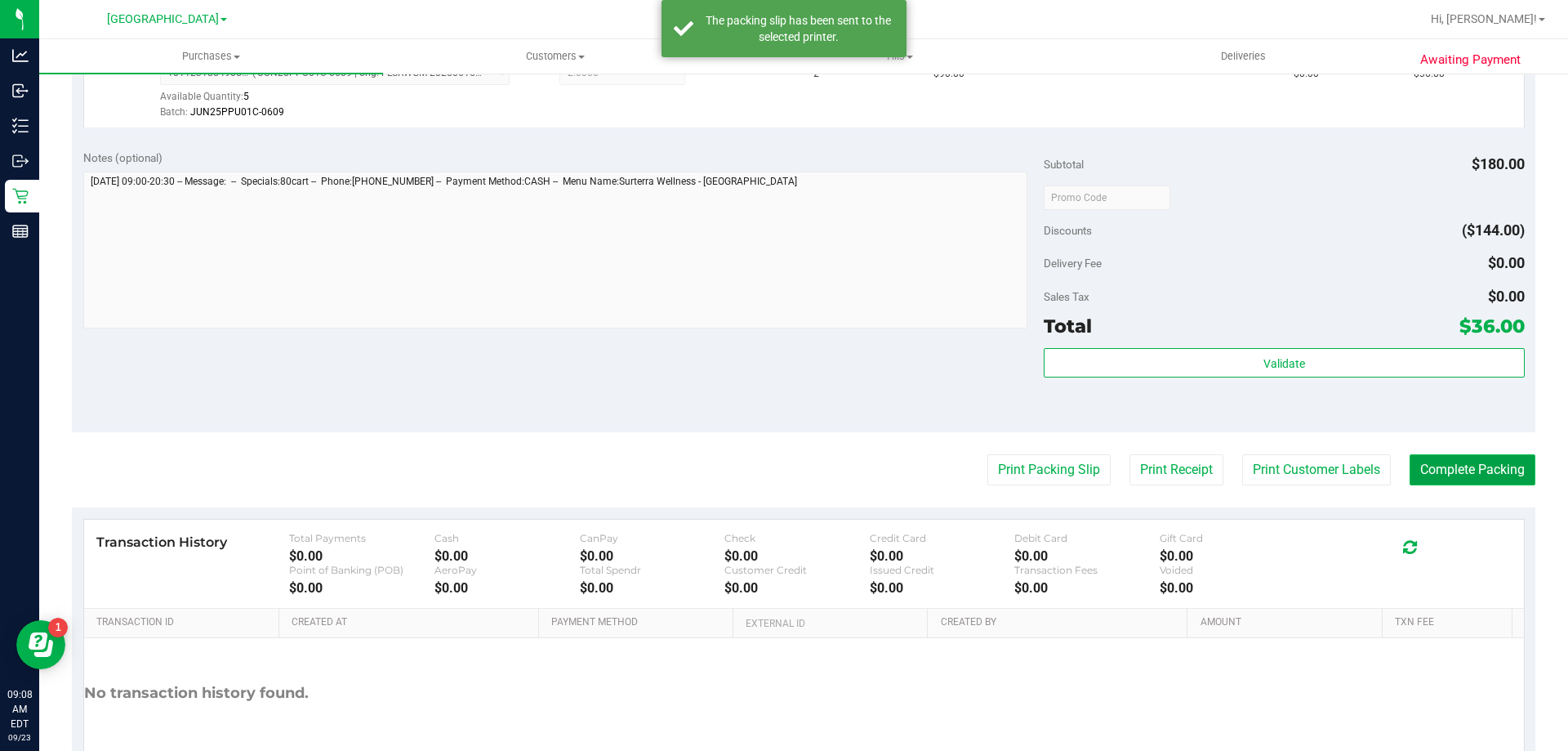
click at [1444, 473] on button "Complete Packing" at bounding box center [1472, 469] width 126 height 31
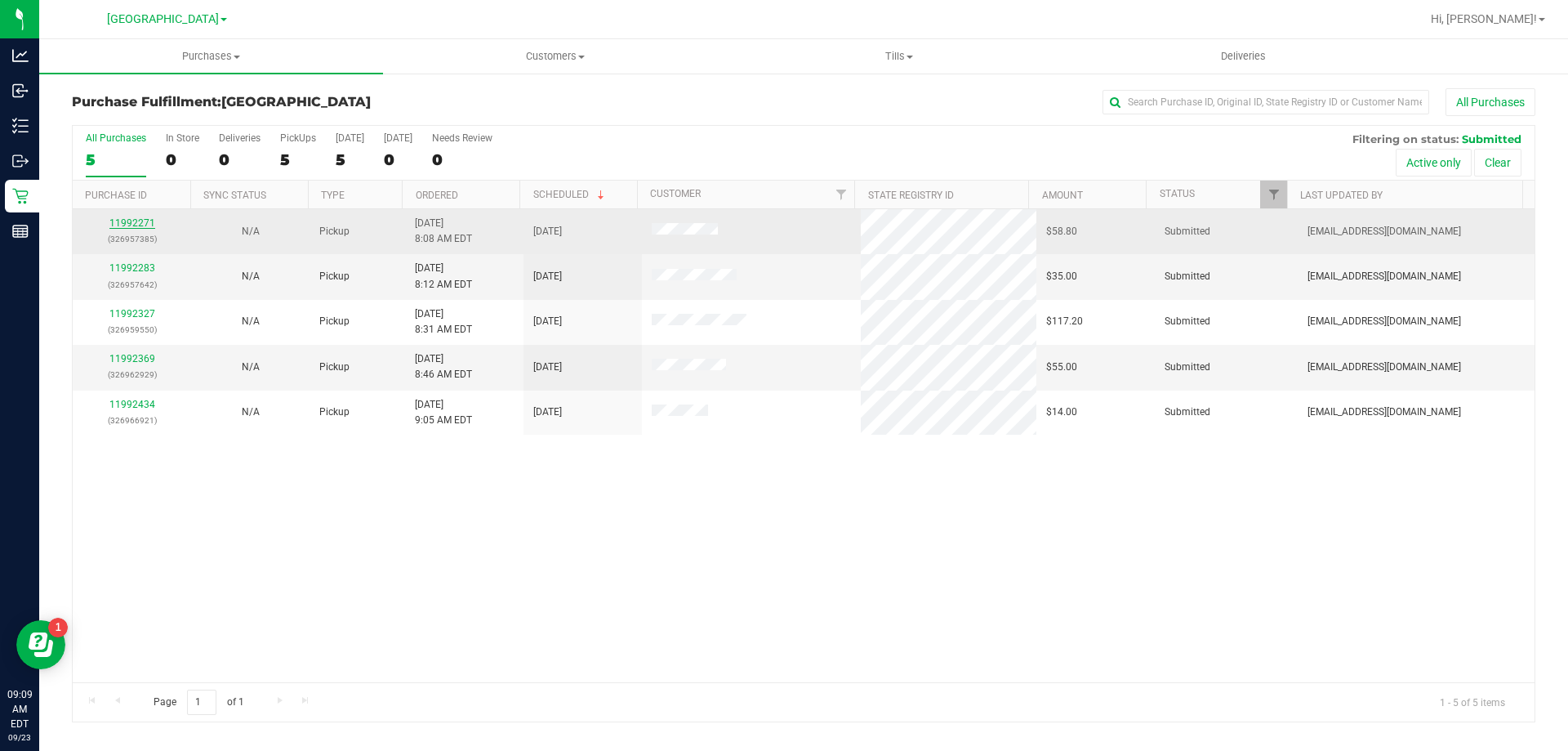
click at [138, 217] on link "11992271" at bounding box center [132, 223] width 46 height 11
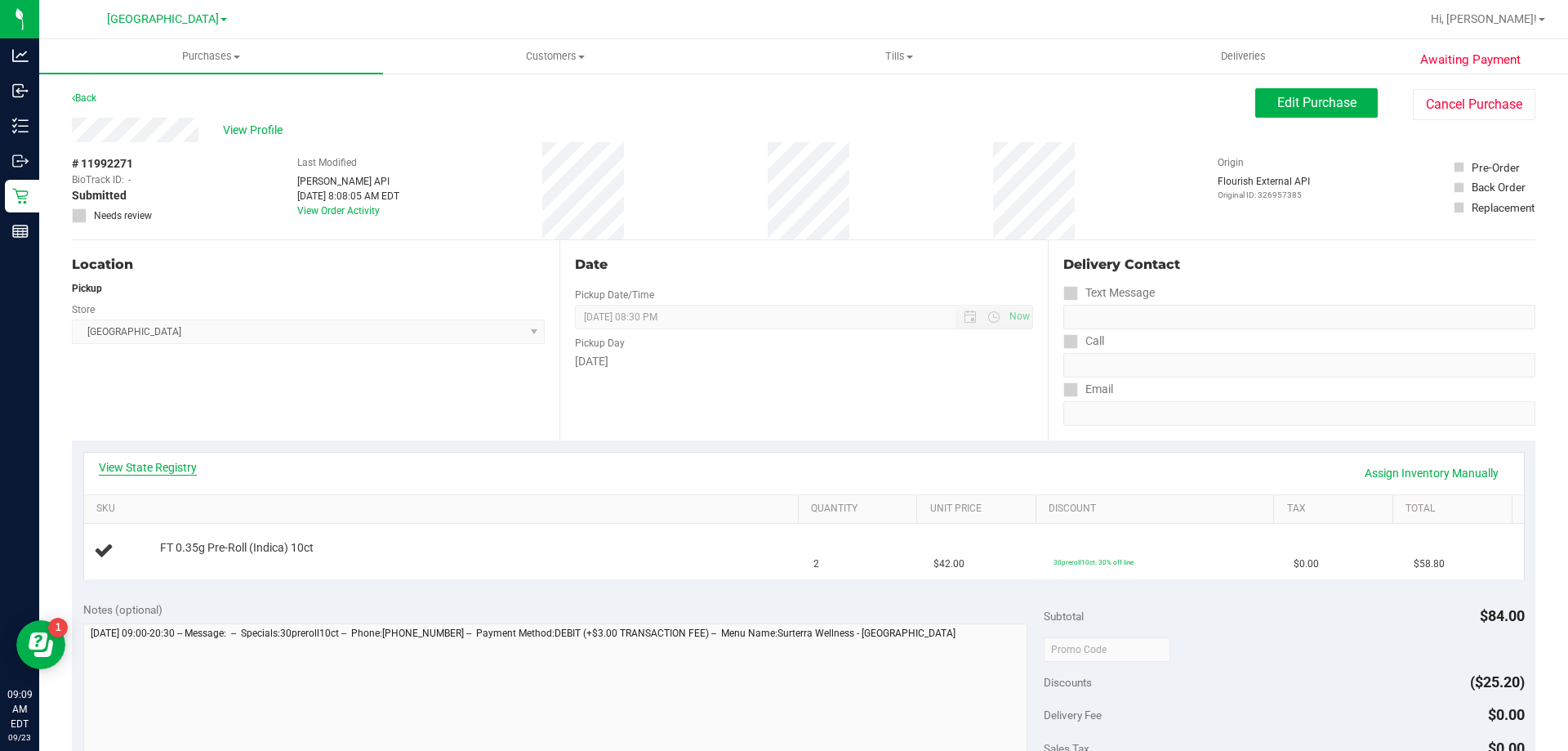
click at [155, 467] on link "View State Registry" at bounding box center [147, 467] width 98 height 16
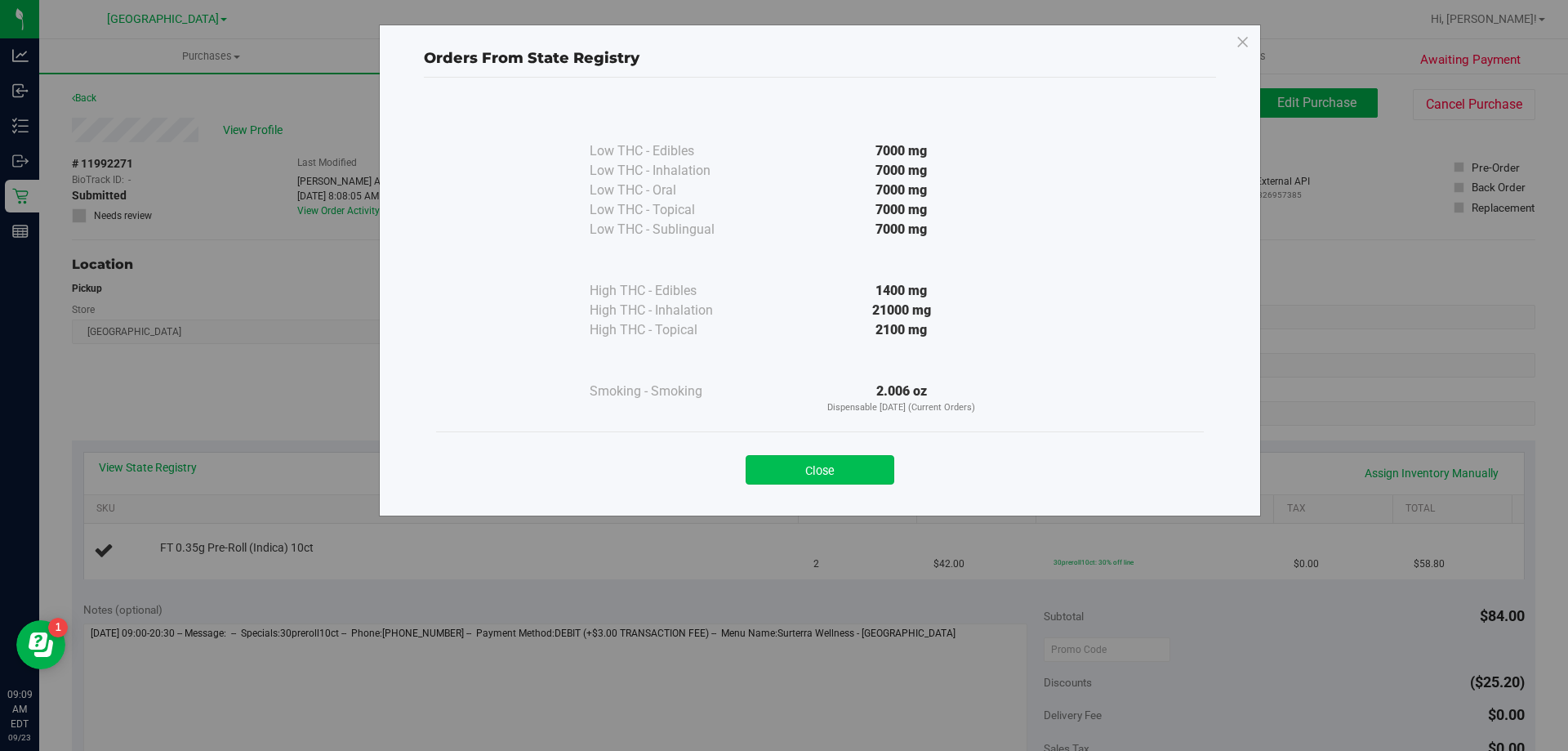
click at [811, 463] on button "Close" at bounding box center [819, 469] width 149 height 29
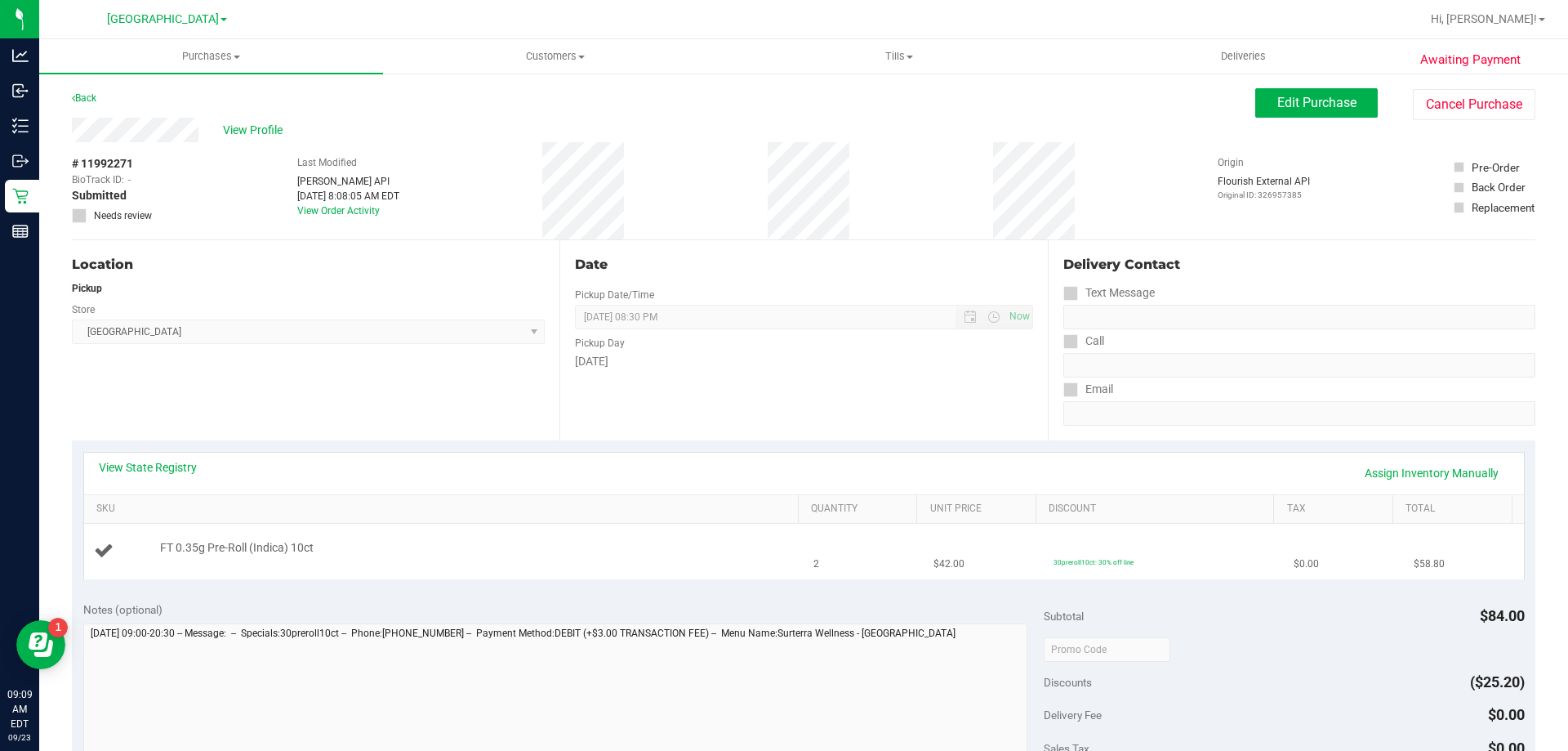
click at [774, 539] on td "FT 0.35g Pre-Roll (Indica) 10ct" at bounding box center [445, 551] width 720 height 55
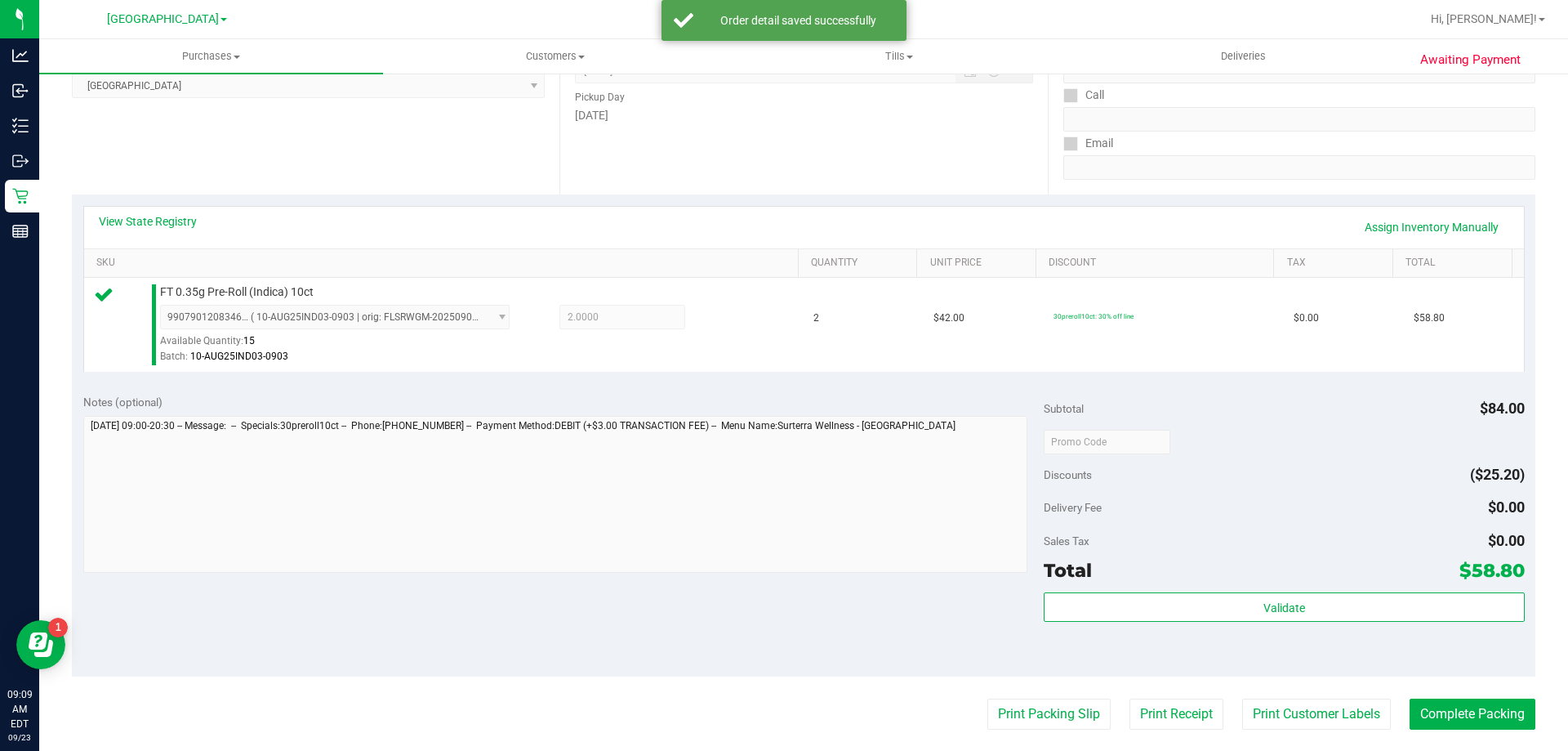
scroll to position [572, 0]
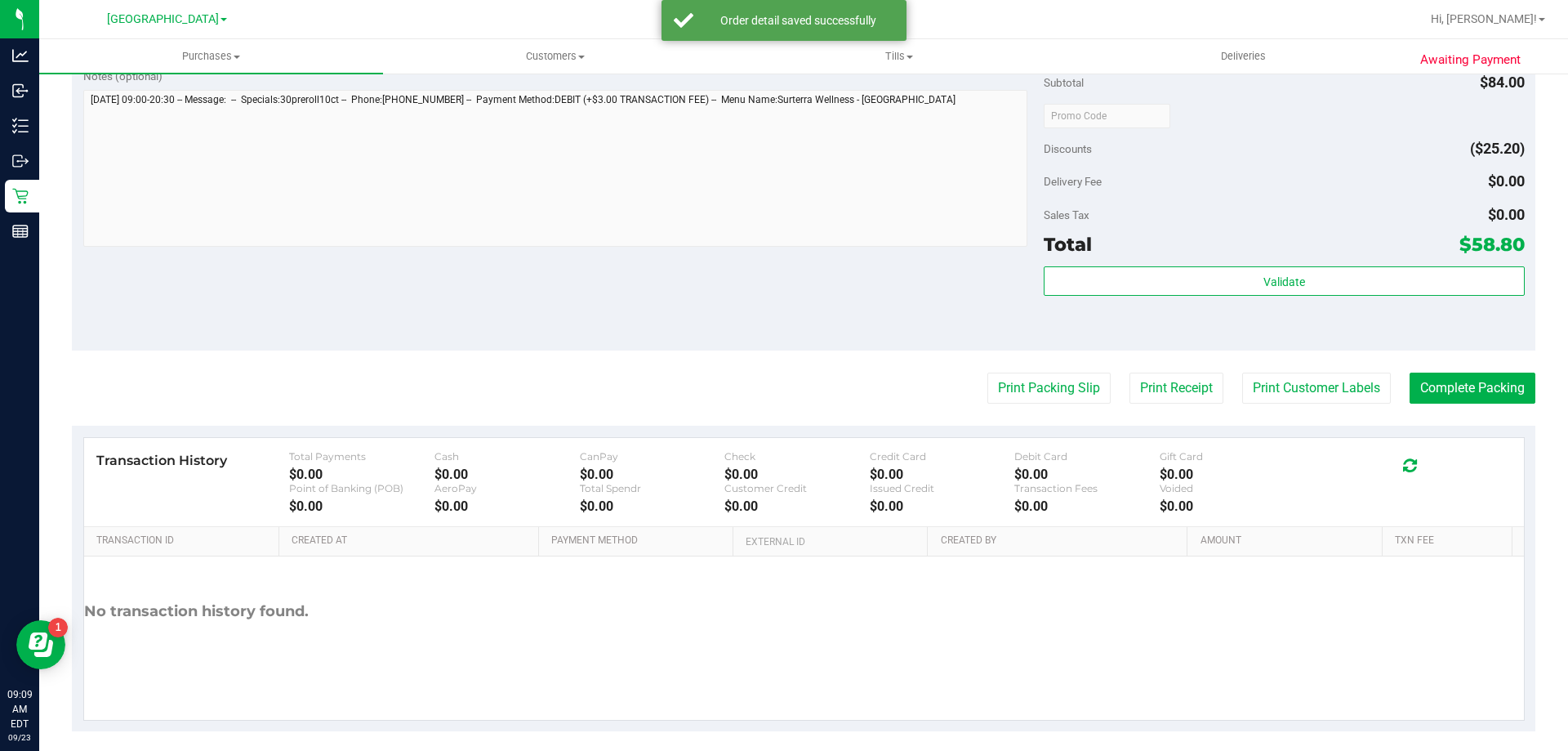
click at [1078, 264] on div "Subtotal $84.00 Discounts ($25.20) Delivery Fee $0.00 Sales Tax $0.00 Total $58…" at bounding box center [1284, 203] width 480 height 272
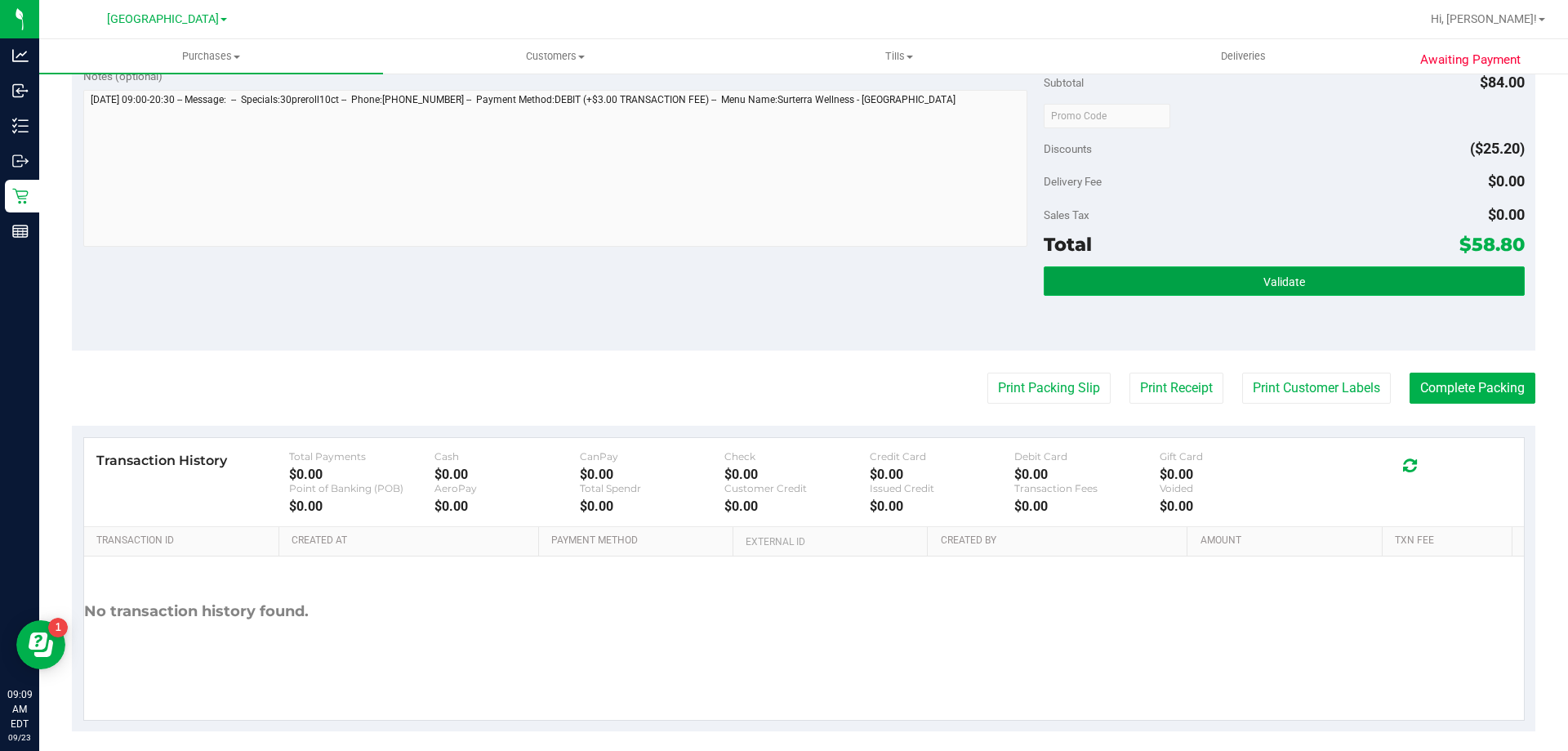
click at [1067, 275] on button "Validate" at bounding box center [1284, 281] width 480 height 29
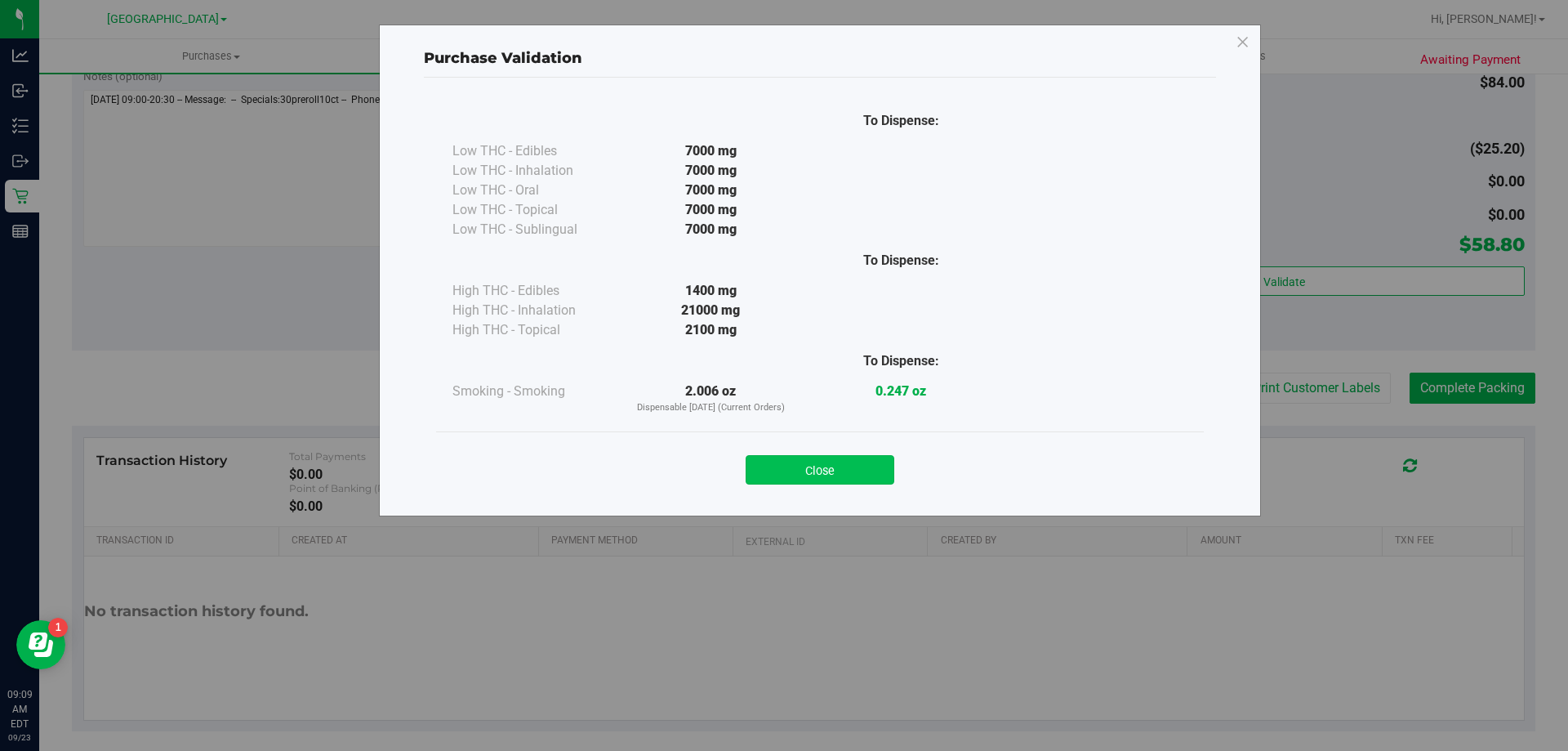
click at [810, 471] on button "Close" at bounding box center [819, 469] width 149 height 29
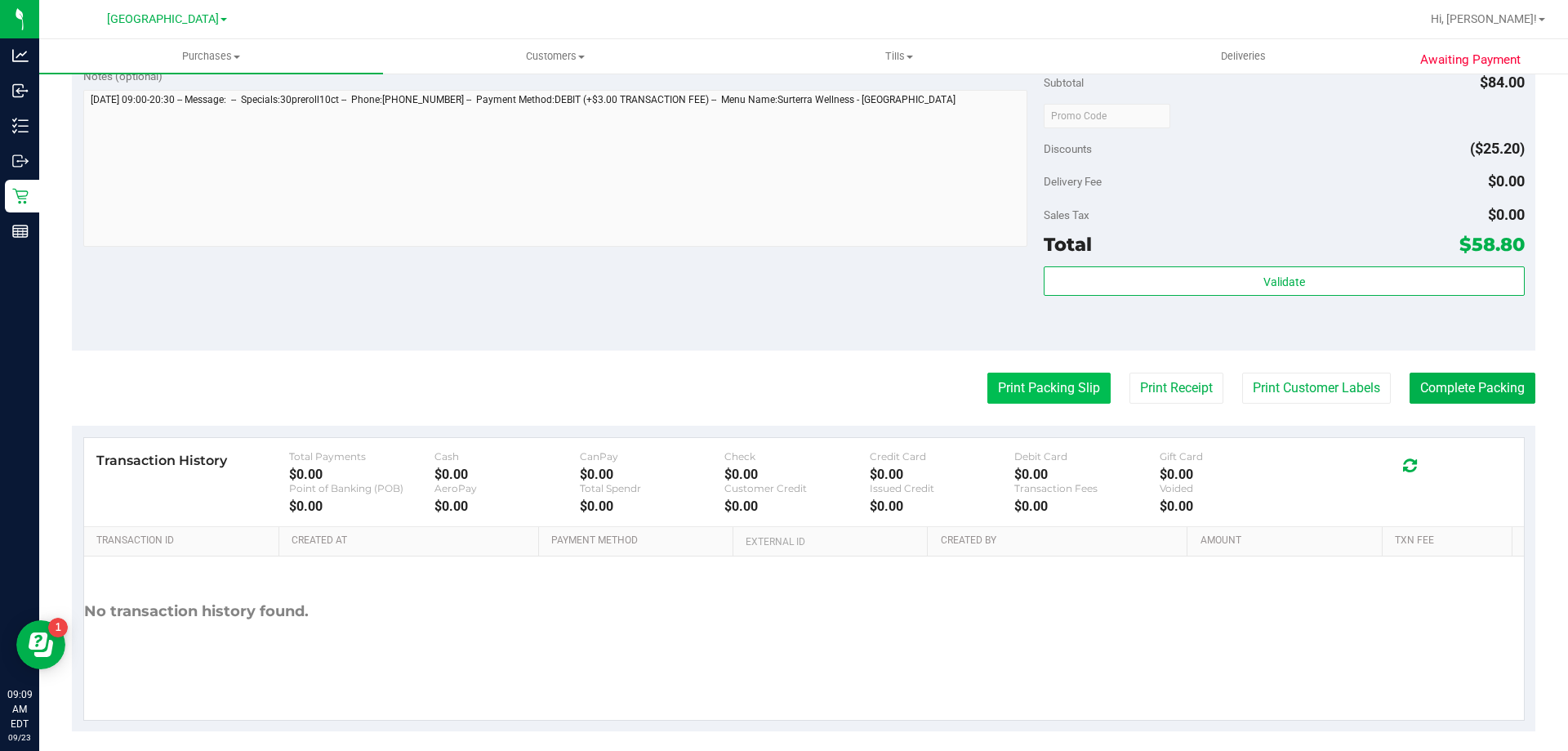
click at [1007, 383] on button "Print Packing Slip" at bounding box center [1048, 388] width 123 height 31
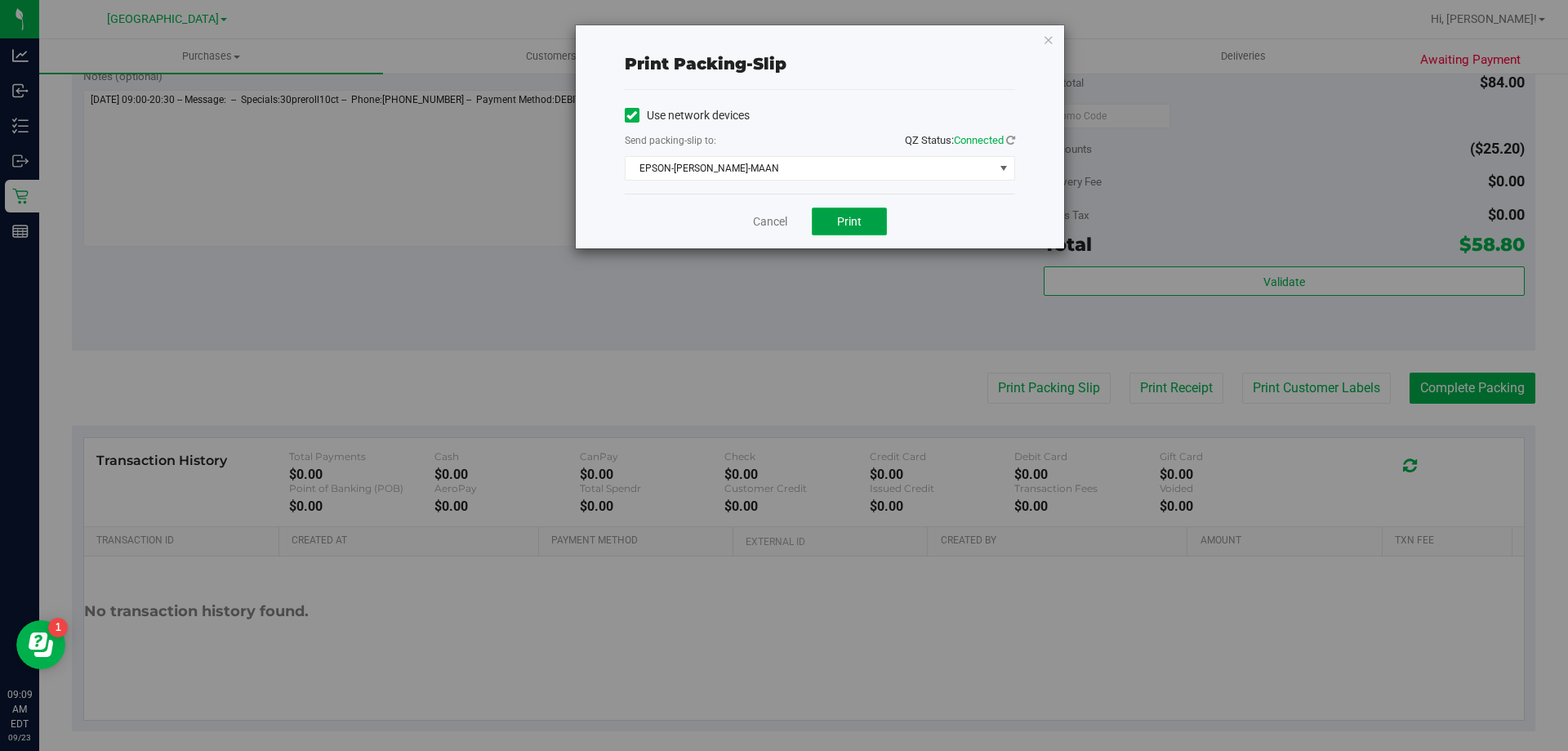
click at [844, 223] on span "Print" at bounding box center [849, 222] width 25 height 13
click at [764, 218] on link "Cancel" at bounding box center [770, 222] width 34 height 17
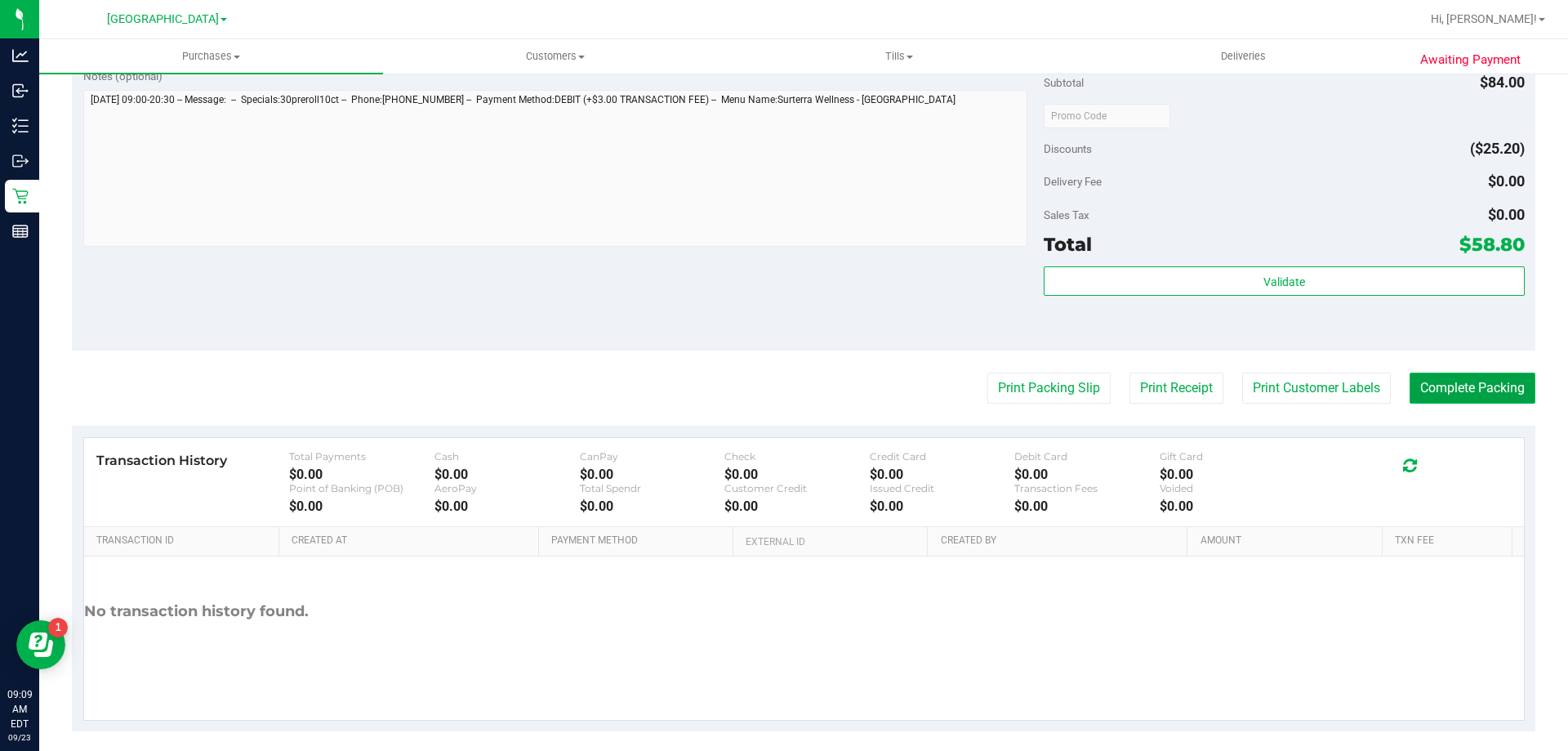
click at [1457, 388] on button "Complete Packing" at bounding box center [1472, 388] width 126 height 31
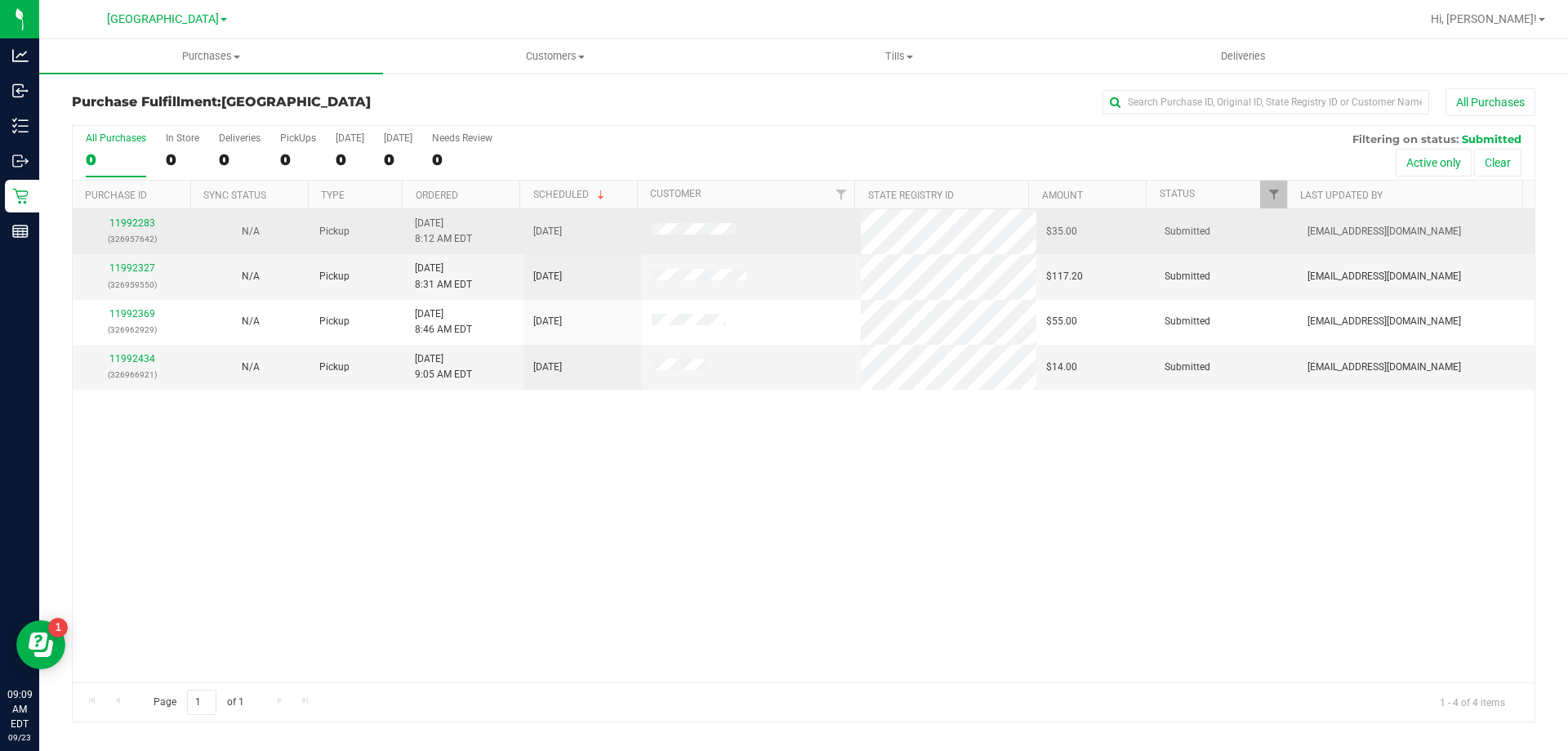
click at [125, 229] on div "11992283 (326957642)" at bounding box center [132, 230] width 99 height 31
click at [128, 227] on link "11992283" at bounding box center [132, 223] width 46 height 11
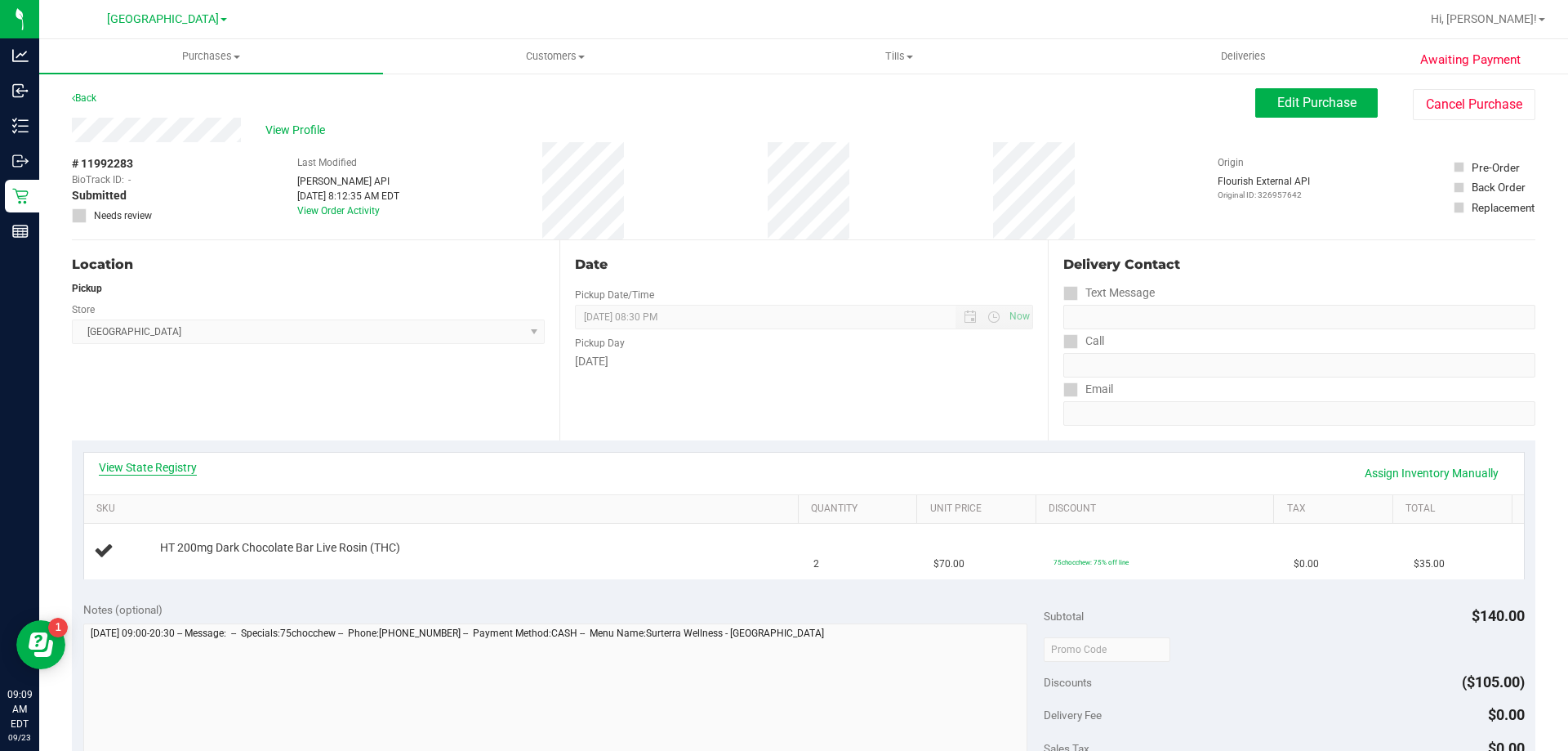
click at [149, 464] on link "View State Registry" at bounding box center [147, 467] width 98 height 16
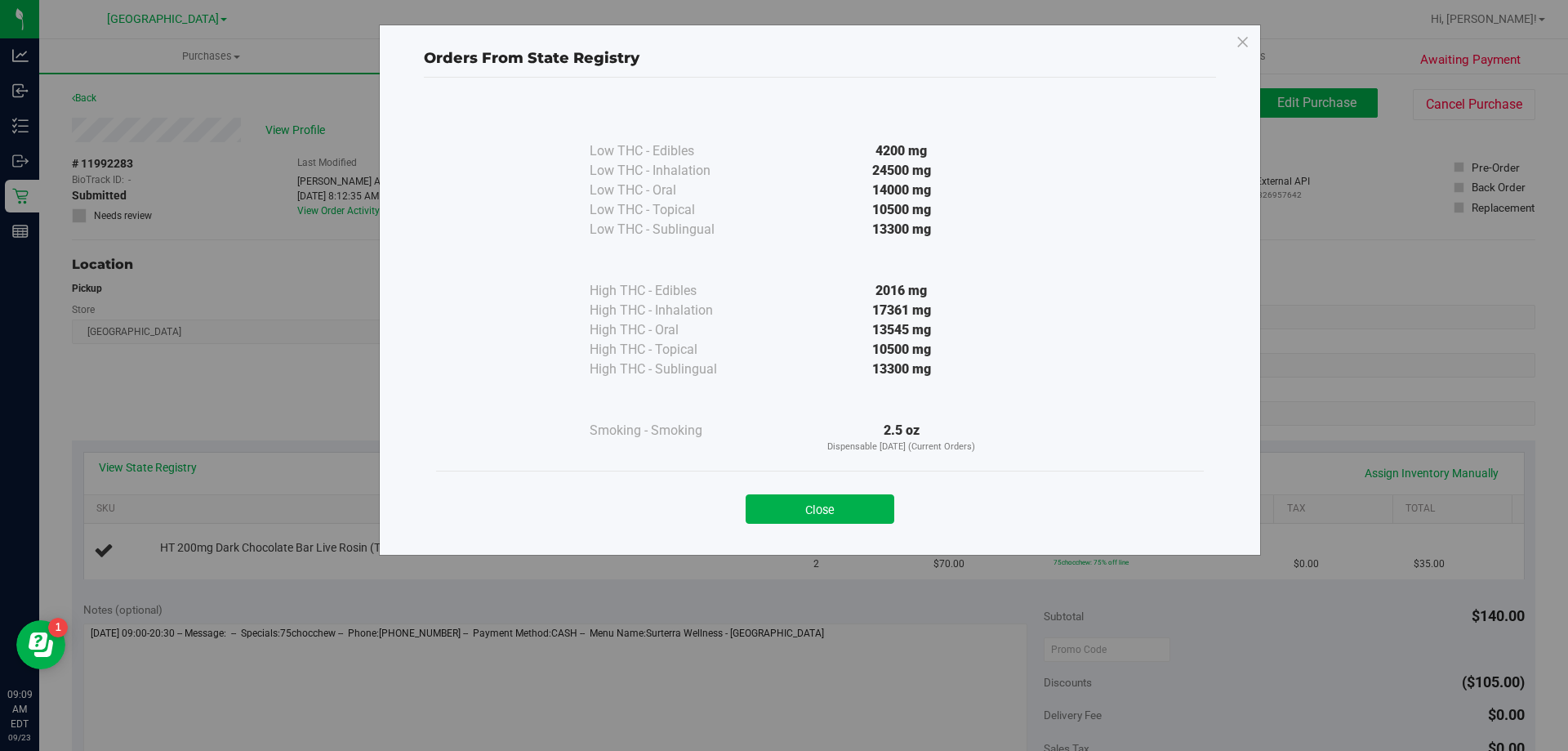
click at [874, 498] on button "Close" at bounding box center [819, 508] width 149 height 29
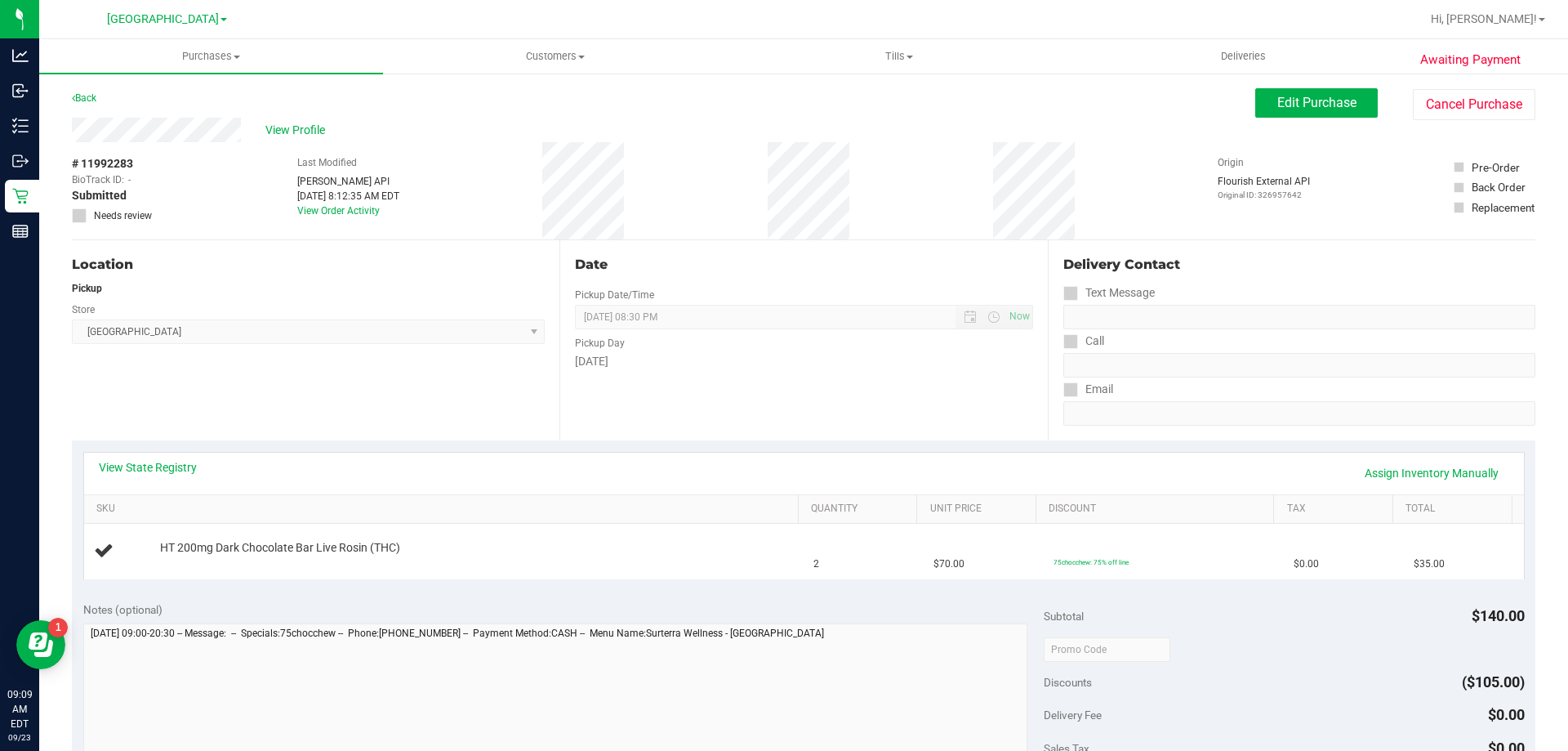
click at [785, 439] on div "Date Pickup Date/Time 09/23/2025 Now 09/23/2025 08:30 PM Now Pickup Day Tuesday" at bounding box center [803, 339] width 487 height 200
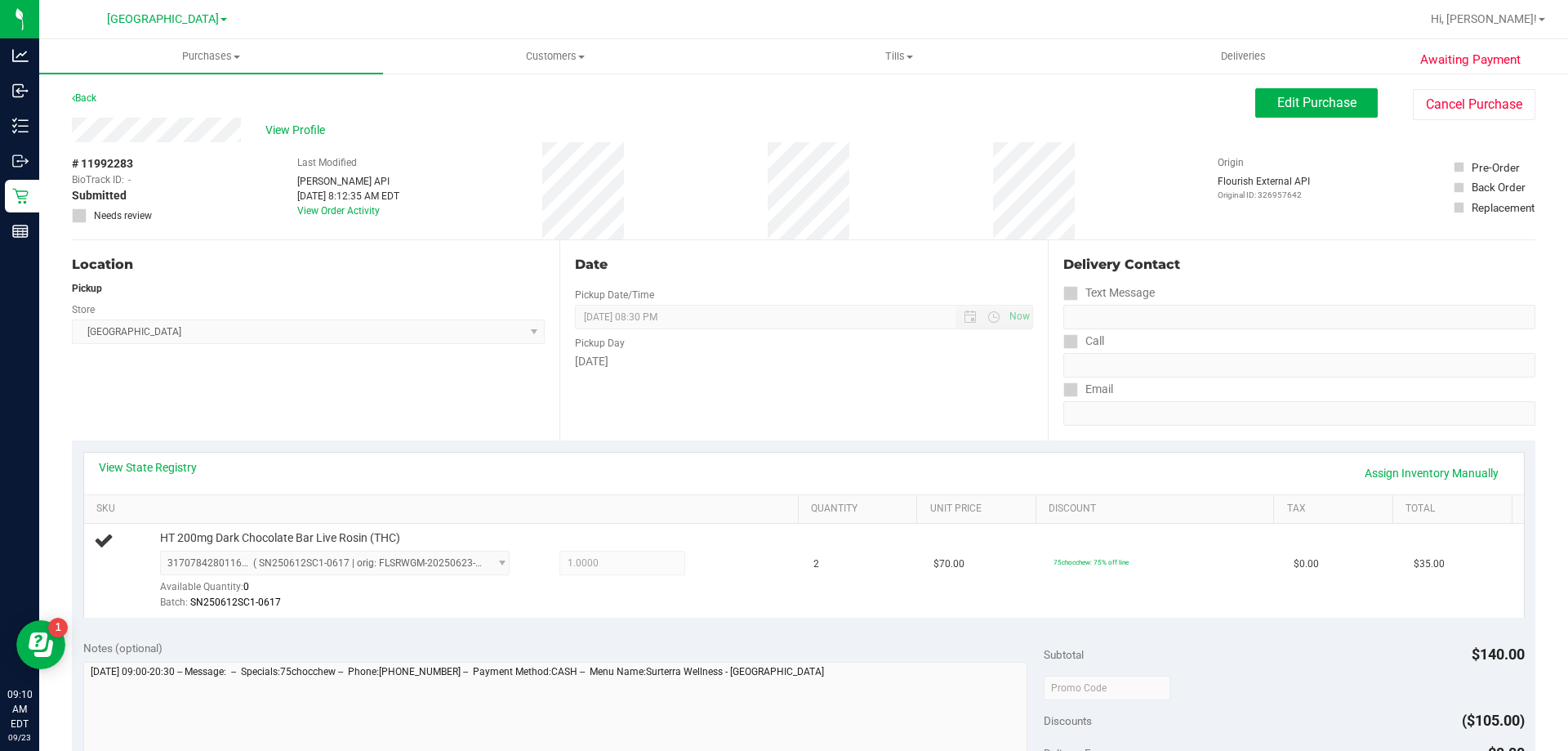
click at [752, 498] on th "SKU" at bounding box center [441, 509] width 714 height 29
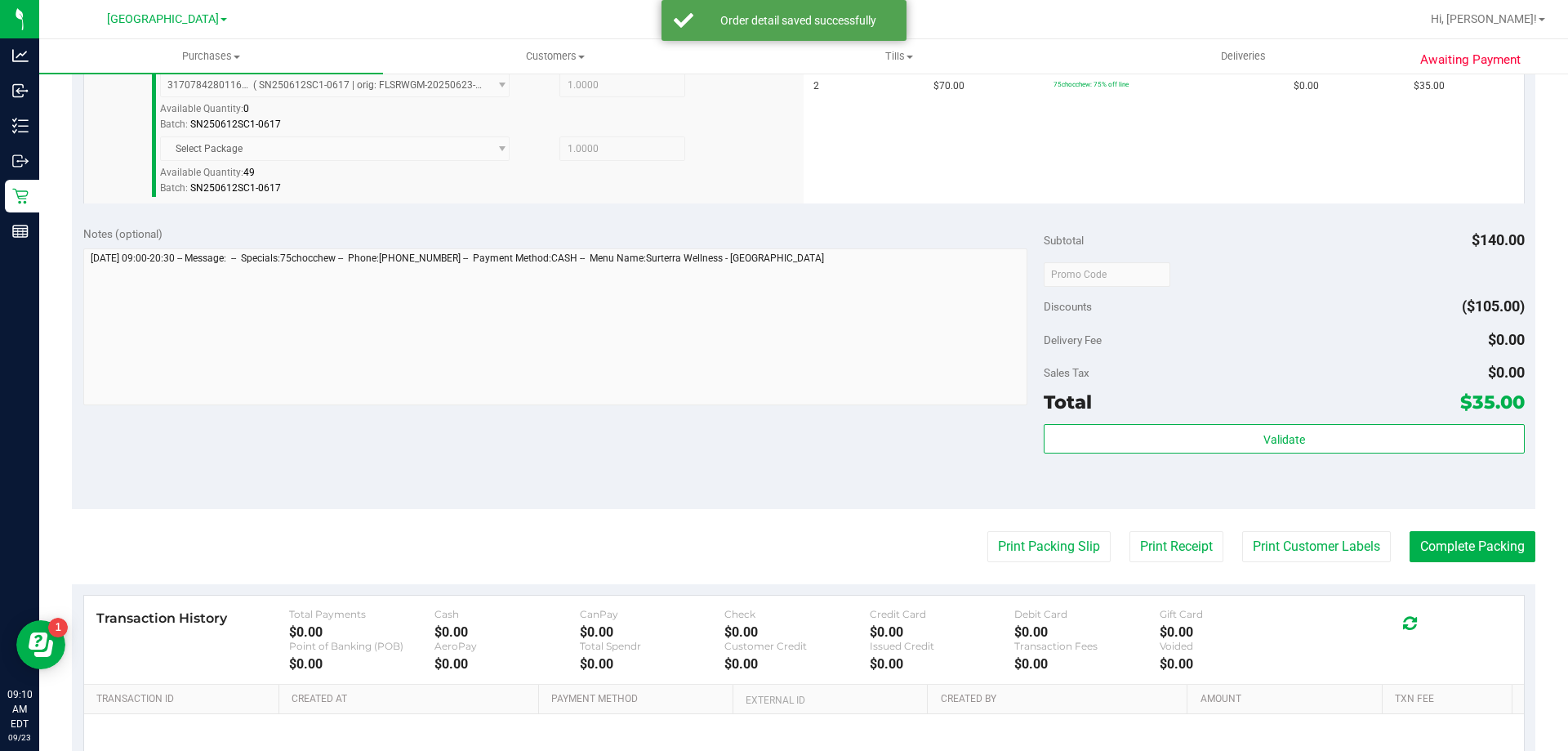
scroll to position [490, 0]
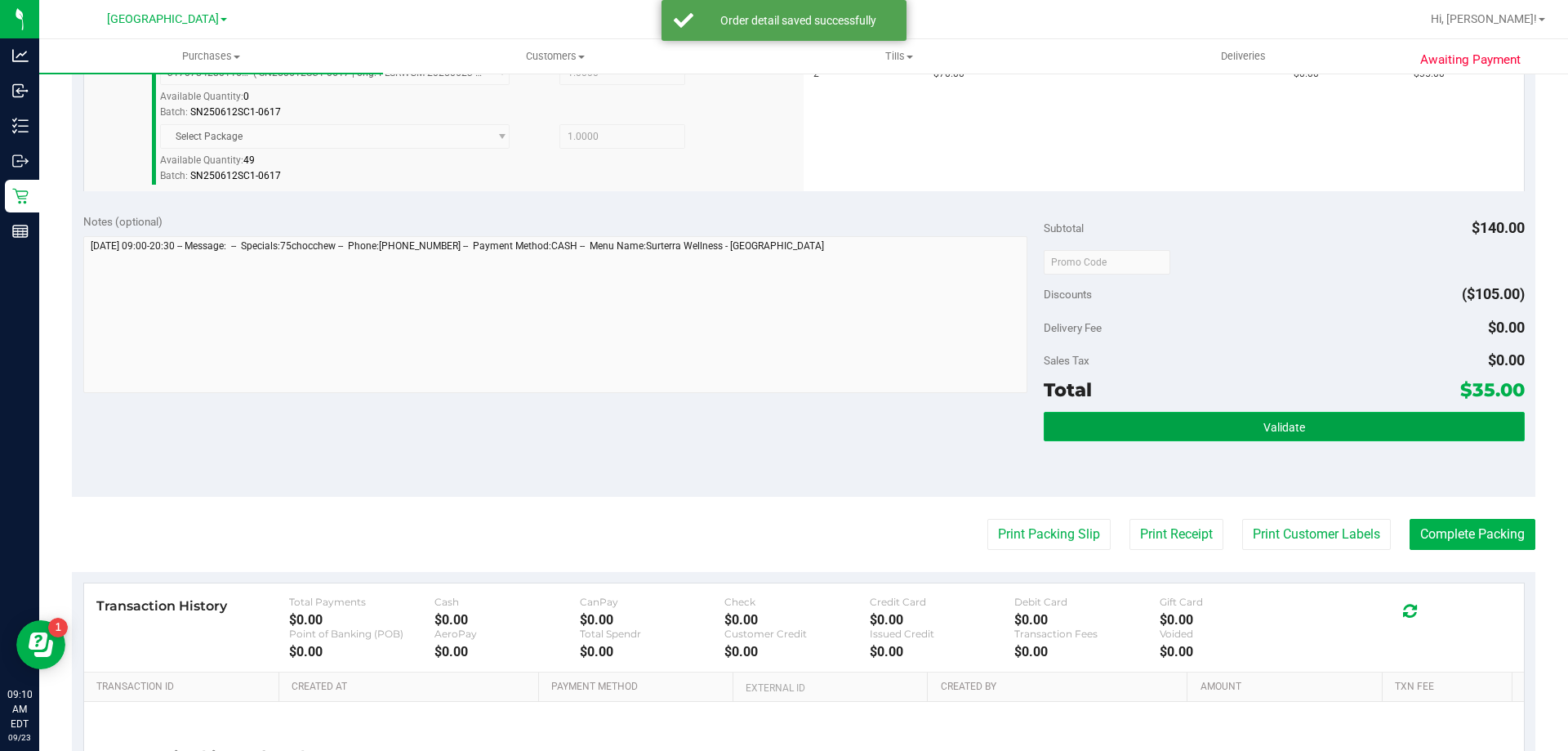
drag, startPoint x: 1151, startPoint y: 431, endPoint x: 1141, endPoint y: 433, distance: 10.2
click at [1152, 431] on button "Validate" at bounding box center [1284, 426] width 480 height 29
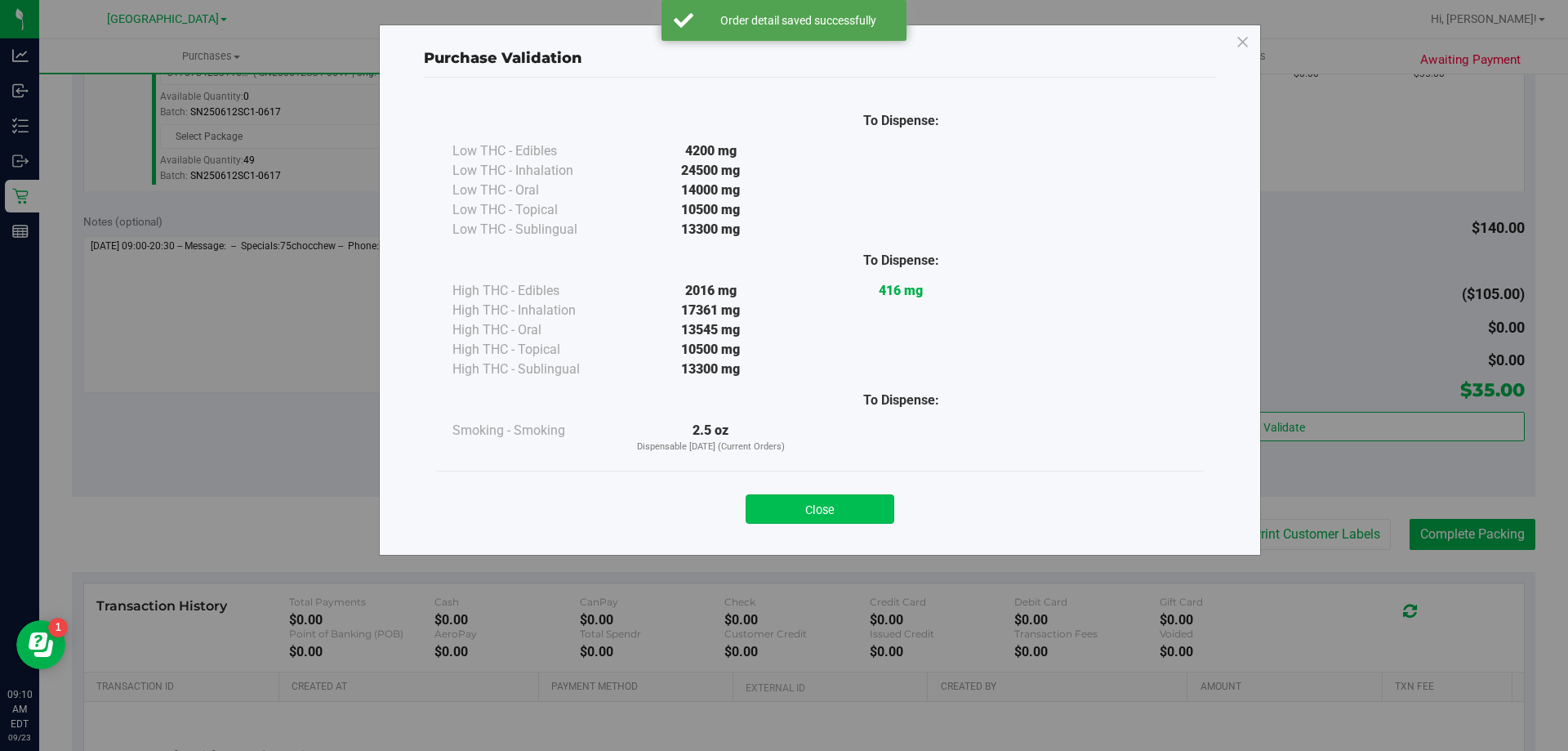
click at [831, 516] on button "Close" at bounding box center [819, 508] width 149 height 29
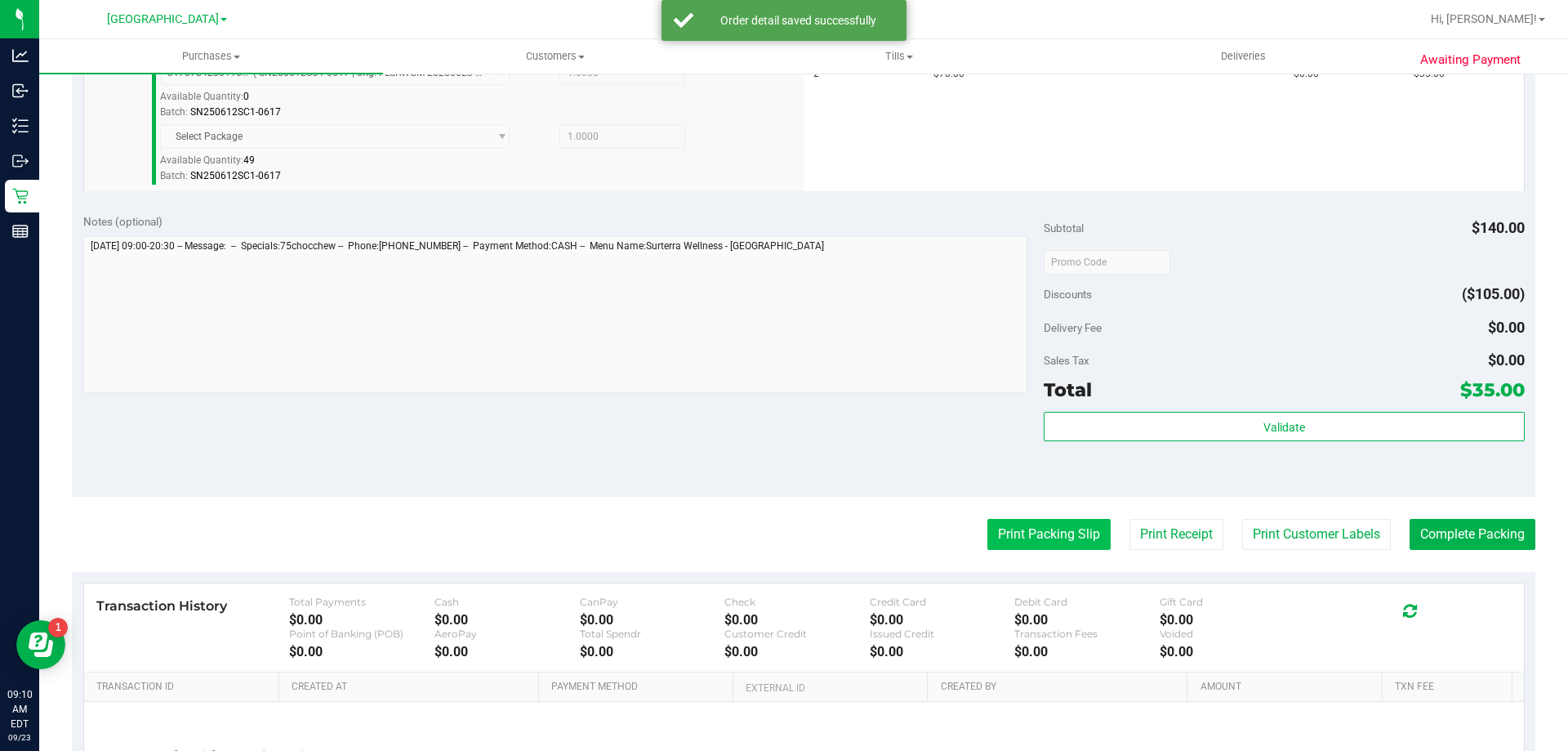
click at [1015, 526] on button "Print Packing Slip" at bounding box center [1048, 534] width 123 height 31
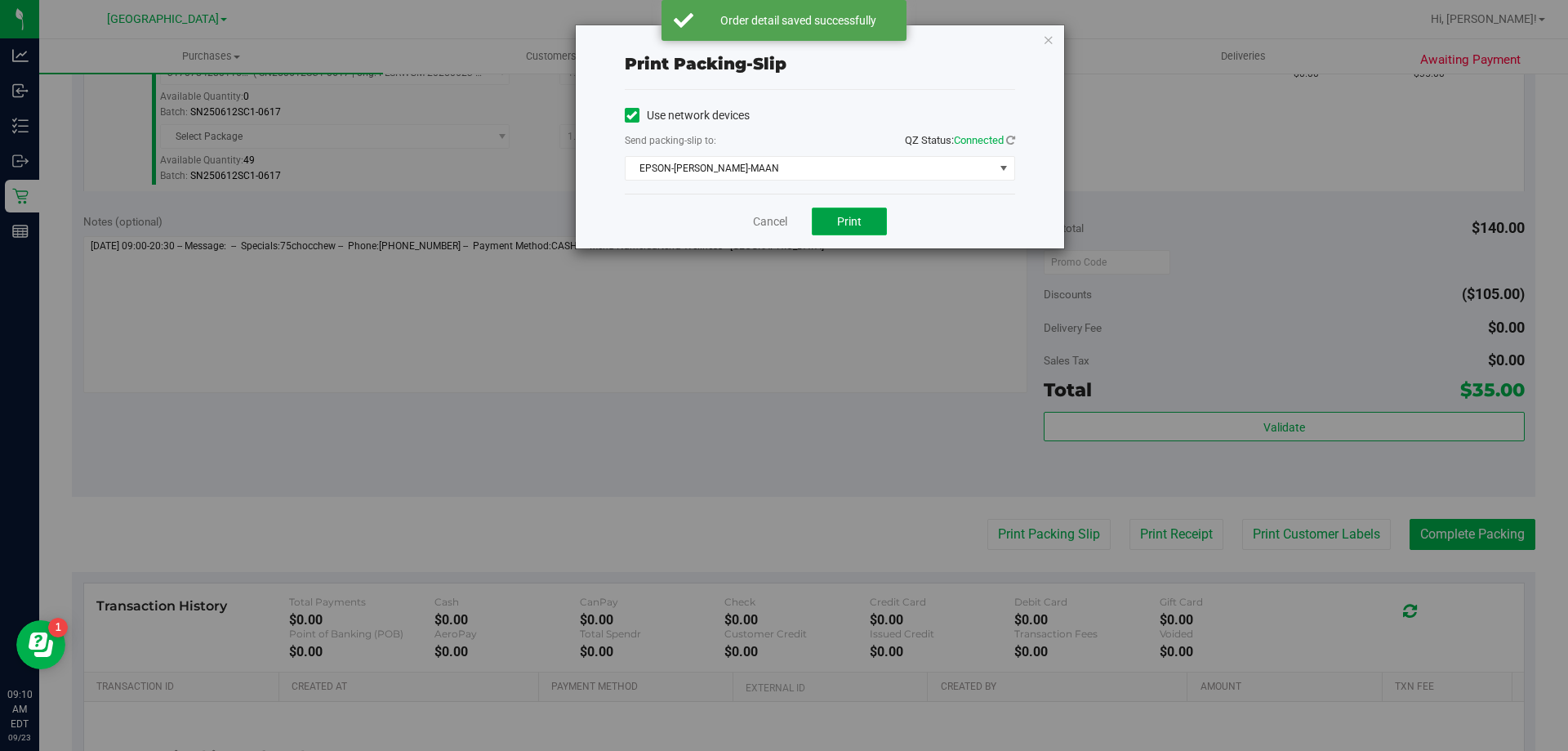
click at [850, 223] on span "Print" at bounding box center [849, 222] width 25 height 13
click at [765, 226] on link "Cancel" at bounding box center [770, 222] width 34 height 17
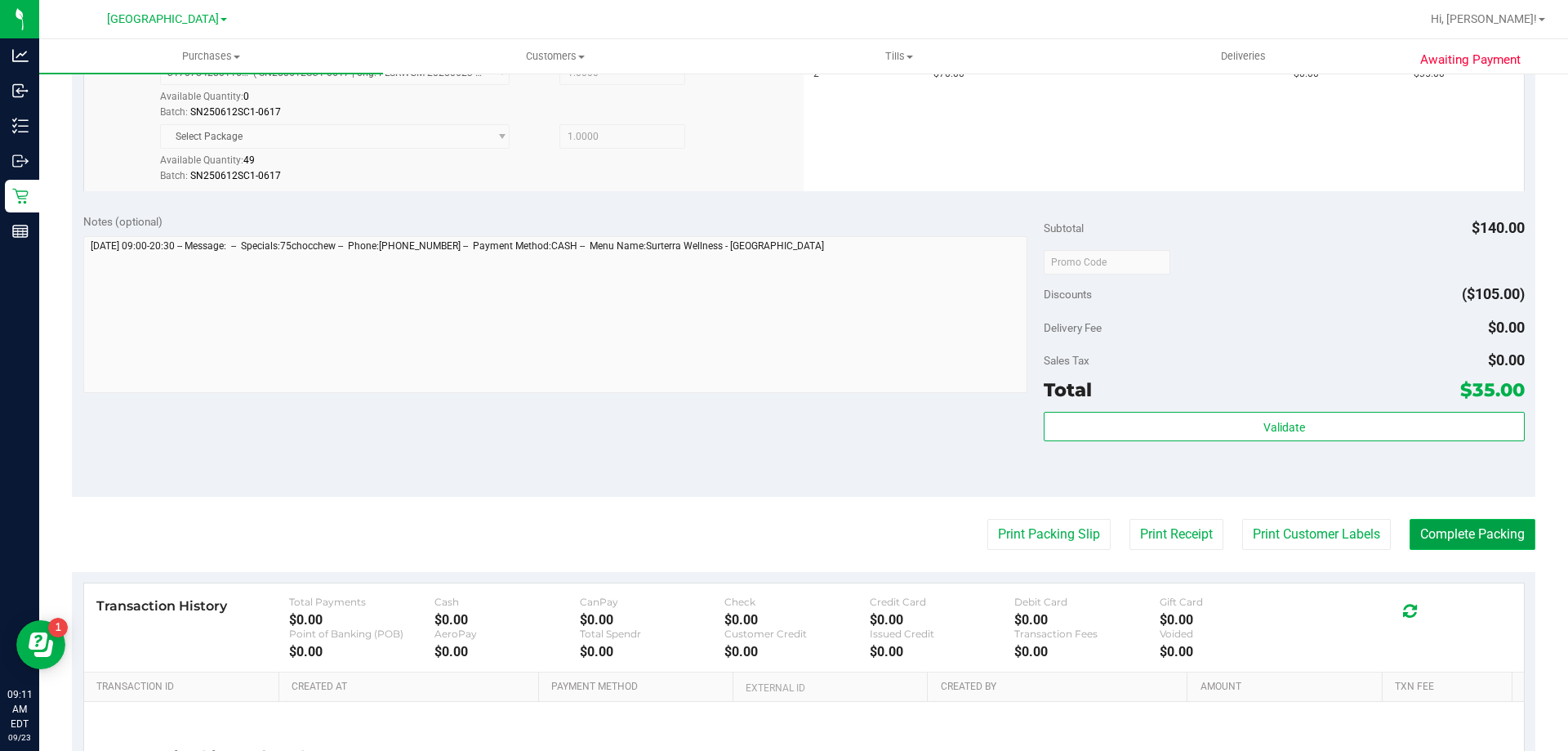
click at [1469, 546] on button "Complete Packing" at bounding box center [1472, 534] width 126 height 31
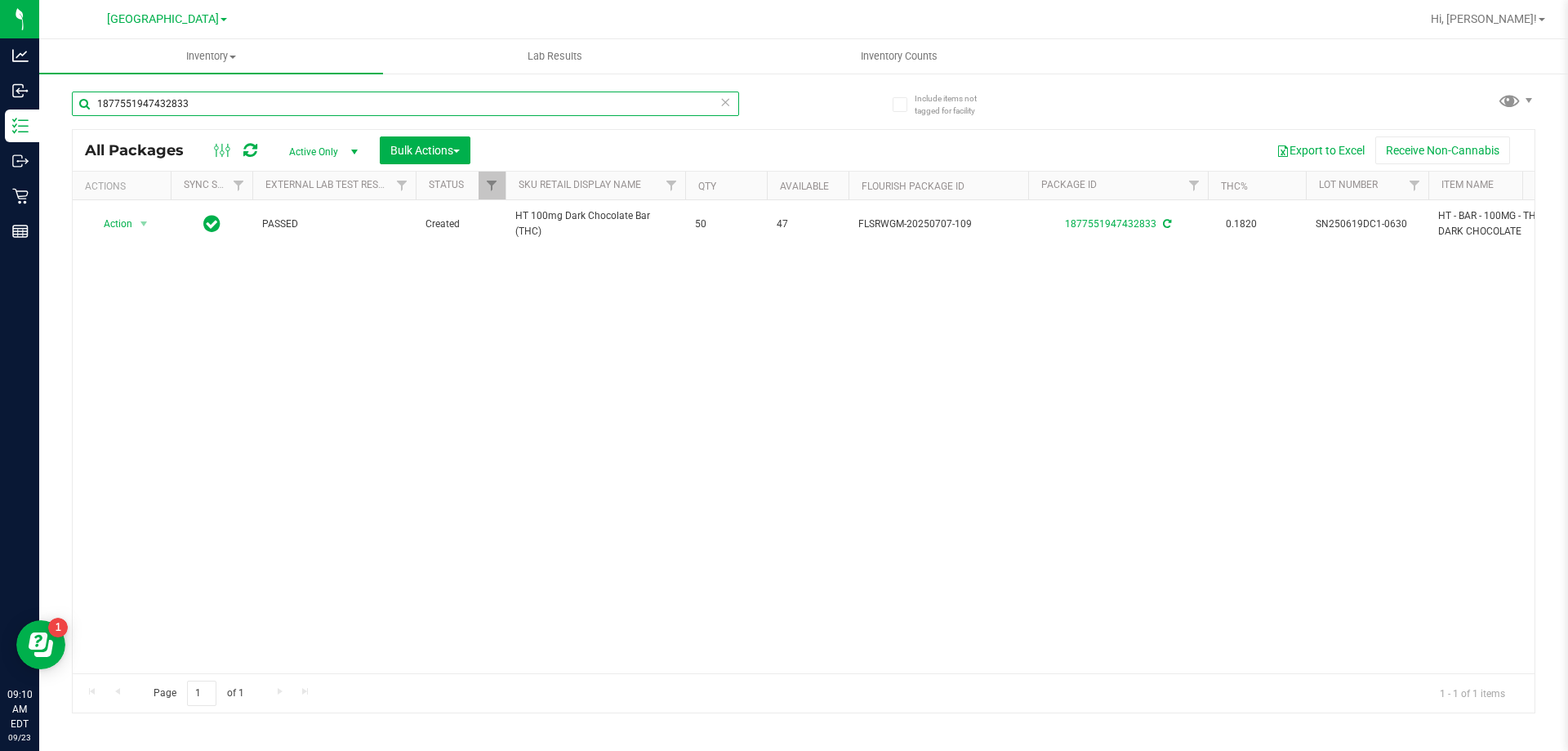
click at [281, 111] on input "1877551947432833" at bounding box center [406, 103] width 667 height 25
type input "9703598399977994"
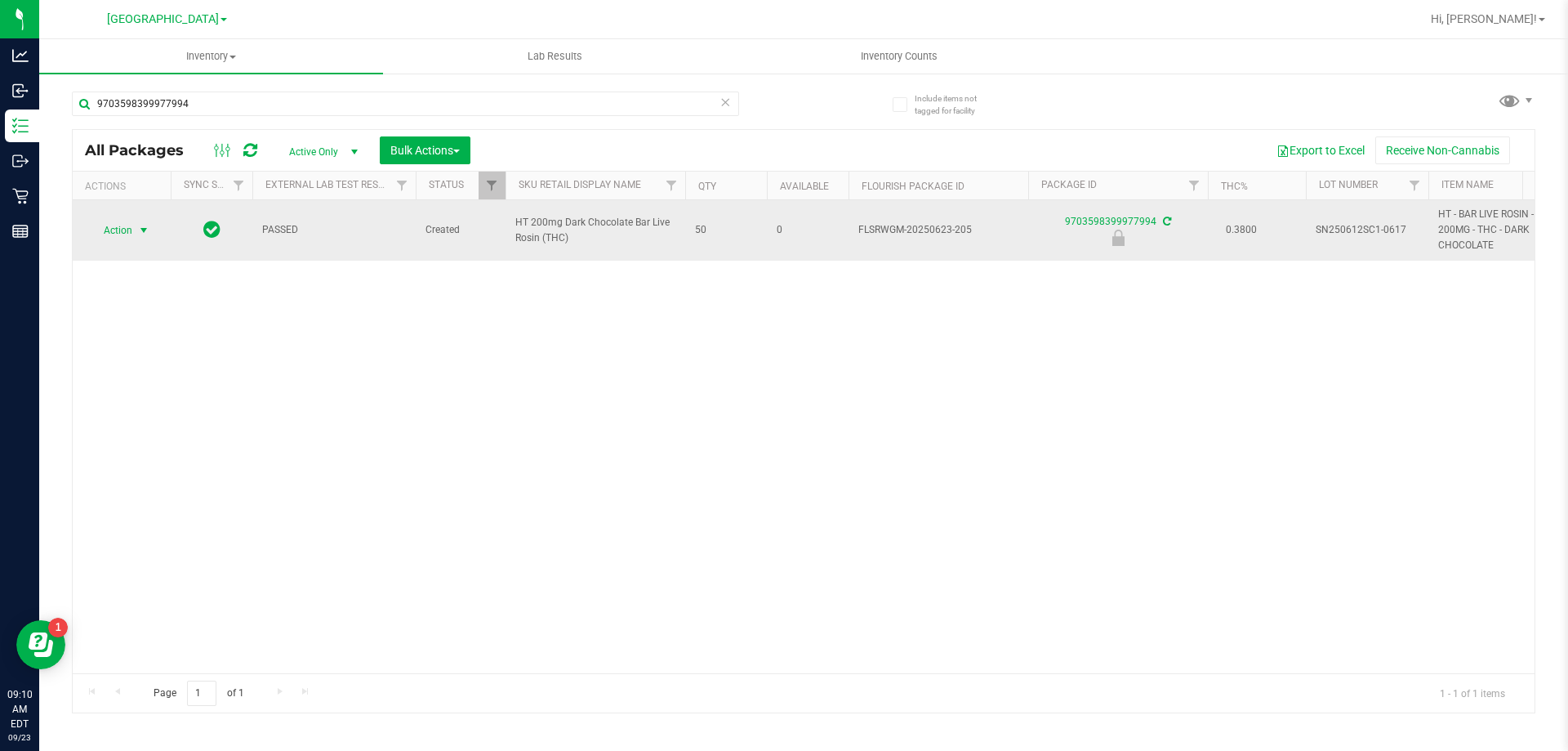
click at [118, 231] on span "Action" at bounding box center [111, 230] width 45 height 23
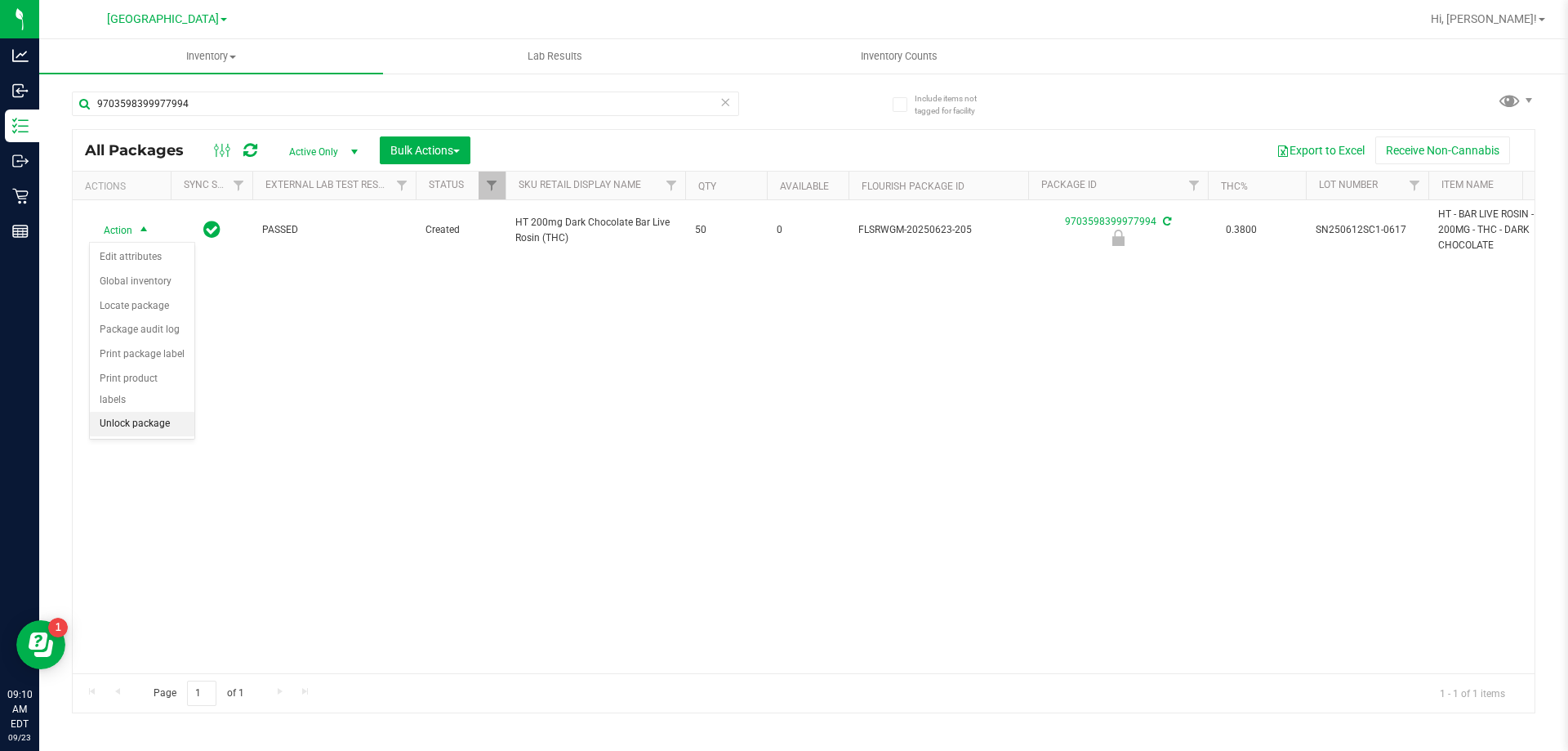
click at [156, 412] on li "Unlock package" at bounding box center [142, 424] width 104 height 25
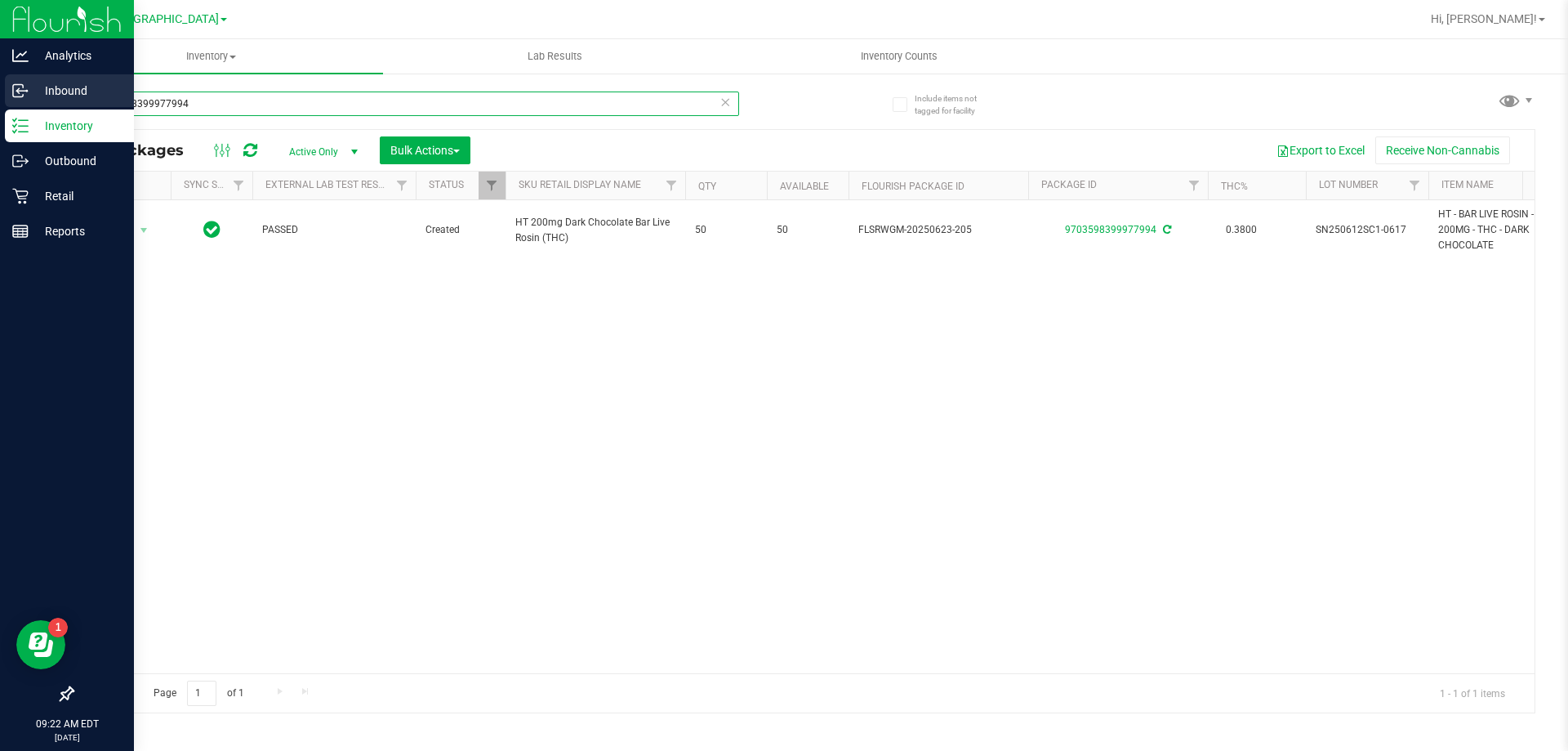
drag, startPoint x: 209, startPoint y: 104, endPoint x: 0, endPoint y: 81, distance: 210.3
click at [0, 81] on div "Analytics Inbound Inventory Outbound Retail Reports 09:22 AM EDT 09/23/2025 09/…" at bounding box center [784, 376] width 1568 height 751
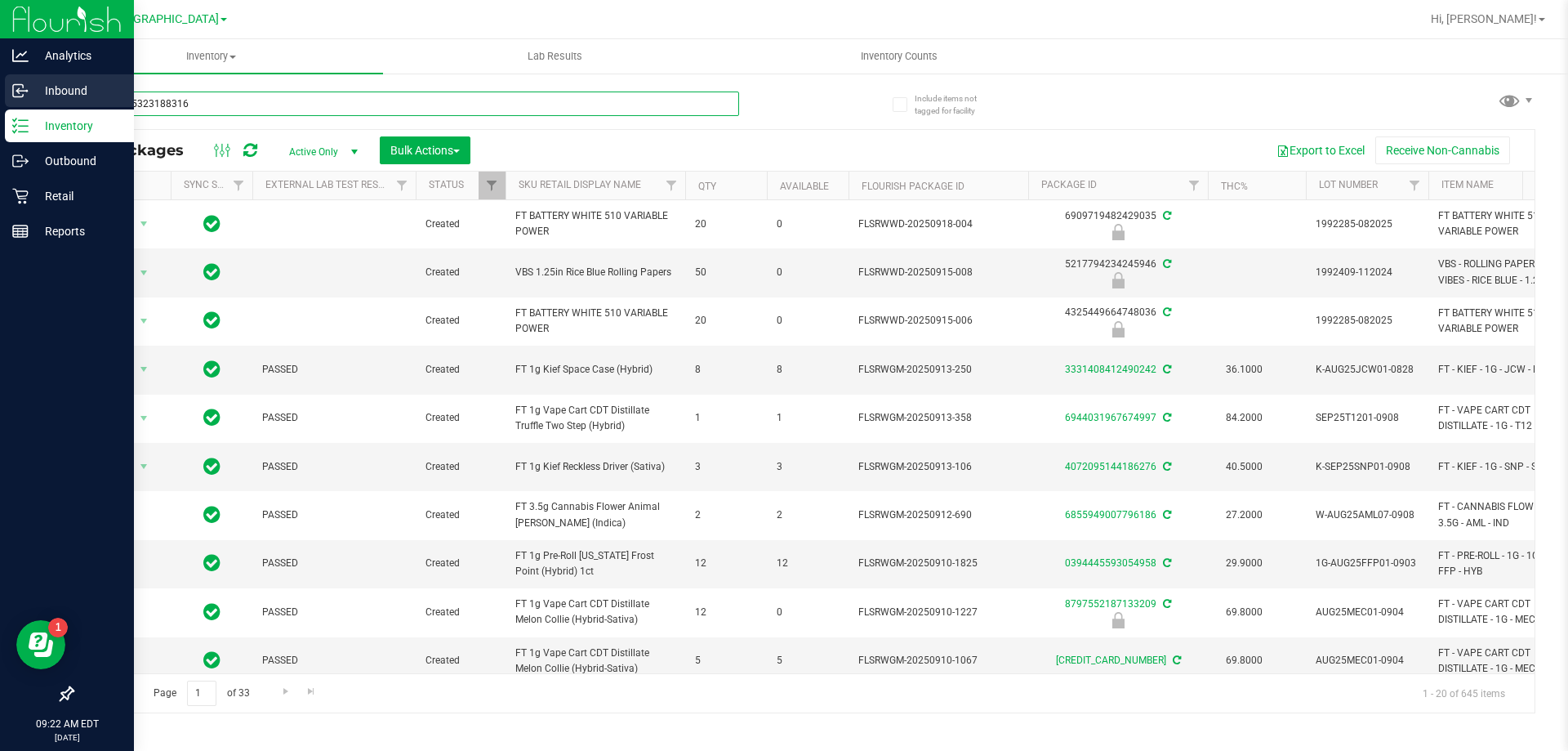
type input "2616365323188316"
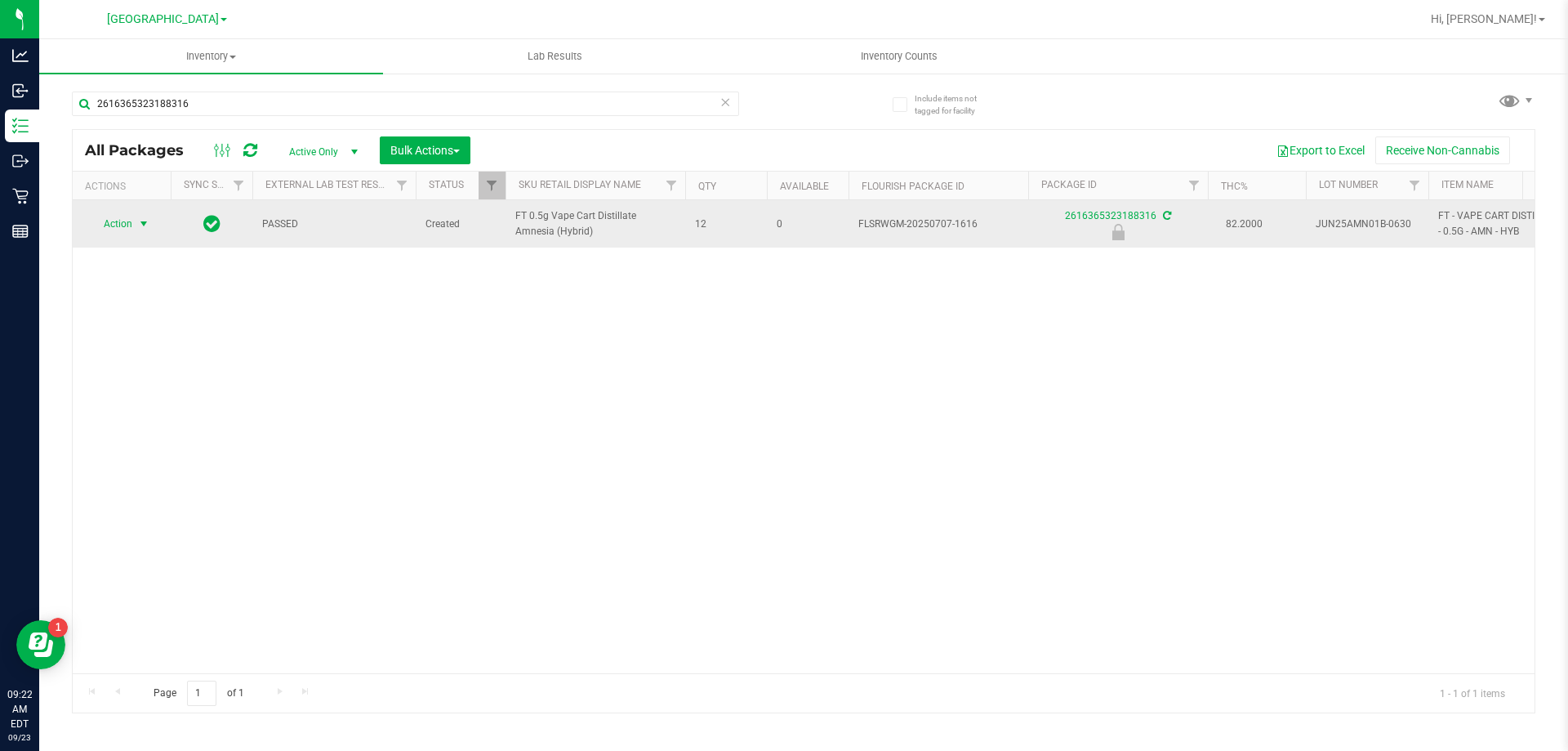
click at [142, 223] on span "select" at bounding box center [144, 224] width 13 height 13
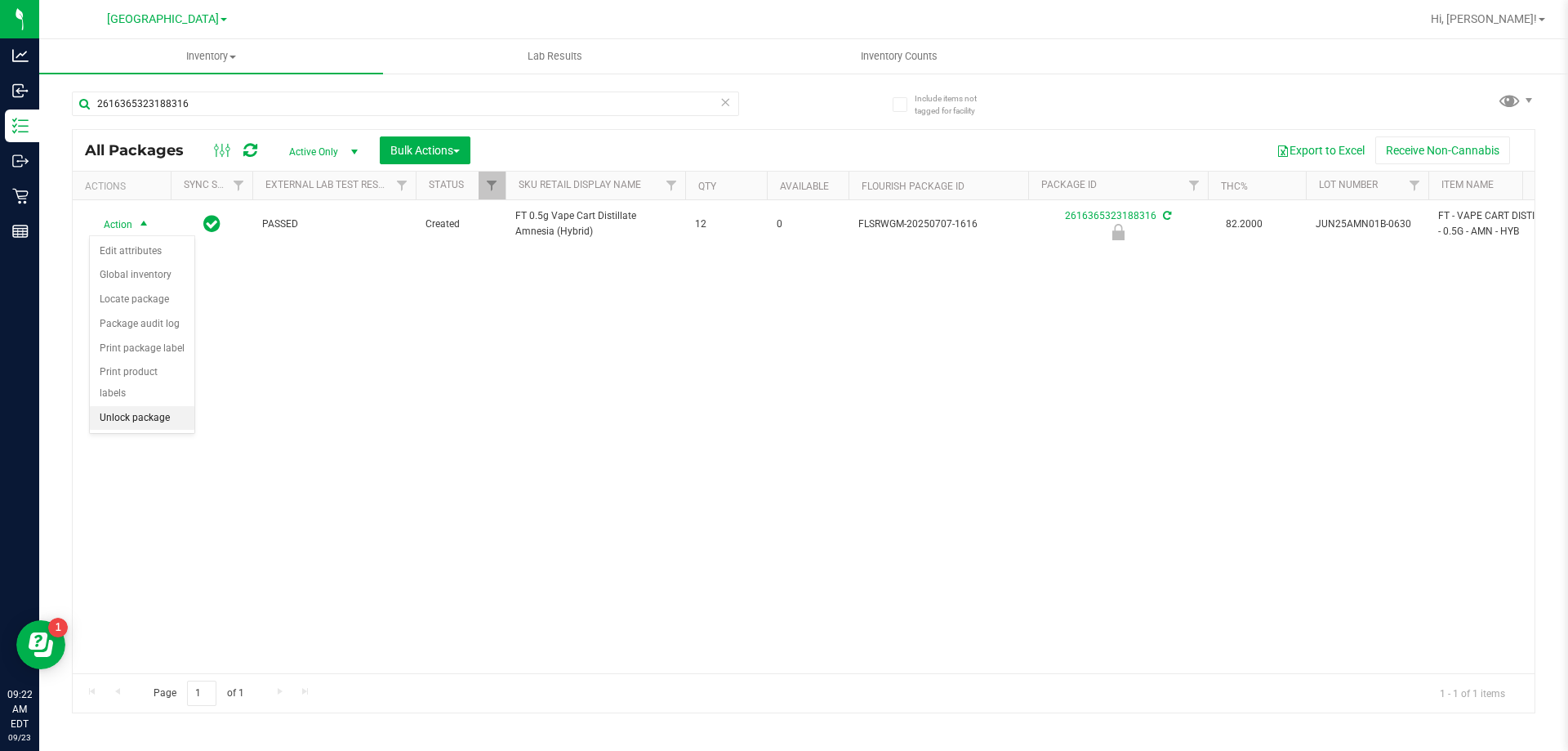
click at [163, 406] on li "Unlock package" at bounding box center [142, 418] width 104 height 25
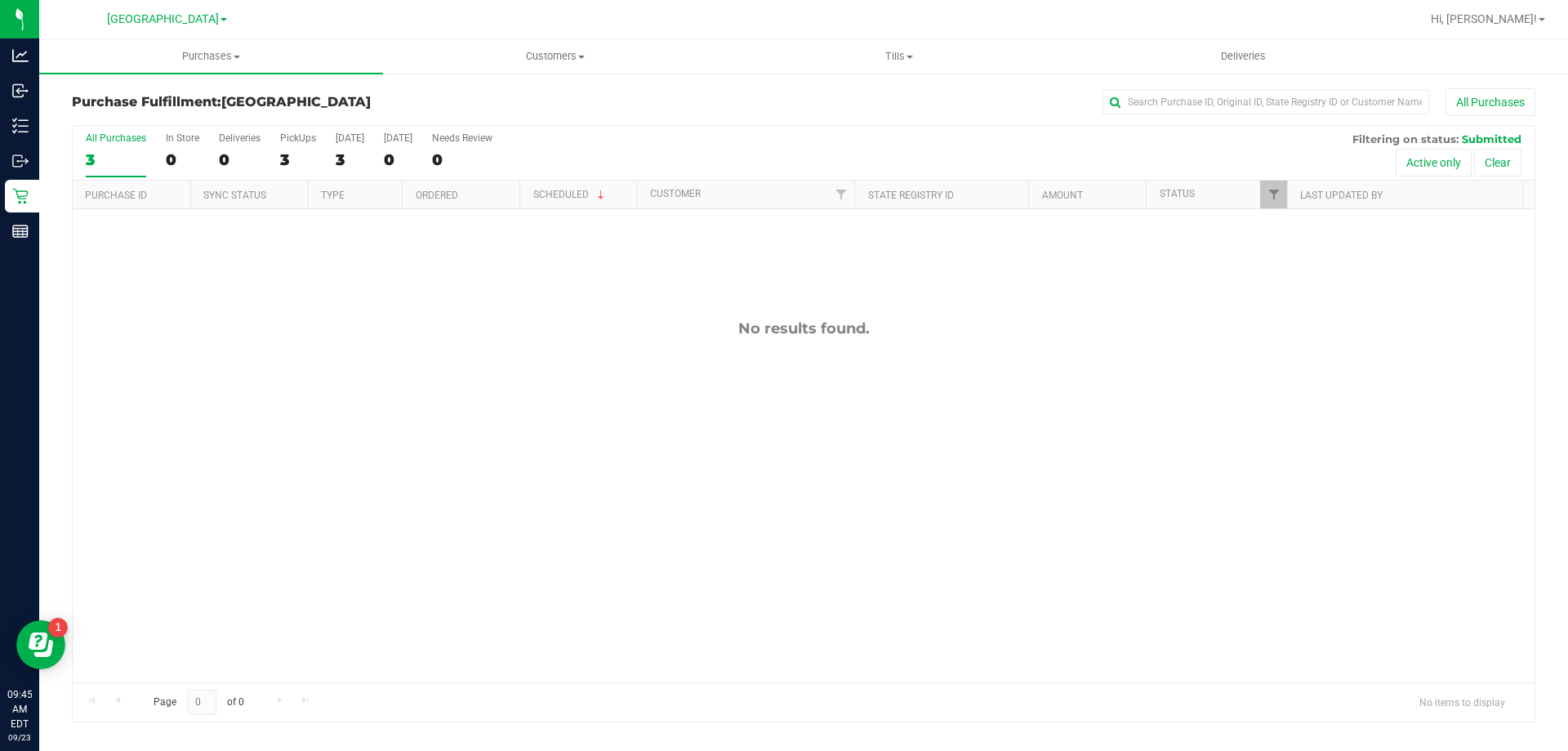
click at [531, 359] on div "No results found." at bounding box center [804, 500] width 1462 height 583
click at [105, 355] on div "11993054 (326992268) N/A Pickup 9/23/2025 10:53 AM EDT 9/23/2025 $26.25 Submitt…" at bounding box center [804, 445] width 1462 height 473
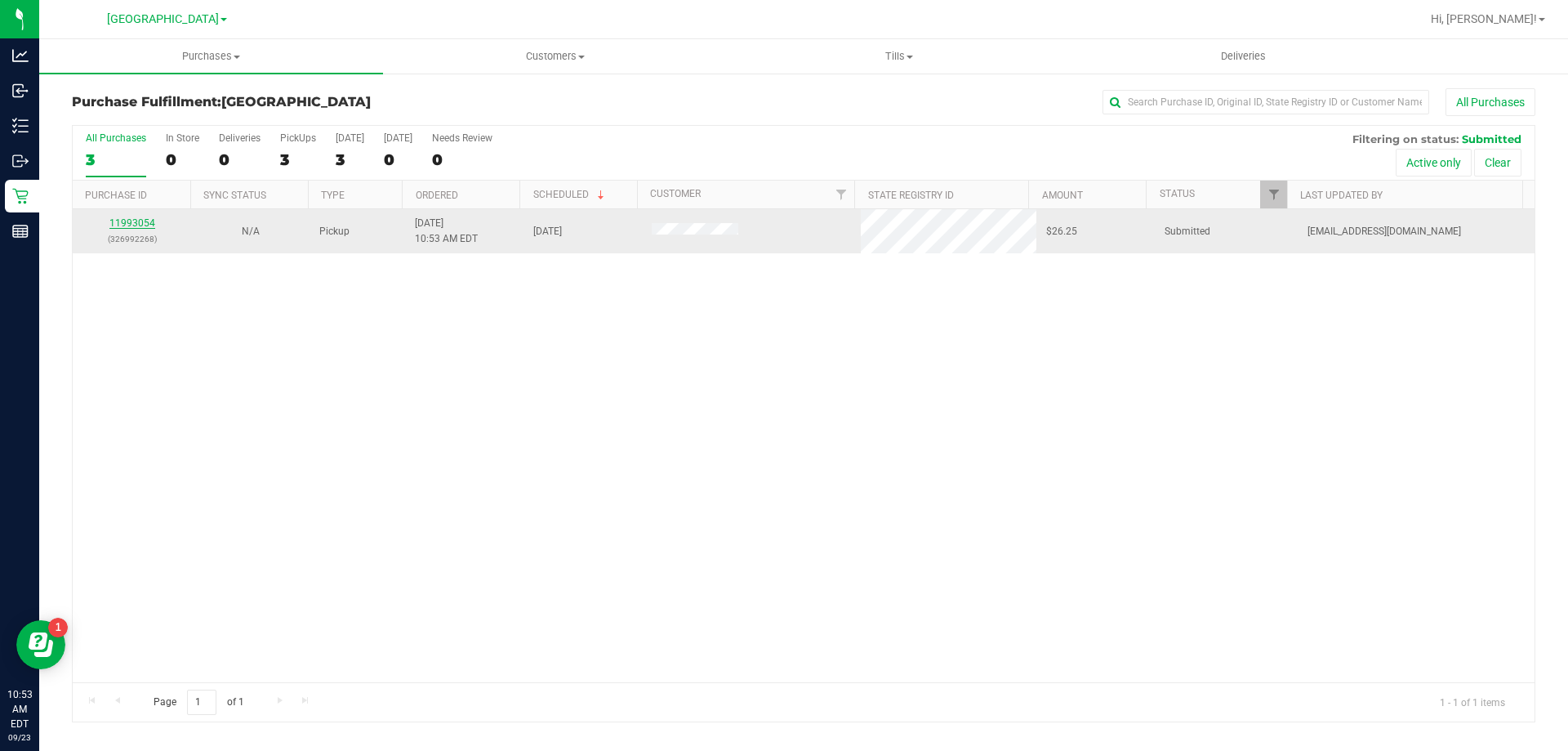
click at [132, 220] on link "11993054" at bounding box center [132, 223] width 46 height 11
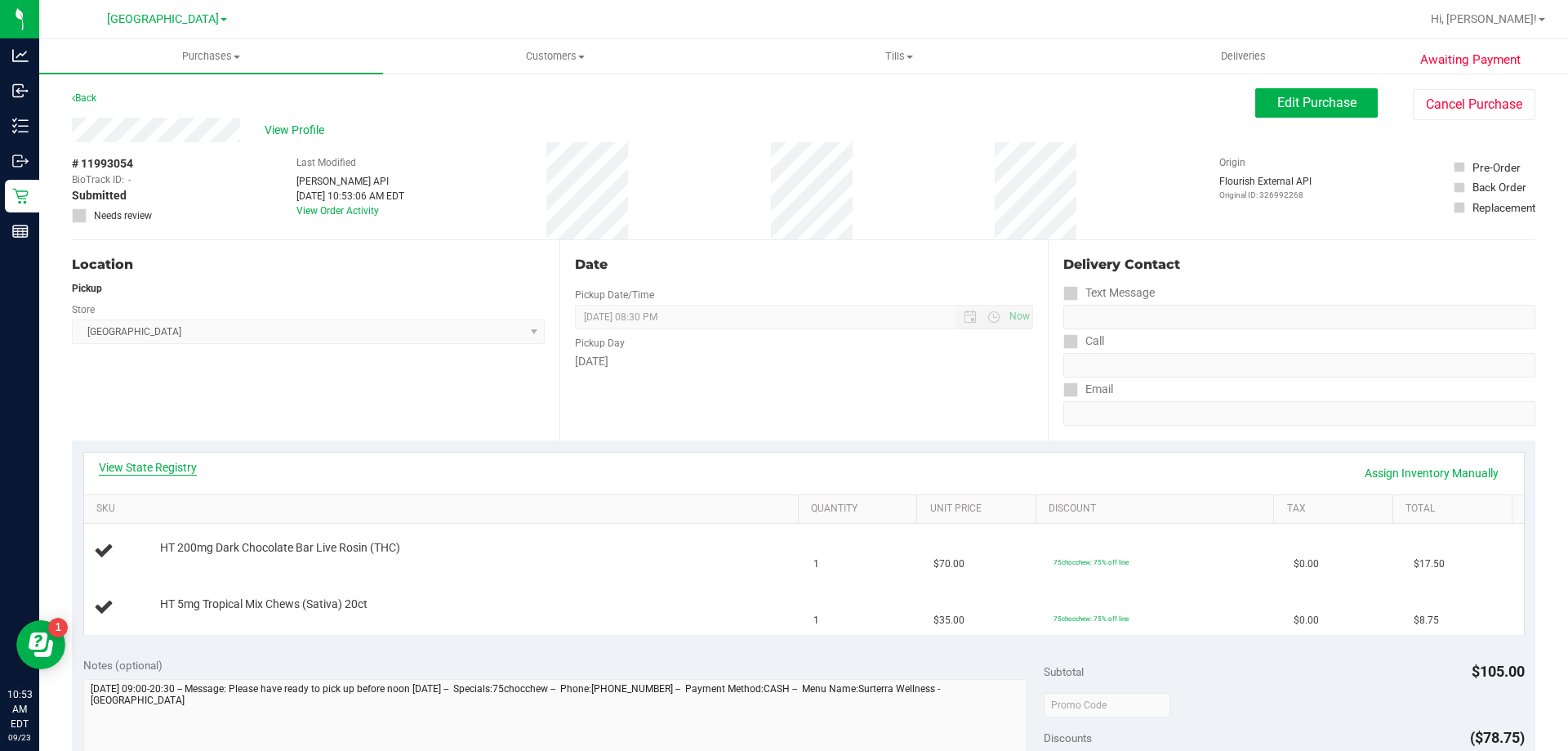
click at [149, 465] on link "View State Registry" at bounding box center [147, 467] width 98 height 16
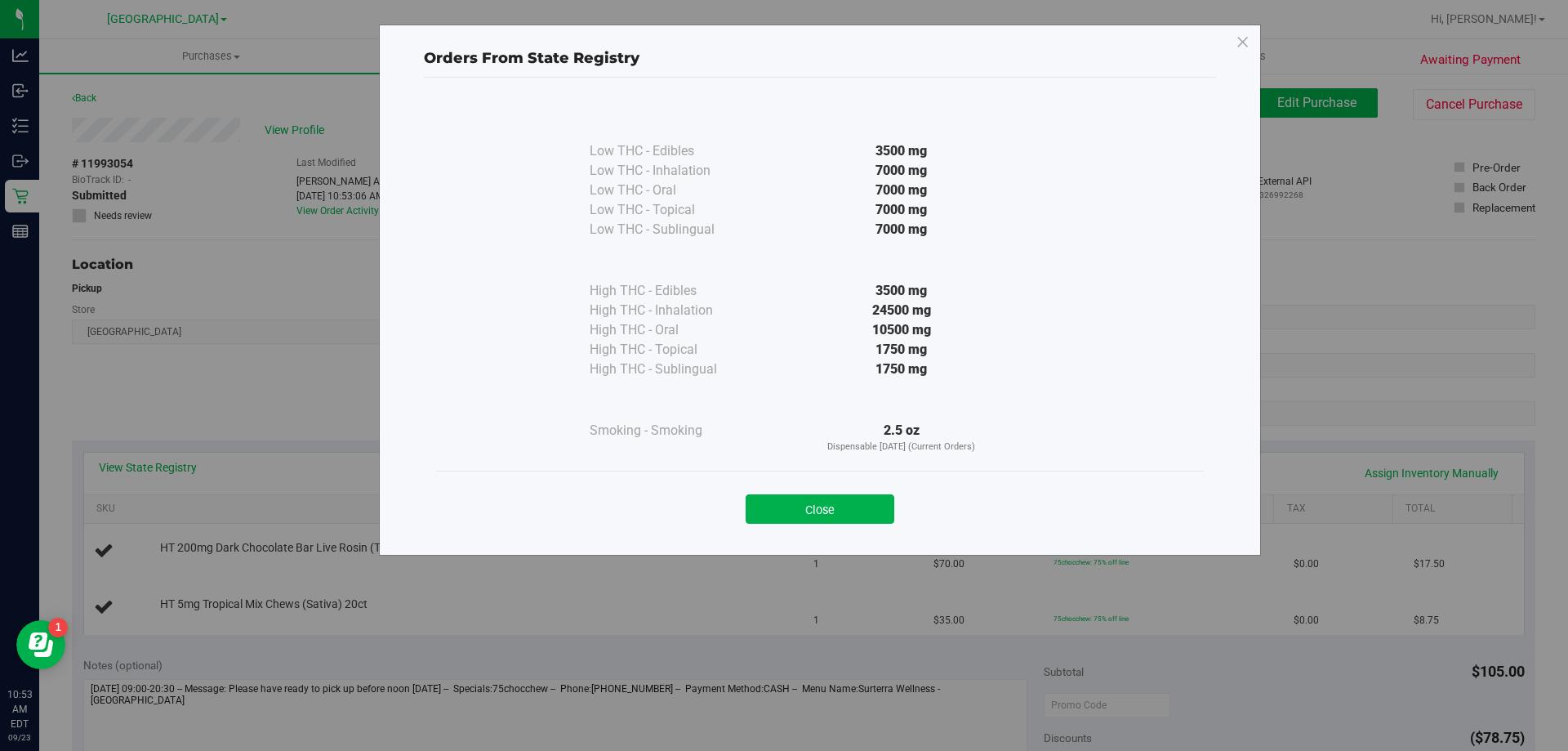
click at [839, 504] on button "Close" at bounding box center [819, 508] width 149 height 29
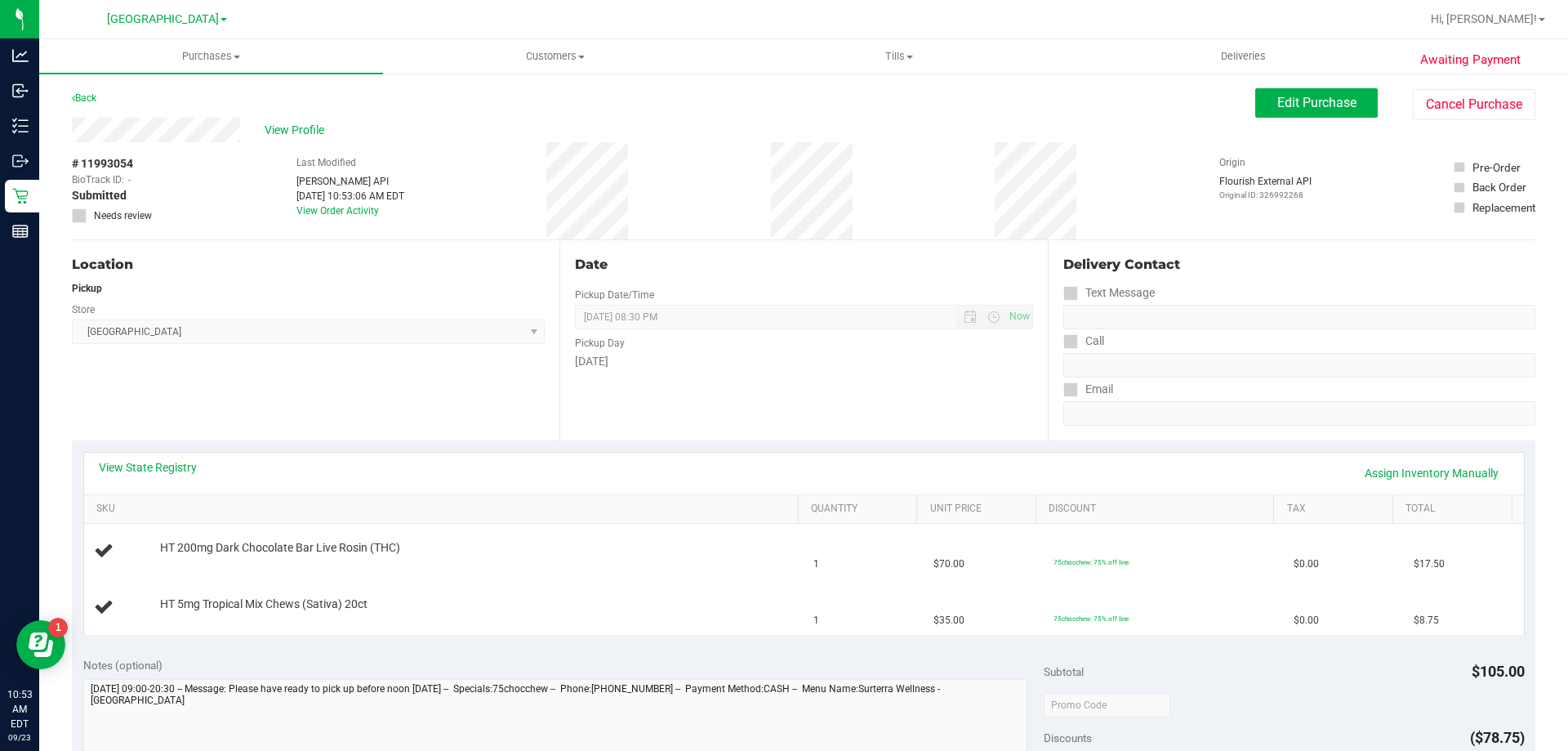
click at [701, 452] on div "View State Registry Assign Inventory Manually" at bounding box center [804, 473] width 1439 height 42
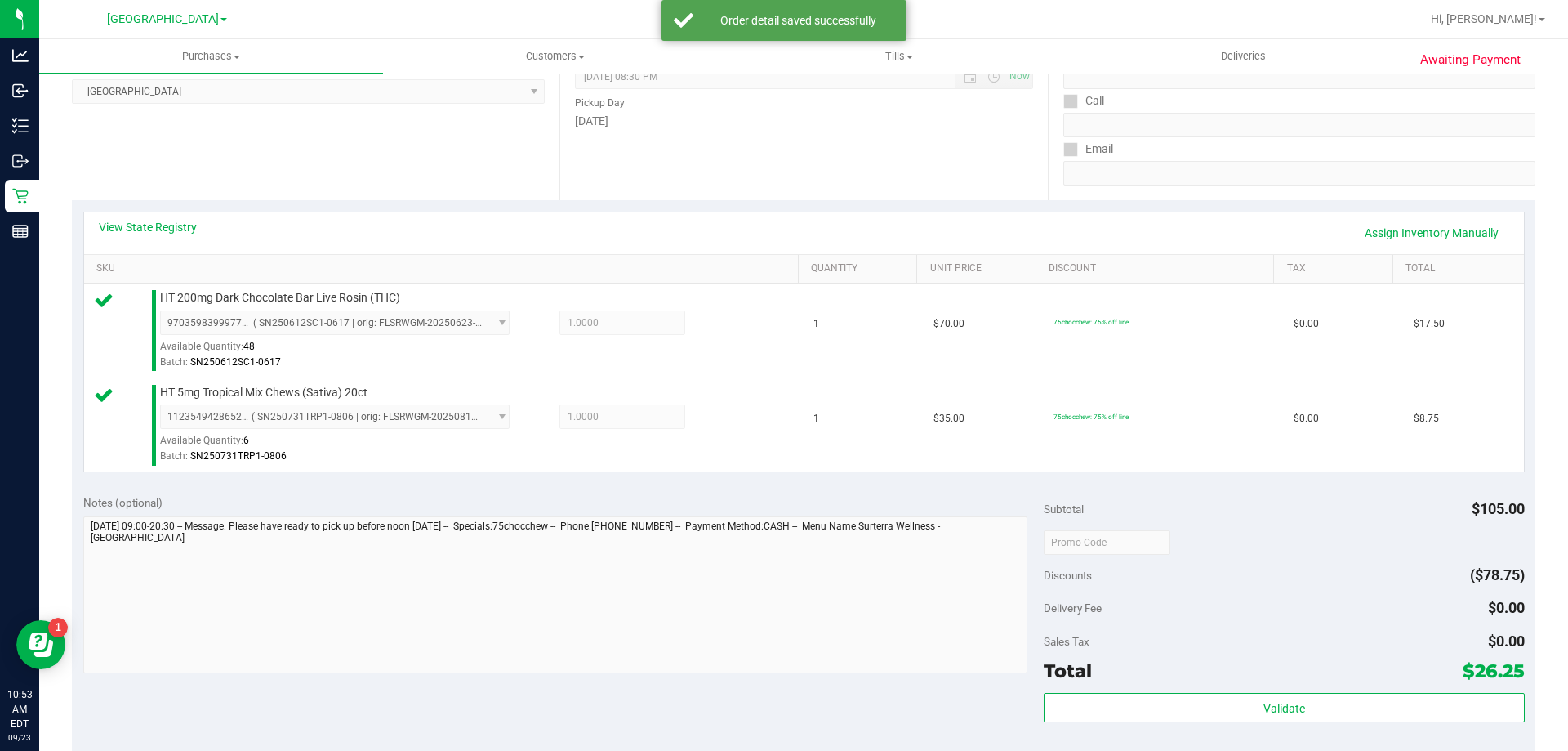
scroll to position [409, 0]
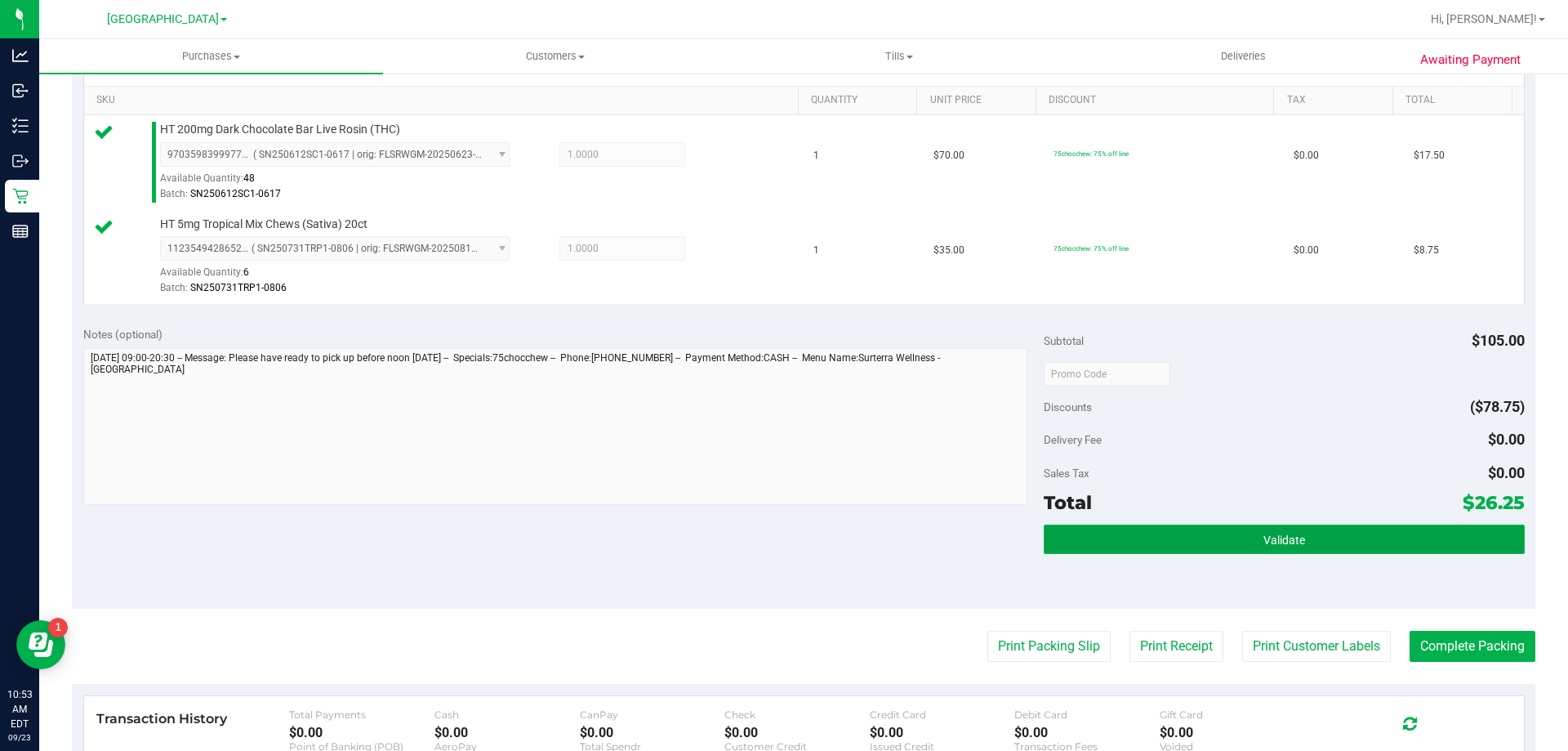
click at [1263, 545] on span "Validate" at bounding box center [1284, 540] width 42 height 13
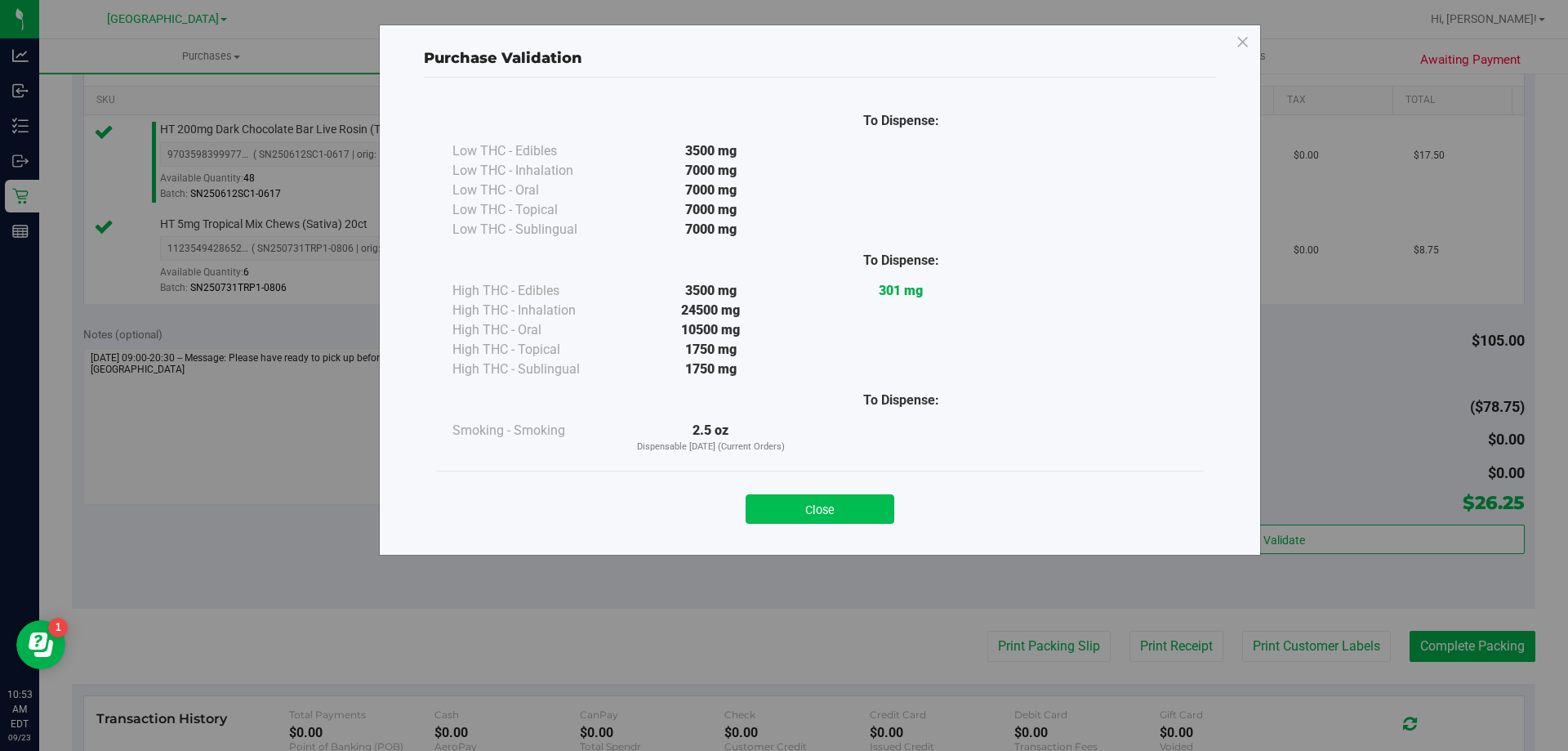
click at [847, 509] on button "Close" at bounding box center [819, 508] width 149 height 29
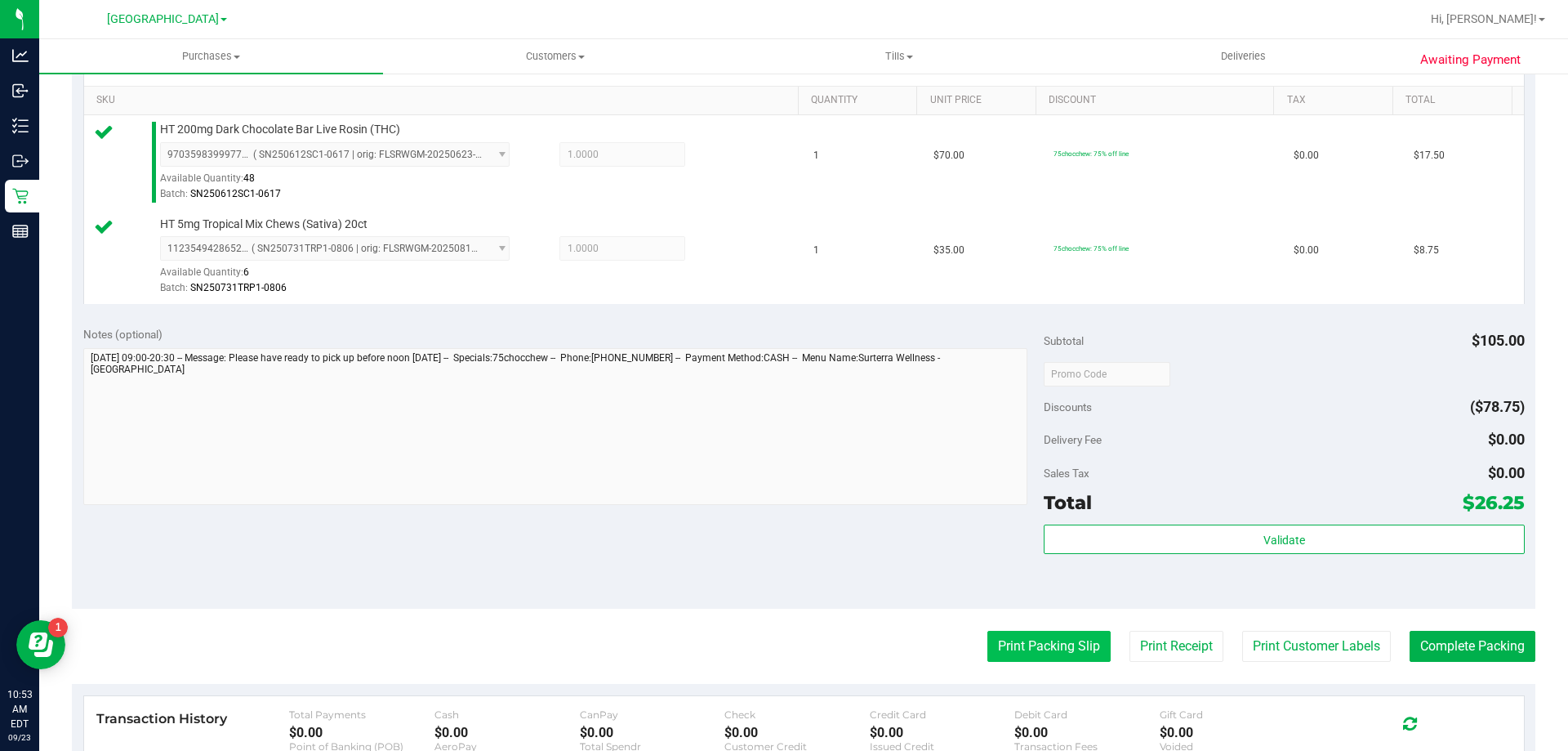
click at [987, 632] on button "Print Packing Slip" at bounding box center [1048, 646] width 123 height 31
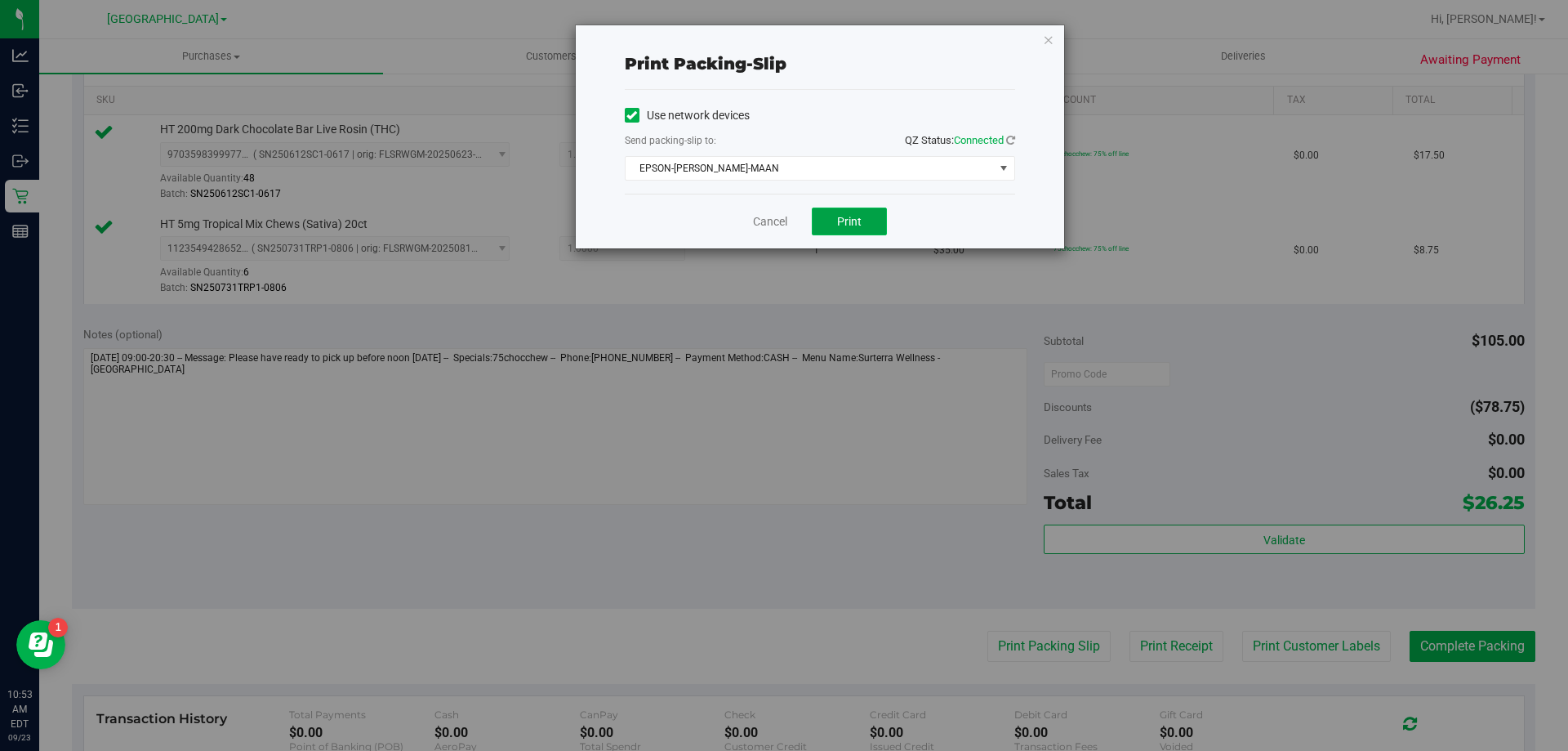
click at [847, 215] on span "Print" at bounding box center [849, 222] width 25 height 13
click at [771, 219] on link "Cancel" at bounding box center [770, 222] width 34 height 17
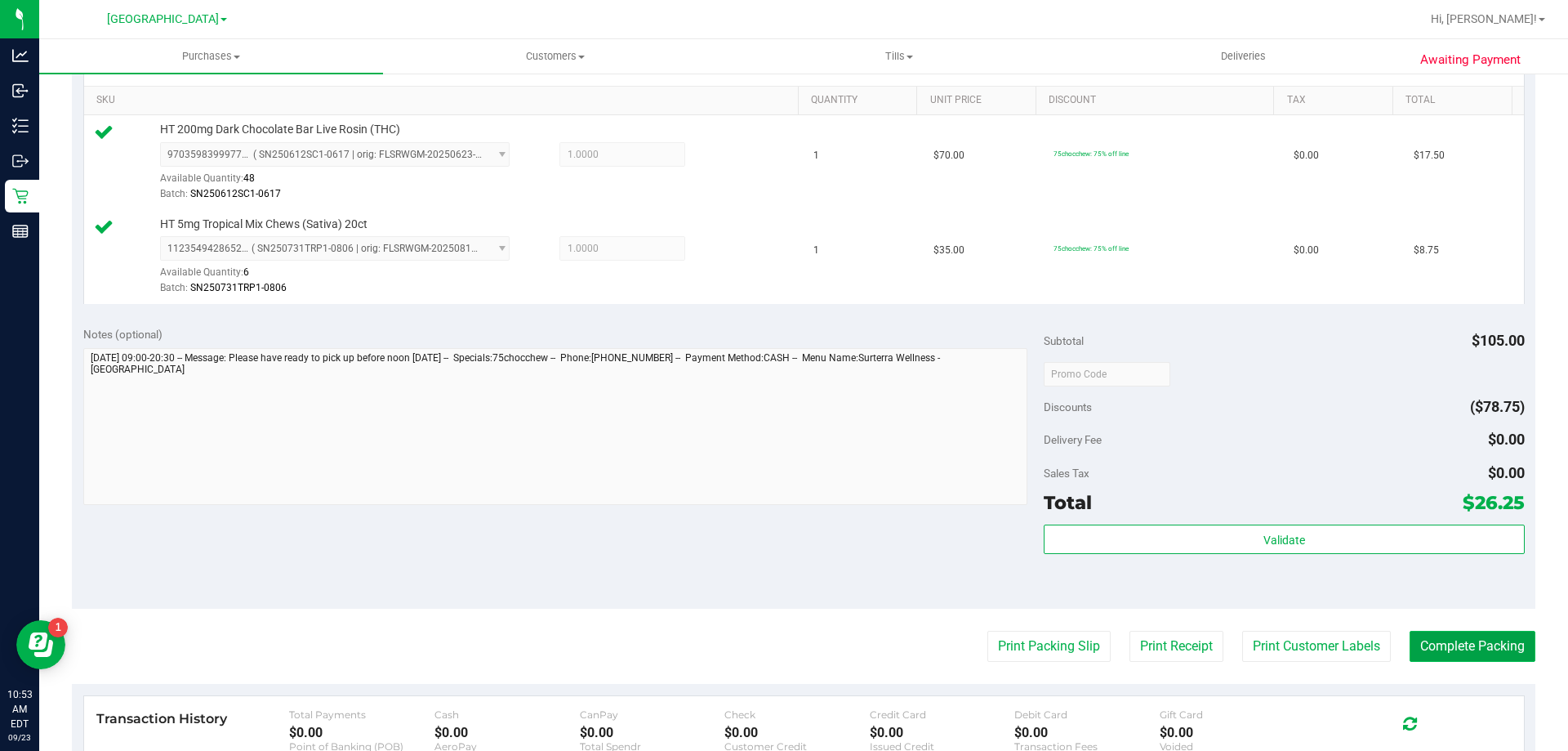
click at [1511, 656] on button "Complete Packing" at bounding box center [1472, 646] width 126 height 31
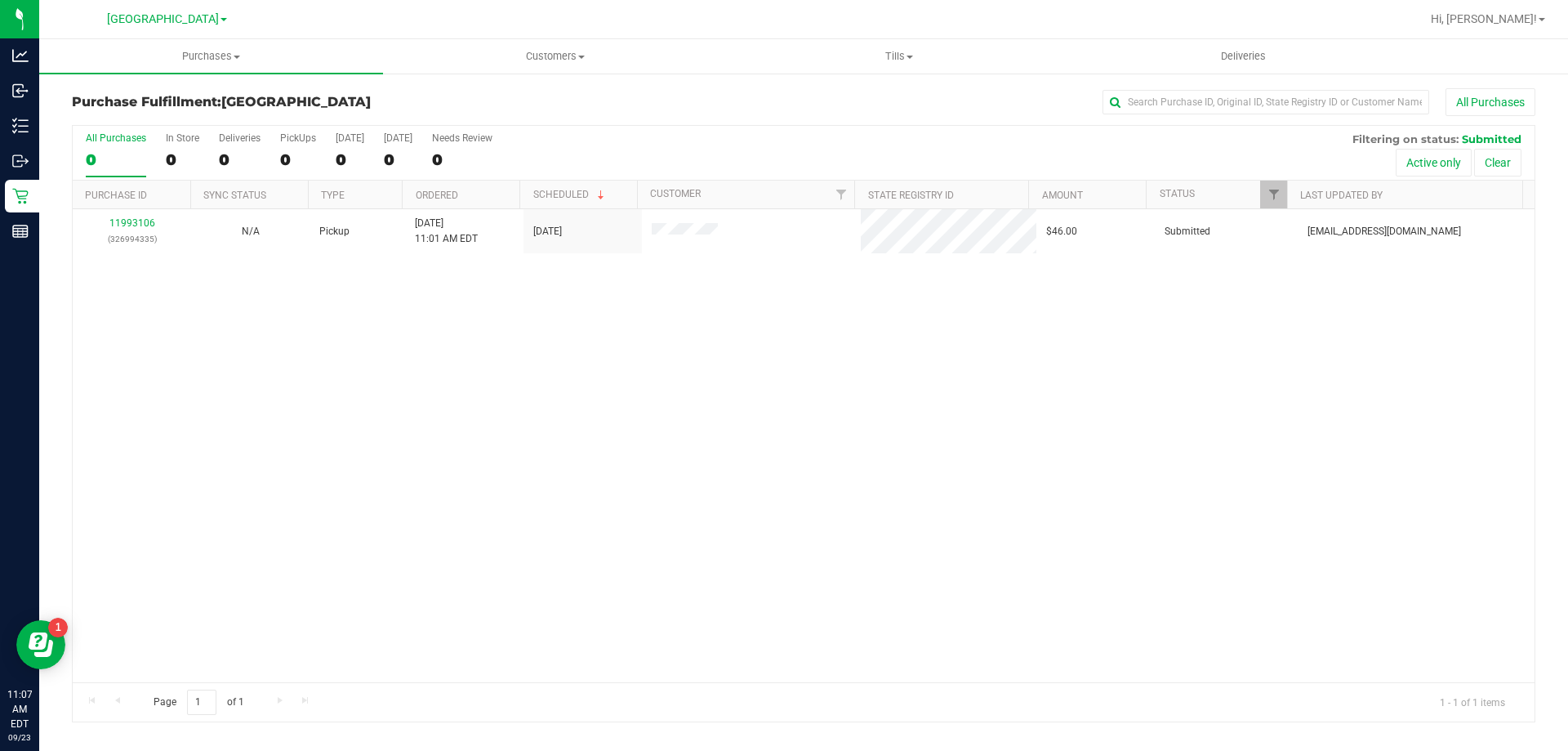
click at [1436, 452] on div "11993106 (326994335) N/A Pickup 9/23/2025 11:01 AM EDT 9/23/2025 $46.00 Submitt…" at bounding box center [804, 445] width 1462 height 473
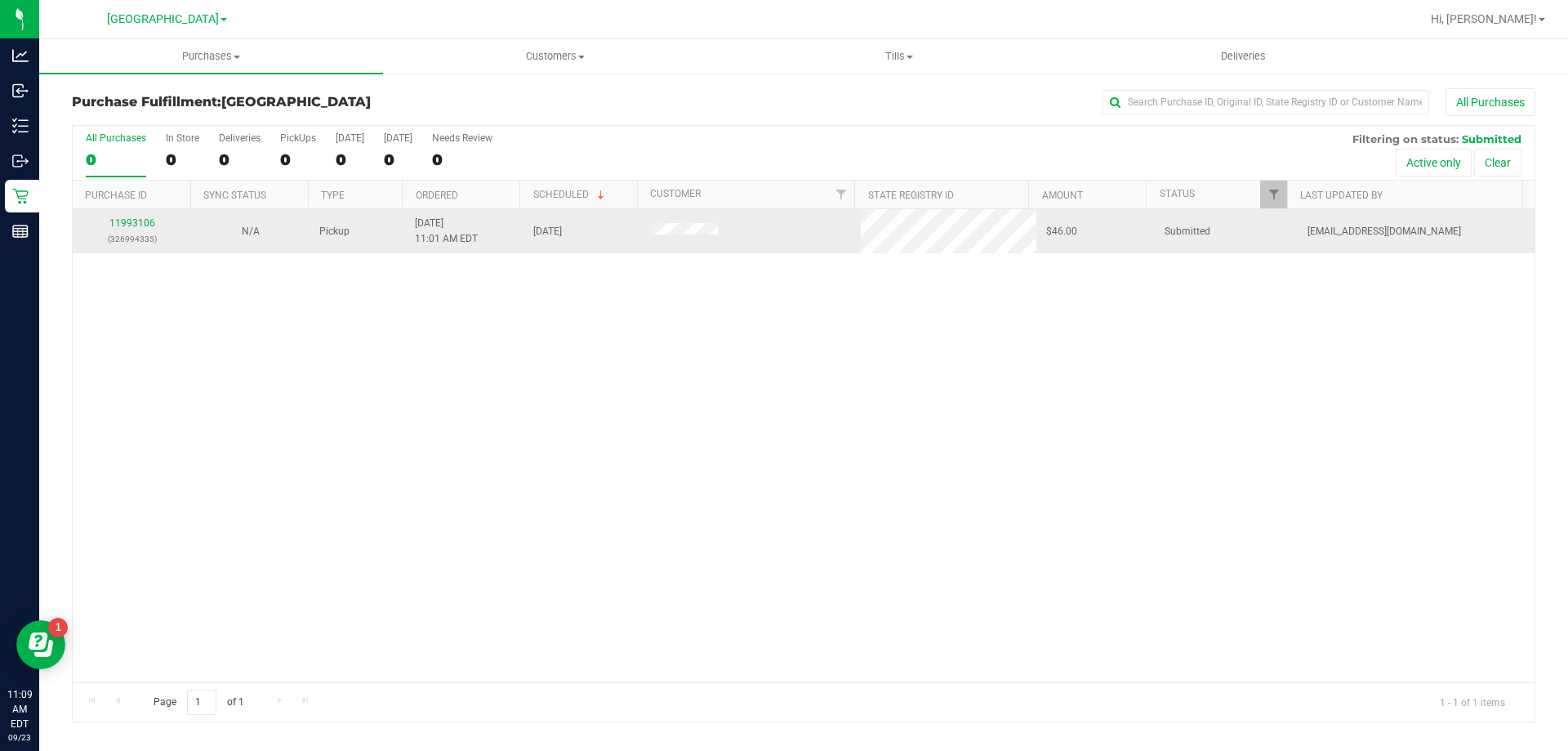
click at [141, 229] on div "11993106 (326994335)" at bounding box center [132, 230] width 99 height 31
click at [143, 223] on link "11993106" at bounding box center [132, 223] width 46 height 11
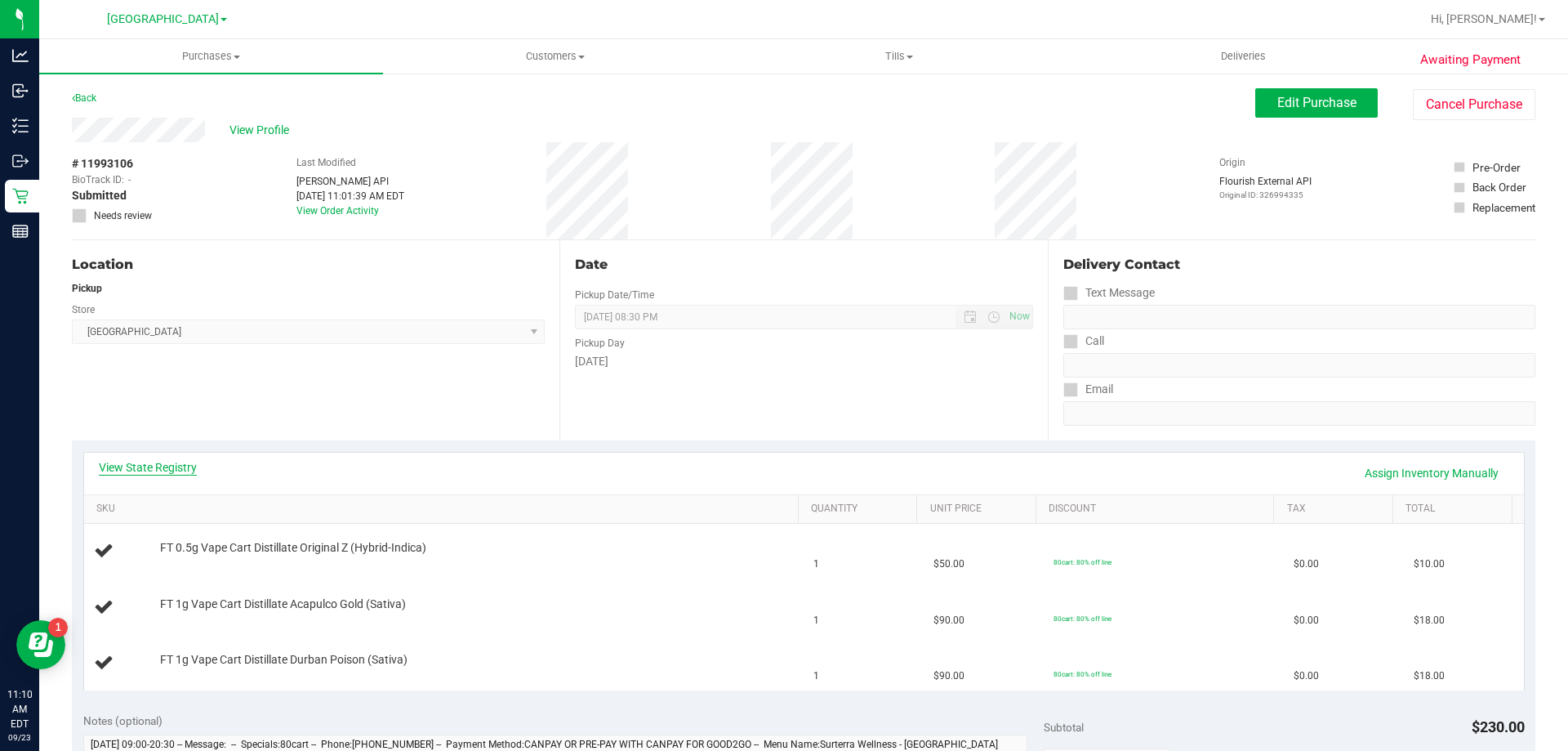
click at [141, 465] on link "View State Registry" at bounding box center [147, 467] width 98 height 16
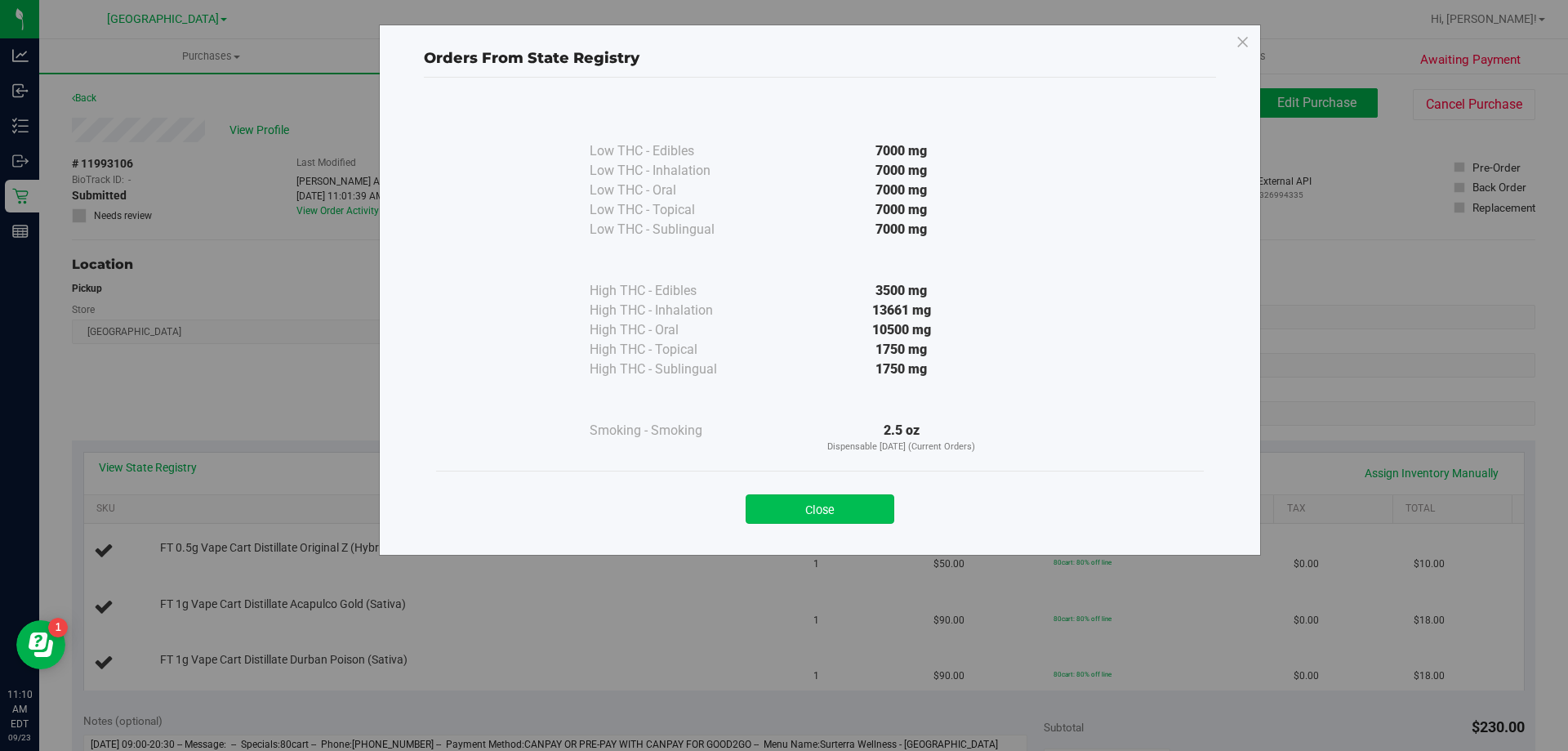
click at [821, 502] on button "Close" at bounding box center [819, 508] width 149 height 29
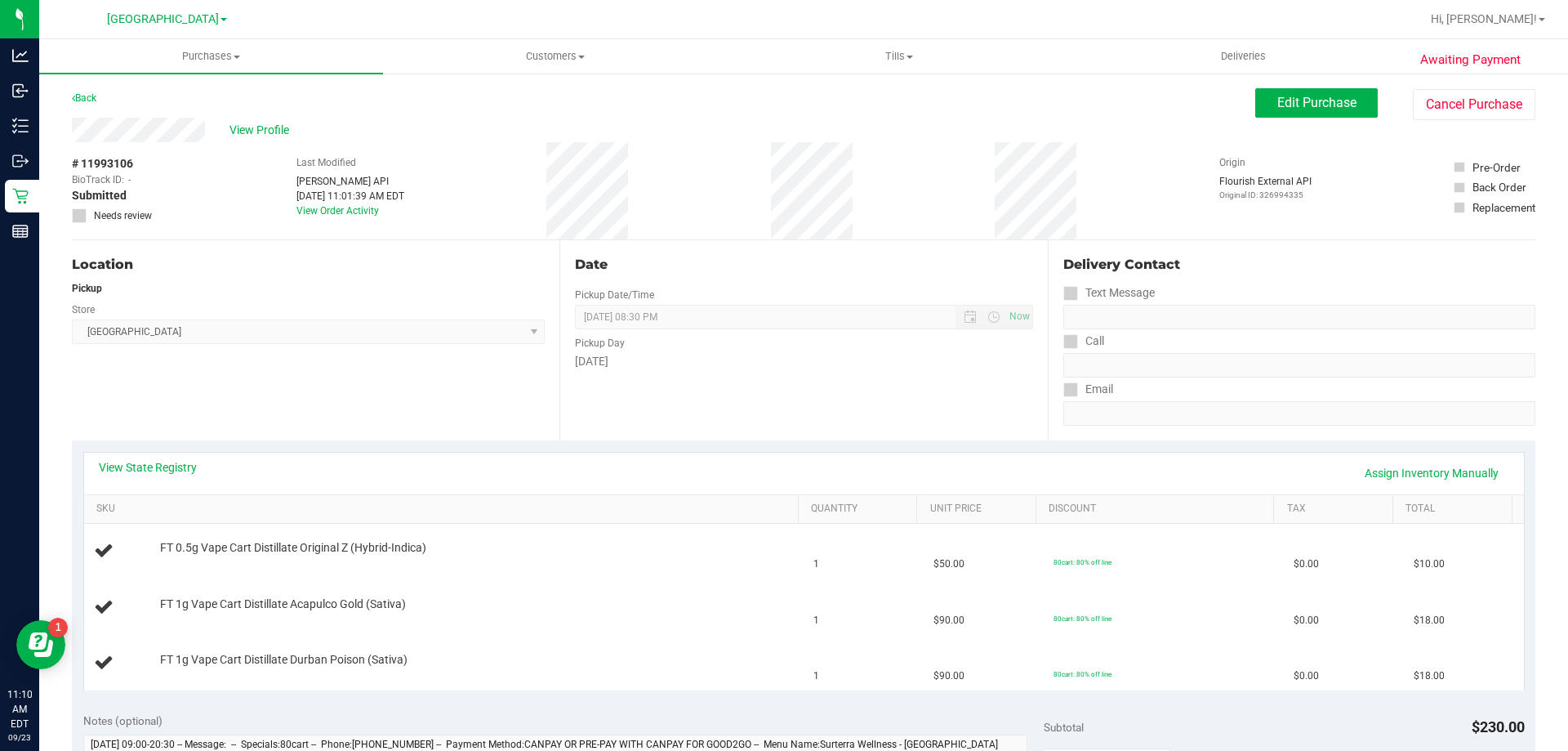
click at [693, 453] on div "View State Registry Assign Inventory Manually" at bounding box center [804, 473] width 1439 height 42
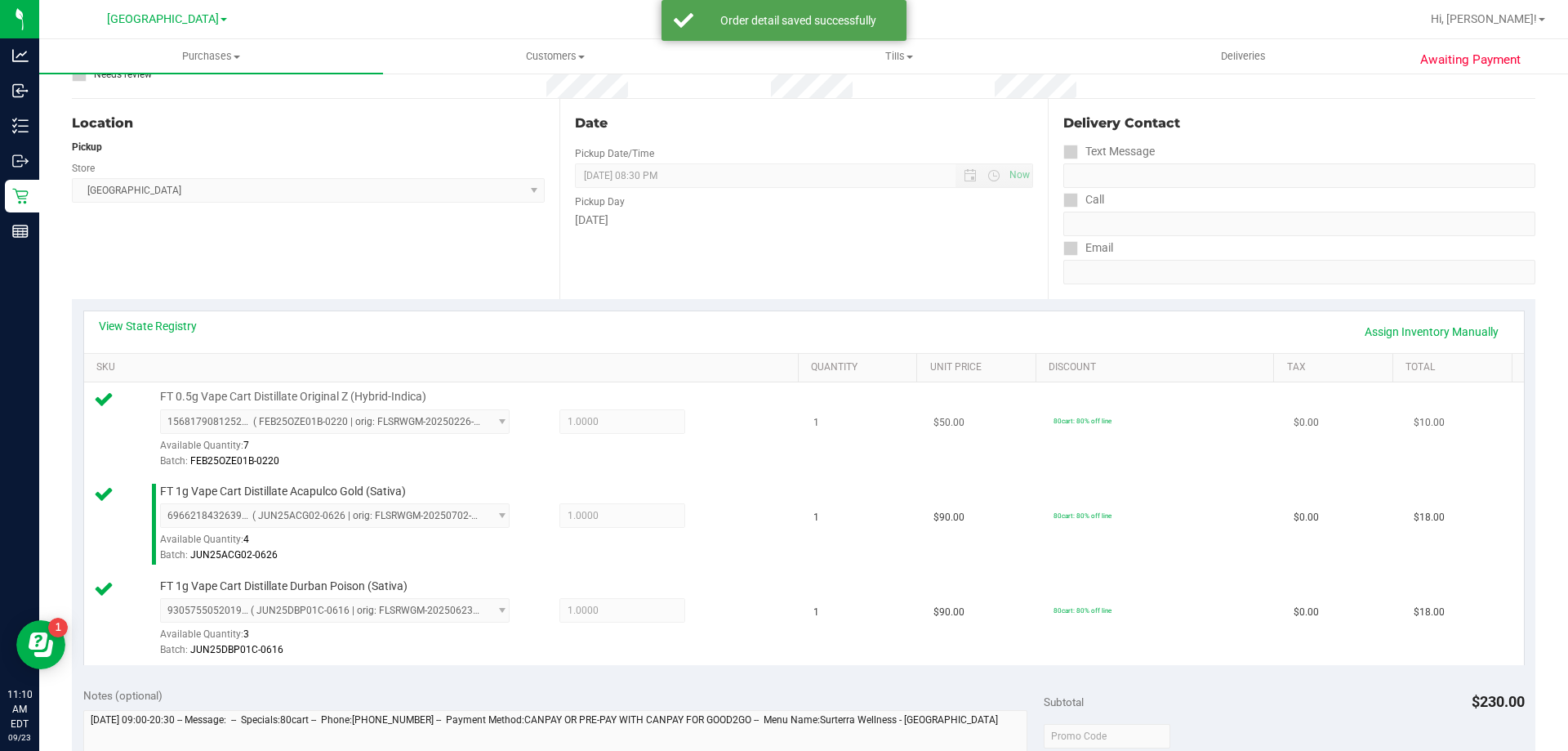
scroll to position [490, 0]
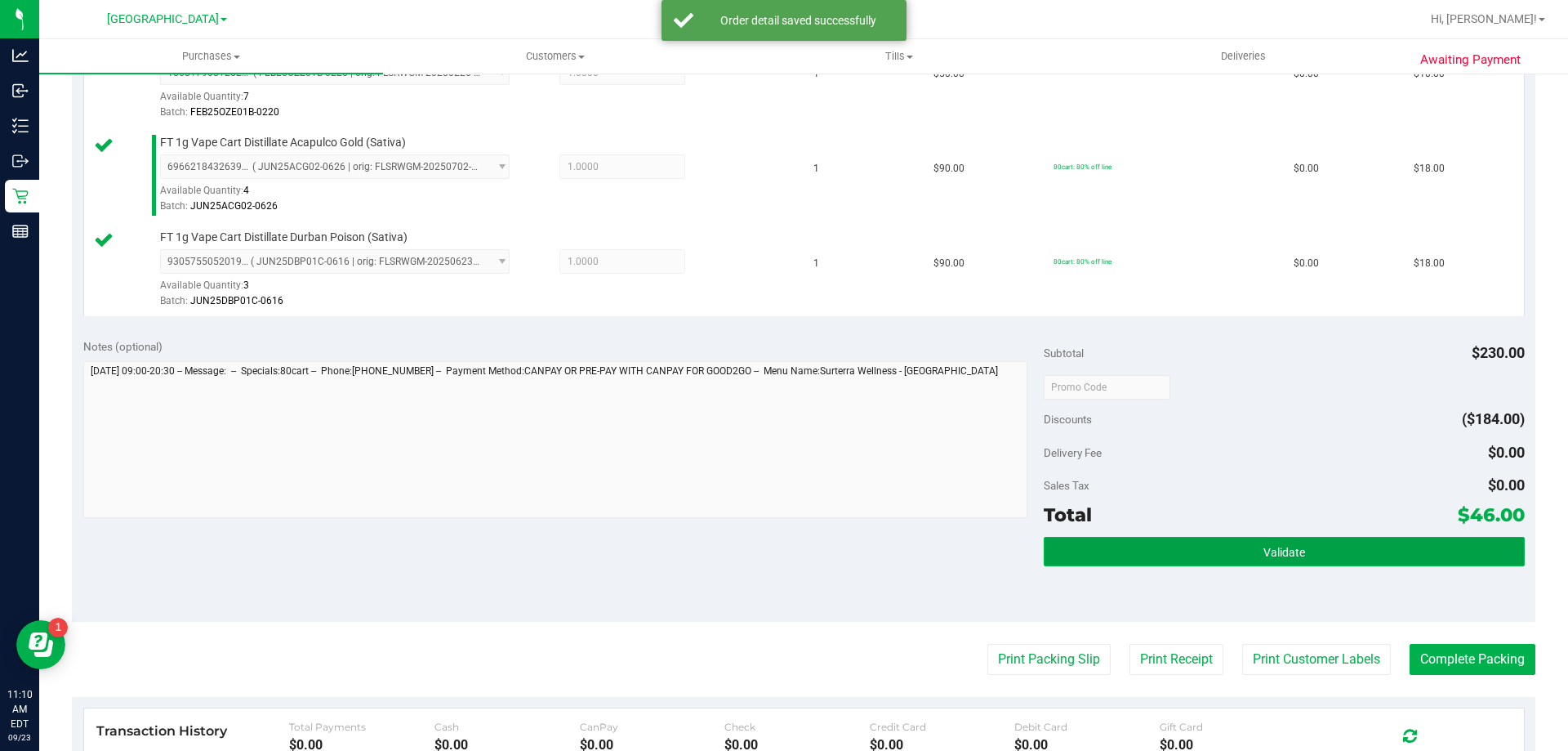
click at [1196, 548] on button "Validate" at bounding box center [1284, 551] width 480 height 29
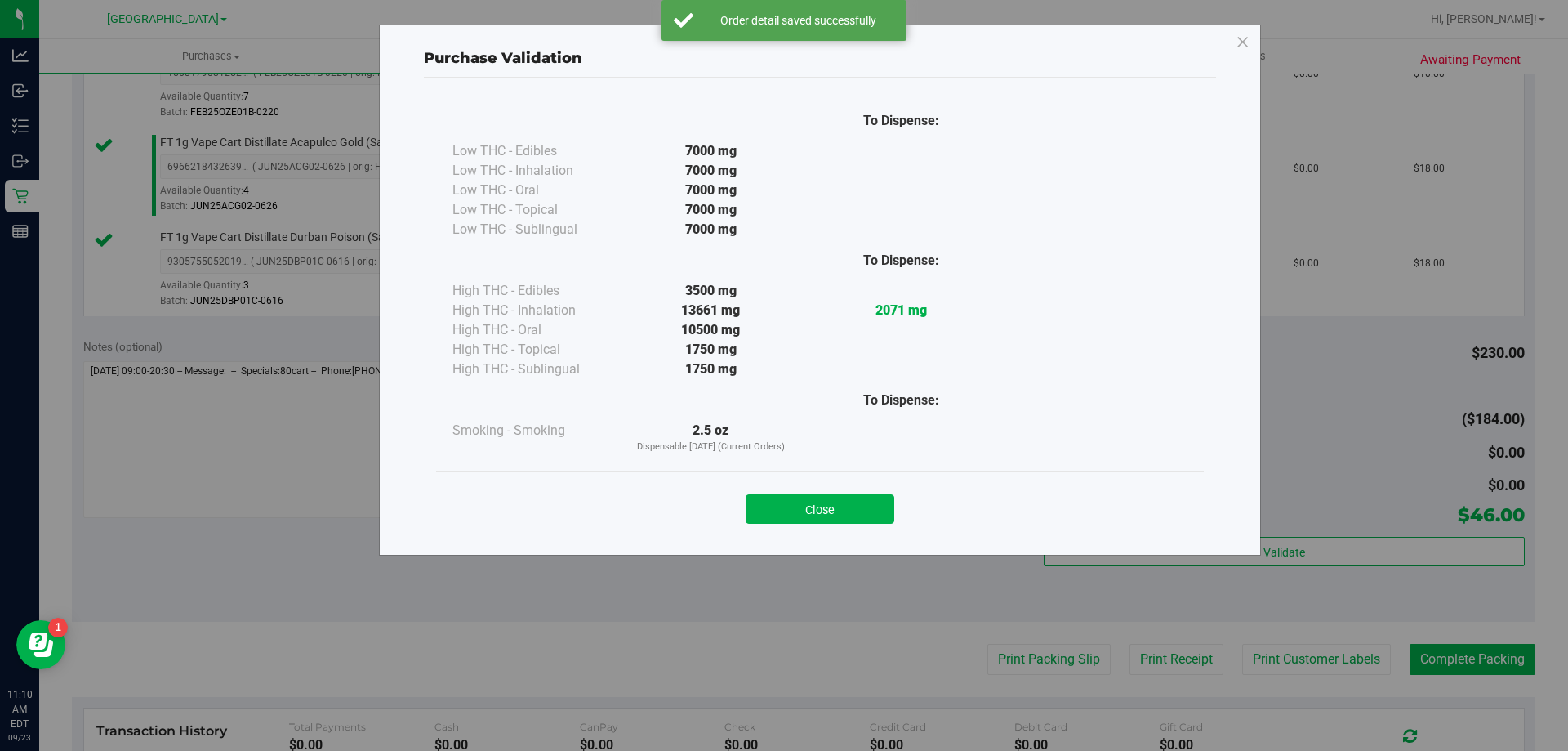
click at [852, 510] on button "Close" at bounding box center [819, 508] width 149 height 29
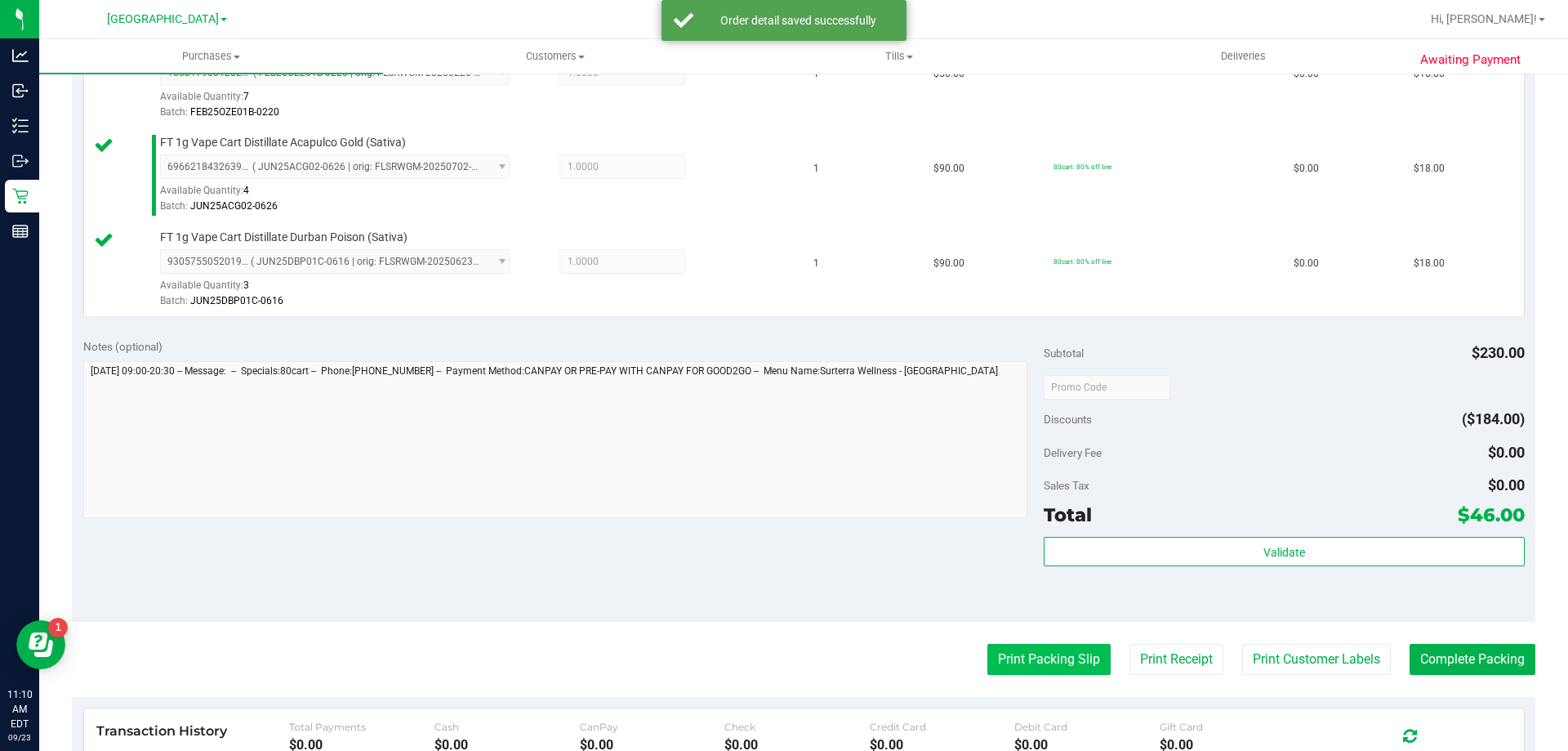
click at [1029, 648] on button "Print Packing Slip" at bounding box center [1048, 659] width 123 height 31
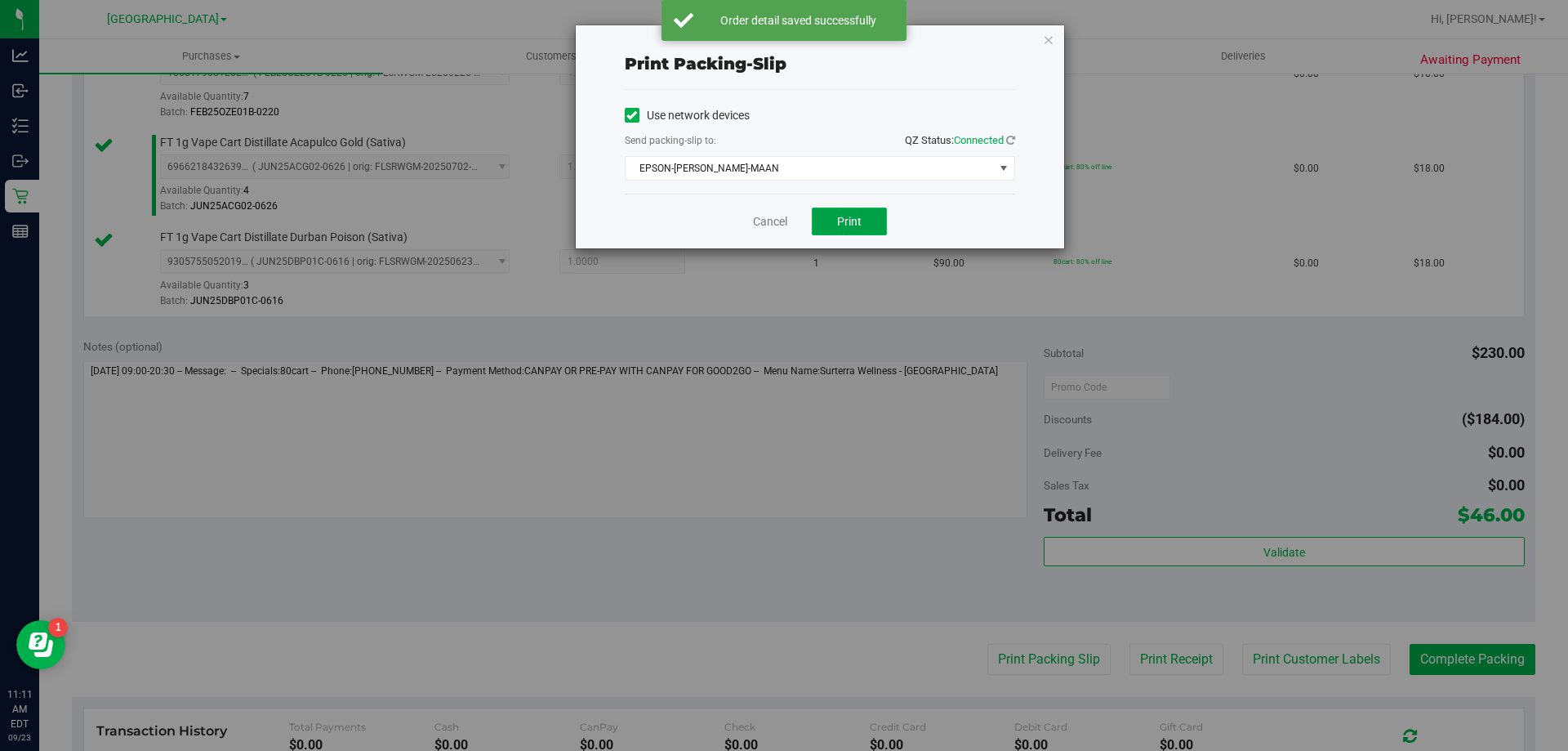
click at [862, 226] on button "Print" at bounding box center [848, 221] width 75 height 27
click at [782, 227] on link "Cancel" at bounding box center [770, 222] width 34 height 17
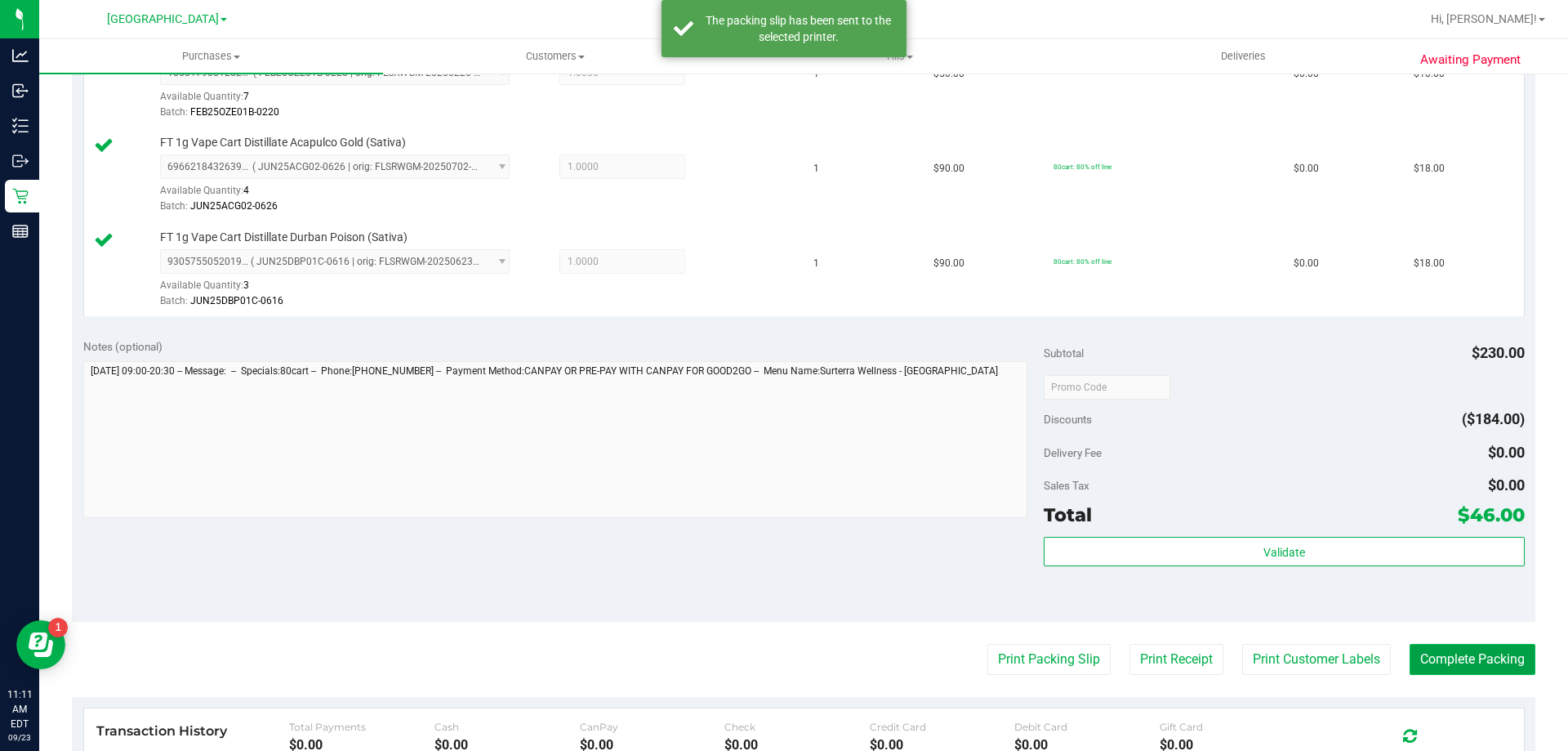
click at [1420, 655] on button "Complete Packing" at bounding box center [1472, 659] width 126 height 31
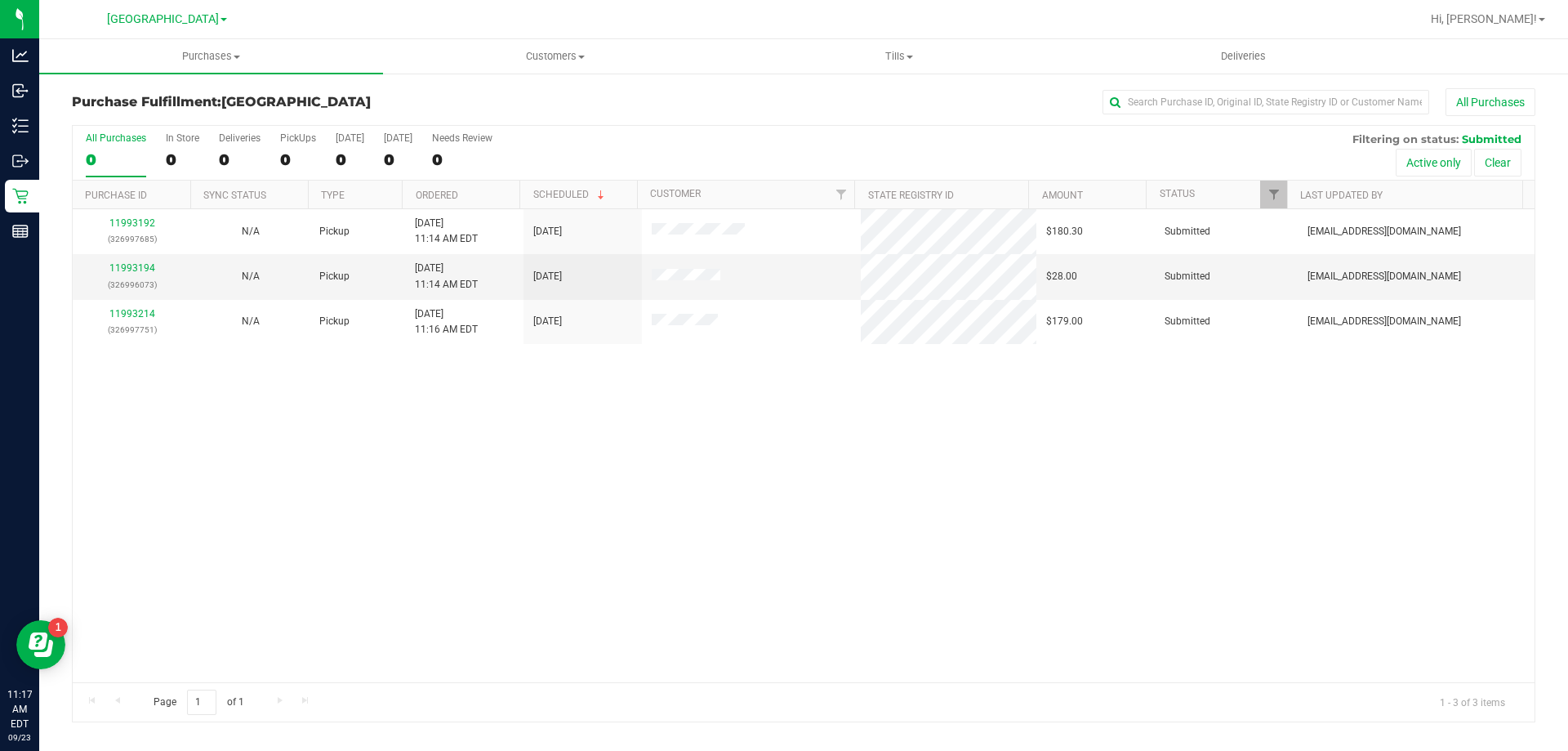
click at [917, 453] on div "11993192 (326997685) N/A Pickup 9/23/2025 11:14 AM EDT 9/23/2025 $180.30 Submit…" at bounding box center [804, 445] width 1462 height 473
click at [298, 155] on div "0" at bounding box center [298, 159] width 36 height 19
click at [0, 0] on input "PickUps 0" at bounding box center [0, 0] width 0 height 0
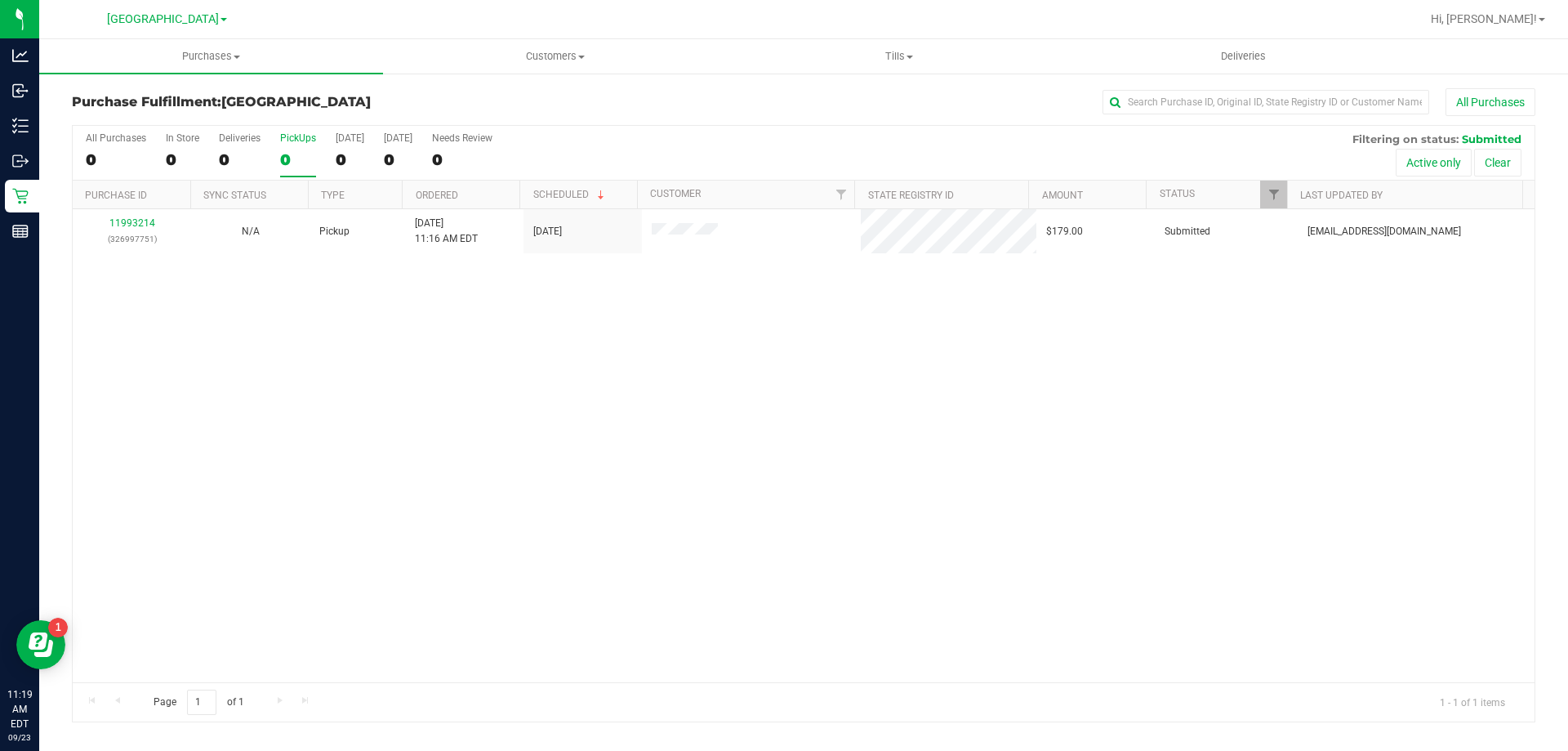
click at [298, 155] on div "0" at bounding box center [298, 159] width 36 height 19
click at [0, 0] on input "PickUps 0" at bounding box center [0, 0] width 0 height 0
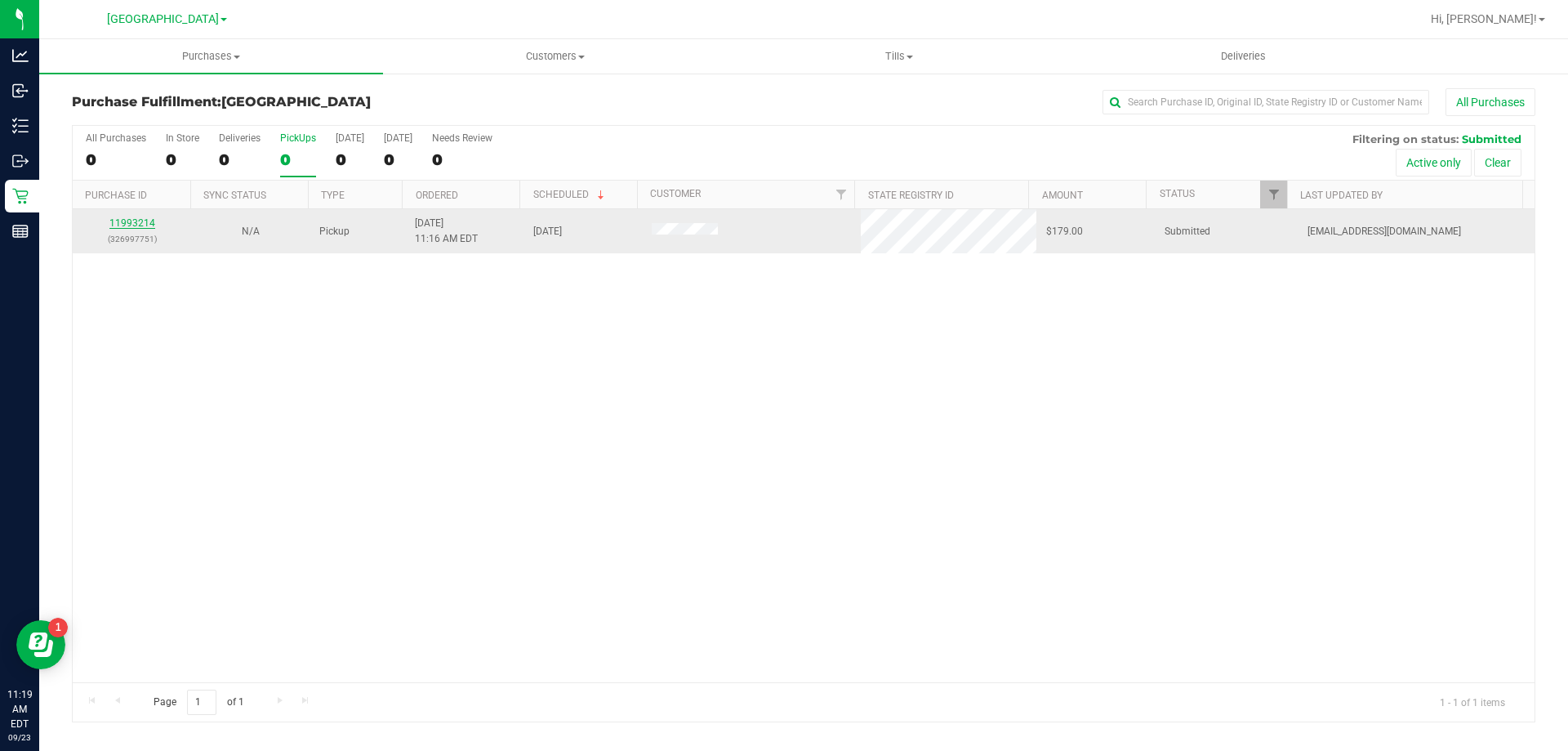
click at [133, 221] on link "11993214" at bounding box center [132, 223] width 46 height 11
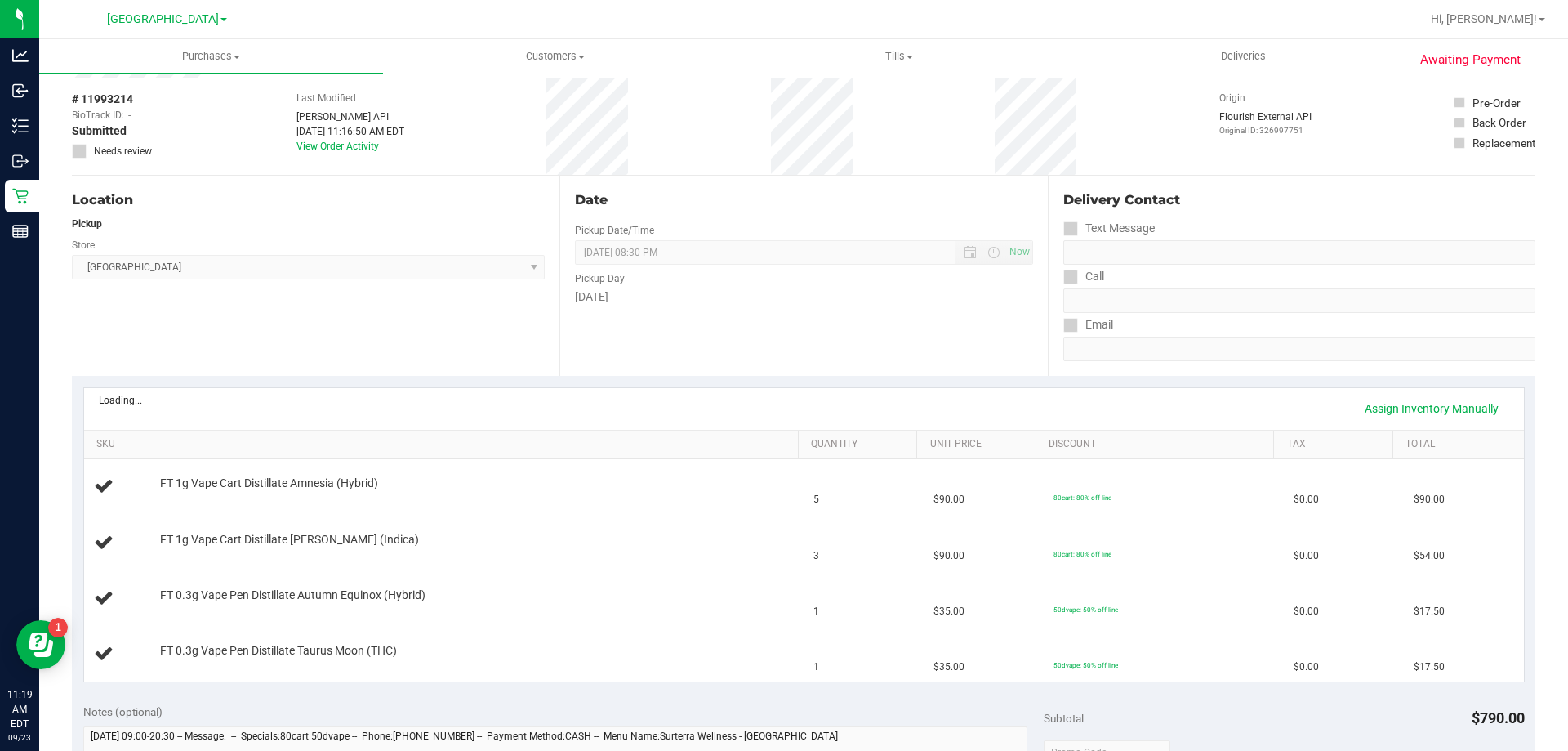
scroll to position [163, 0]
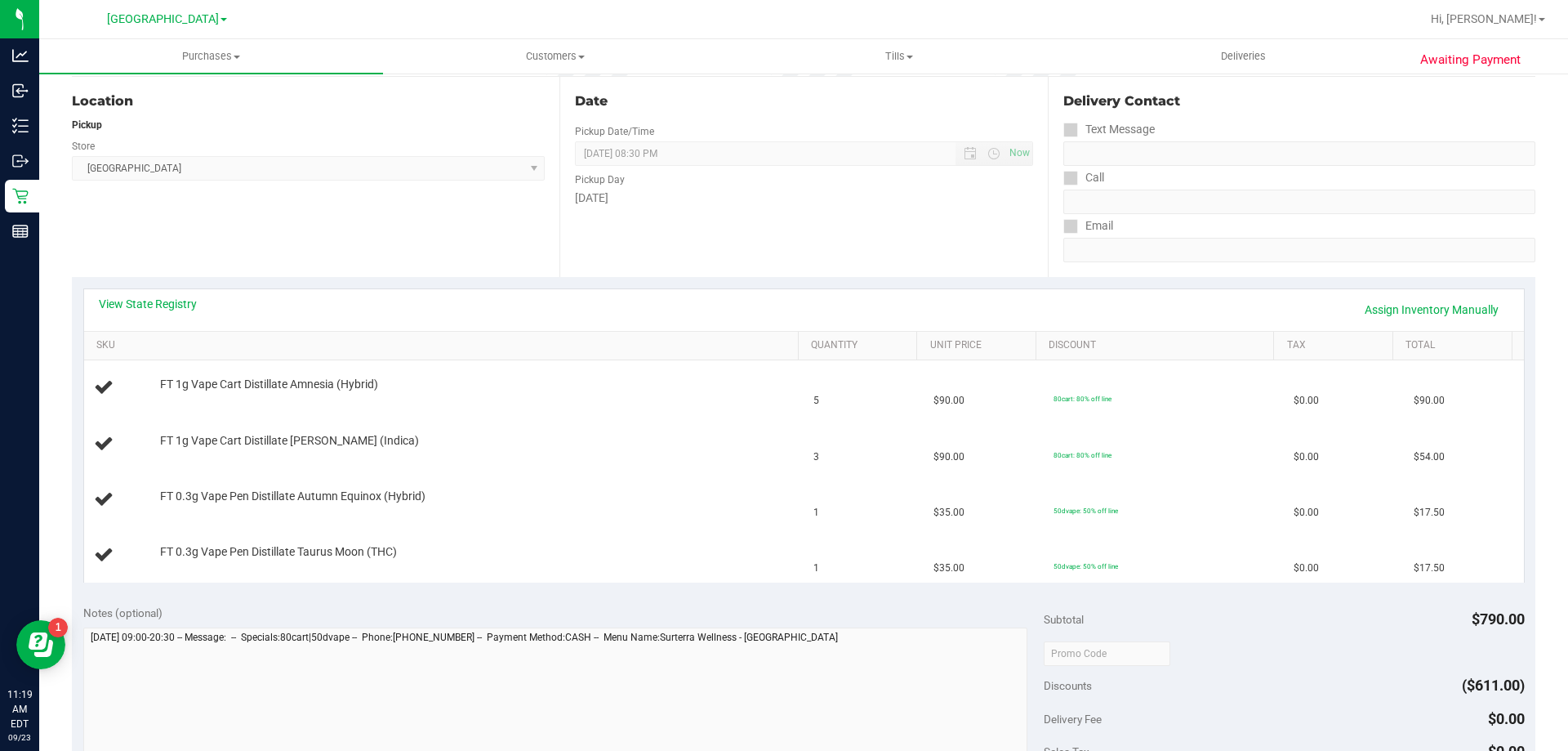
click at [124, 304] on link "View State Registry" at bounding box center [147, 303] width 98 height 16
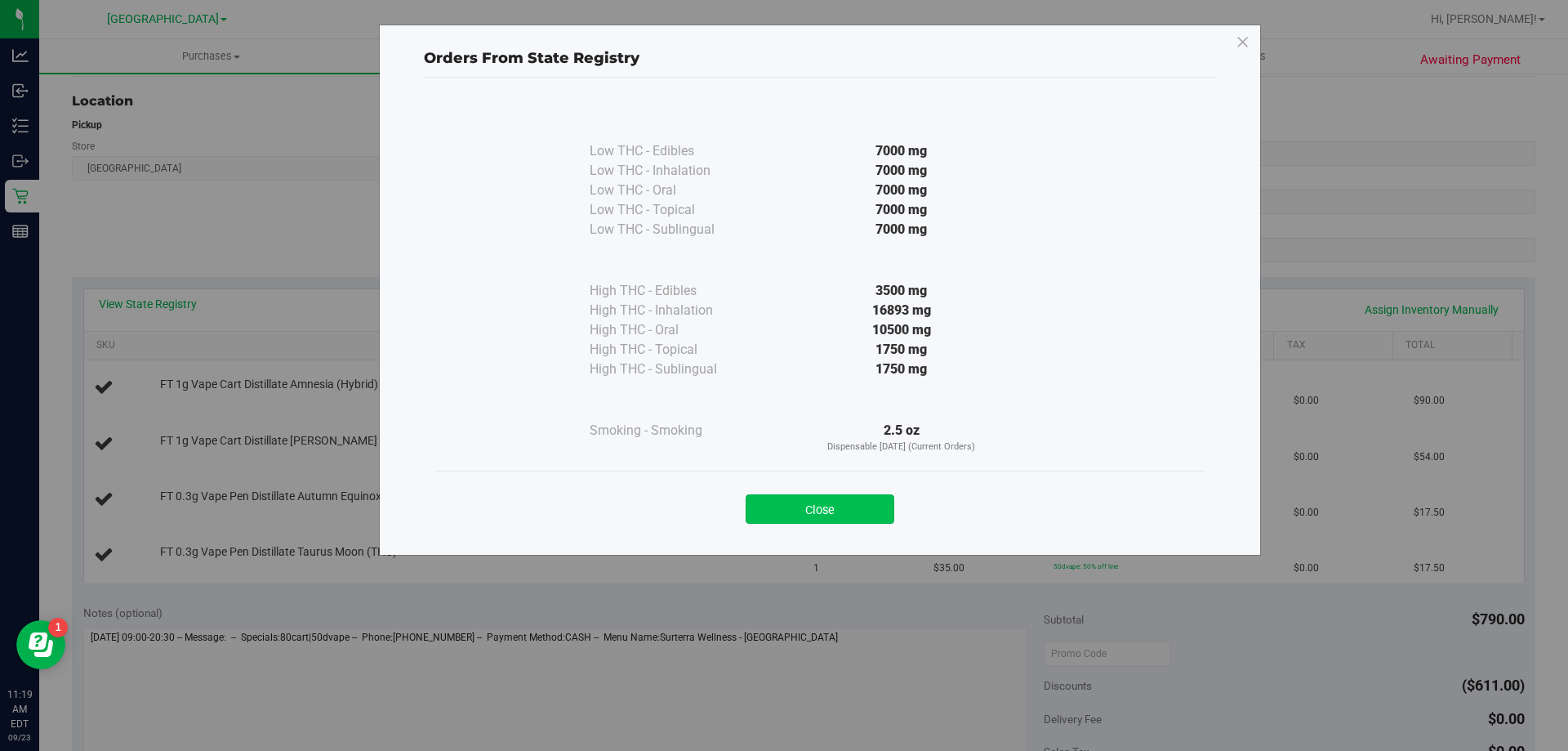
click at [845, 504] on button "Close" at bounding box center [819, 508] width 149 height 29
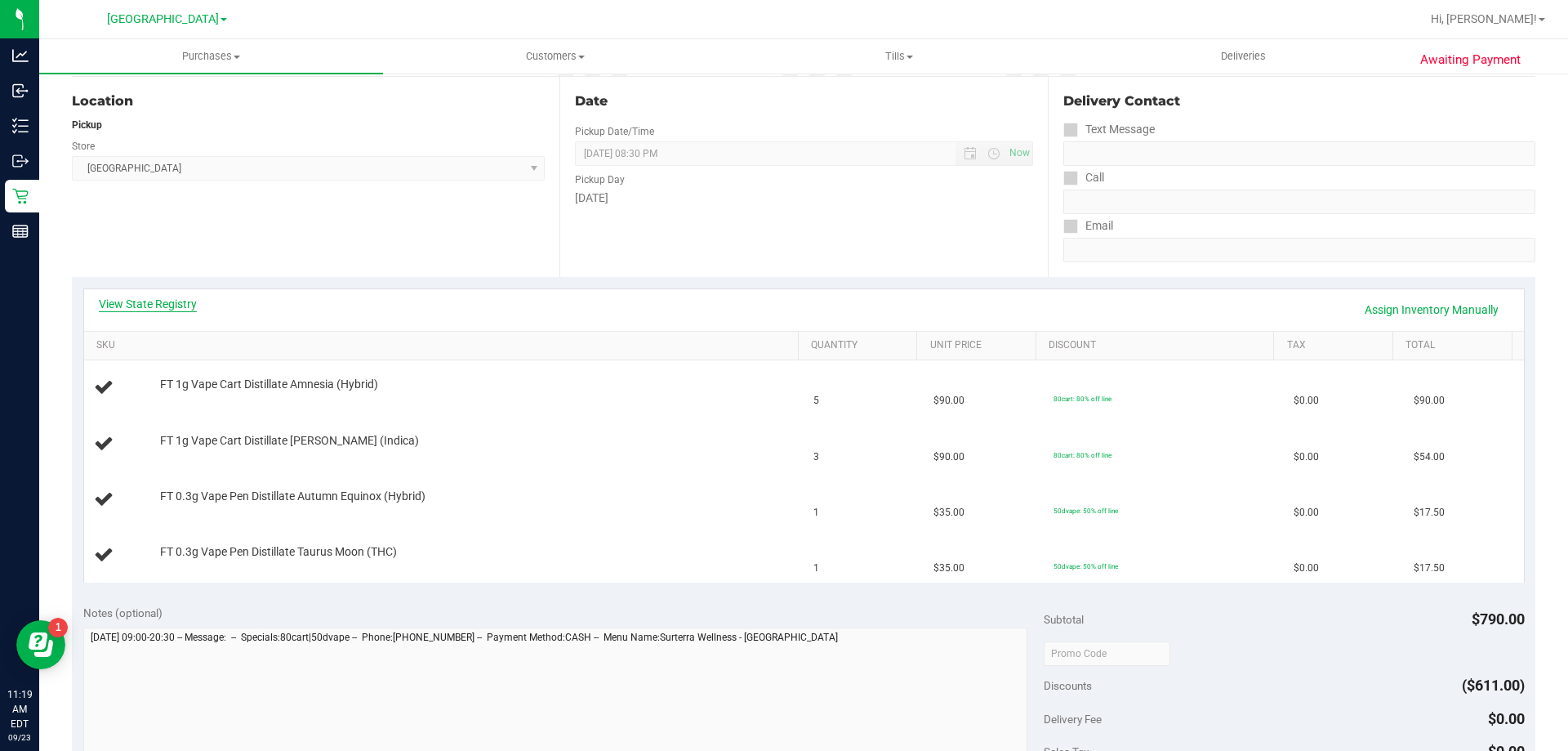
click at [158, 298] on link "View State Registry" at bounding box center [147, 303] width 98 height 16
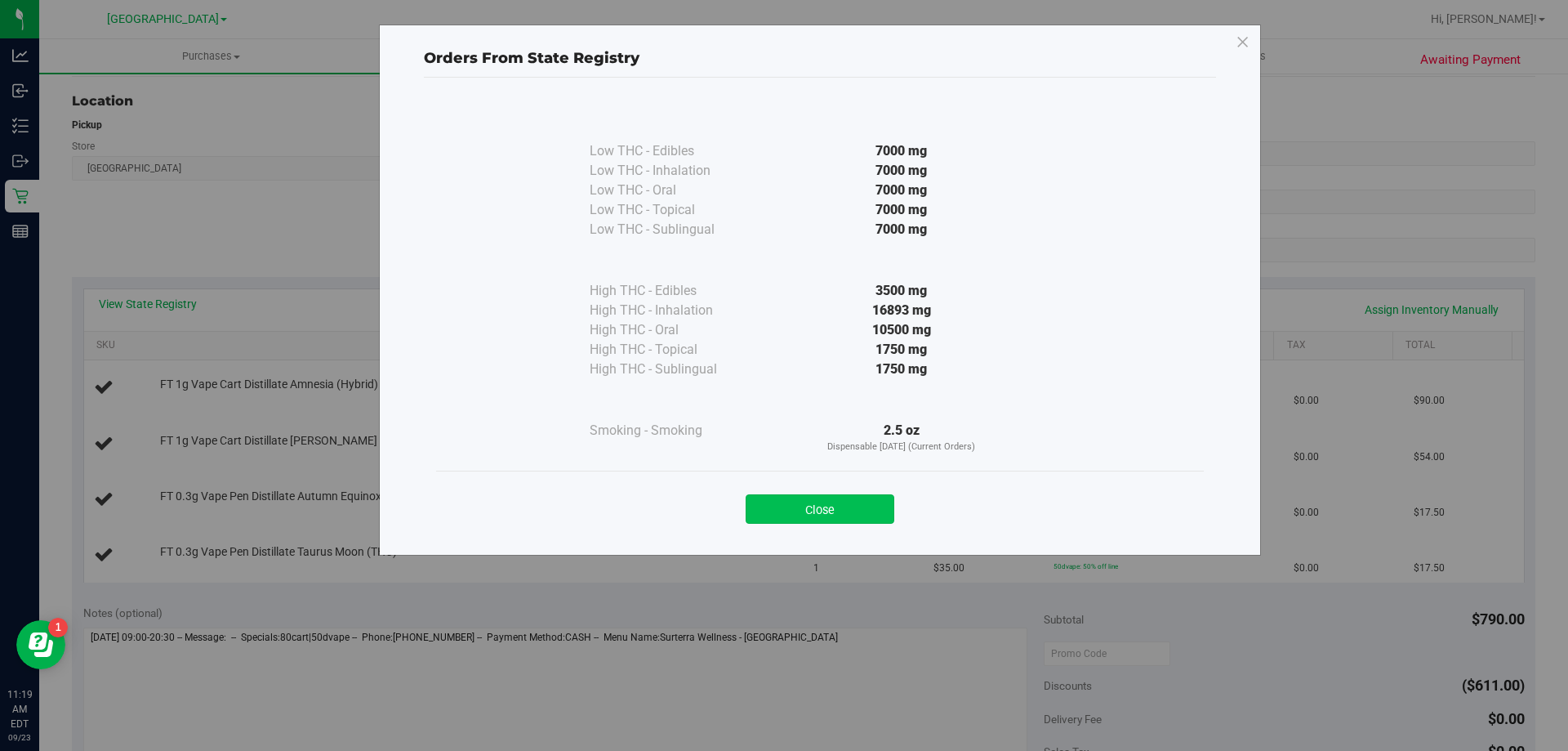
click at [850, 514] on button "Close" at bounding box center [819, 508] width 149 height 29
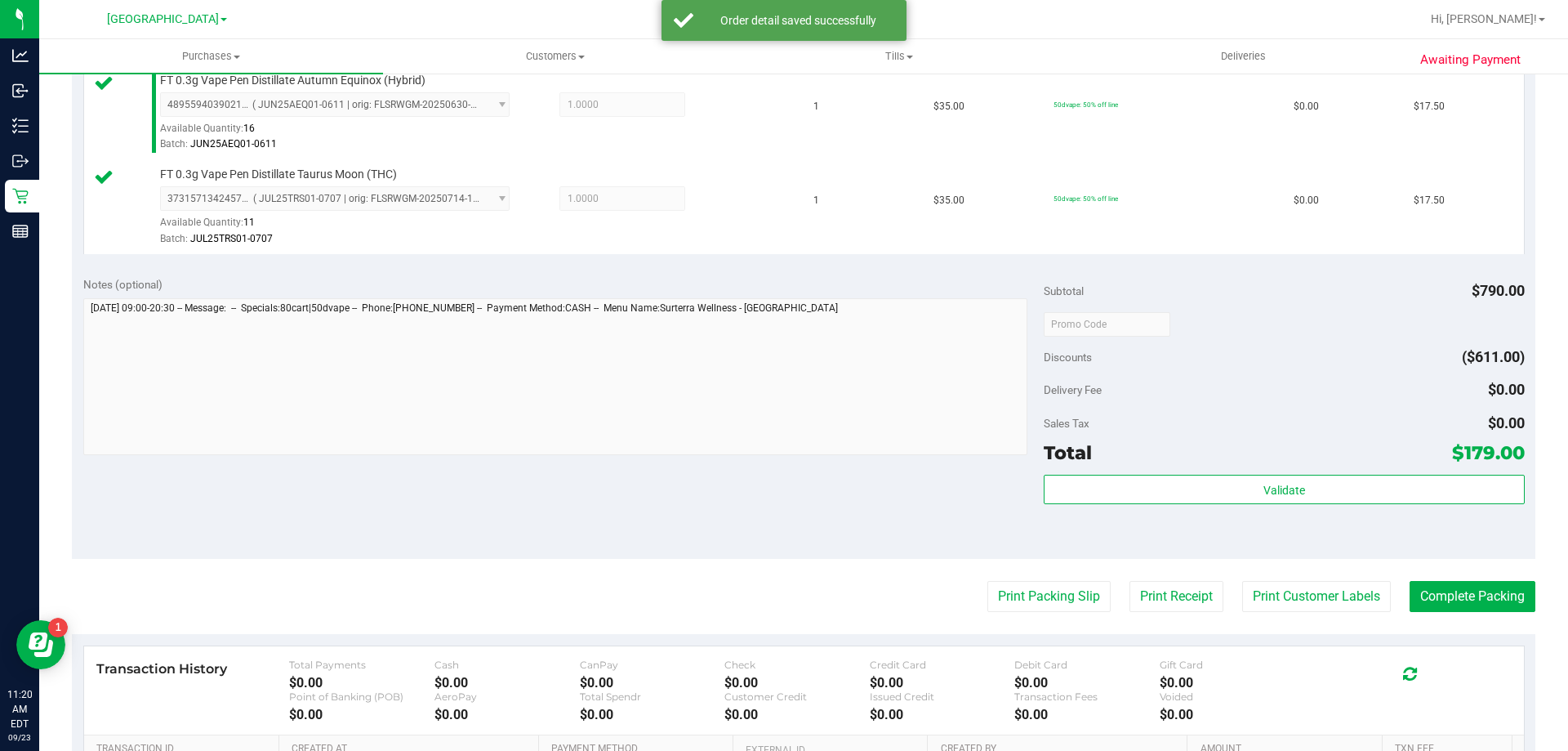
scroll to position [735, 0]
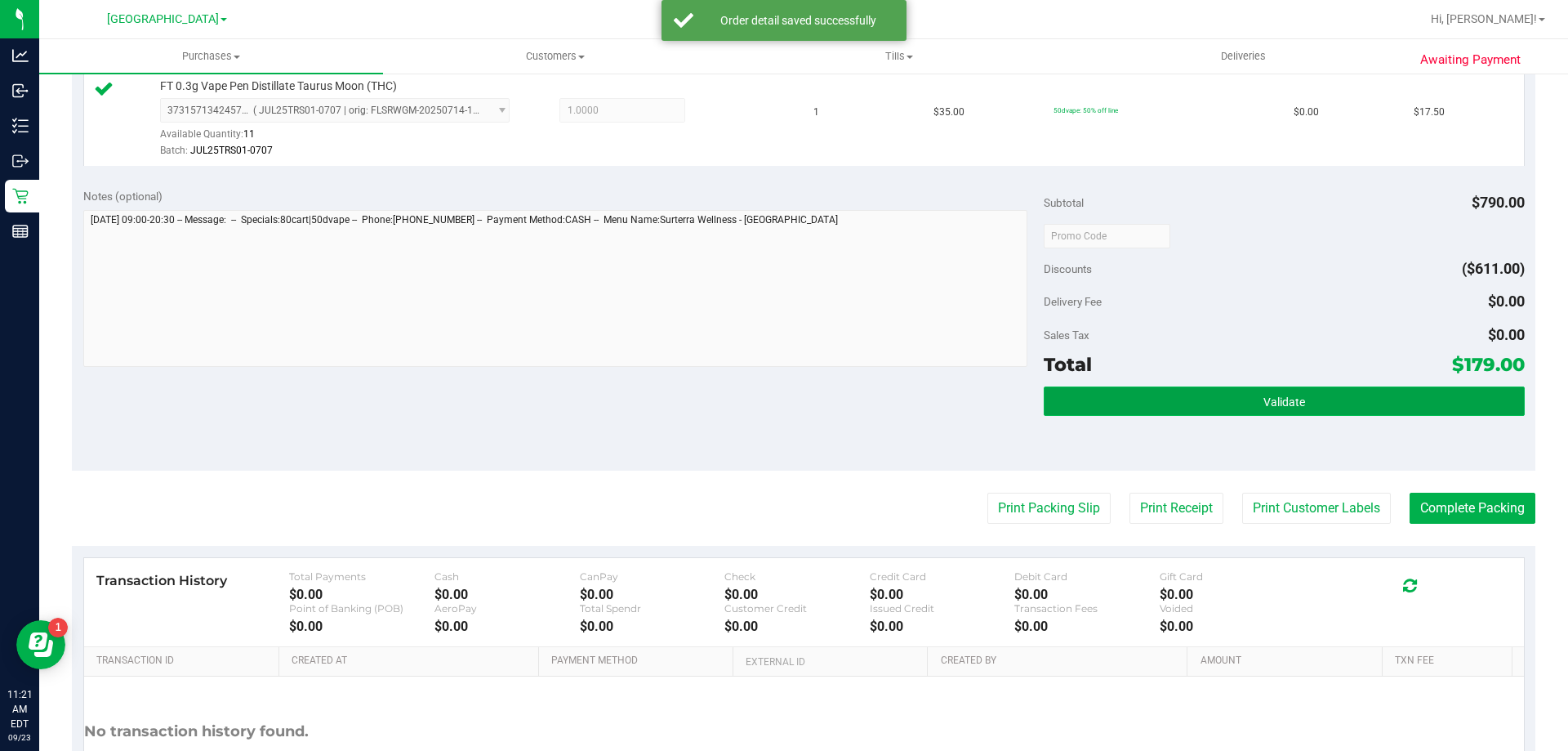
click at [1163, 403] on button "Validate" at bounding box center [1284, 400] width 480 height 29
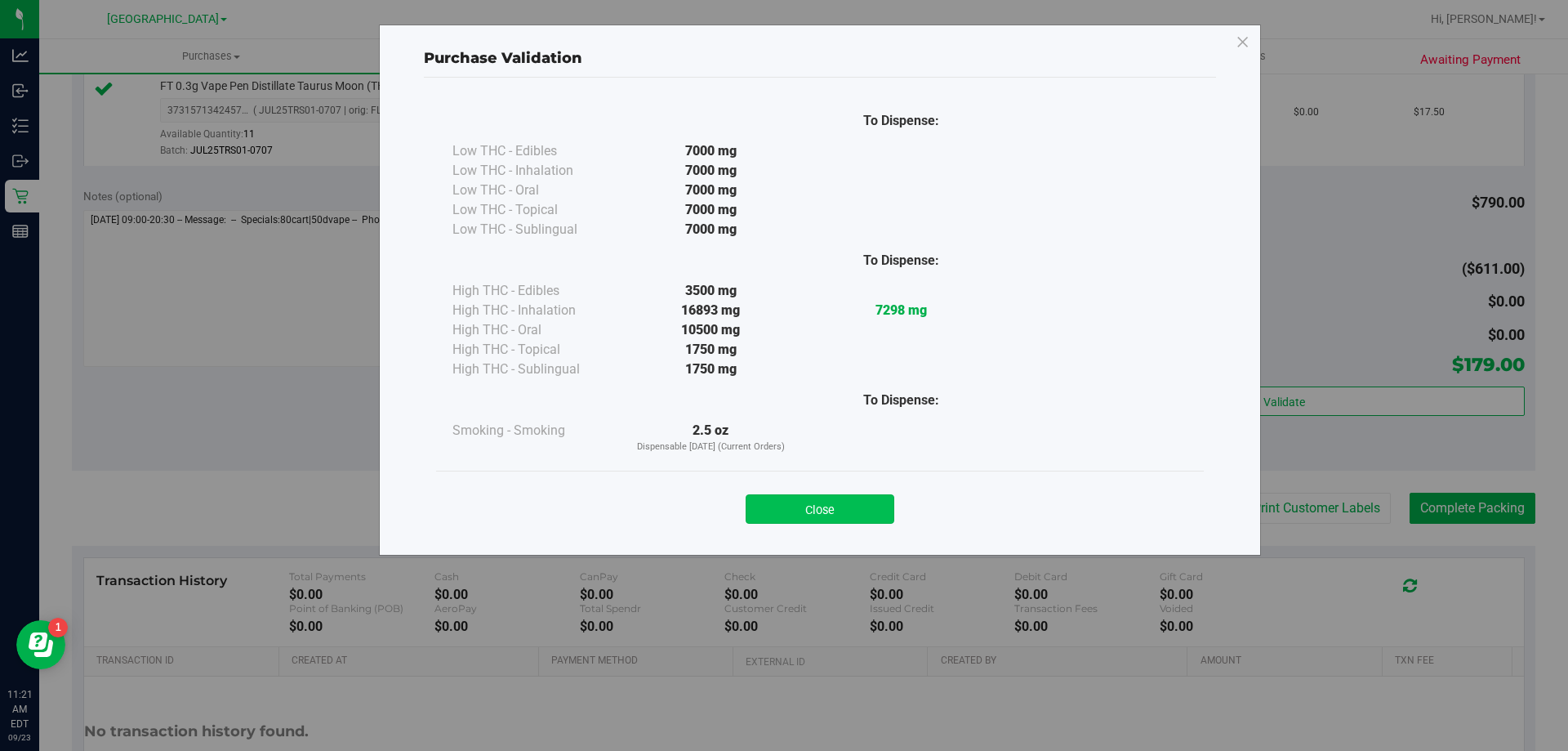
click at [853, 507] on button "Close" at bounding box center [819, 508] width 149 height 29
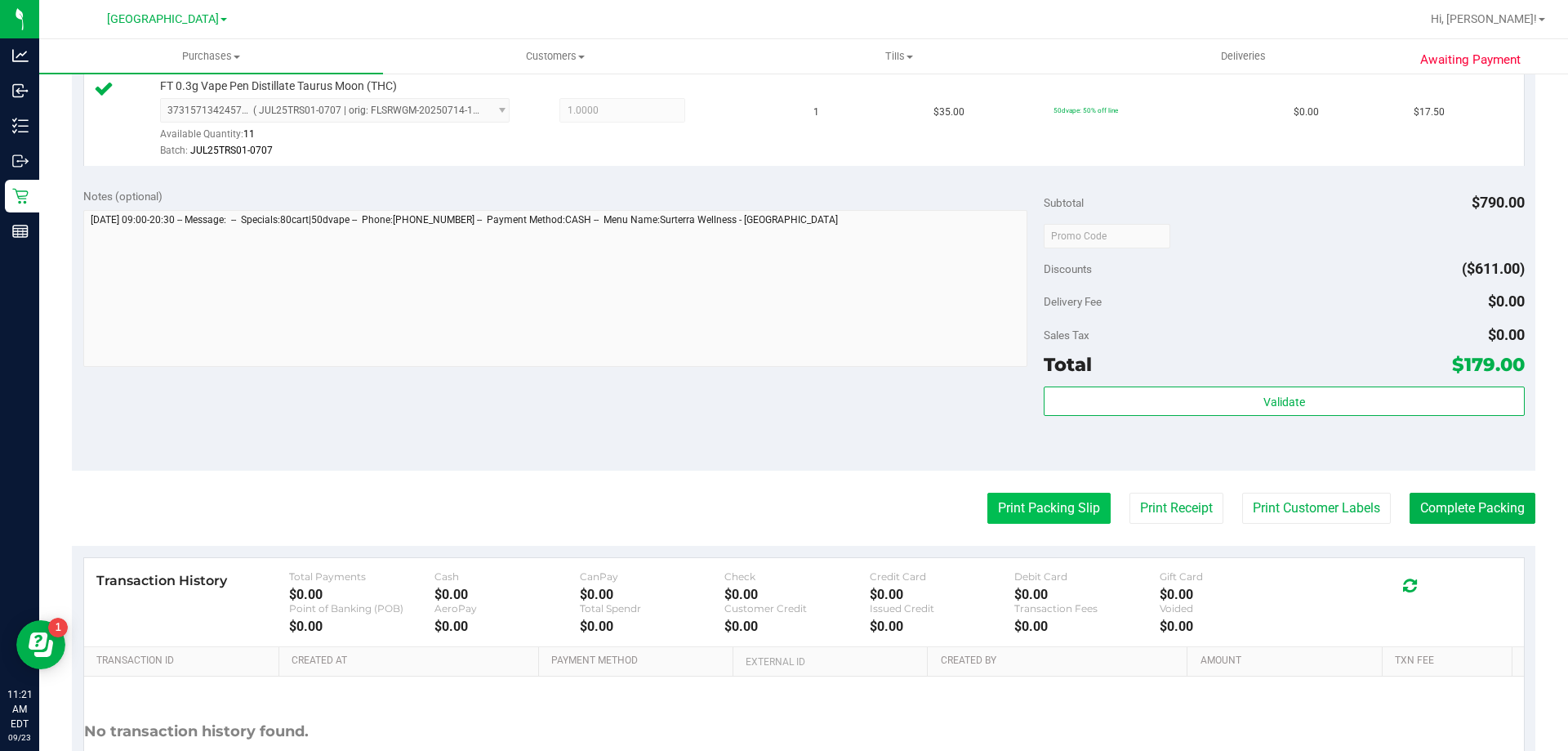
click at [1039, 506] on button "Print Packing Slip" at bounding box center [1048, 507] width 123 height 31
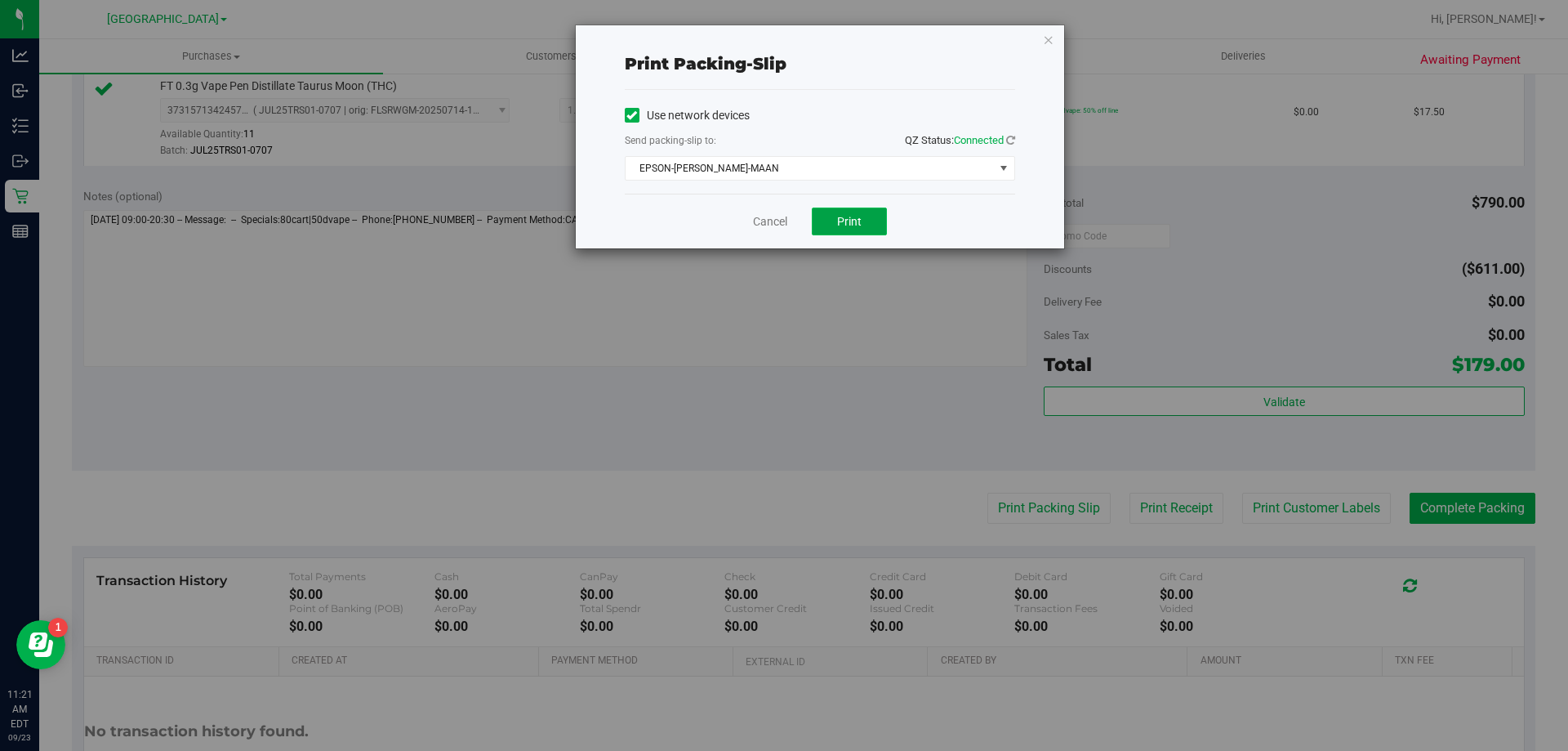
click at [855, 215] on span "Print" at bounding box center [849, 222] width 25 height 13
click at [756, 218] on link "Cancel" at bounding box center [770, 222] width 34 height 17
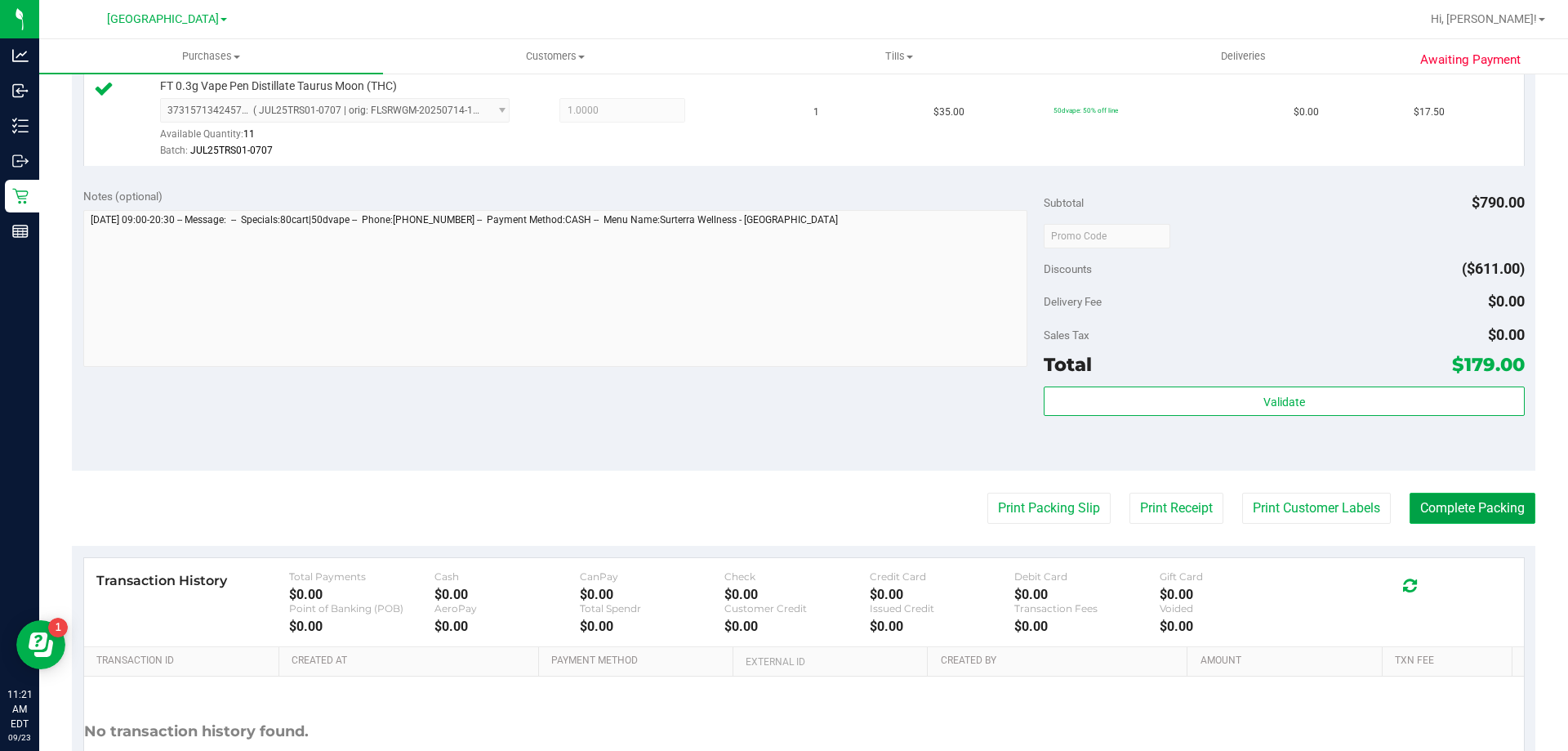
click at [1490, 506] on button "Complete Packing" at bounding box center [1472, 507] width 126 height 31
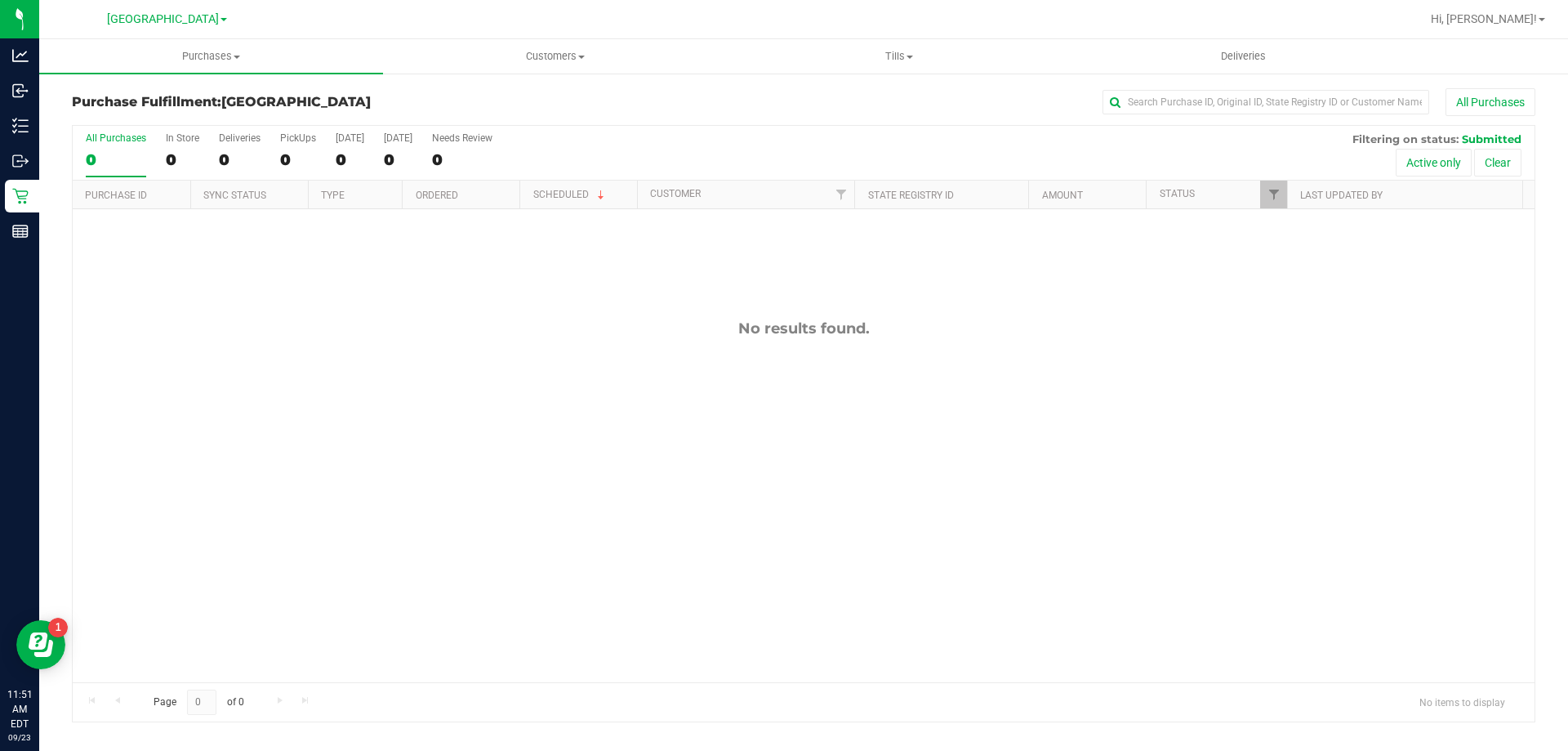
click at [189, 449] on div "No results found." at bounding box center [804, 500] width 1462 height 583
click at [1504, 21] on span "Hi, [PERSON_NAME]!" at bounding box center [1484, 19] width 106 height 13
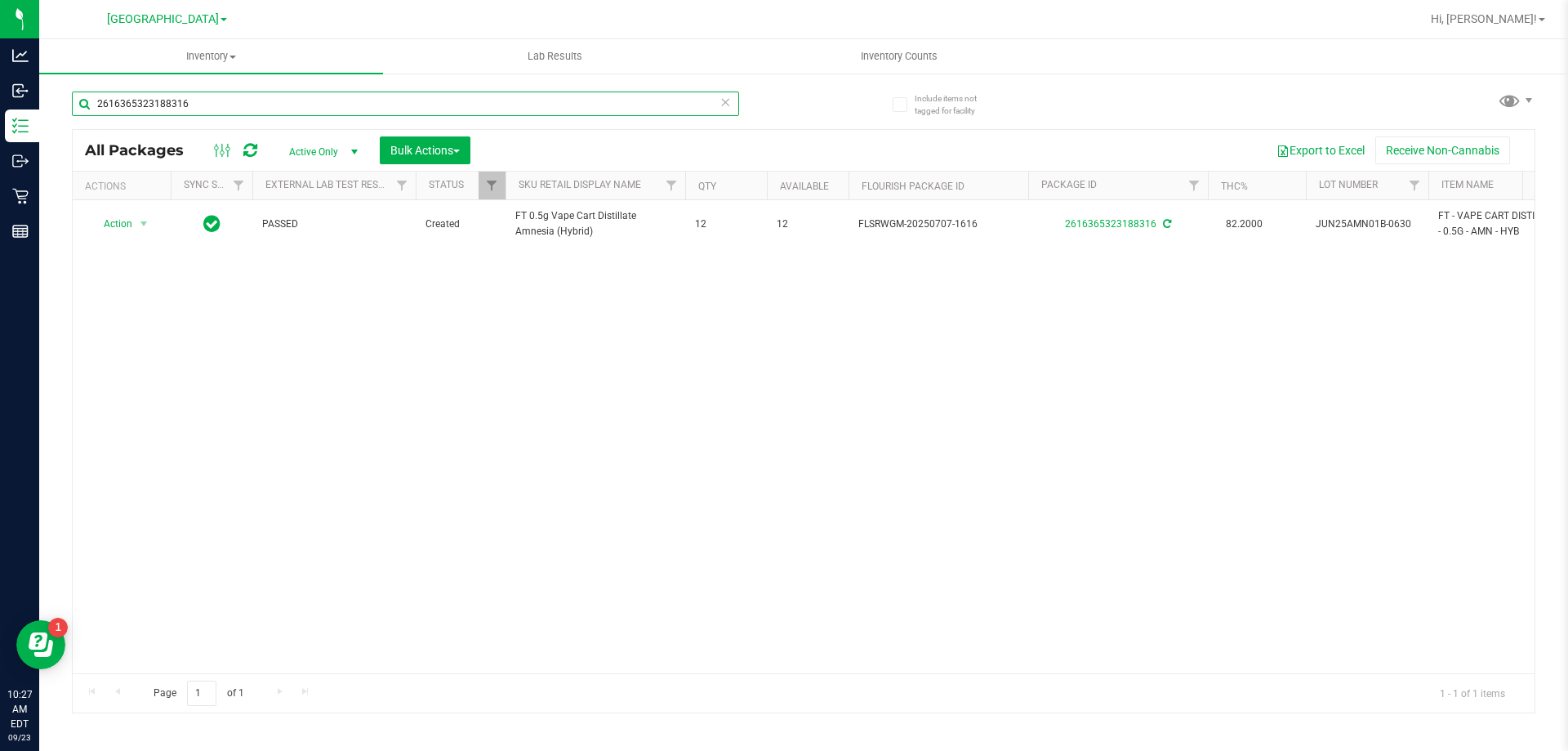
click at [255, 101] on input "2616365323188316" at bounding box center [406, 103] width 667 height 25
click at [254, 101] on input "2616365323188316" at bounding box center [406, 103] width 667 height 25
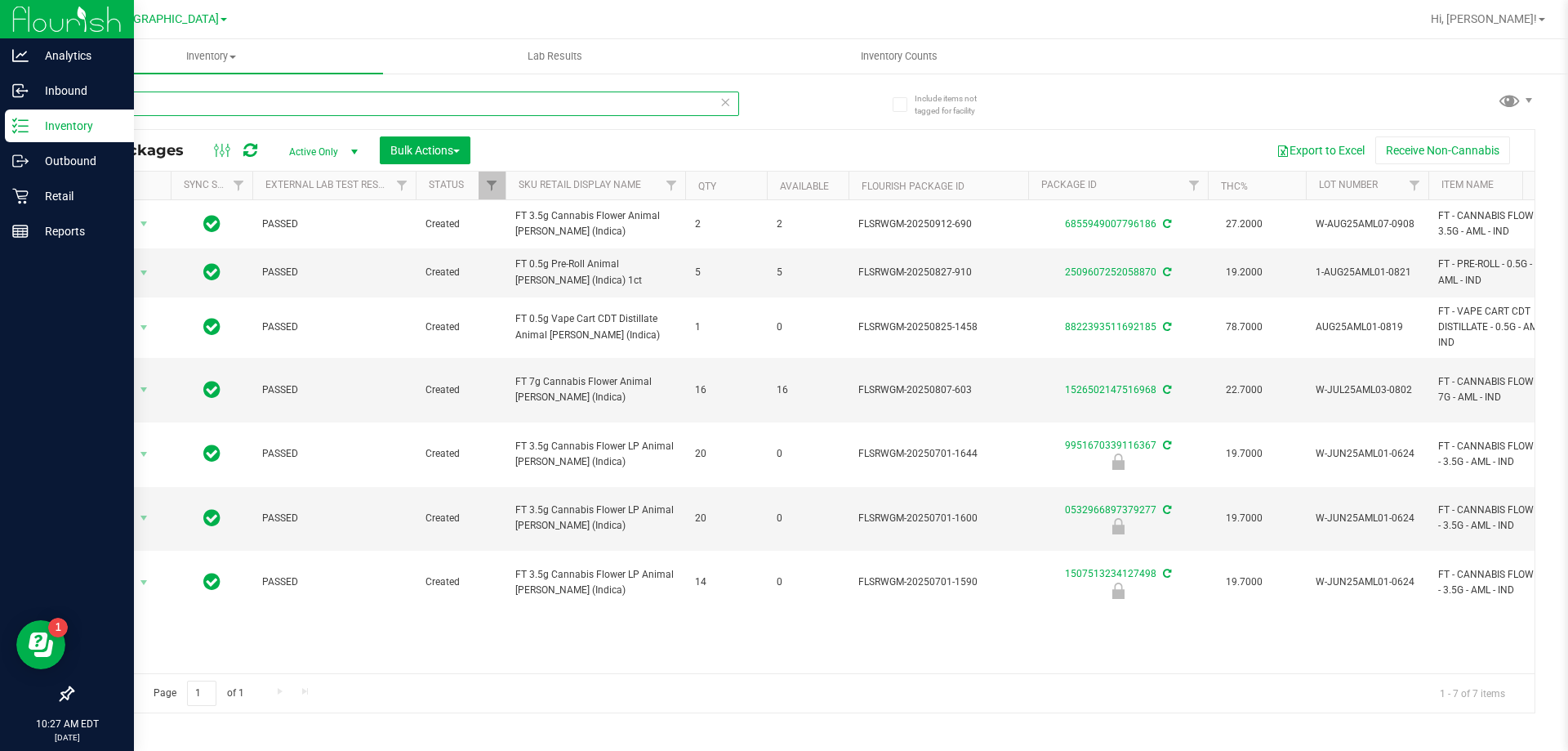
type input "aml"
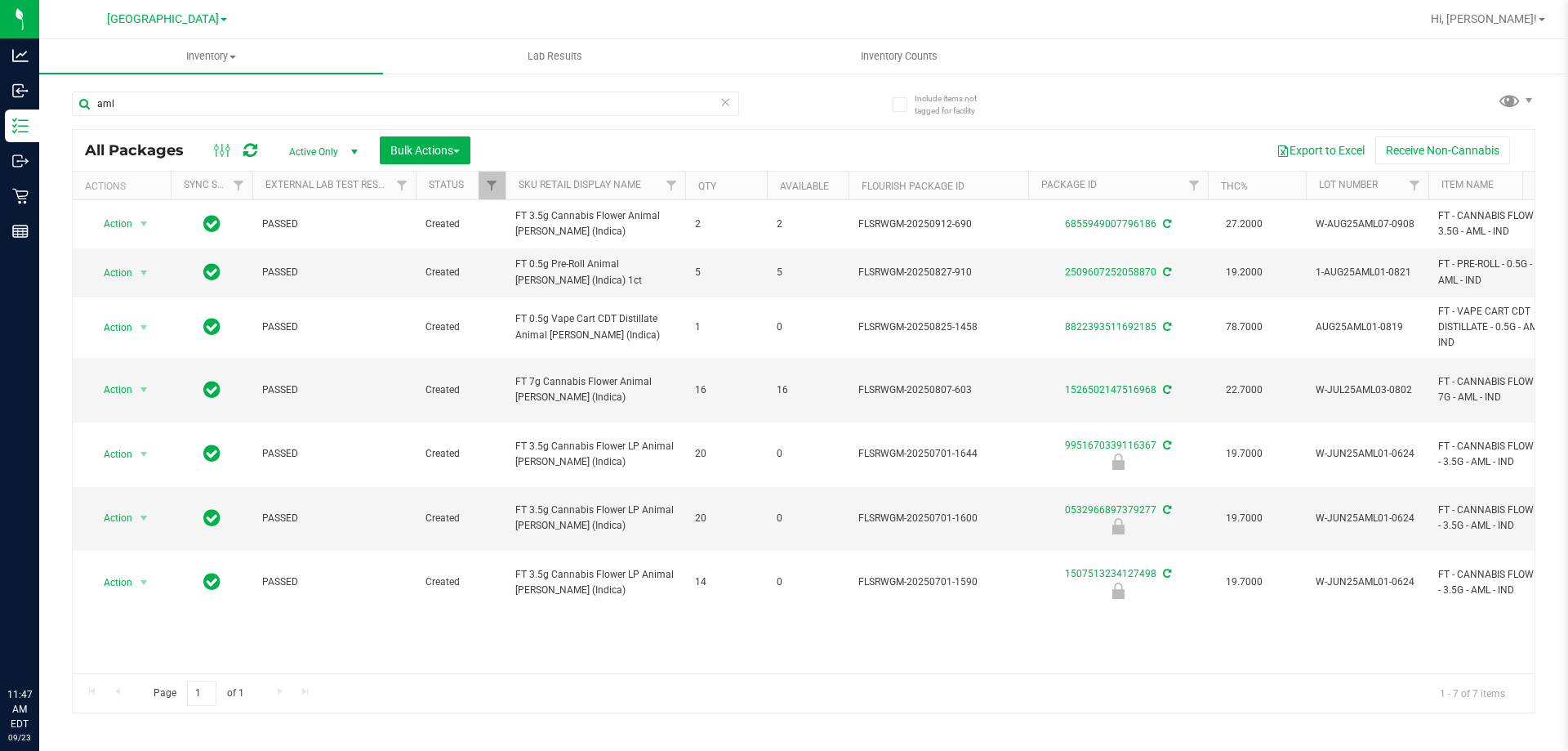
click at [249, 105] on input "aml" at bounding box center [406, 103] width 667 height 25
type input "4274667561234750"
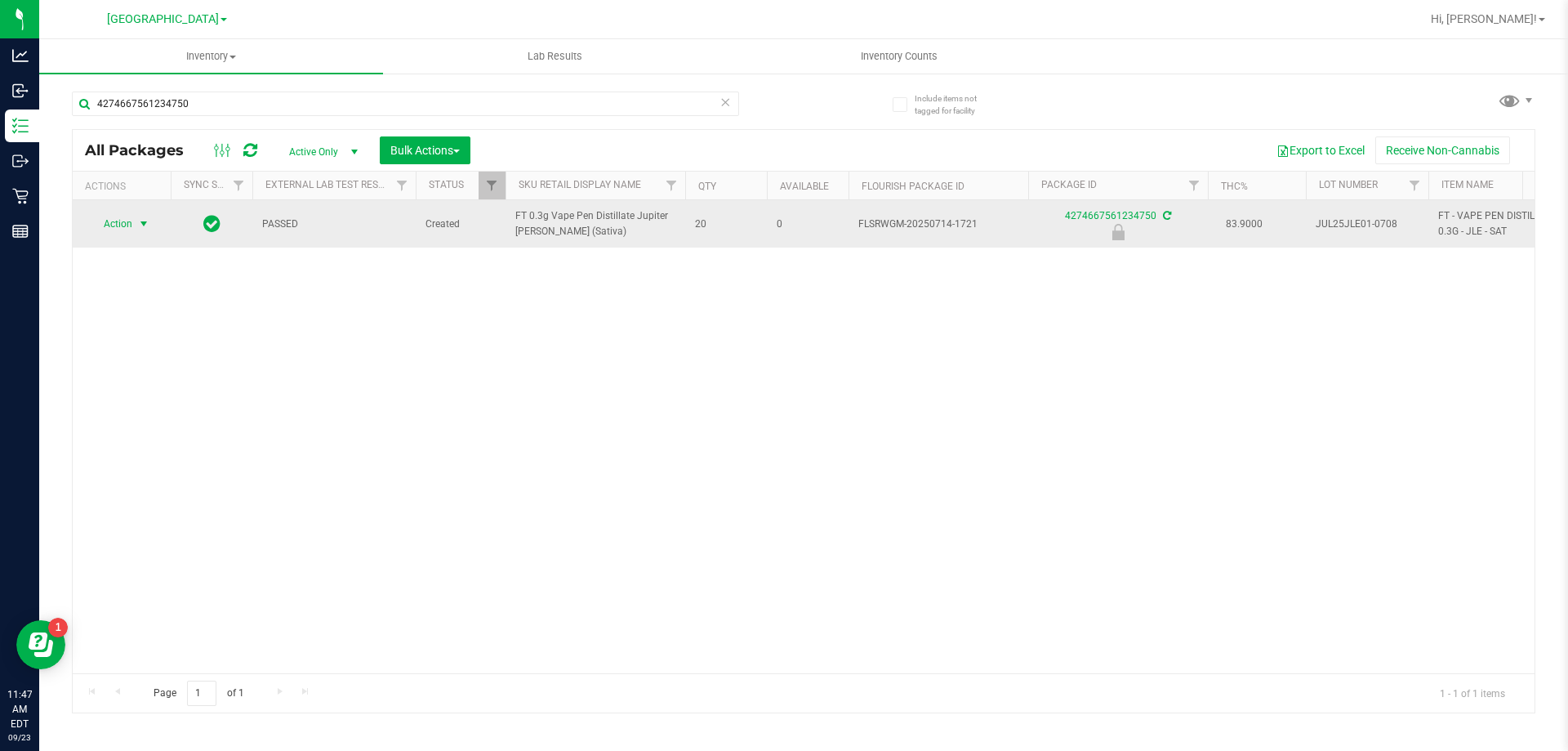
click at [119, 228] on span "Action" at bounding box center [111, 224] width 45 height 23
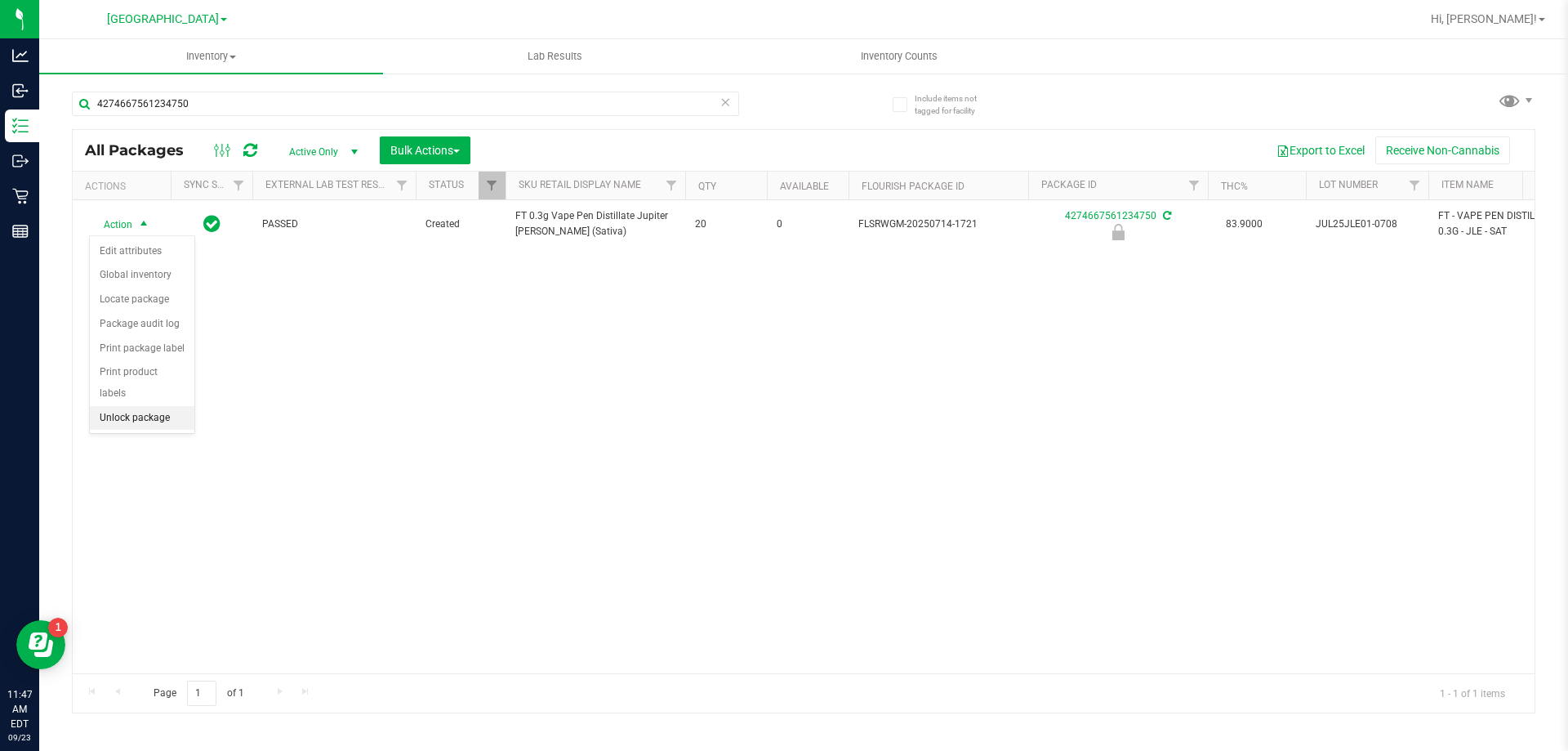
click at [154, 406] on li "Unlock package" at bounding box center [142, 418] width 104 height 25
